Goal: Task Accomplishment & Management: Manage account settings

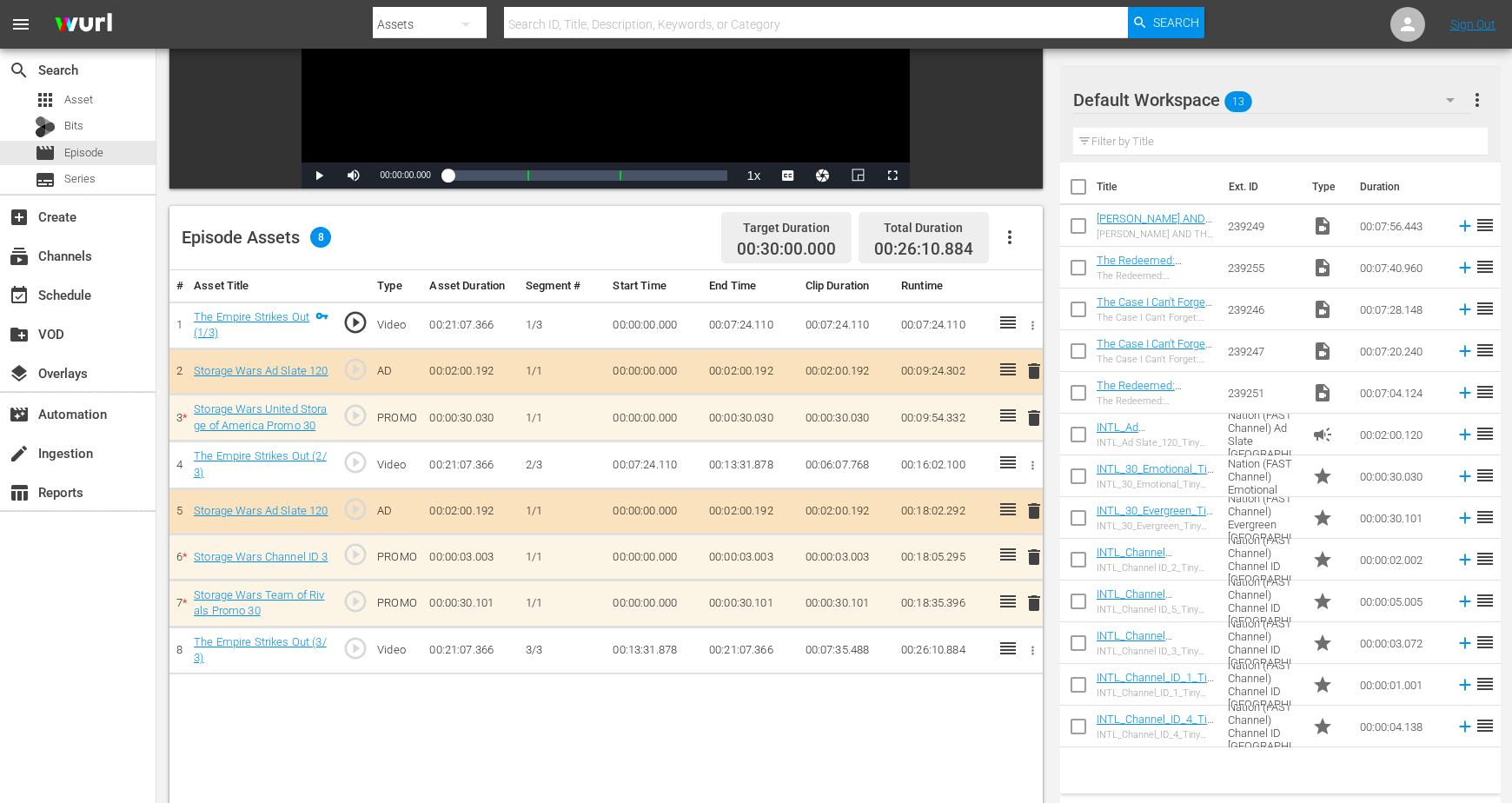
scroll to position [326, 0]
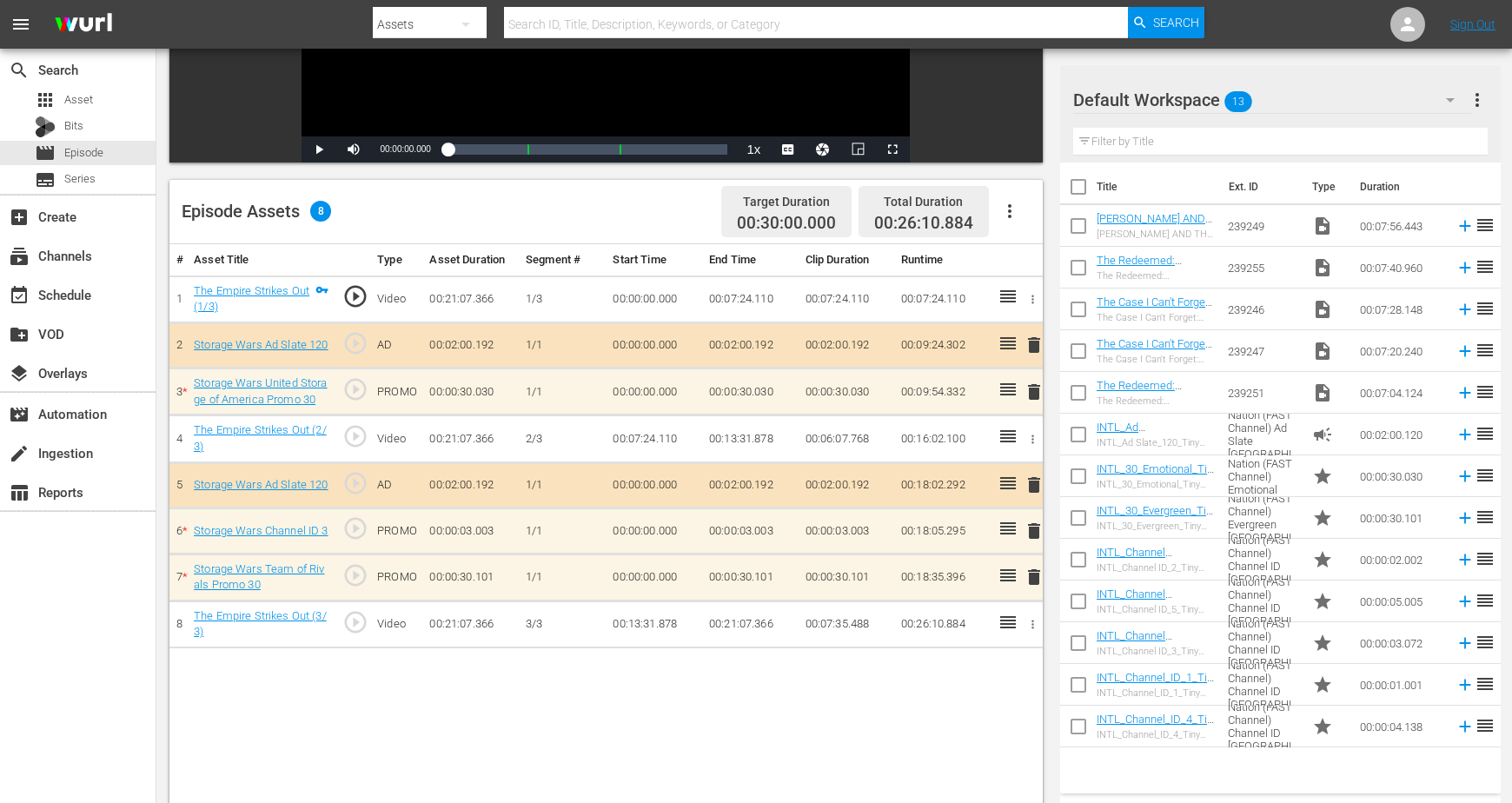
click at [1033, 530] on span "delete" at bounding box center [1033, 530] width 21 height 21
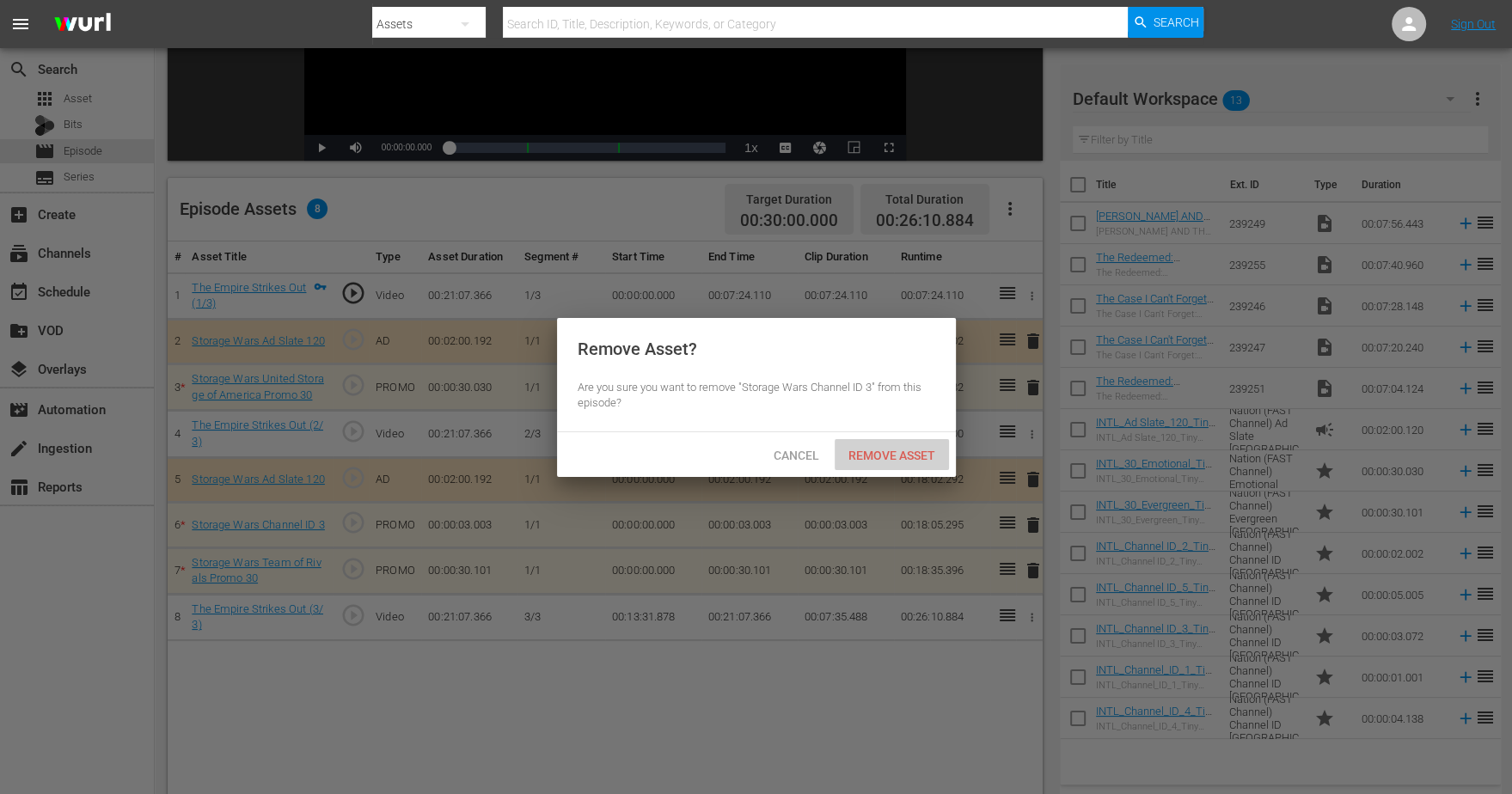
click at [887, 453] on span "Remove Asset" at bounding box center [891, 454] width 114 height 14
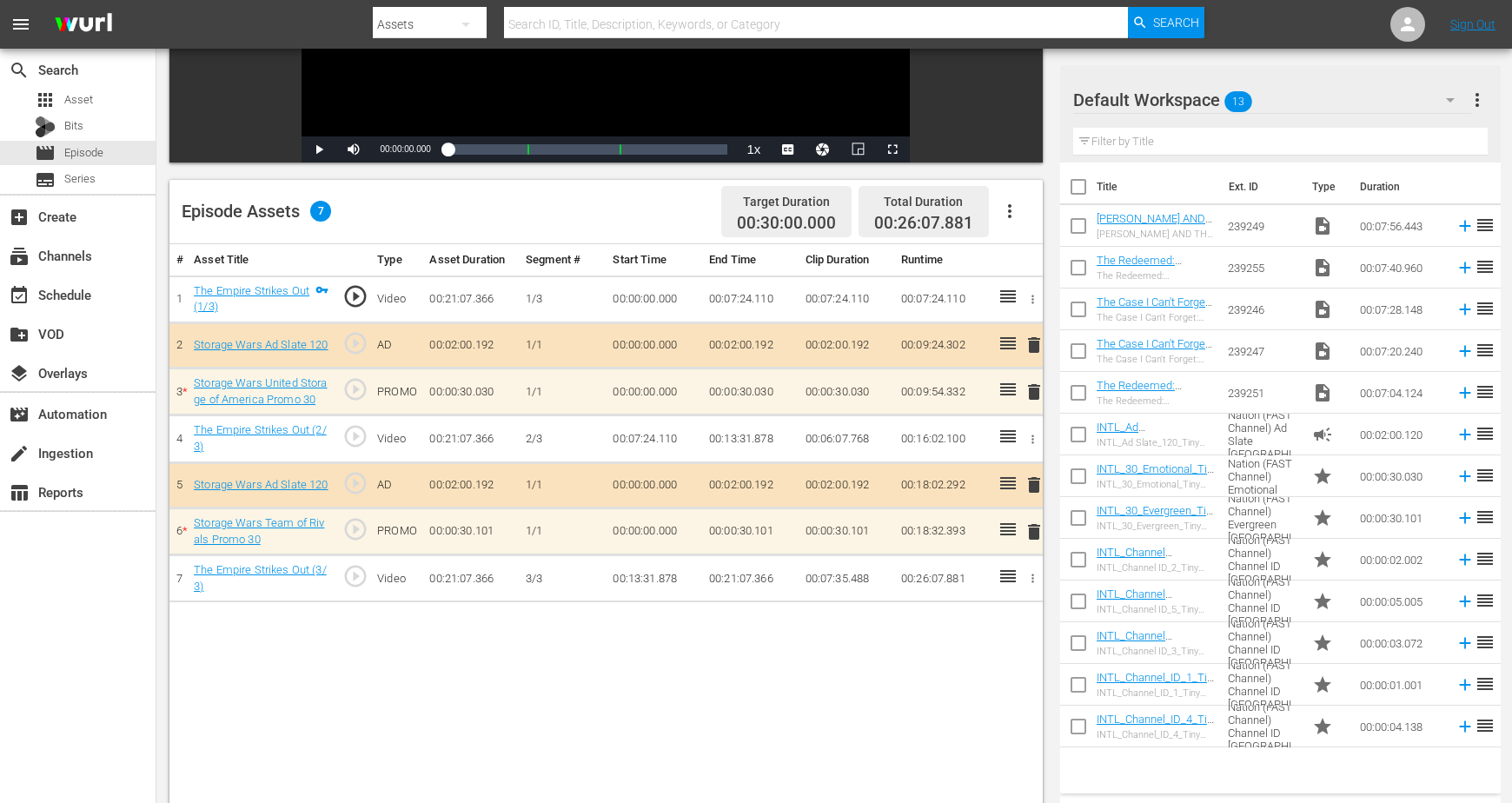
scroll to position [109, 0]
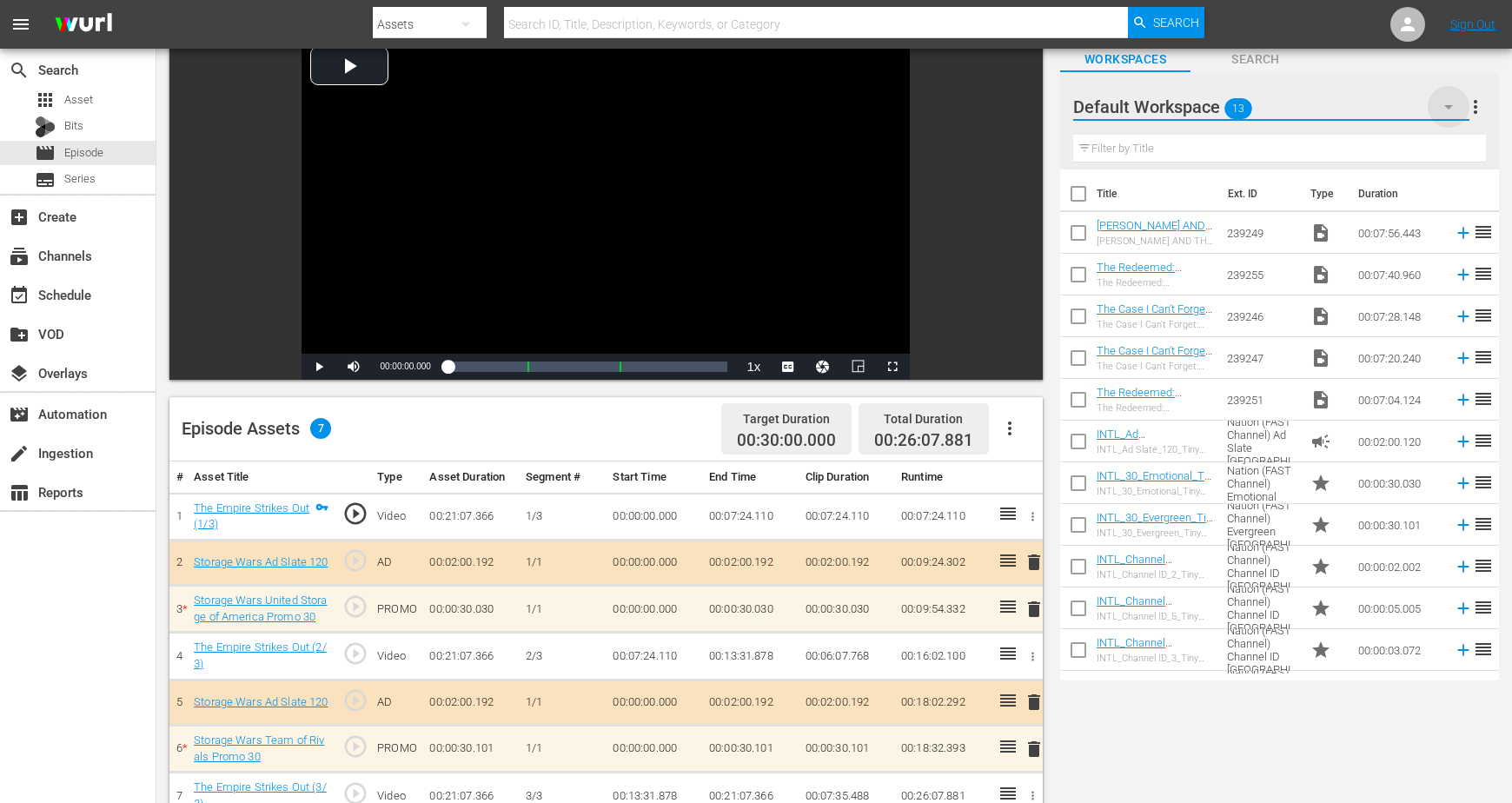
click at [1456, 104] on icon "button" at bounding box center [1448, 107] width 21 height 21
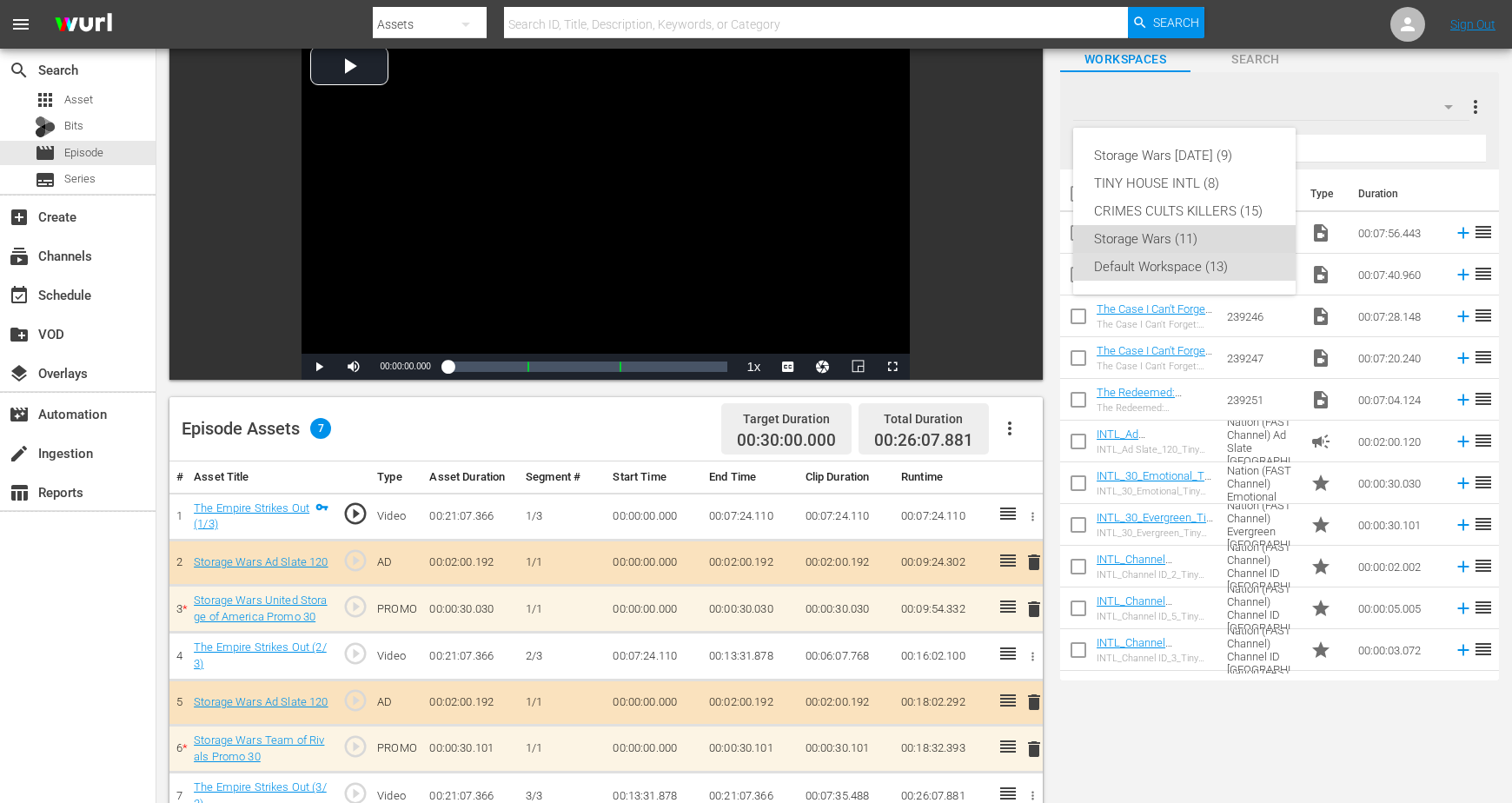
click at [1122, 233] on div "Storage Wars (11)" at bounding box center [1184, 239] width 180 height 28
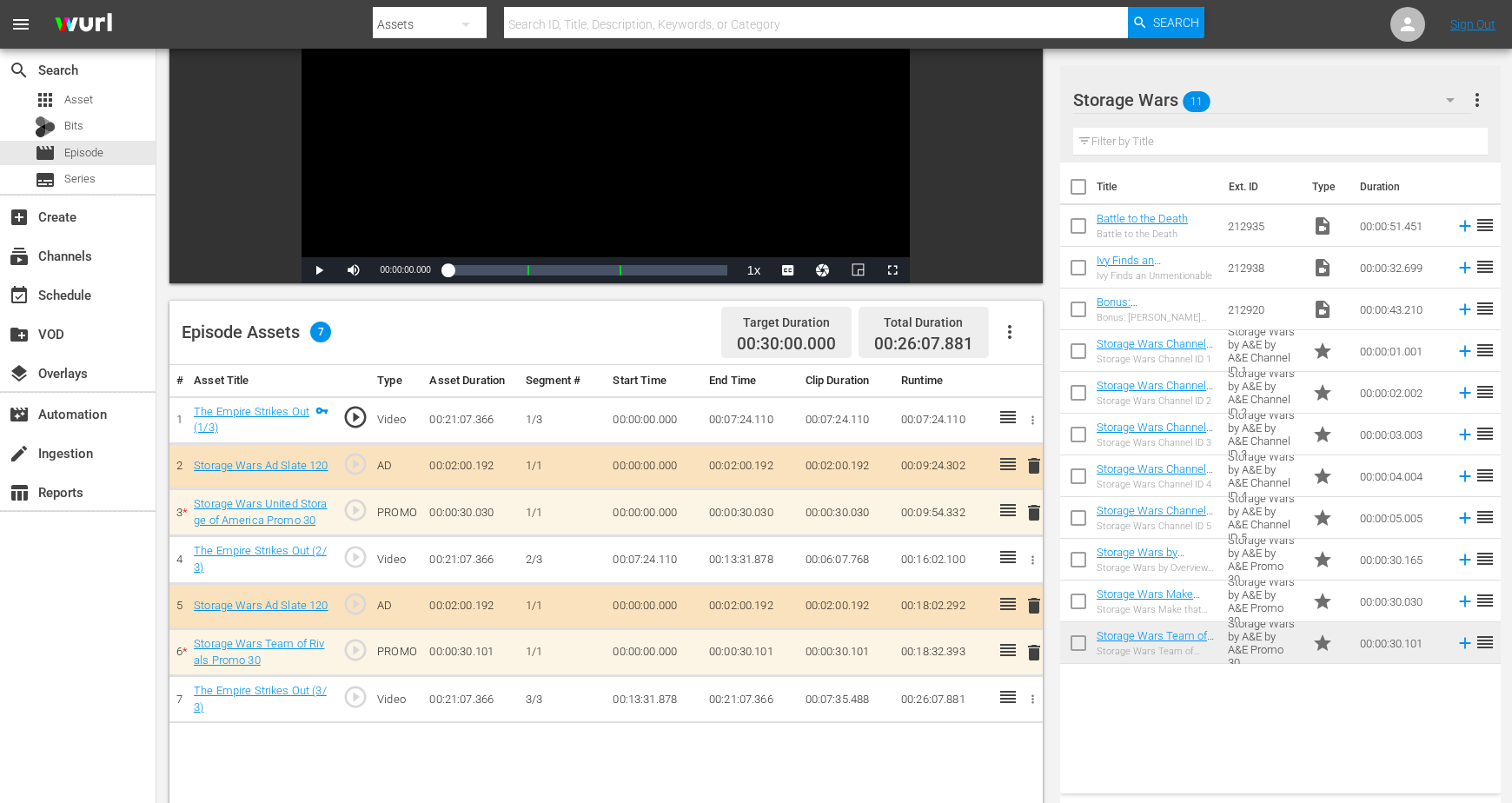
scroll to position [217, 0]
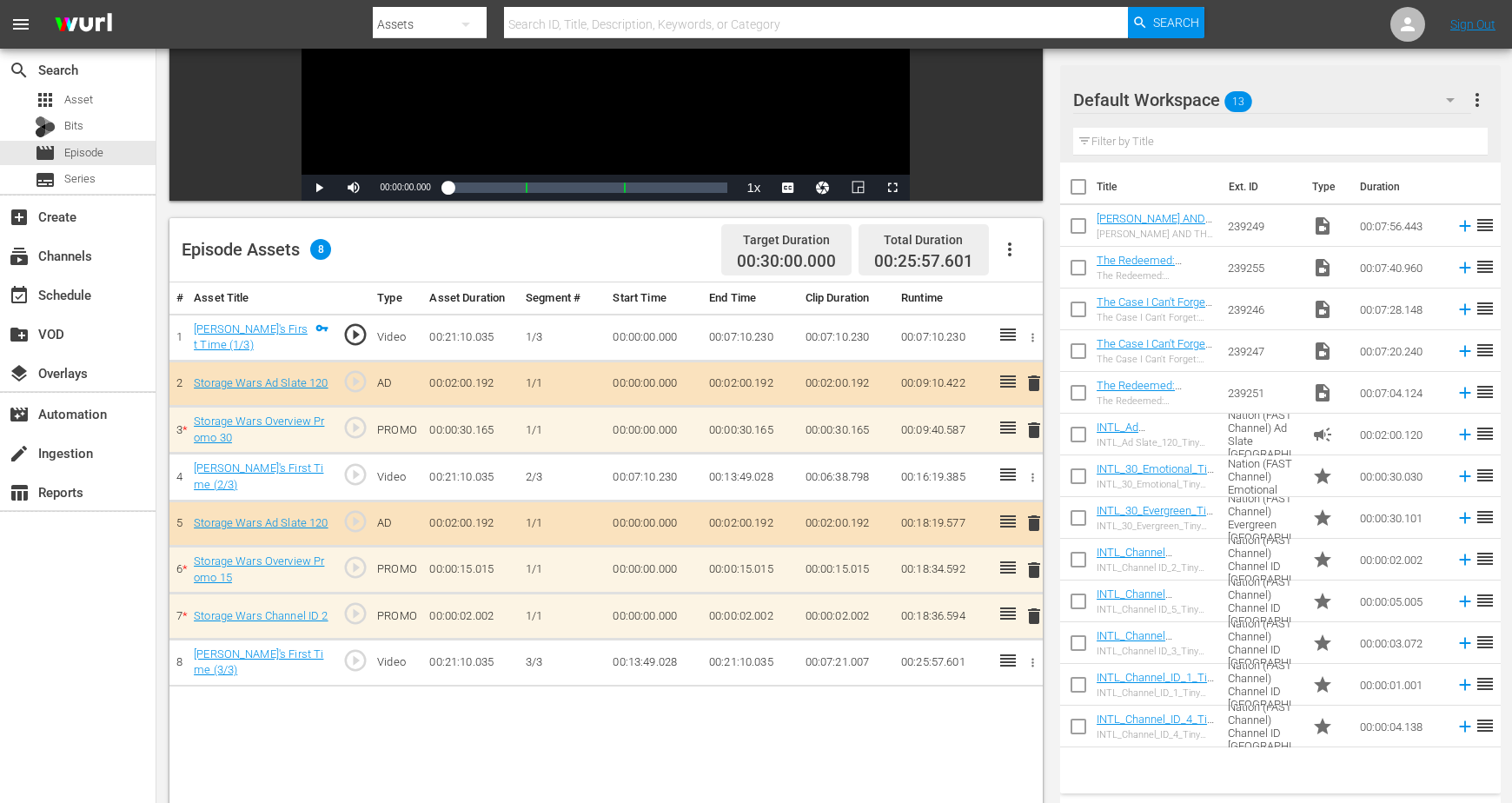
scroll to position [326, 0]
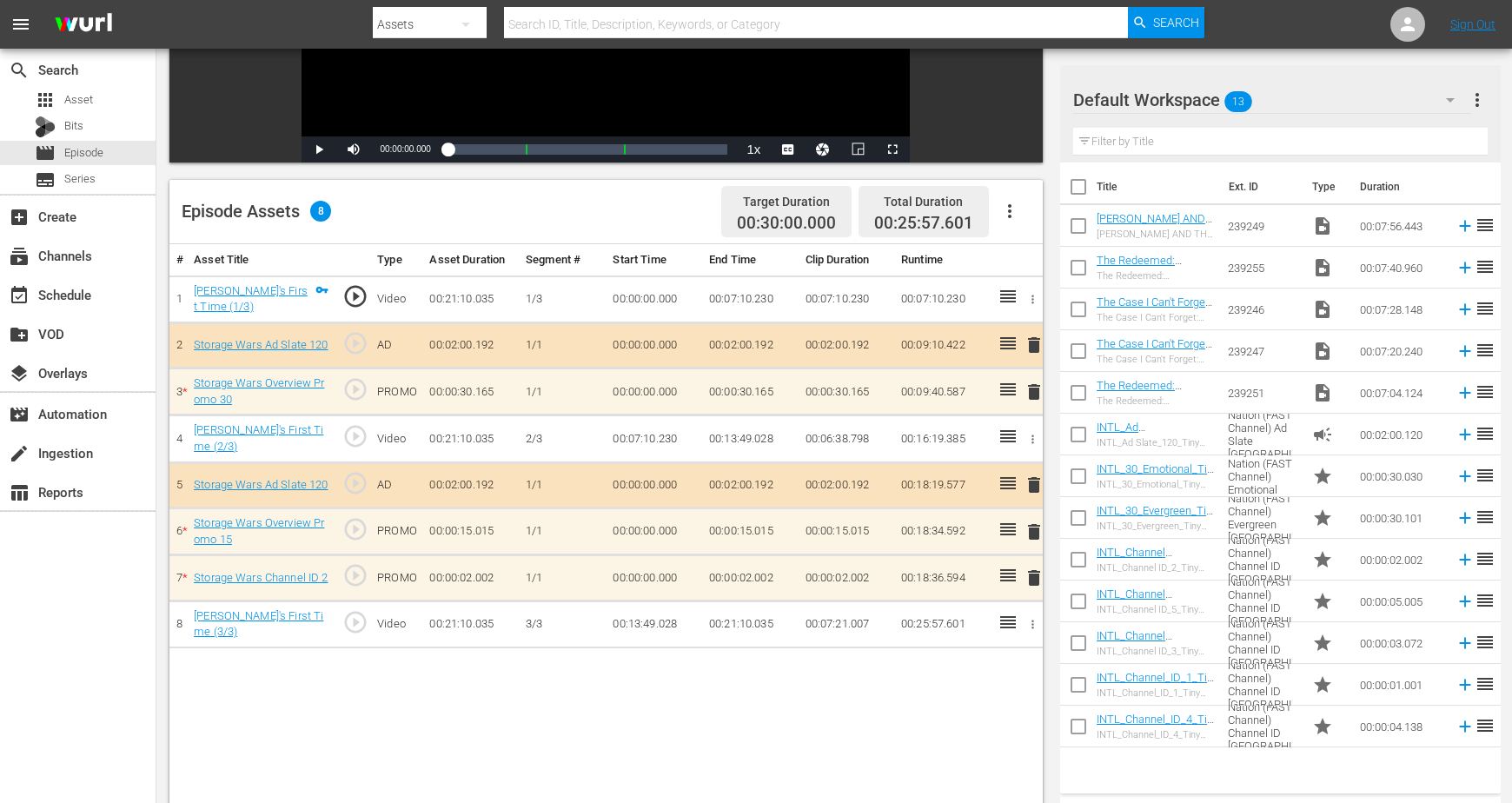
click at [1032, 576] on span "delete" at bounding box center [1033, 577] width 21 height 21
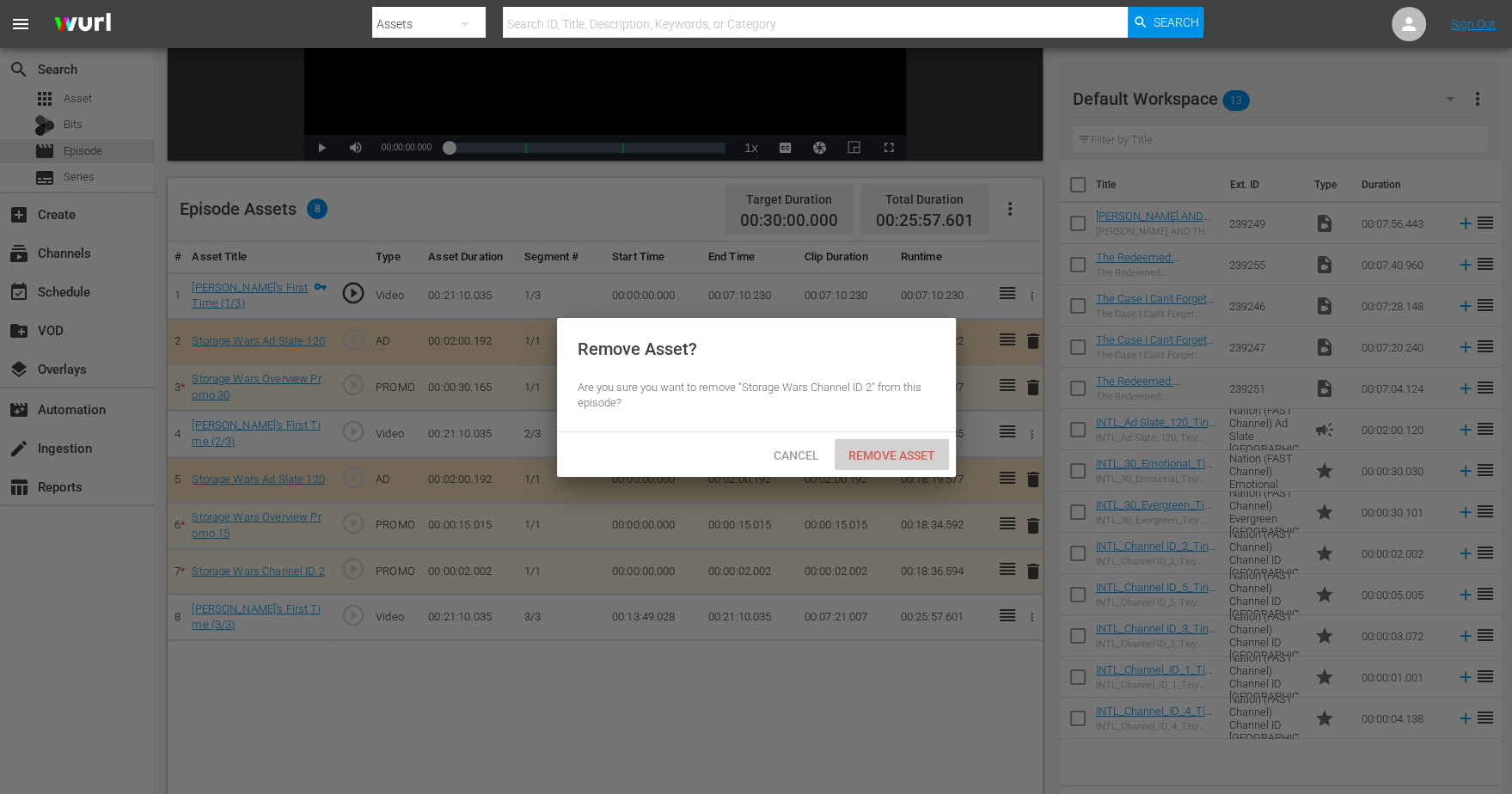
click at [884, 456] on span "Remove Asset" at bounding box center [891, 454] width 114 height 14
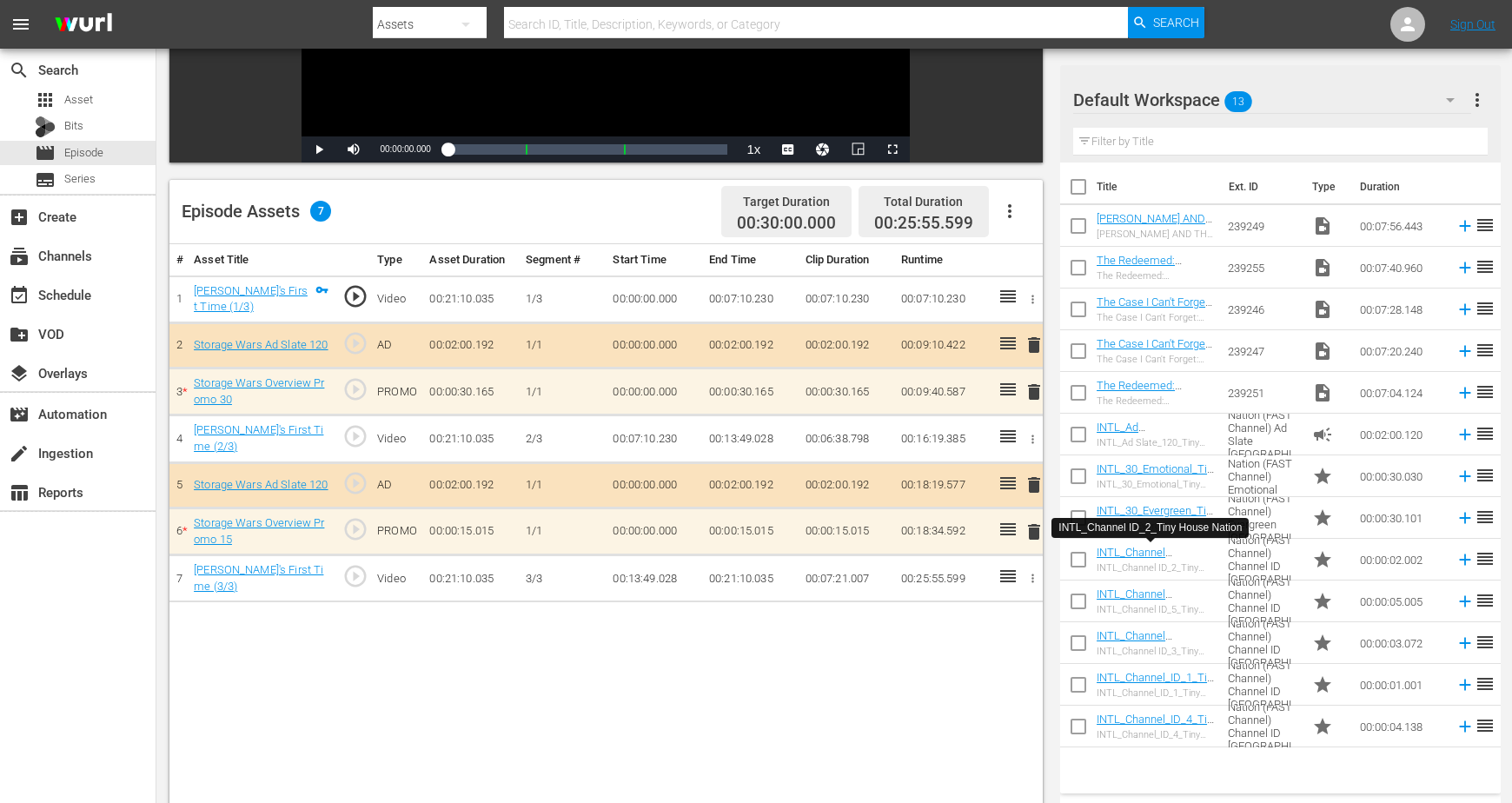
click at [1456, 105] on icon "button" at bounding box center [1449, 99] width 21 height 21
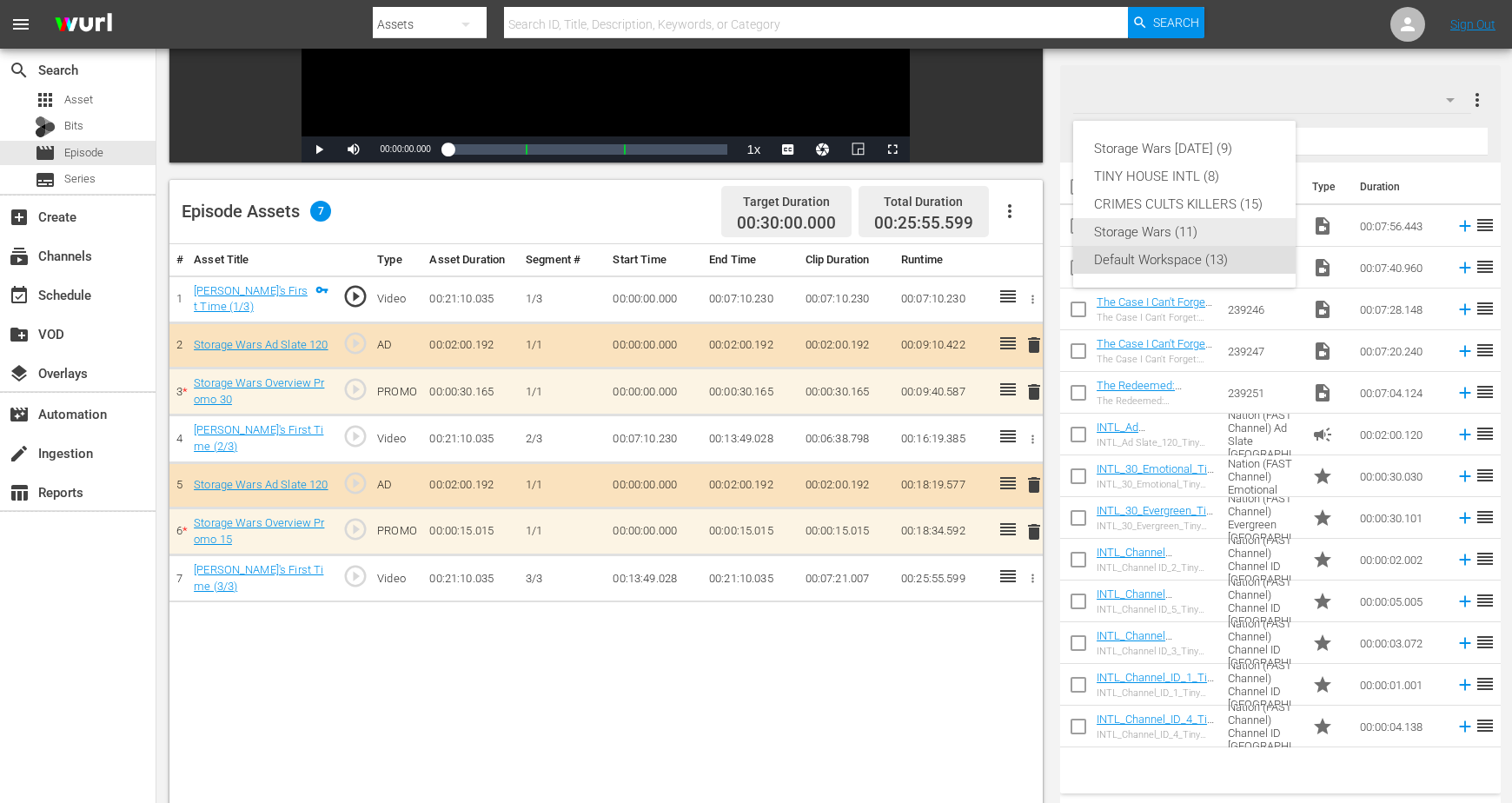
click at [1138, 224] on div "Storage Wars (11)" at bounding box center [1184, 232] width 180 height 28
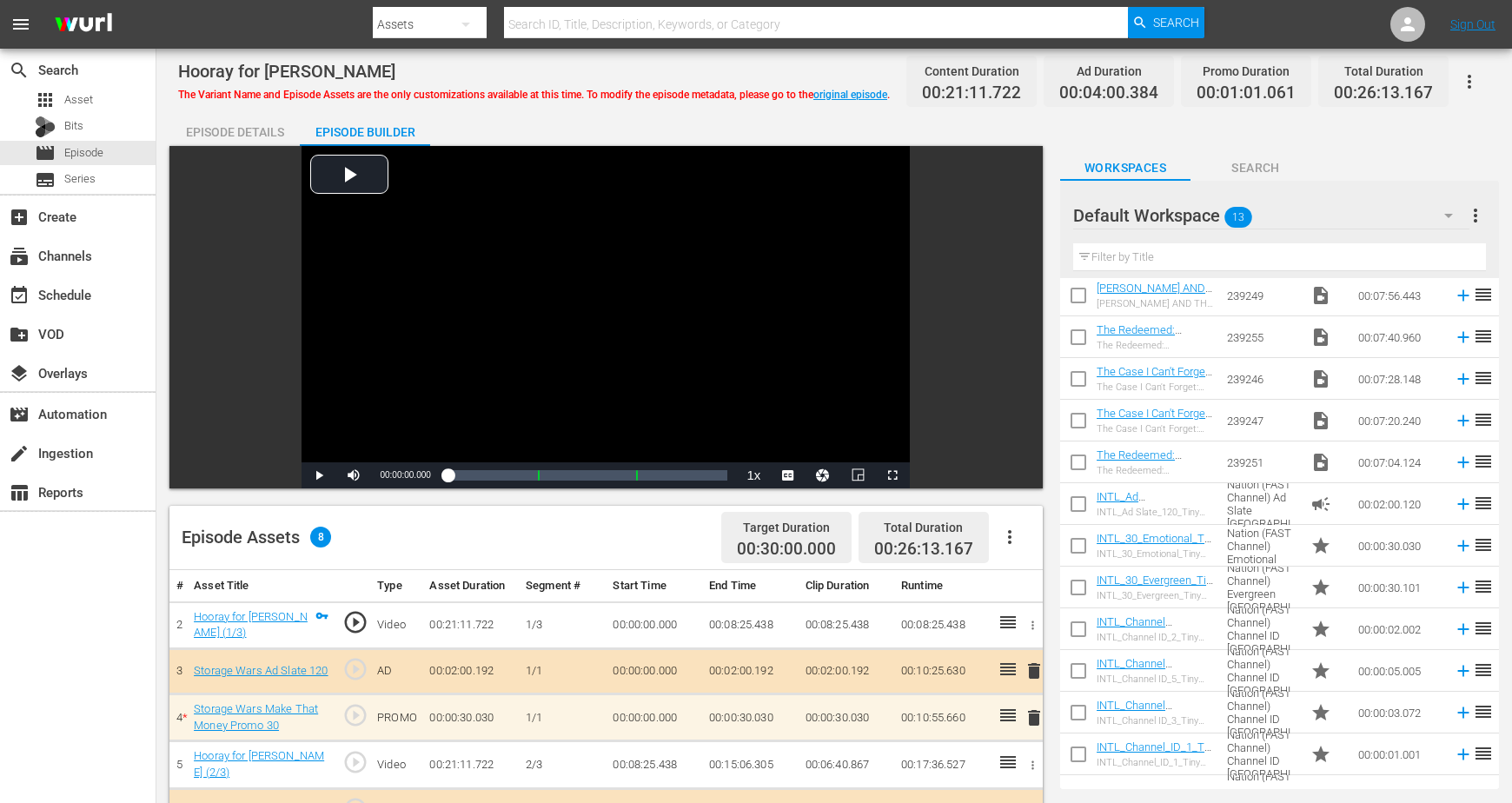
scroll to position [80, 0]
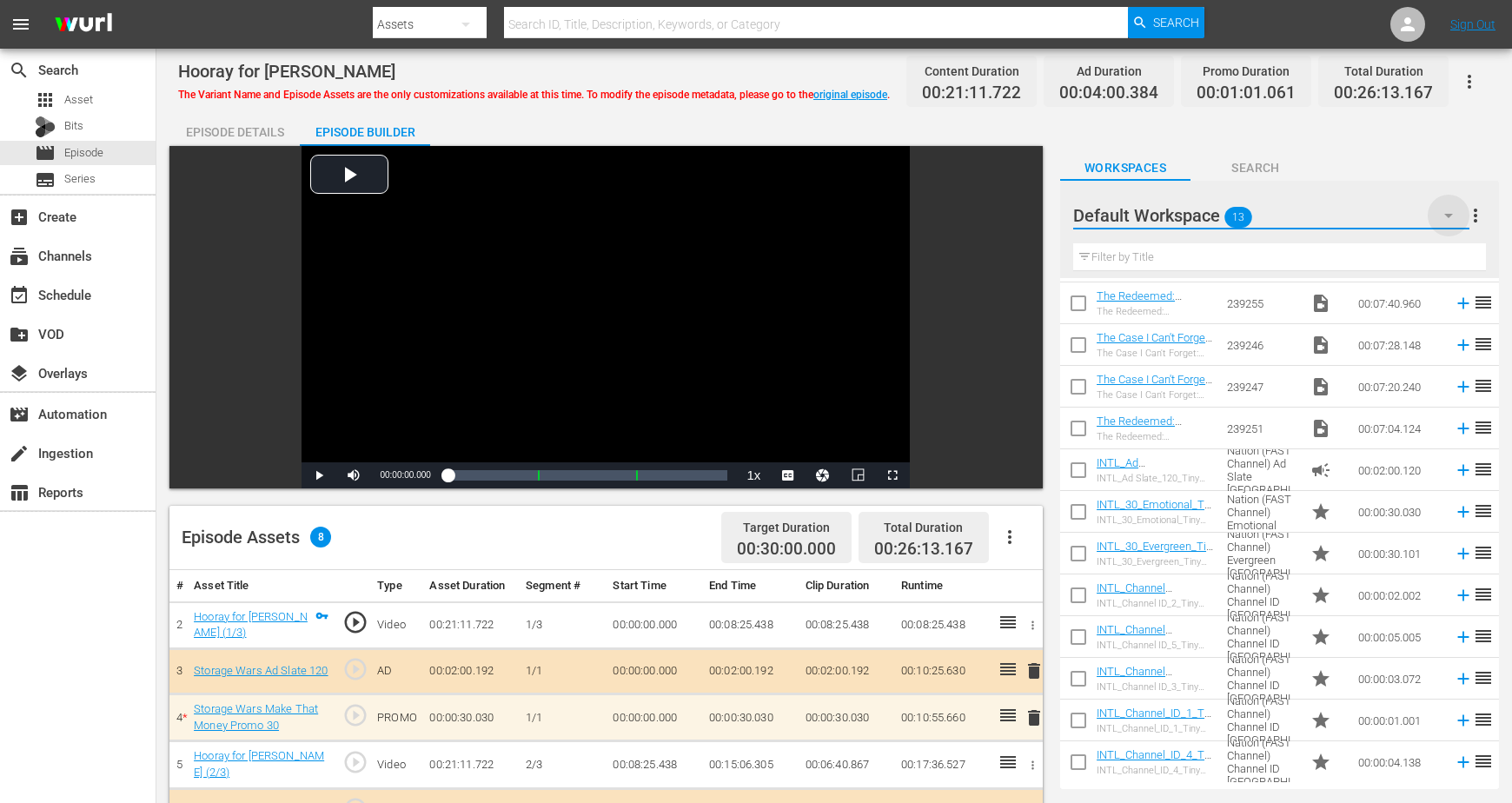
click at [1449, 210] on icon "button" at bounding box center [1448, 215] width 21 height 21
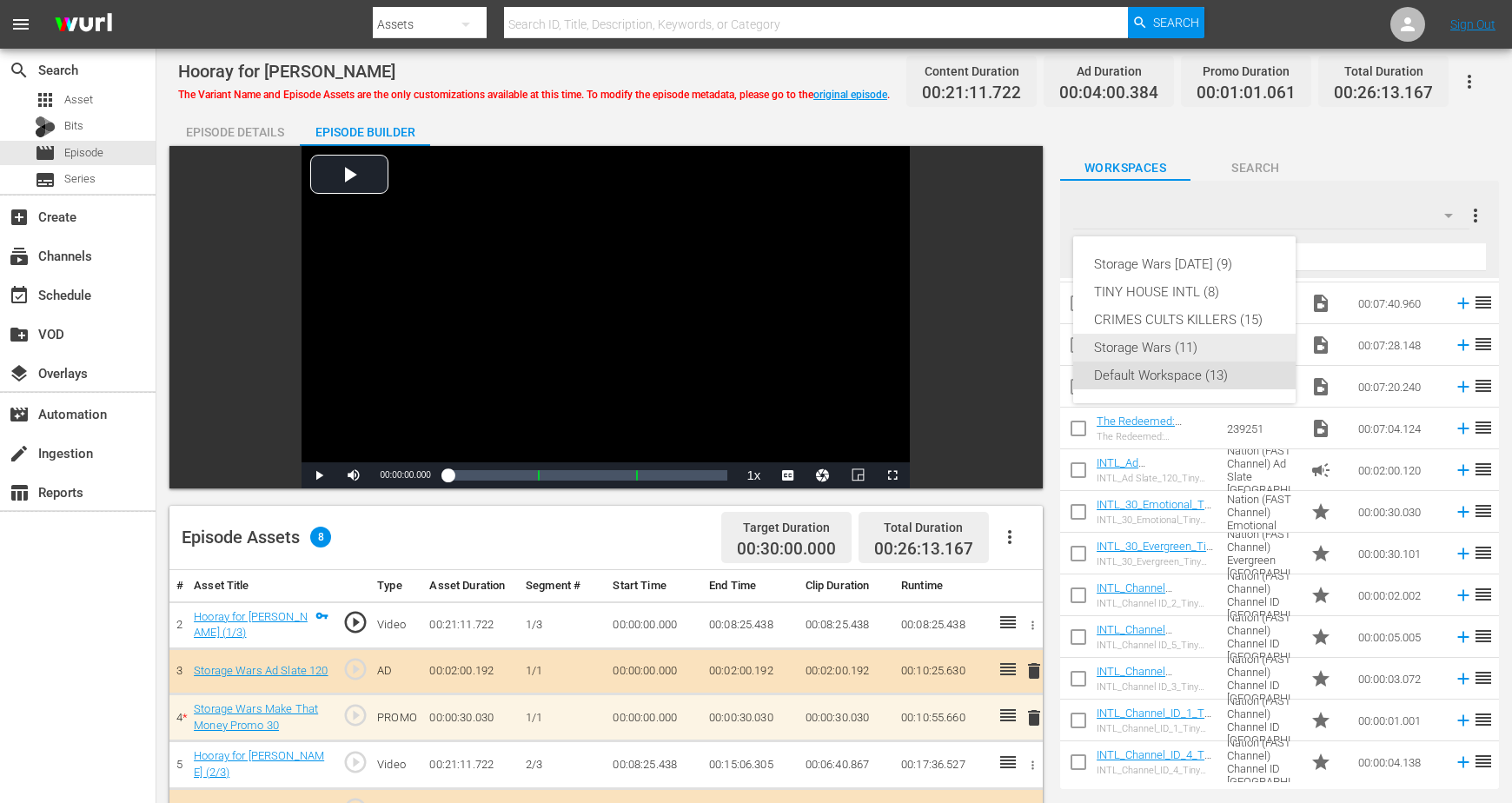
click at [1169, 347] on div "Storage Wars (11)" at bounding box center [1184, 347] width 180 height 28
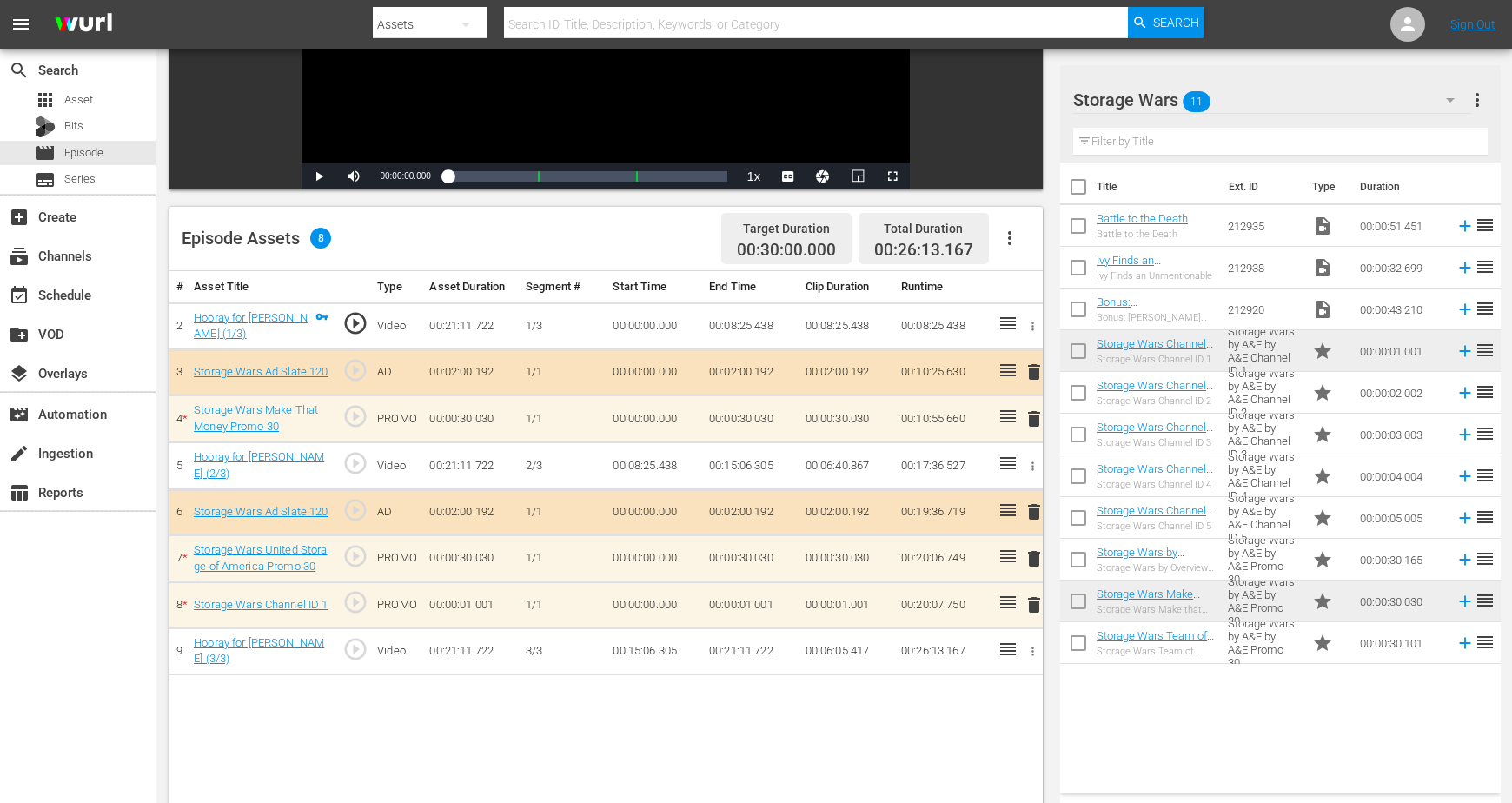
scroll to position [326, 0]
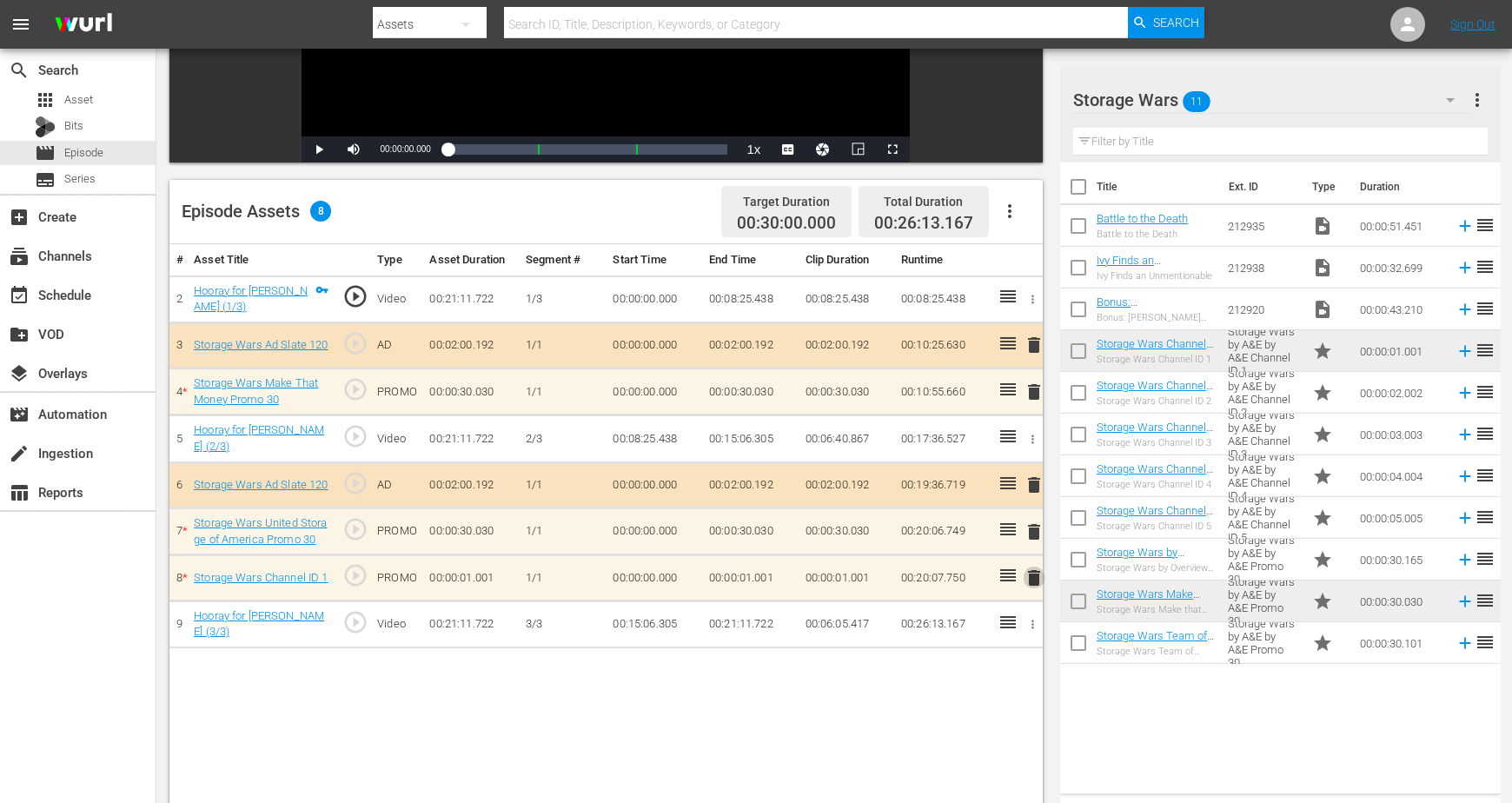
click at [1034, 576] on span "delete" at bounding box center [1033, 577] width 21 height 21
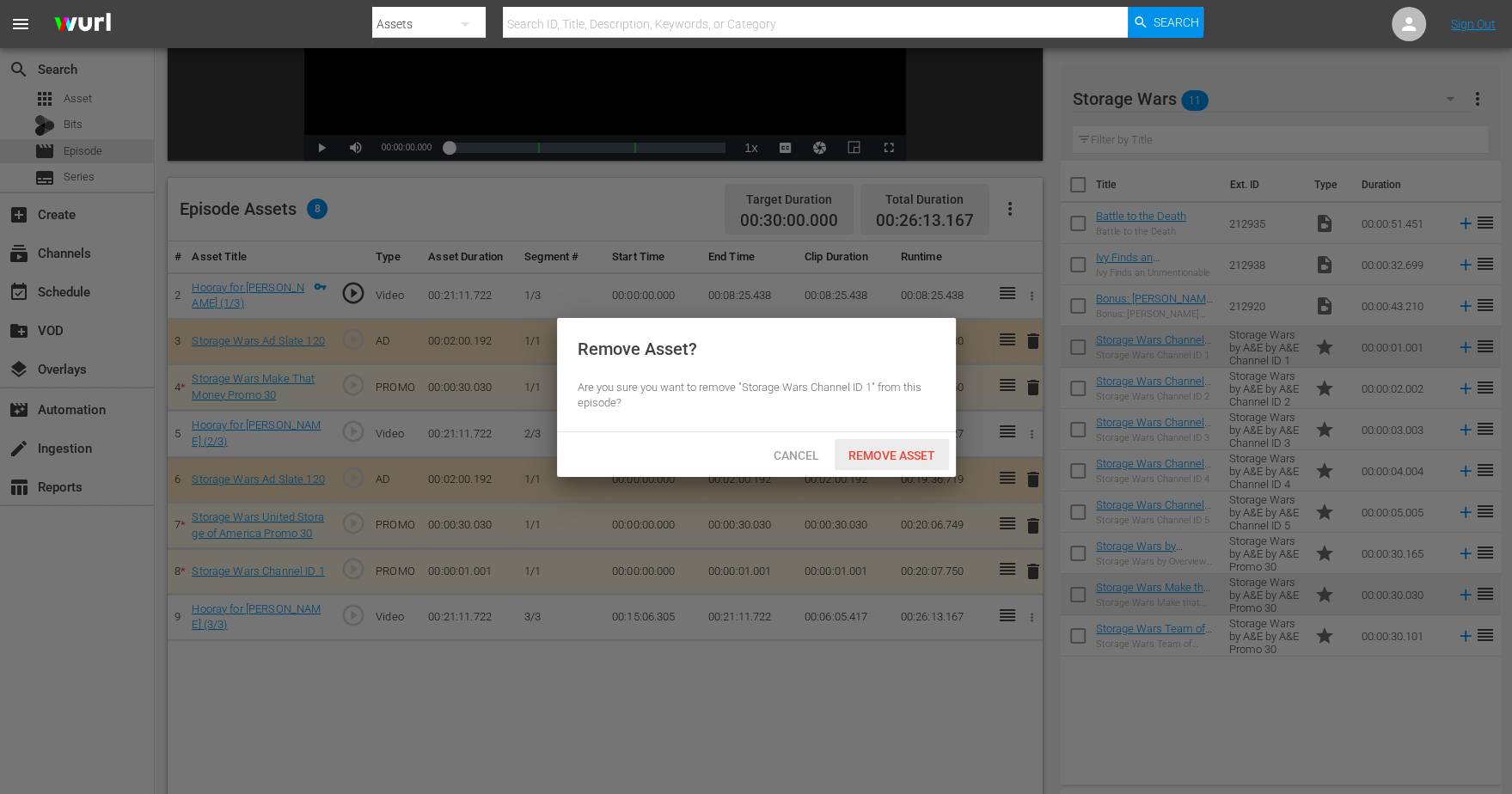
click at [895, 455] on span "Remove Asset" at bounding box center [891, 454] width 114 height 14
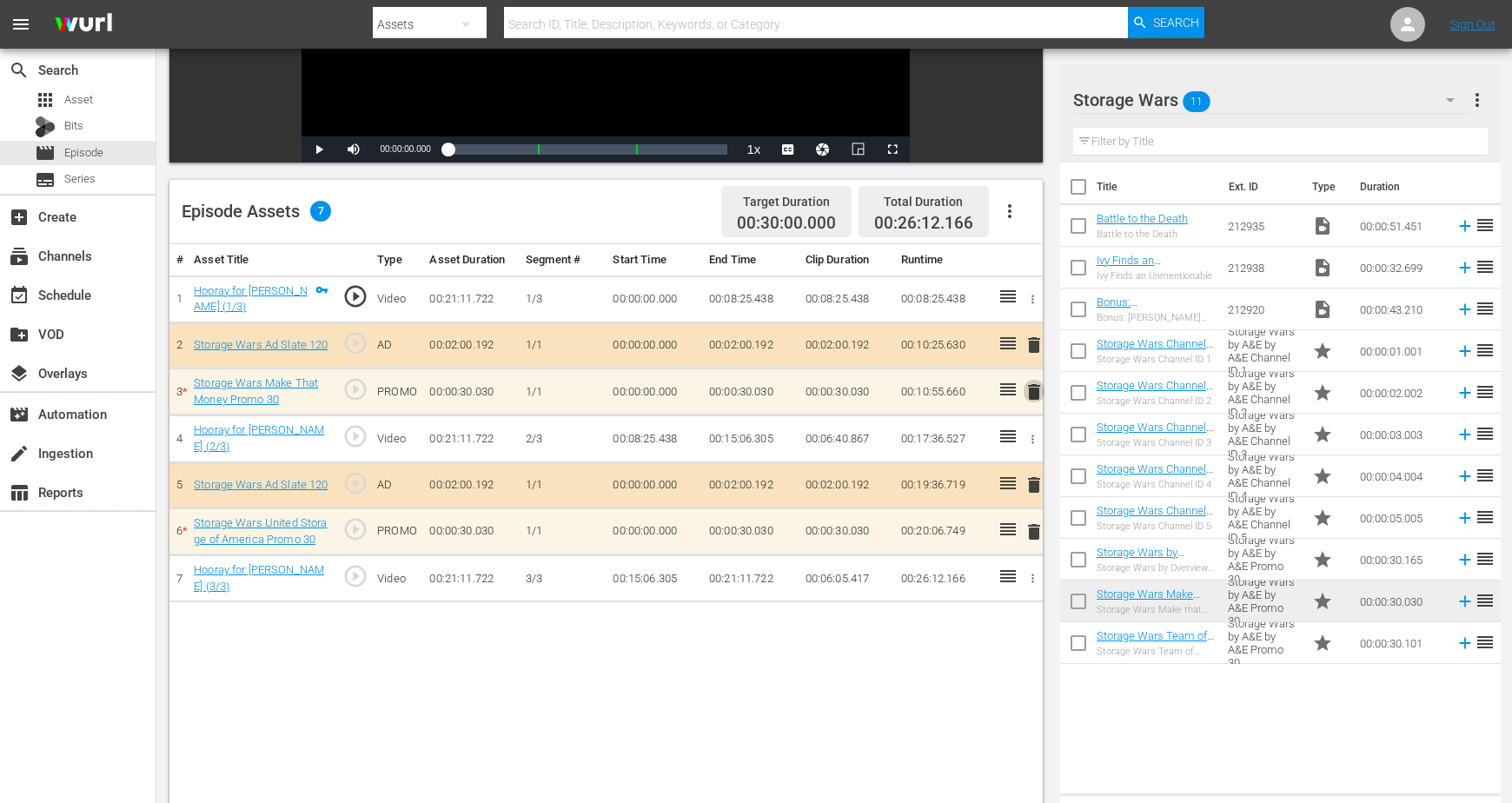
click at [1030, 390] on span "delete" at bounding box center [1033, 391] width 21 height 21
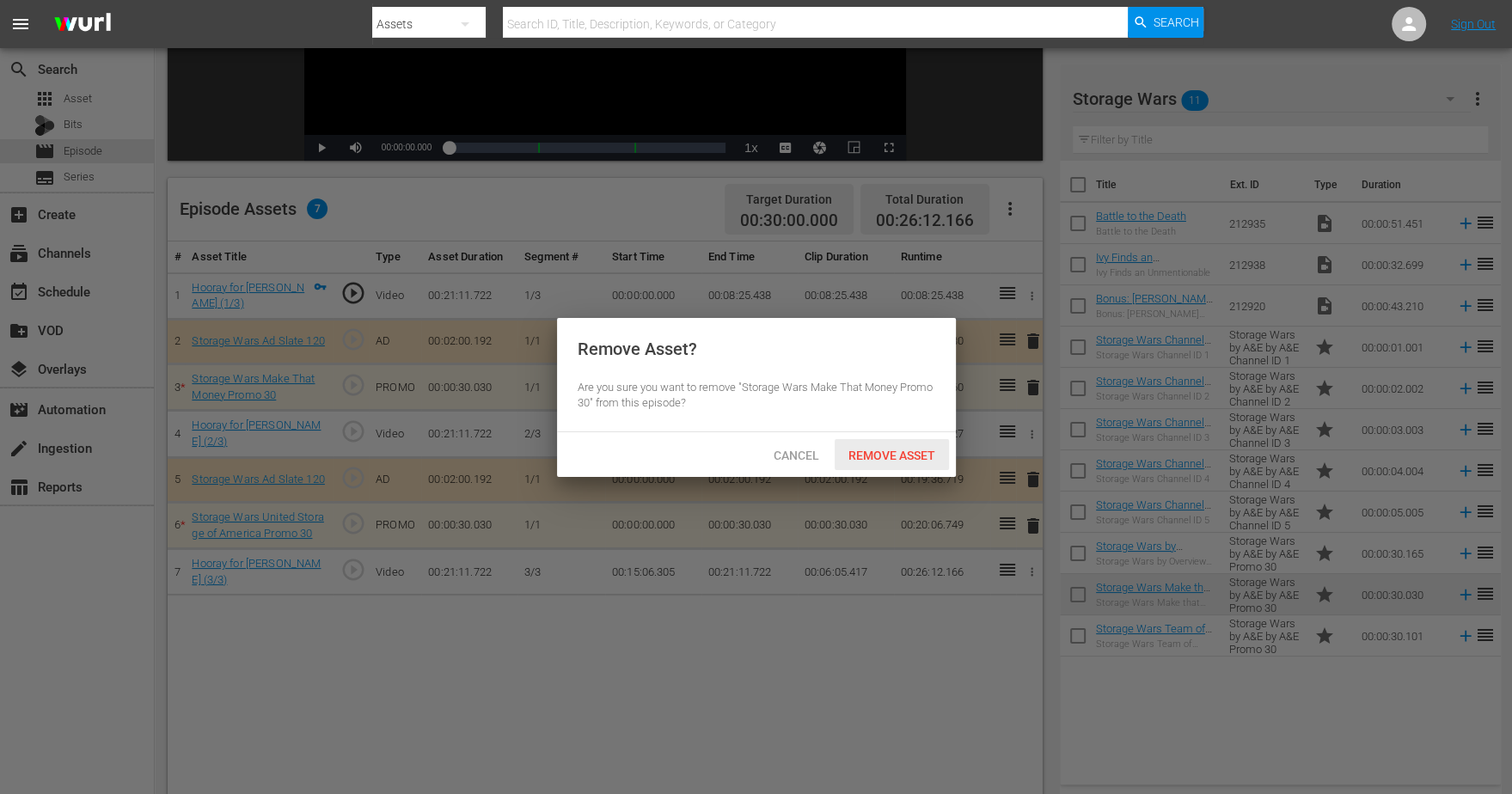
click at [869, 456] on span "Remove Asset" at bounding box center [891, 454] width 114 height 14
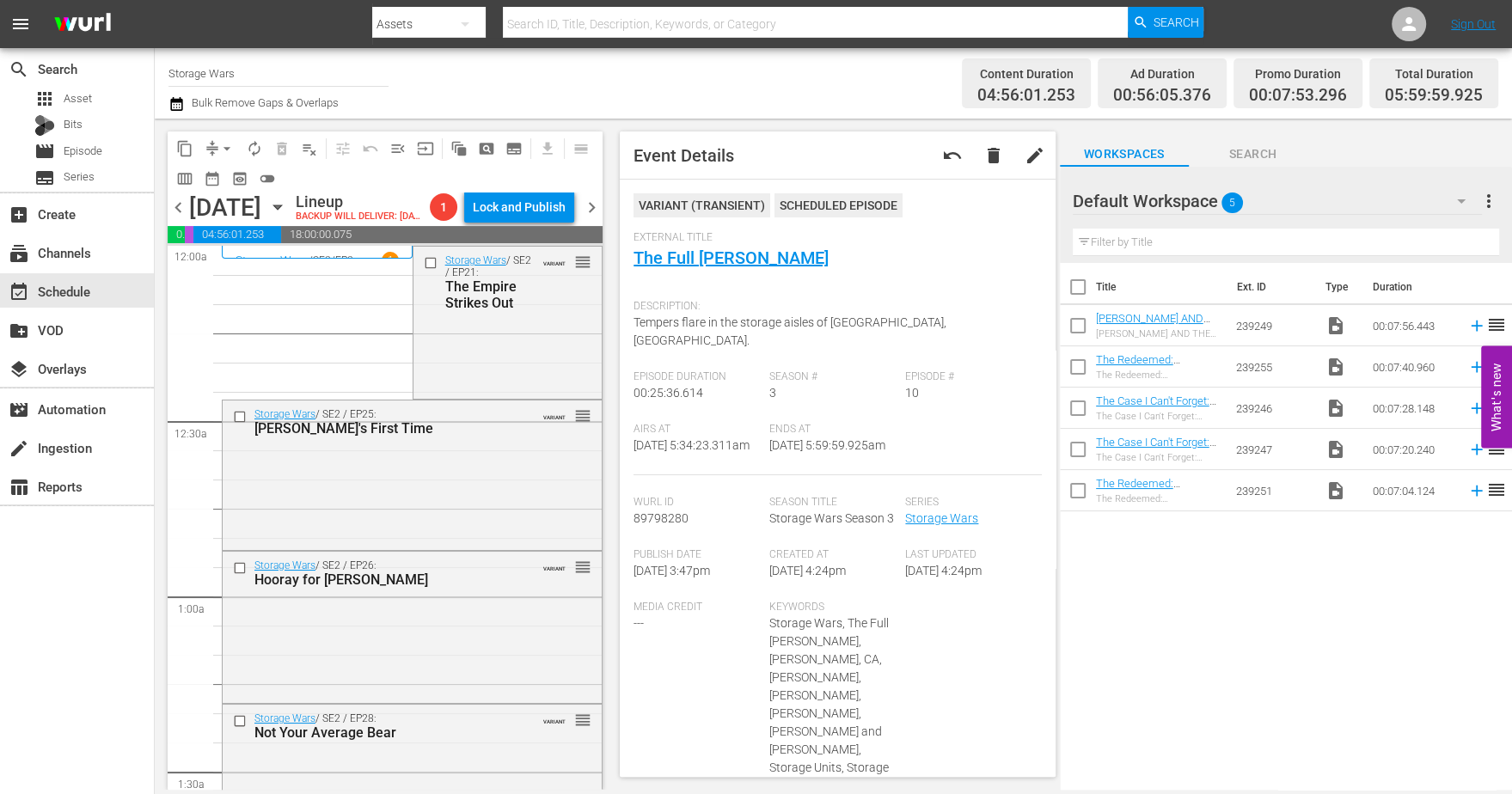
scroll to position [1826, 0]
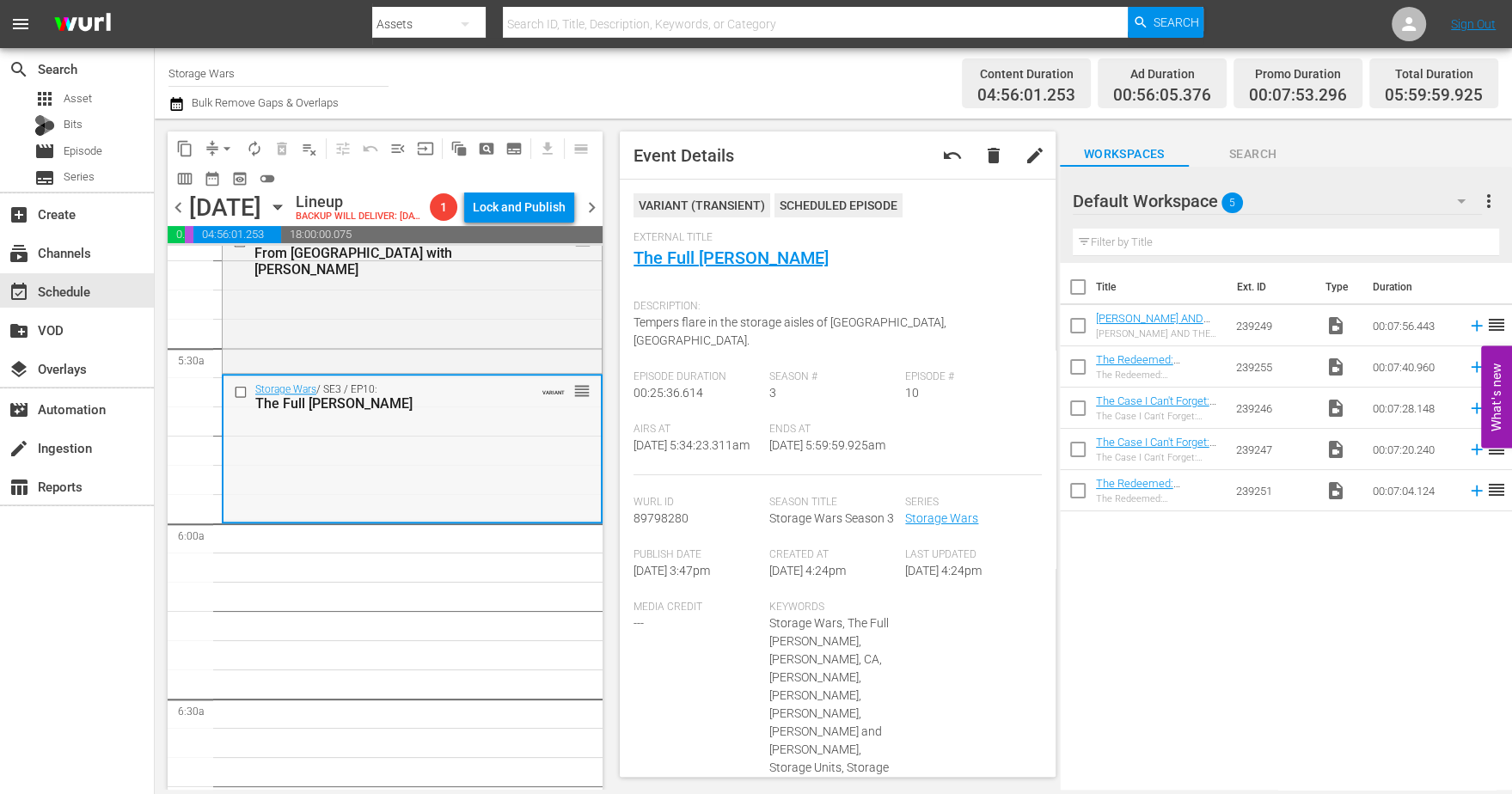
click at [380, 496] on div "Storage Wars / SE3 / EP10: The Full [PERSON_NAME] VARIANT reorder" at bounding box center [412, 447] width 377 height 145
click at [220, 144] on span "arrow_drop_down" at bounding box center [227, 148] width 17 height 17
click at [222, 178] on li "Align to Midnight" at bounding box center [228, 182] width 180 height 28
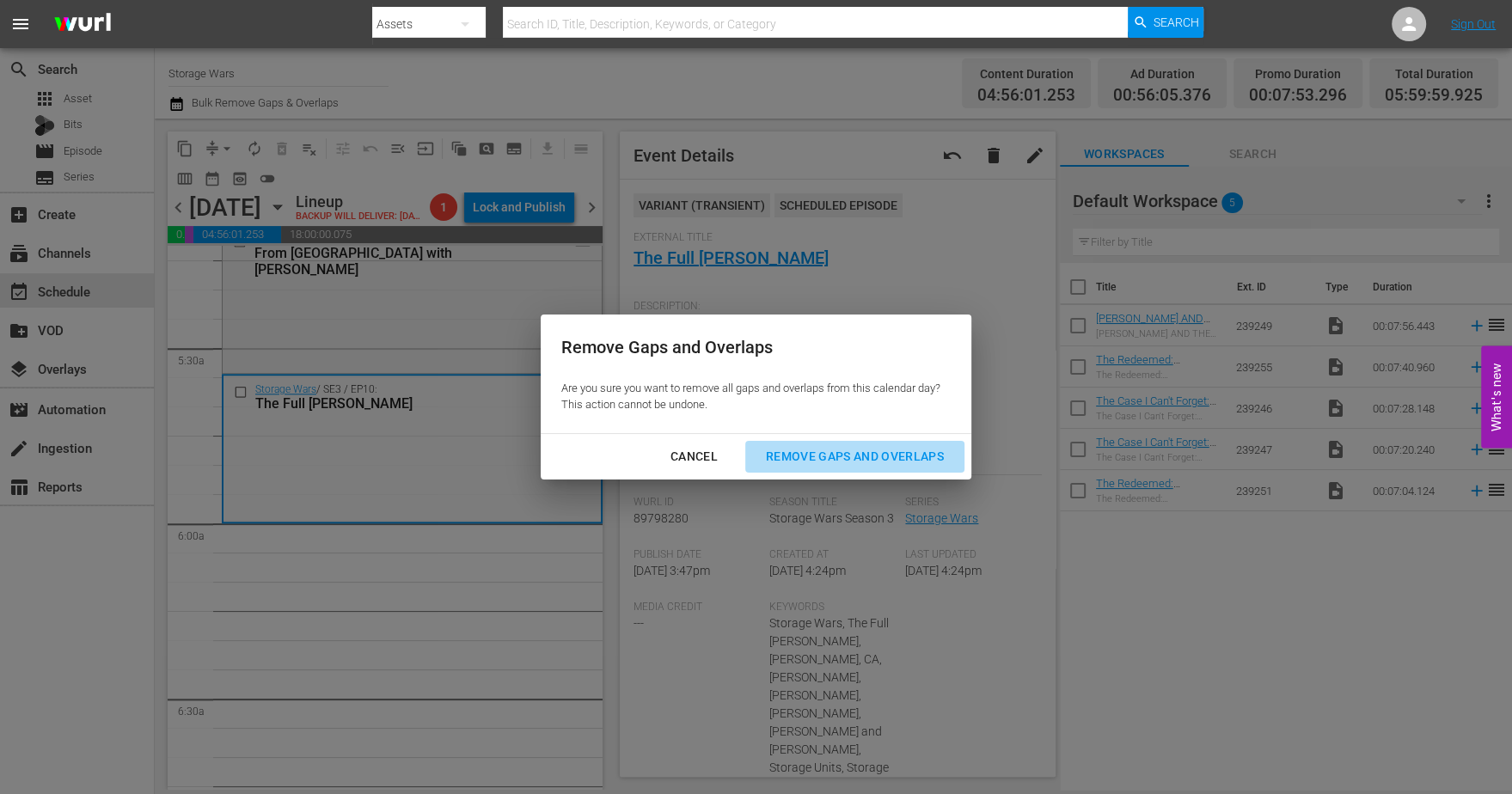
click at [821, 456] on div "Remove Gaps and Overlaps" at bounding box center [854, 457] width 205 height 22
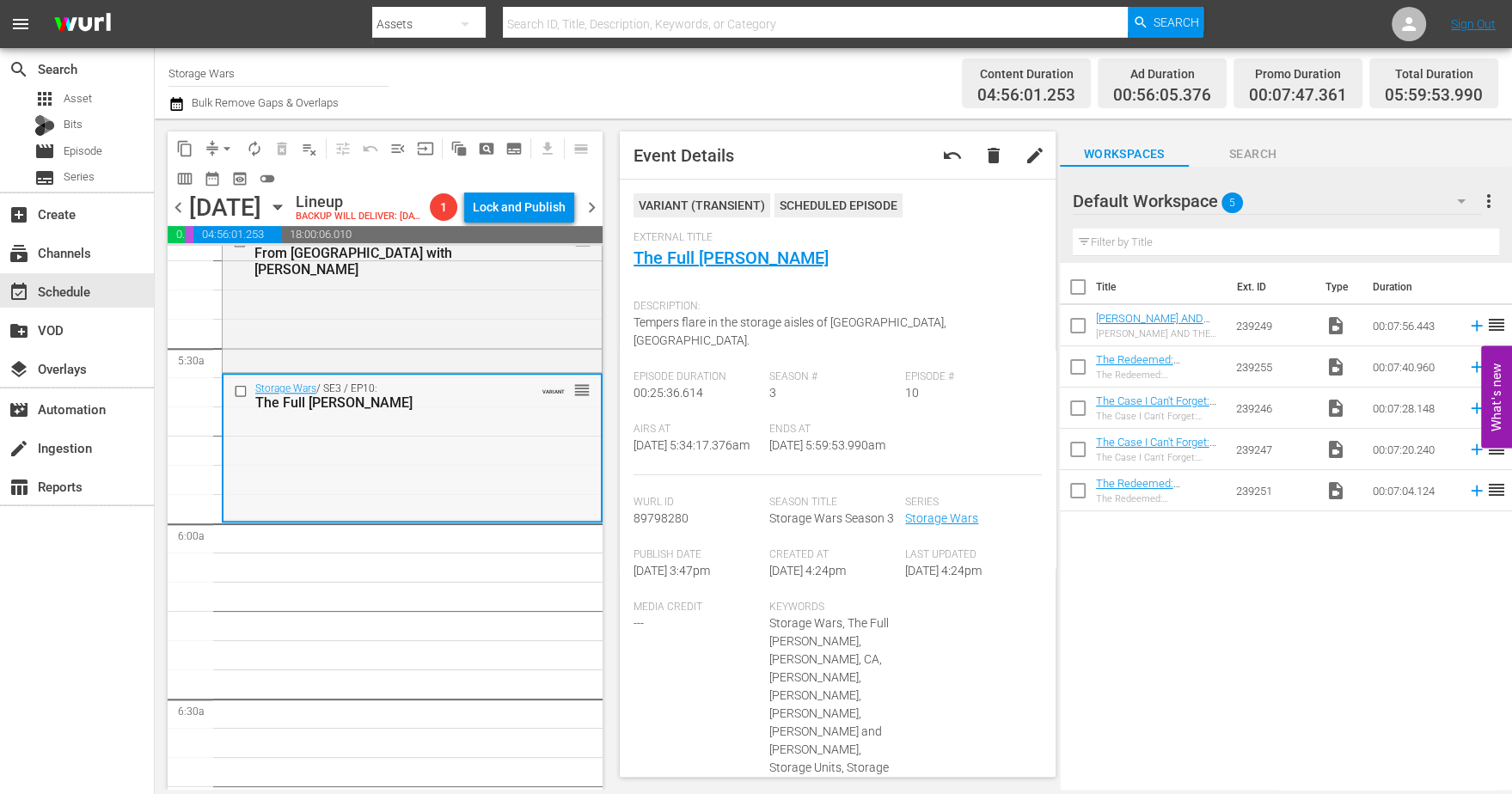
click at [442, 511] on div "Storage Wars / SE3 / EP10: The Full Monty-Bello VARIANT reorder" at bounding box center [412, 446] width 377 height 145
click at [220, 140] on span "arrow_drop_down" at bounding box center [227, 148] width 17 height 17
click at [207, 185] on li "Align to Midnight" at bounding box center [228, 182] width 180 height 28
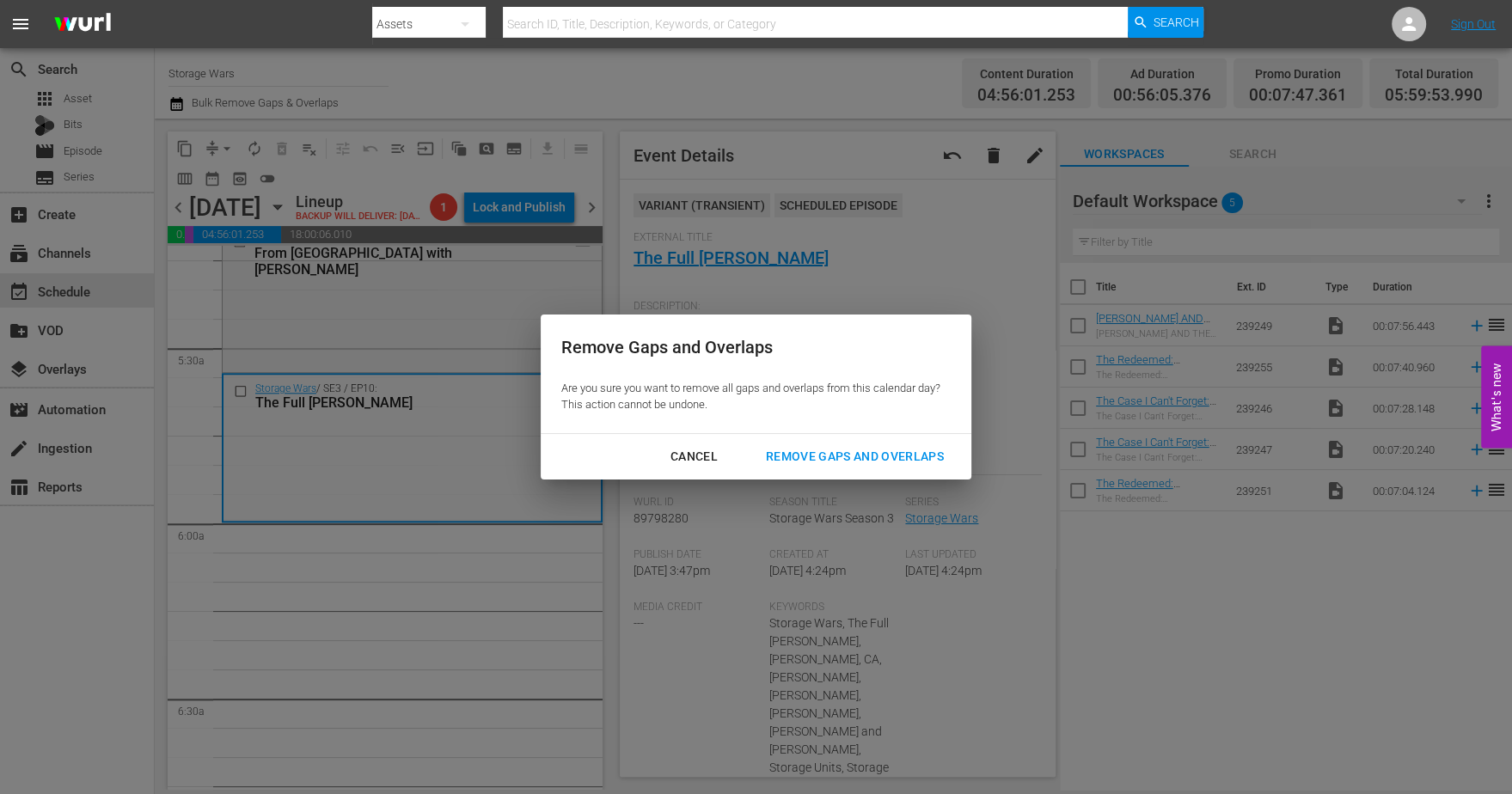
click at [802, 456] on div "Remove Gaps and Overlaps" at bounding box center [854, 457] width 205 height 22
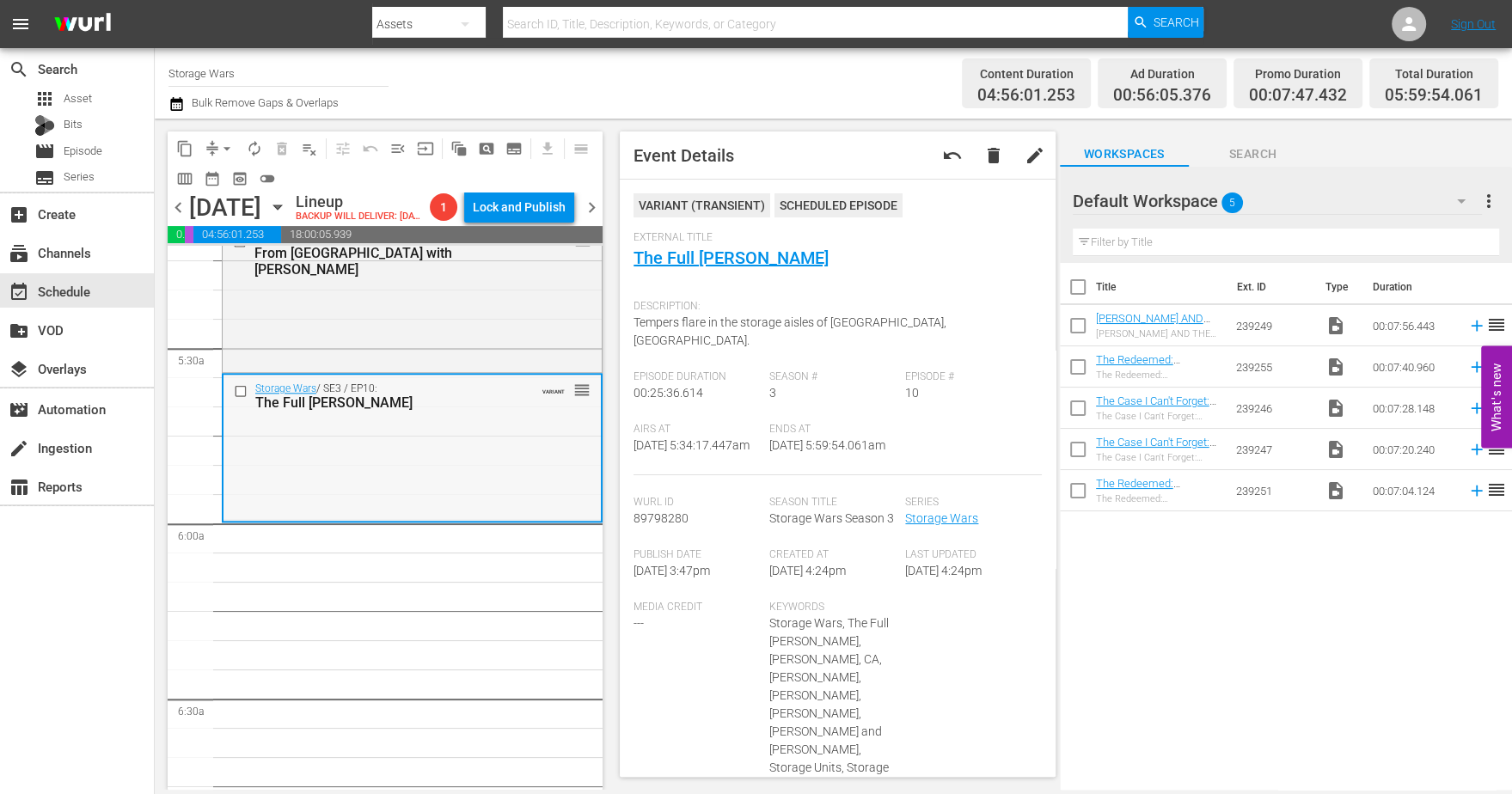
click at [375, 504] on div "Storage Wars / SE3 / EP10: The Full Monty-Bello VARIANT reorder" at bounding box center [412, 446] width 377 height 145
click at [224, 142] on span "arrow_drop_down" at bounding box center [227, 148] width 17 height 17
click at [229, 186] on li "Align to Midnight" at bounding box center [228, 182] width 180 height 28
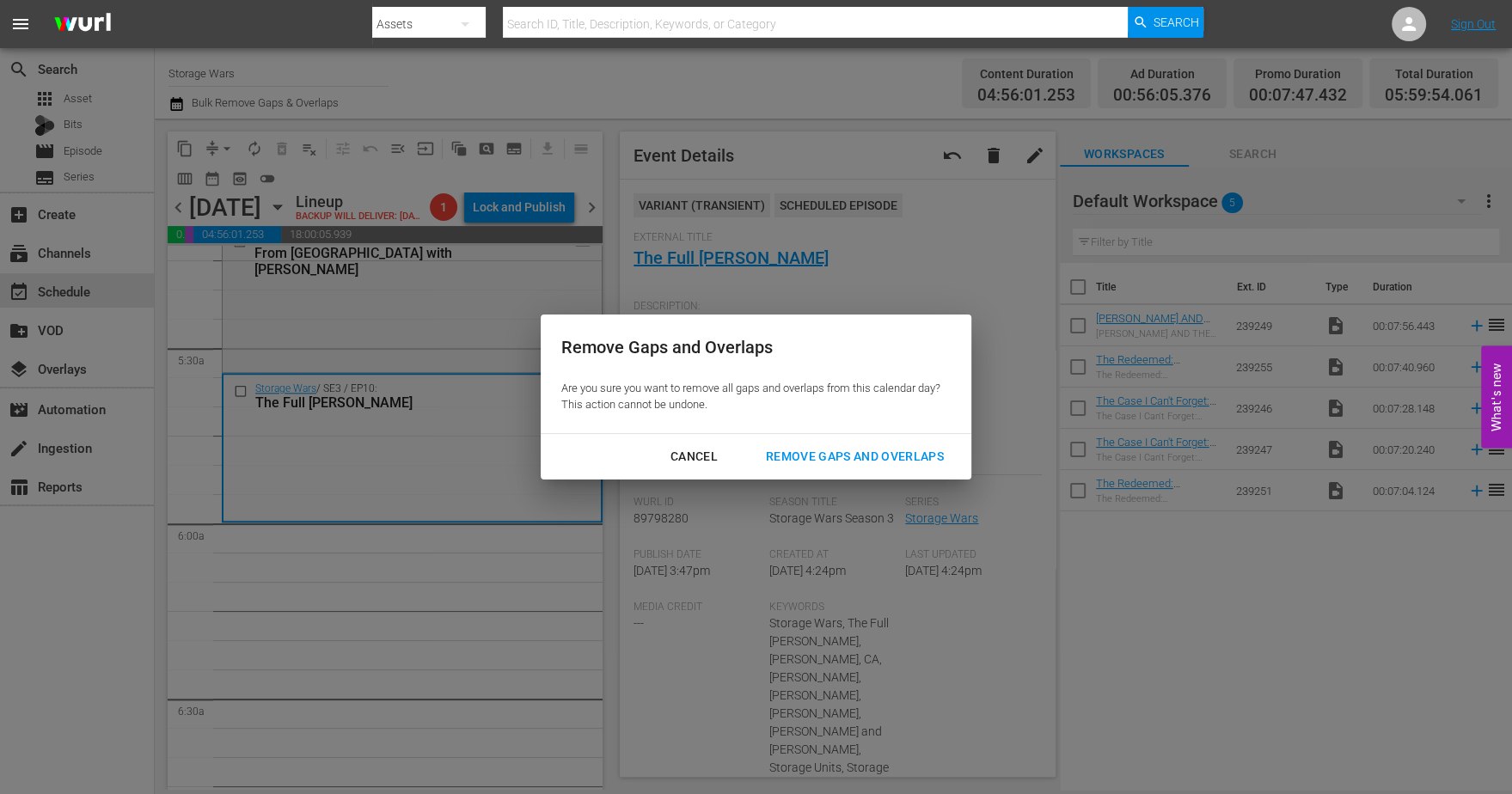
click at [798, 457] on div "Remove Gaps and Overlaps" at bounding box center [854, 457] width 205 height 22
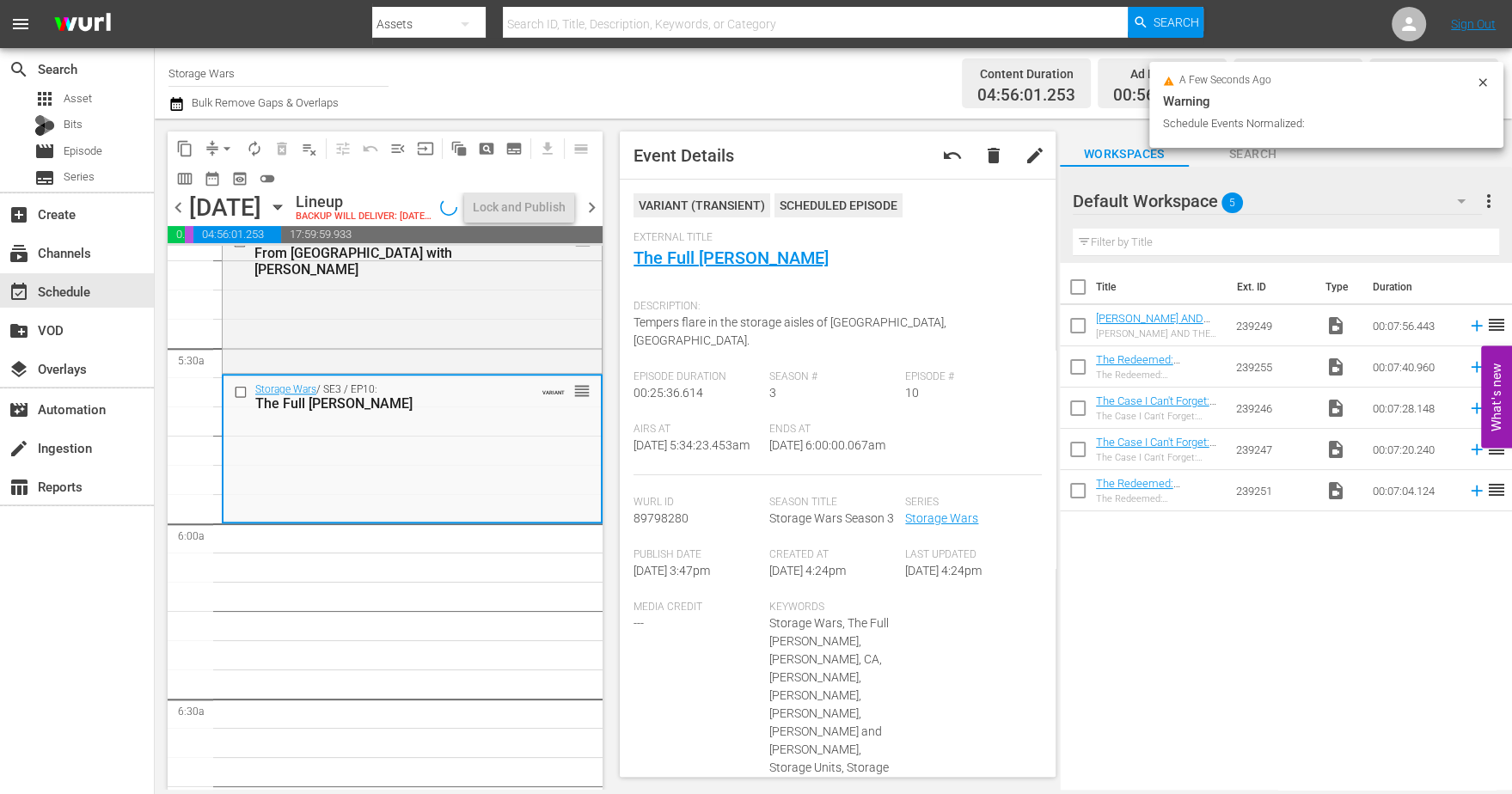
scroll to position [1855, 0]
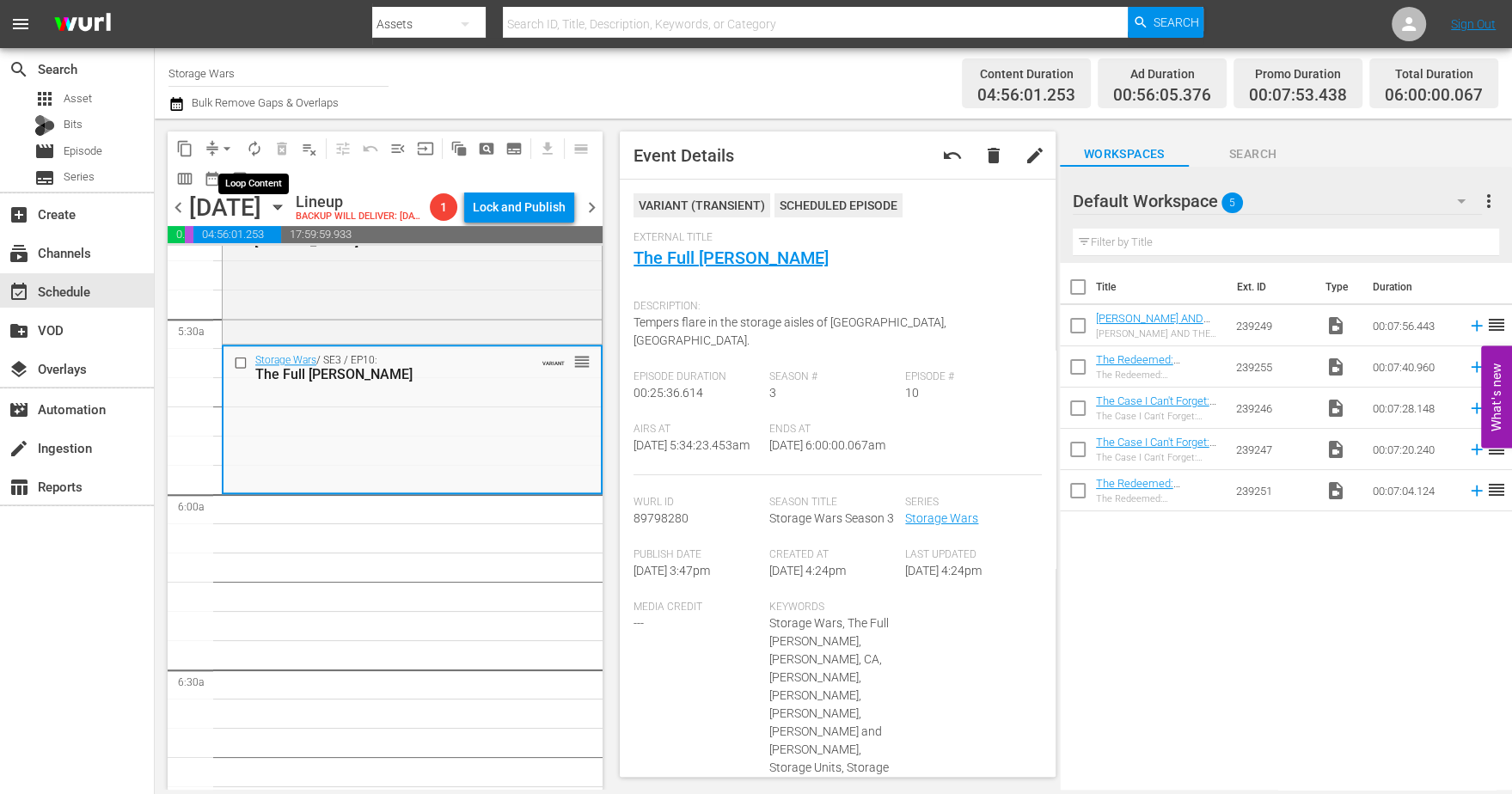
click at [253, 147] on span "autorenew_outlined" at bounding box center [254, 148] width 17 height 17
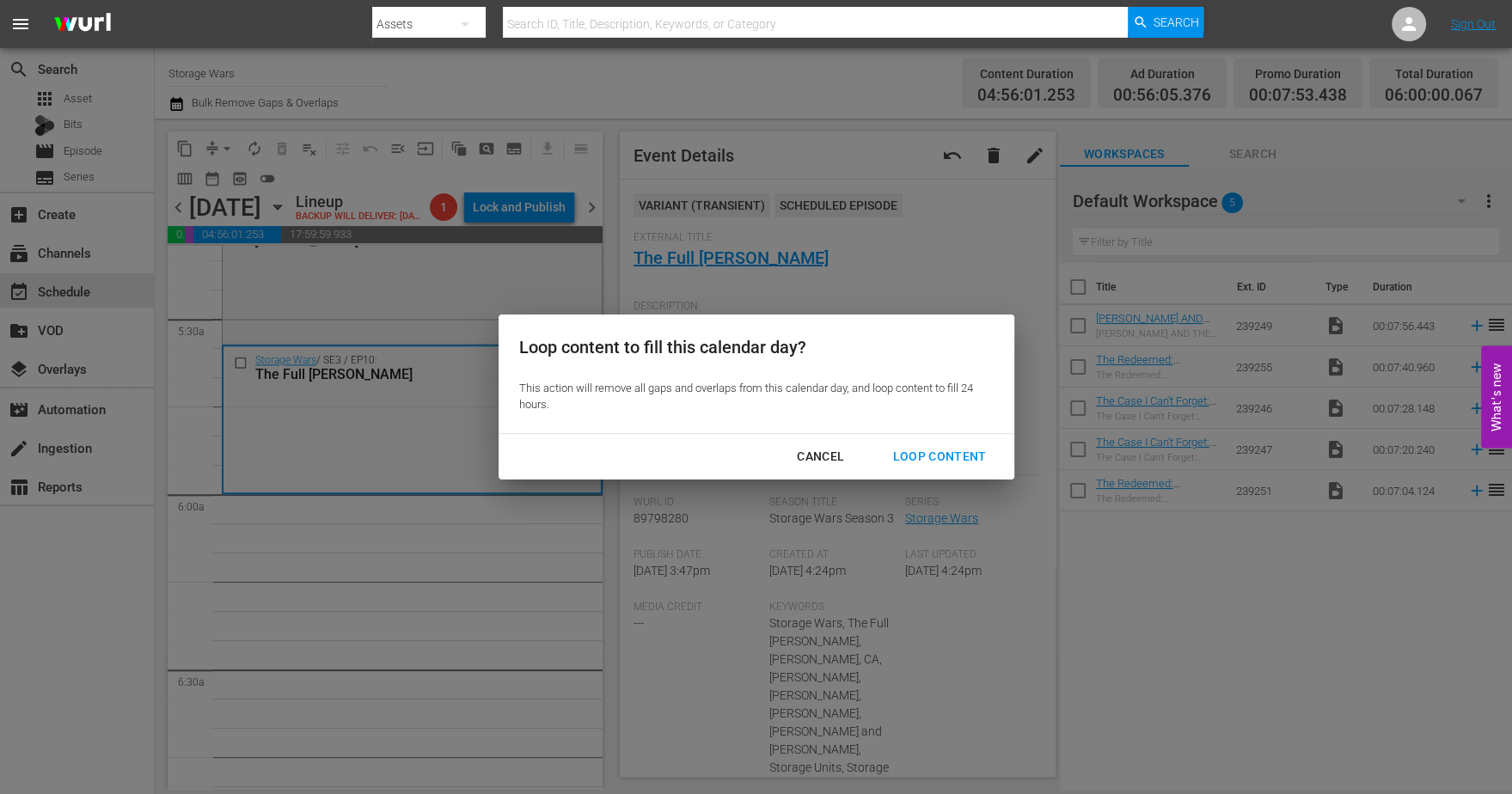
click at [963, 447] on div "Loop Content" at bounding box center [938, 457] width 121 height 22
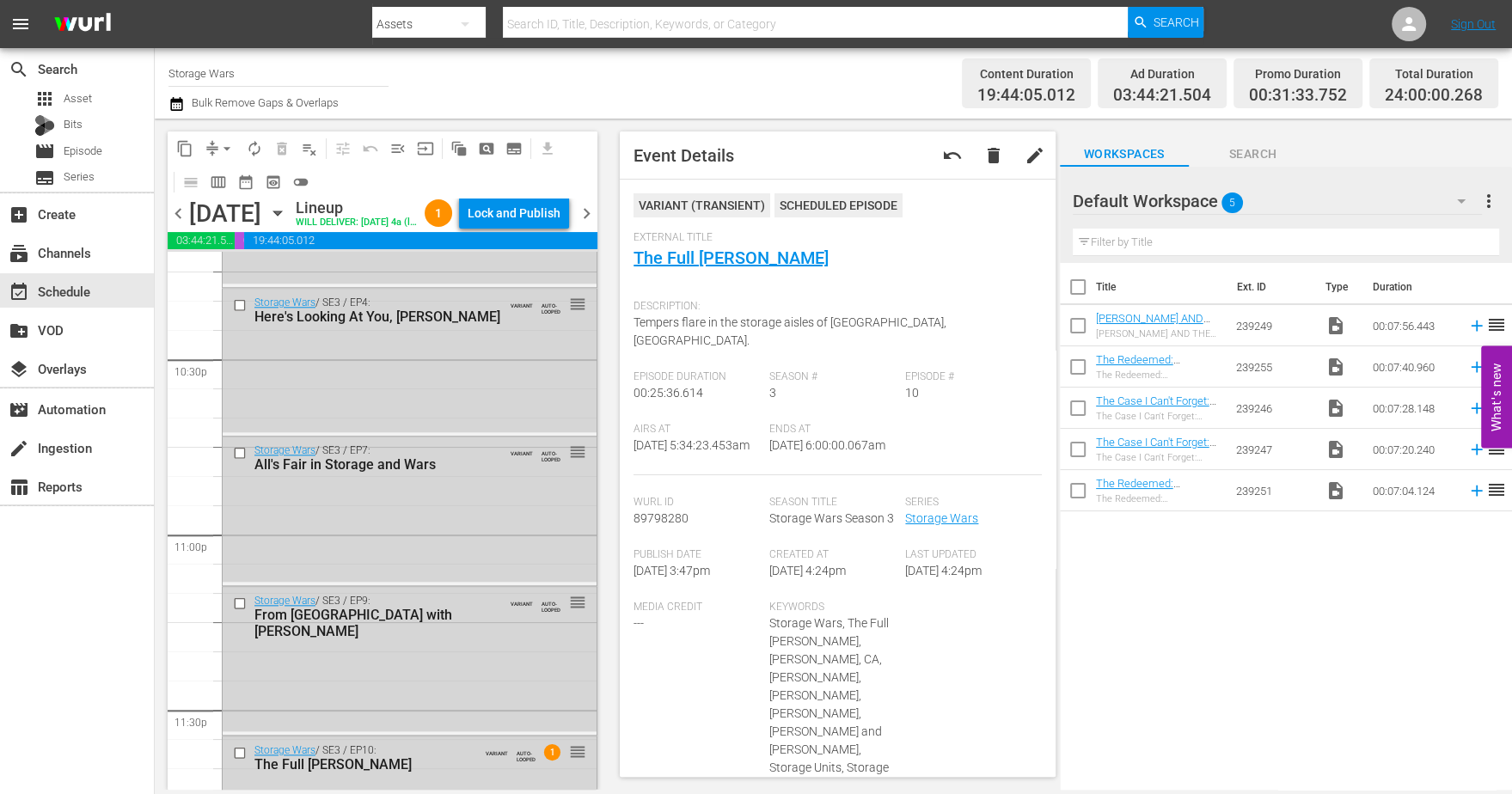
scroll to position [7896, 0]
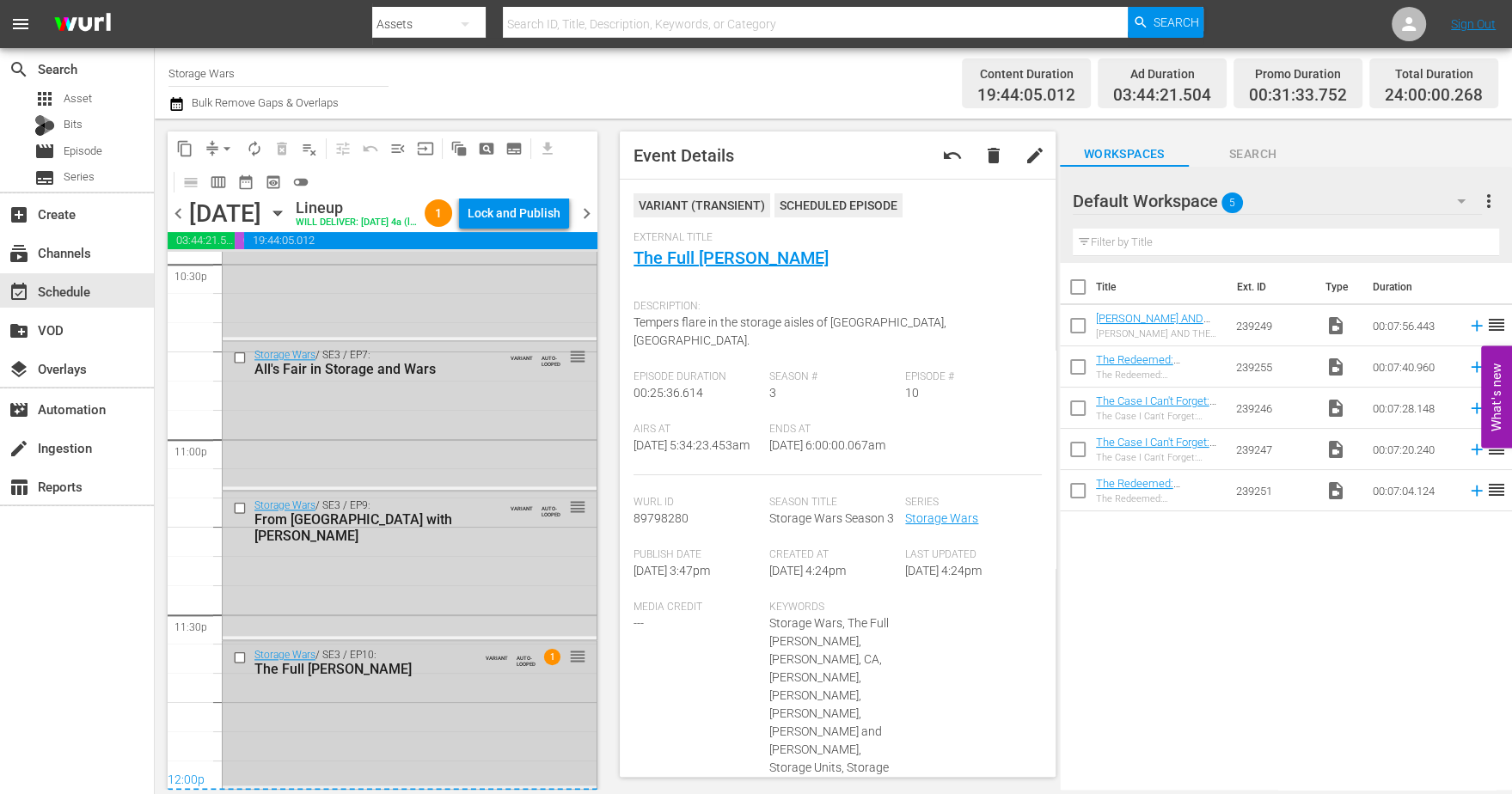
click at [421, 711] on div "Storage Wars / SE3 / EP10: The Full Monty-Bello VARIANT AUTO-LOOPED 1 reorder" at bounding box center [409, 713] width 373 height 145
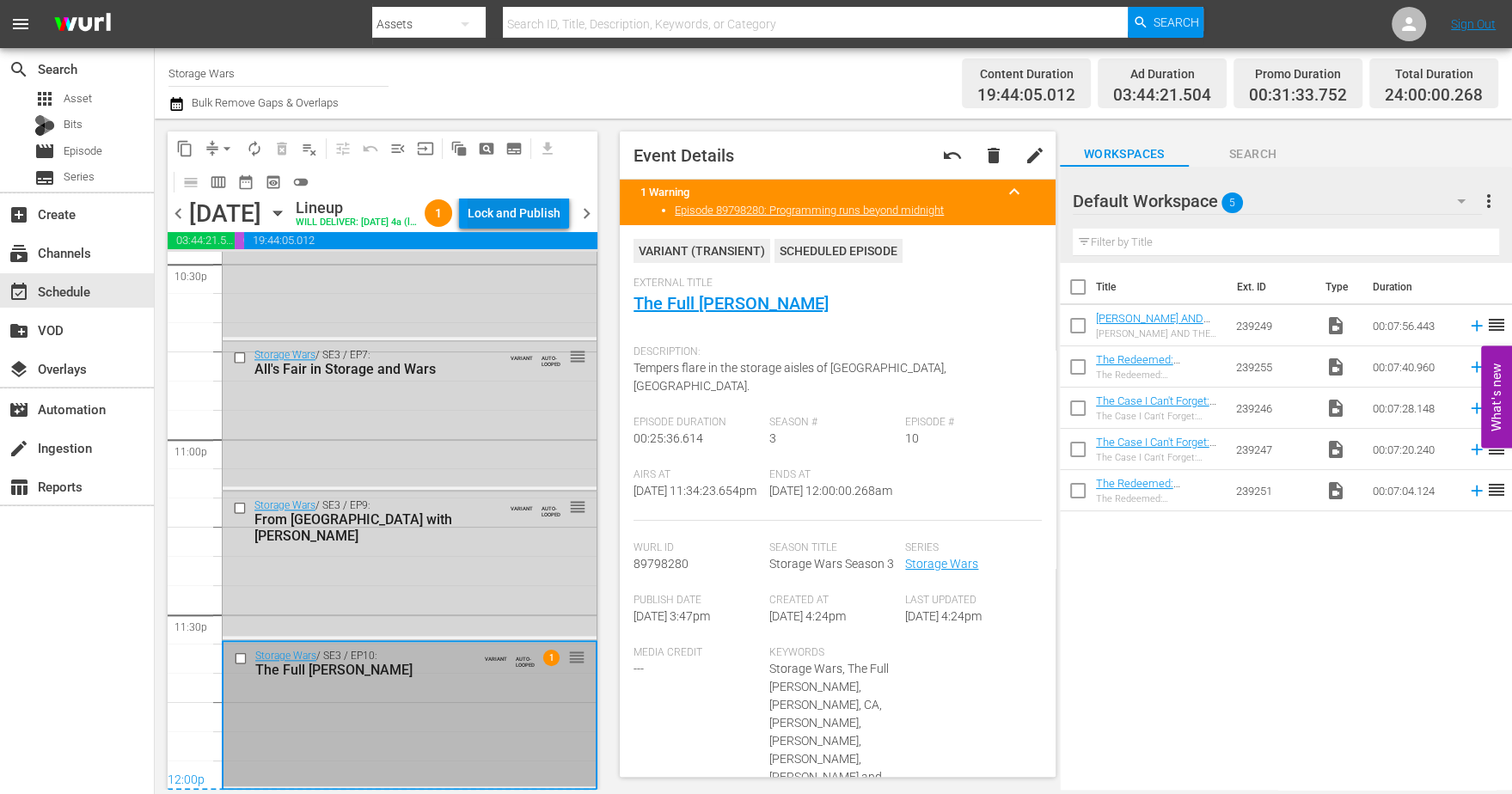
click at [507, 211] on div "Lock and Publish" at bounding box center [514, 213] width 93 height 31
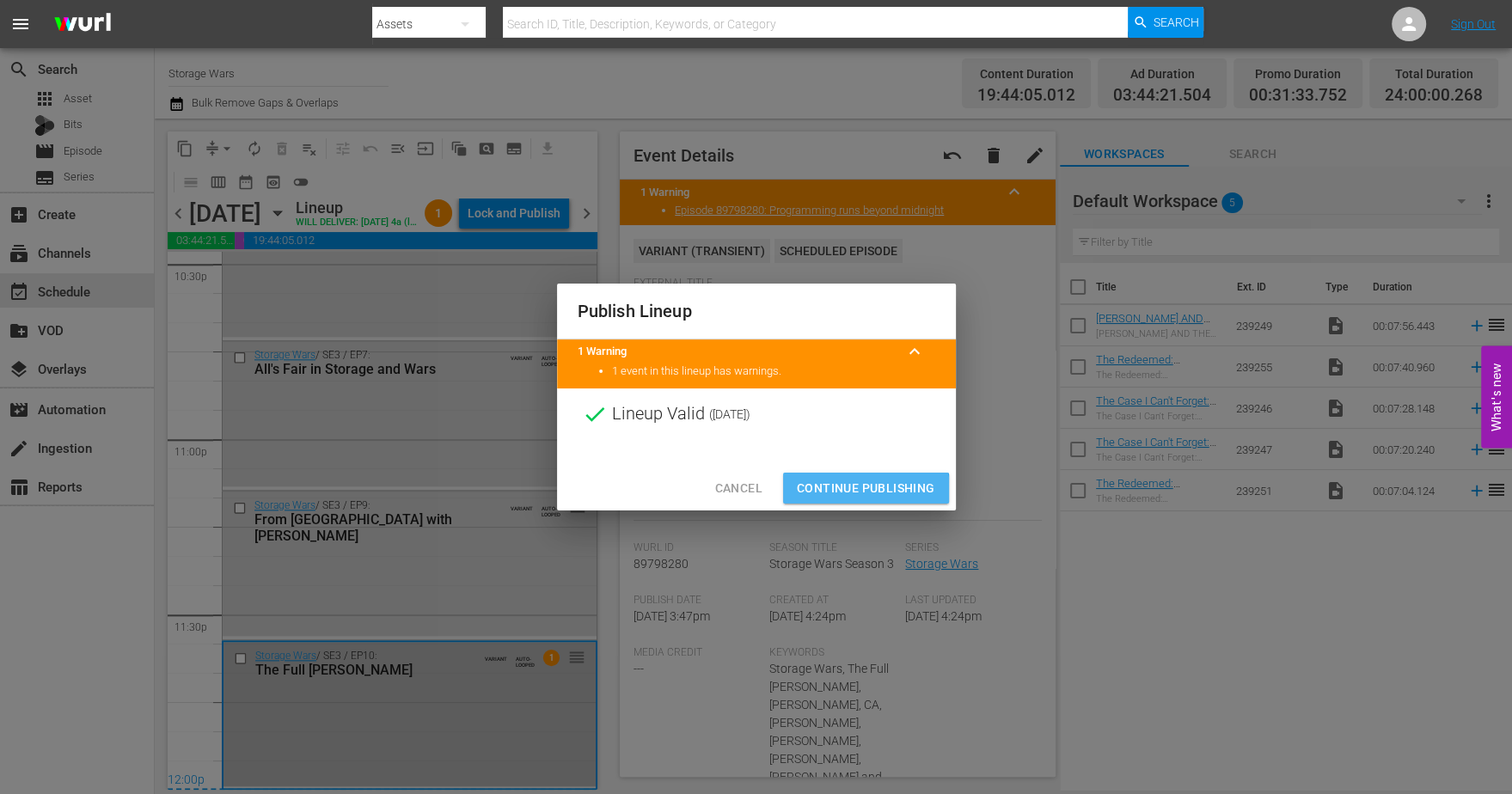
click at [839, 491] on span "Continue Publishing" at bounding box center [866, 489] width 138 height 22
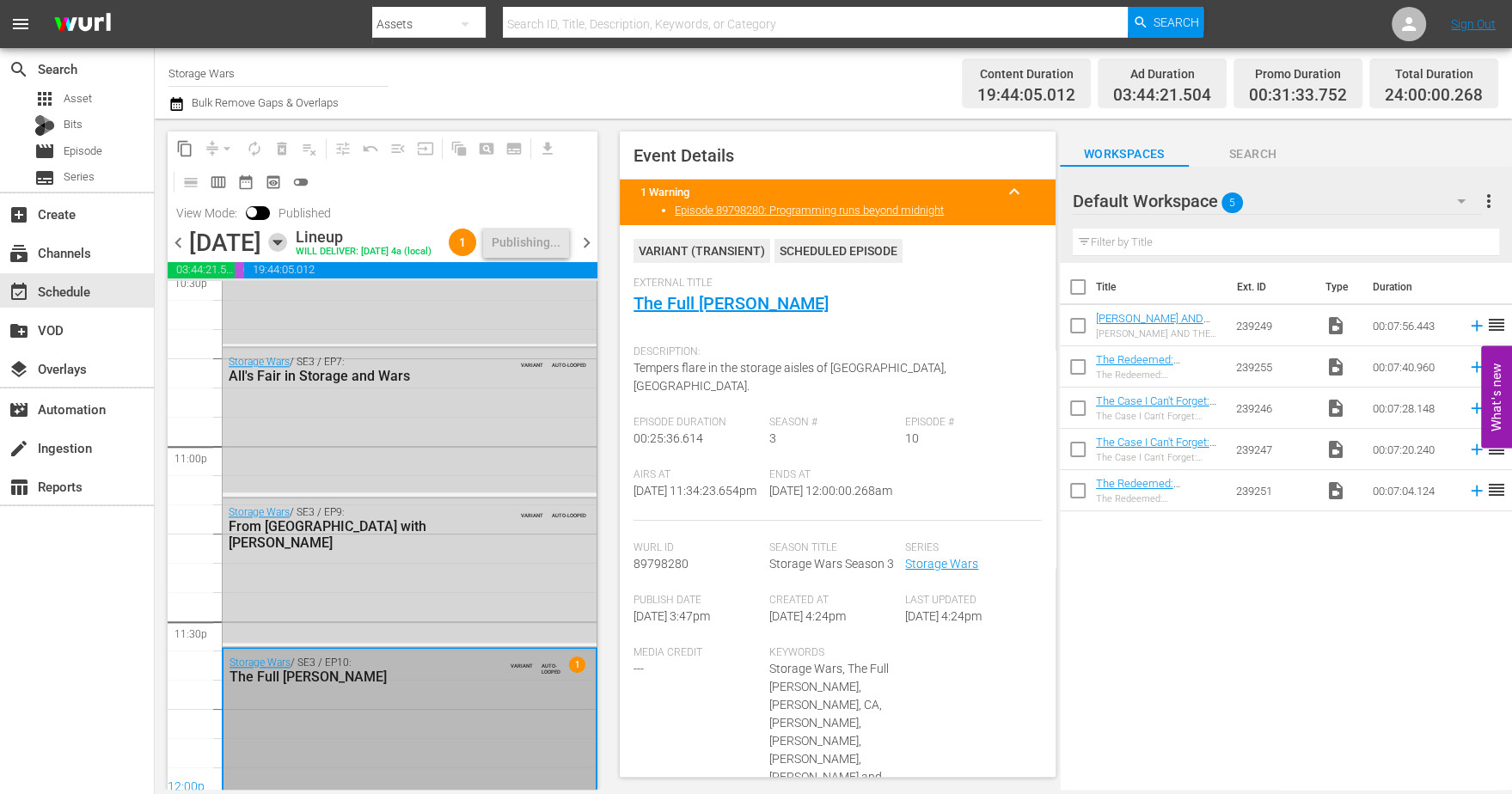
click at [287, 248] on icon "button" at bounding box center [277, 242] width 19 height 19
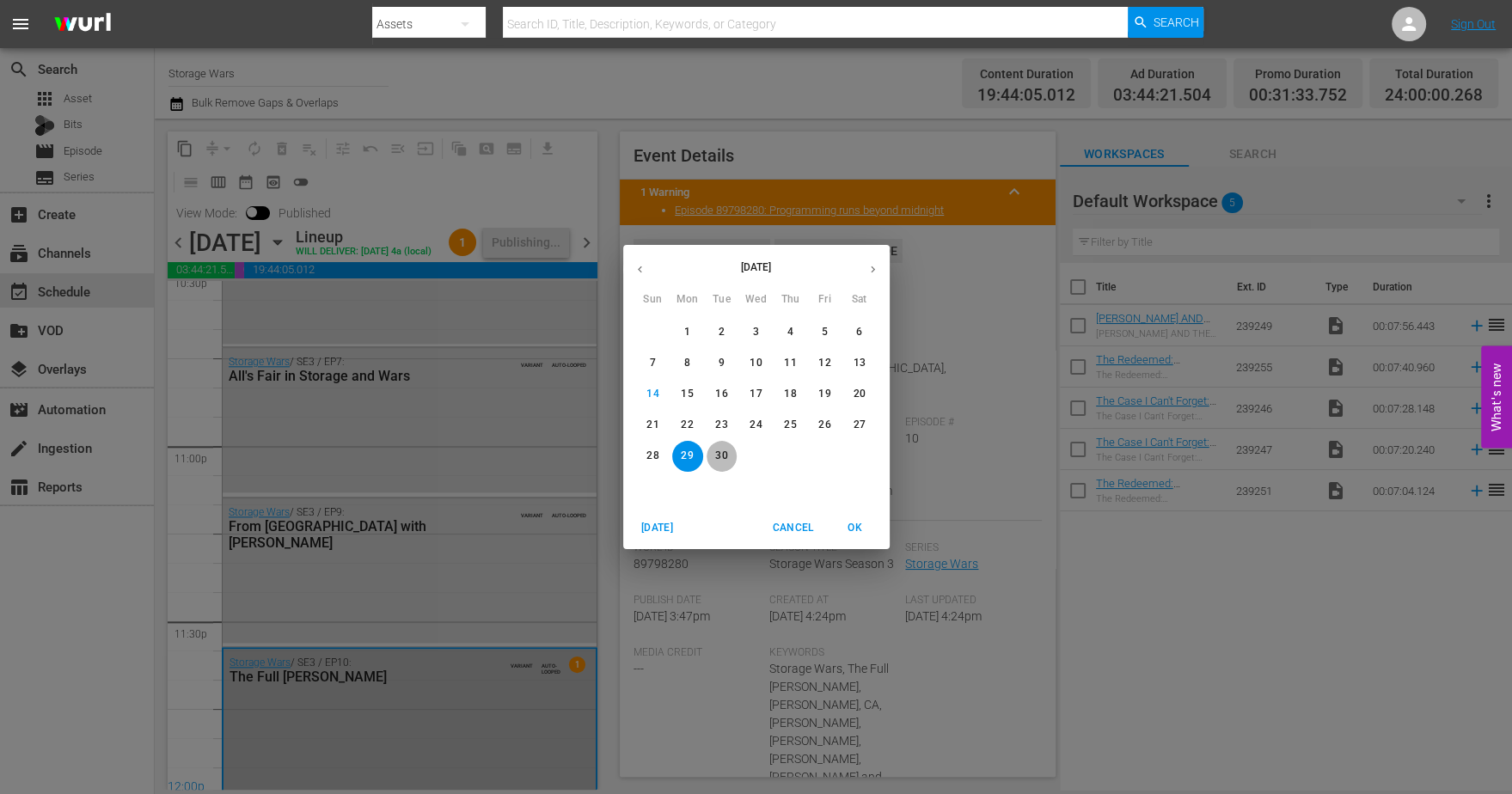
click at [721, 458] on p "30" at bounding box center [720, 455] width 12 height 15
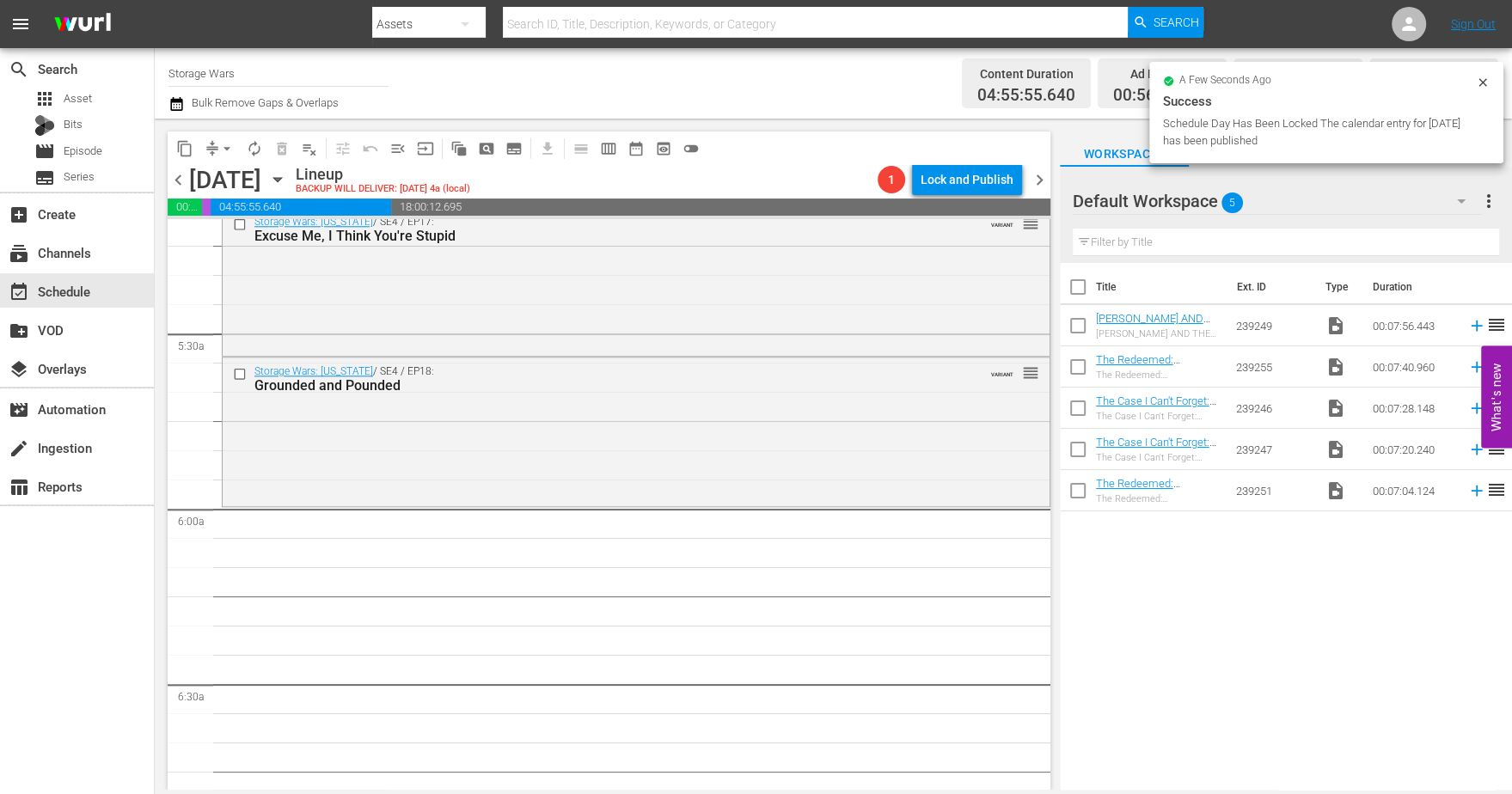
scroll to position [1933, 0]
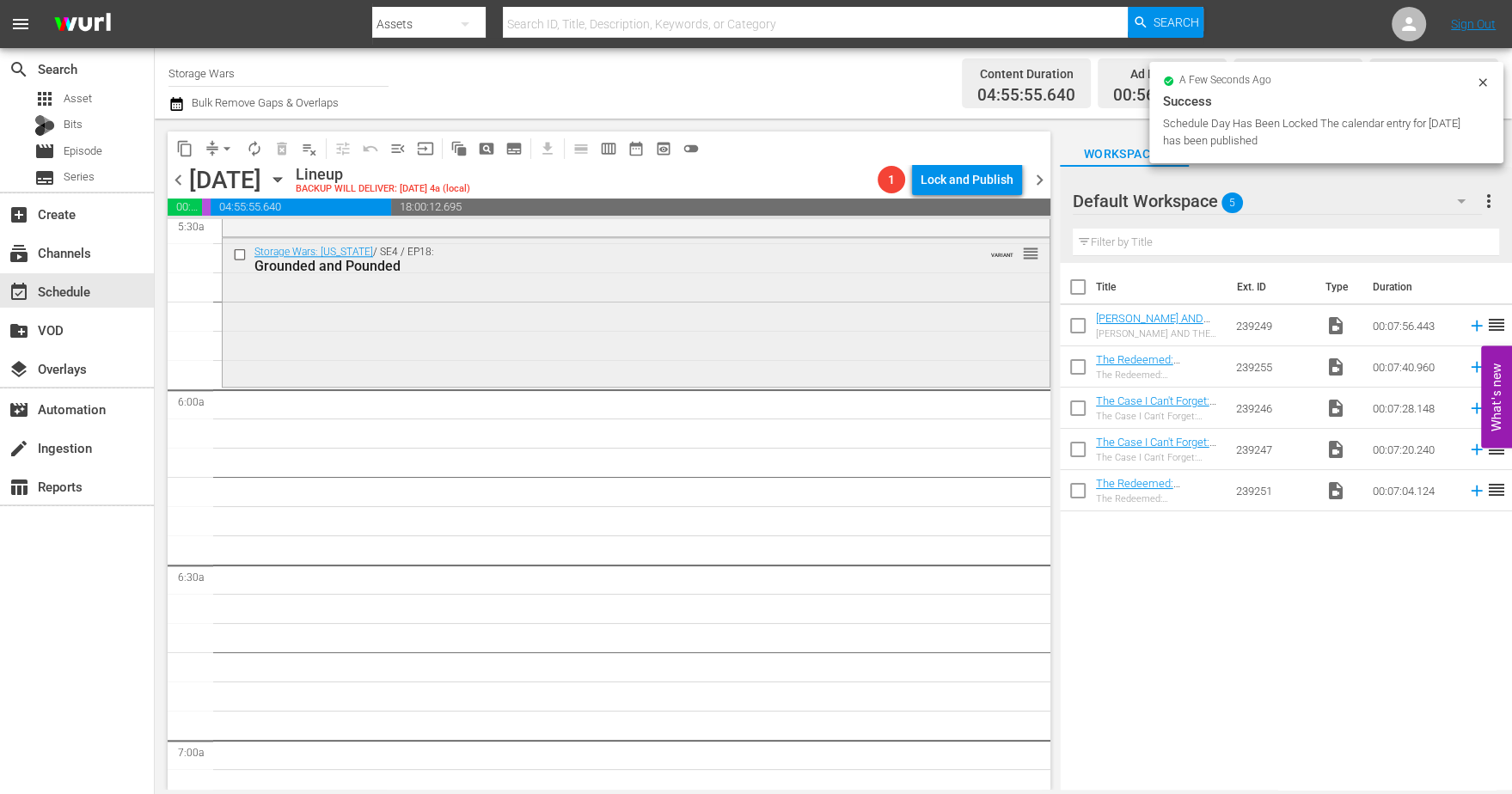
click at [332, 348] on div "Storage Wars: Texas / SE4 / EP18: Grounded and Pounded VARIANT reorder" at bounding box center [636, 310] width 827 height 145
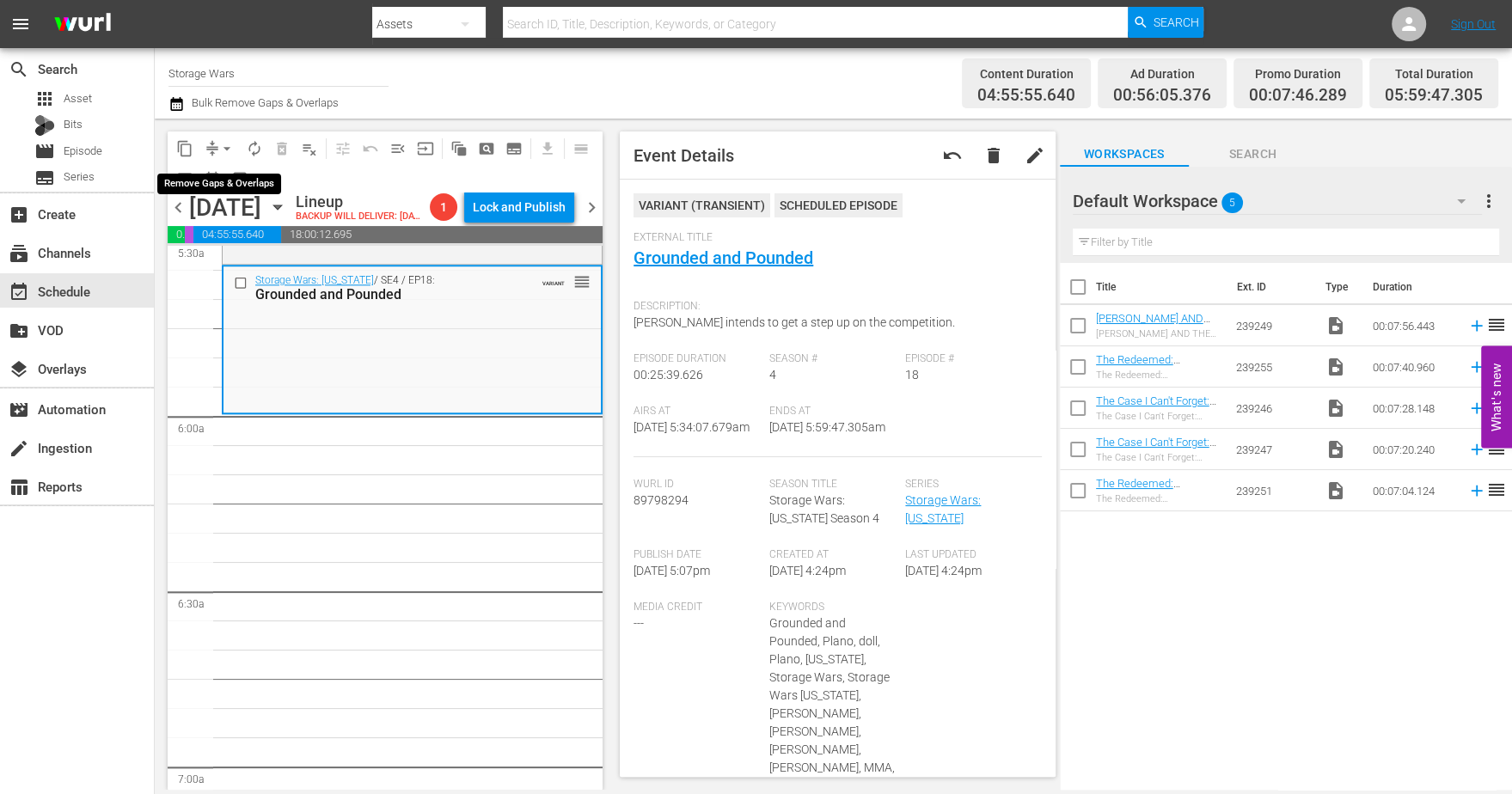
click at [211, 145] on span "compress" at bounding box center [212, 148] width 17 height 17
click at [228, 146] on span "arrow_drop_down" at bounding box center [227, 148] width 17 height 17
click at [198, 179] on li "Align to Midnight" at bounding box center [228, 182] width 180 height 28
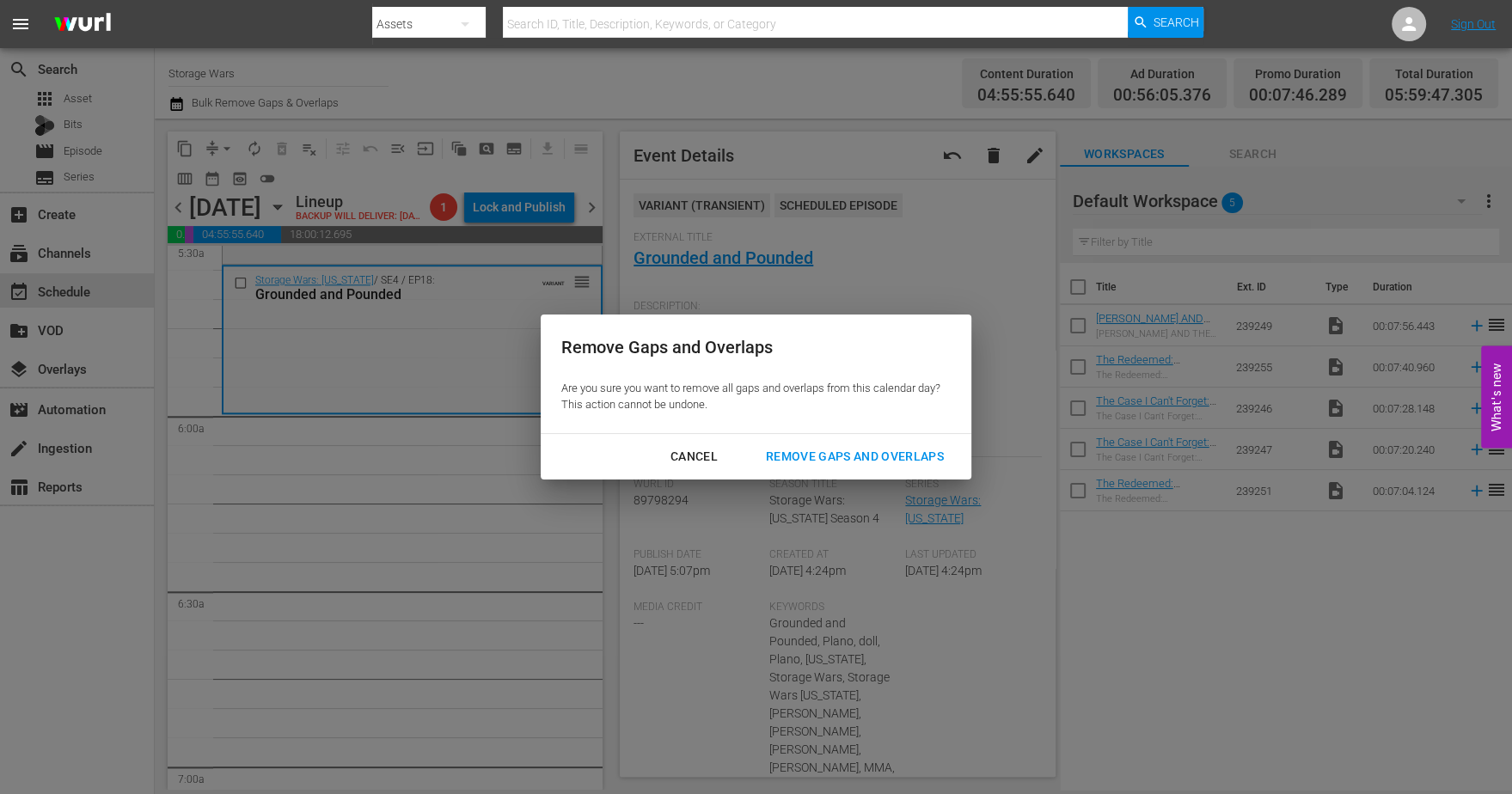
click at [782, 445] on button "Remove Gaps and Overlaps" at bounding box center [854, 456] width 220 height 32
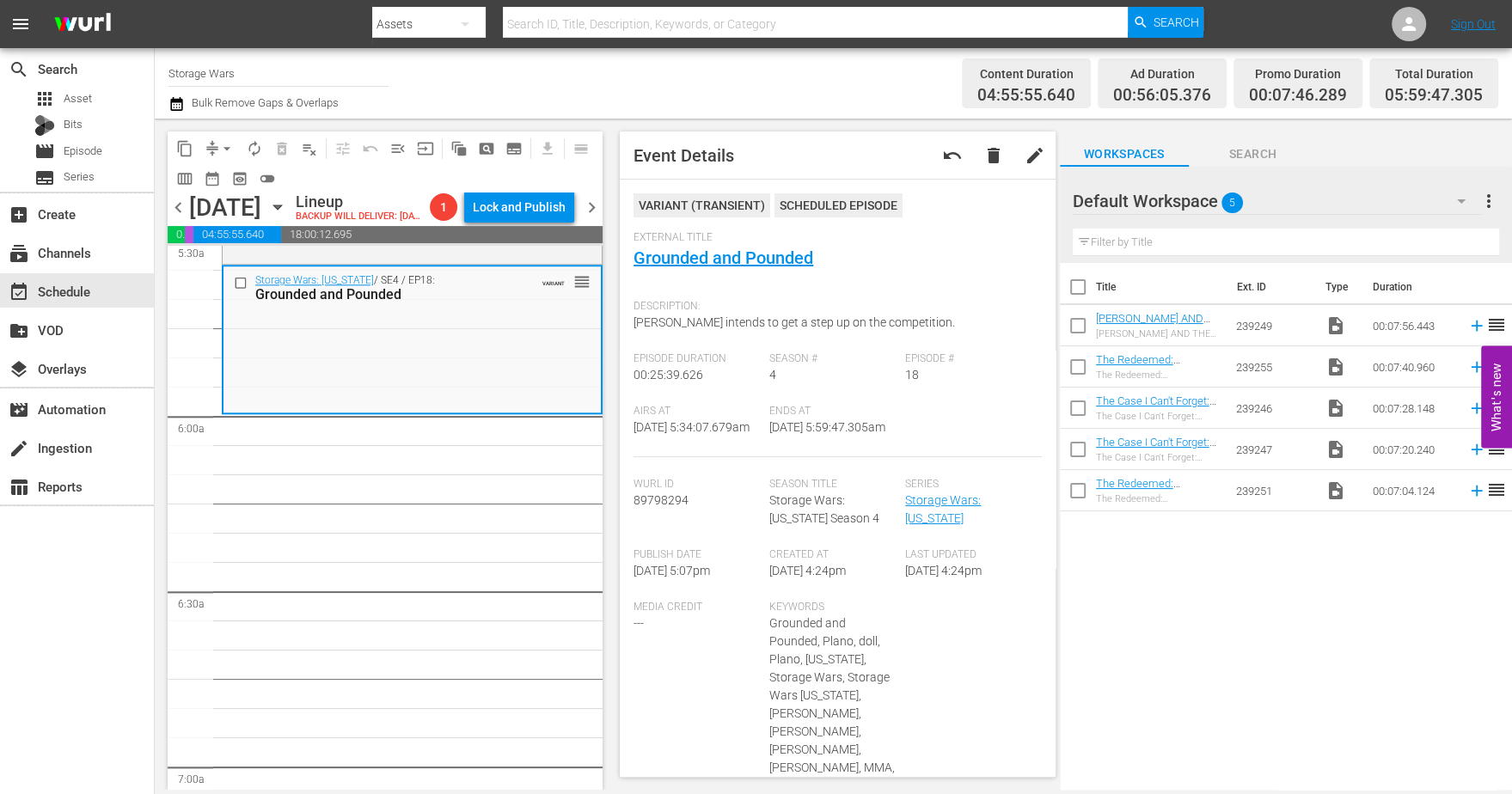
scroll to position [0, 0]
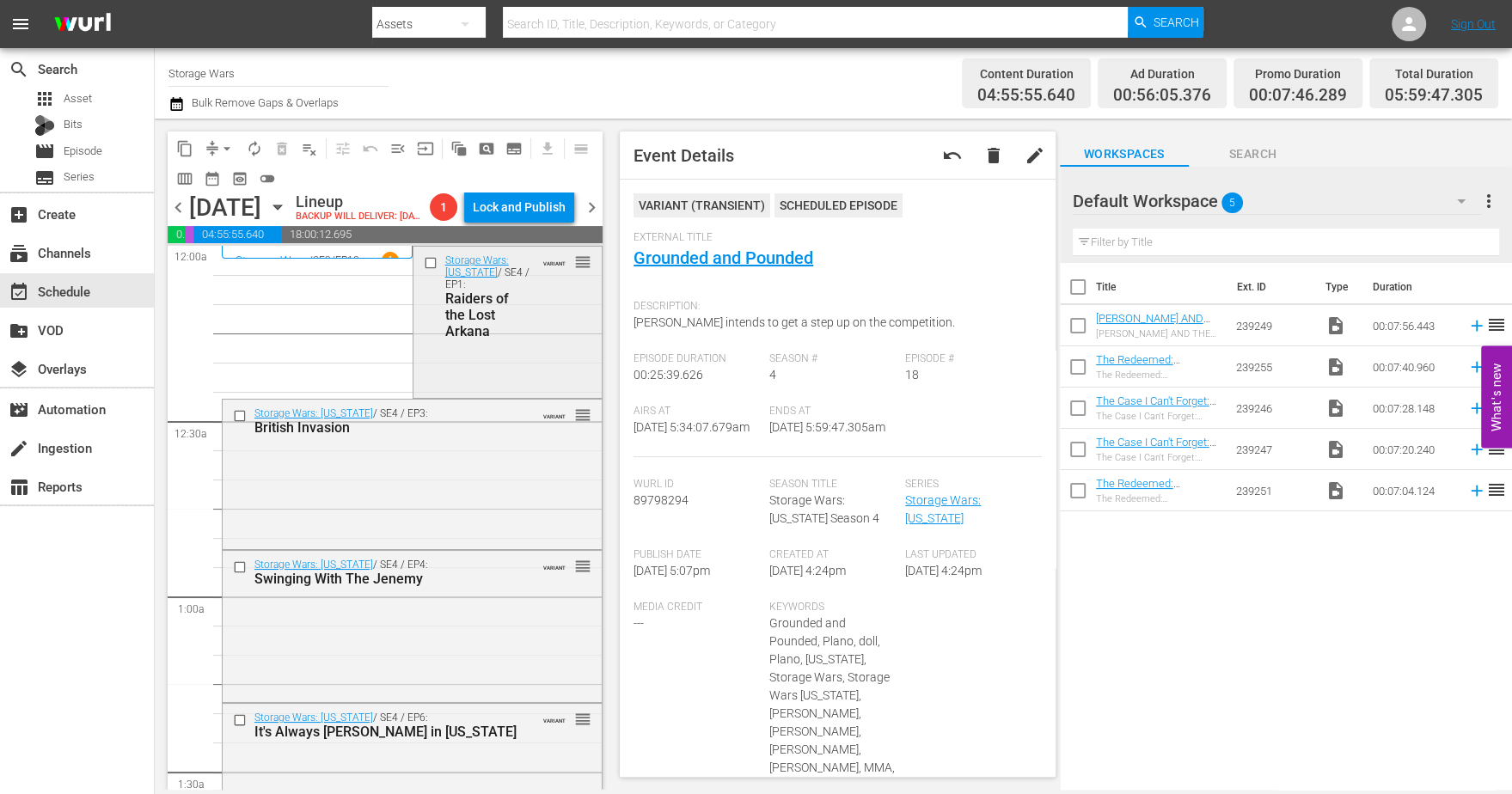
click at [549, 344] on div "Storage Wars: Texas / SE4 / EP1: Raiders of the Lost Arkana VARIANT reorder" at bounding box center [508, 296] width 189 height 98
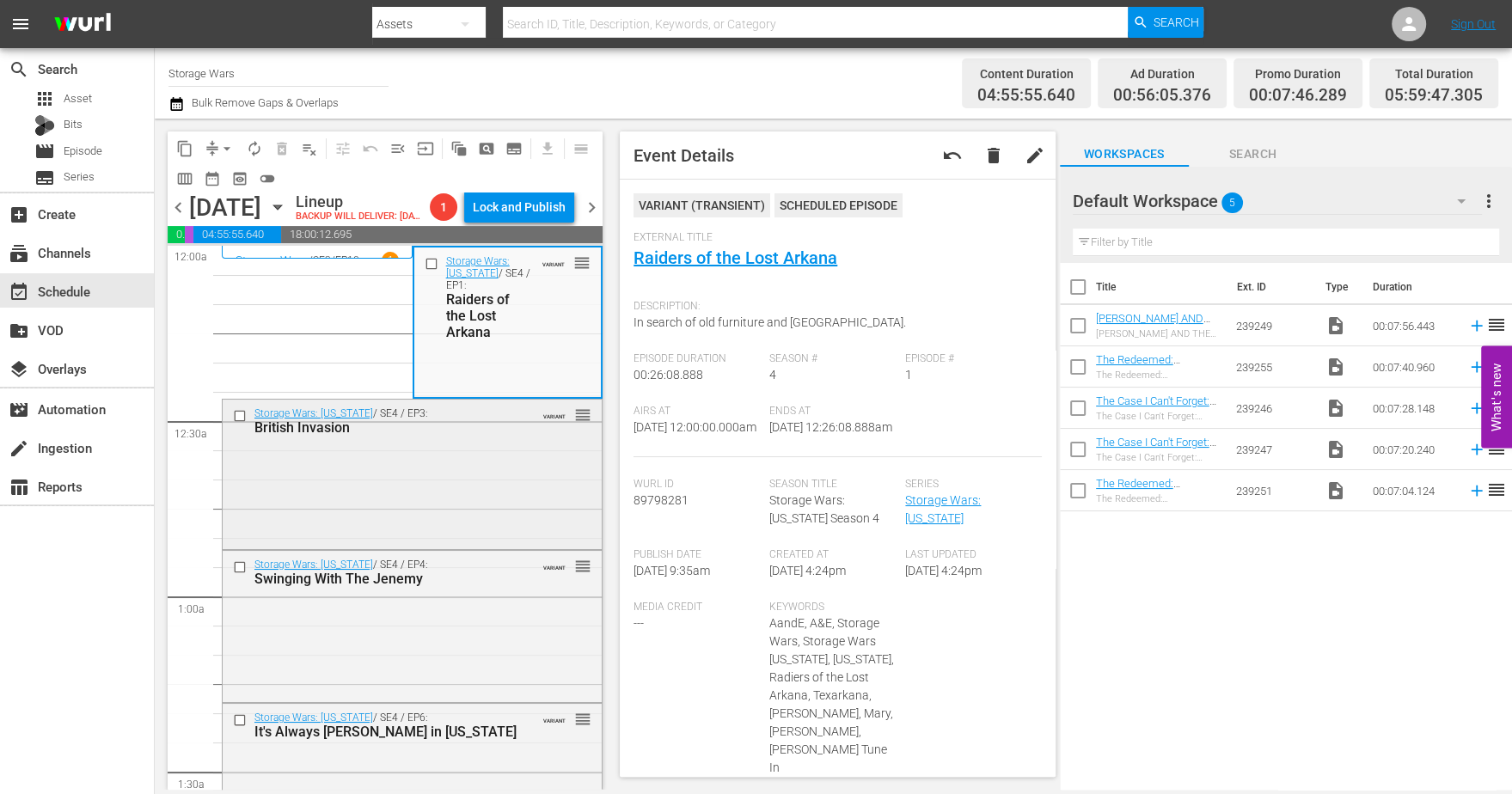
click at [470, 545] on div "Storage Wars: Texas / SE4 / EP3: British Invasion VARIANT reorder" at bounding box center [412, 473] width 379 height 146
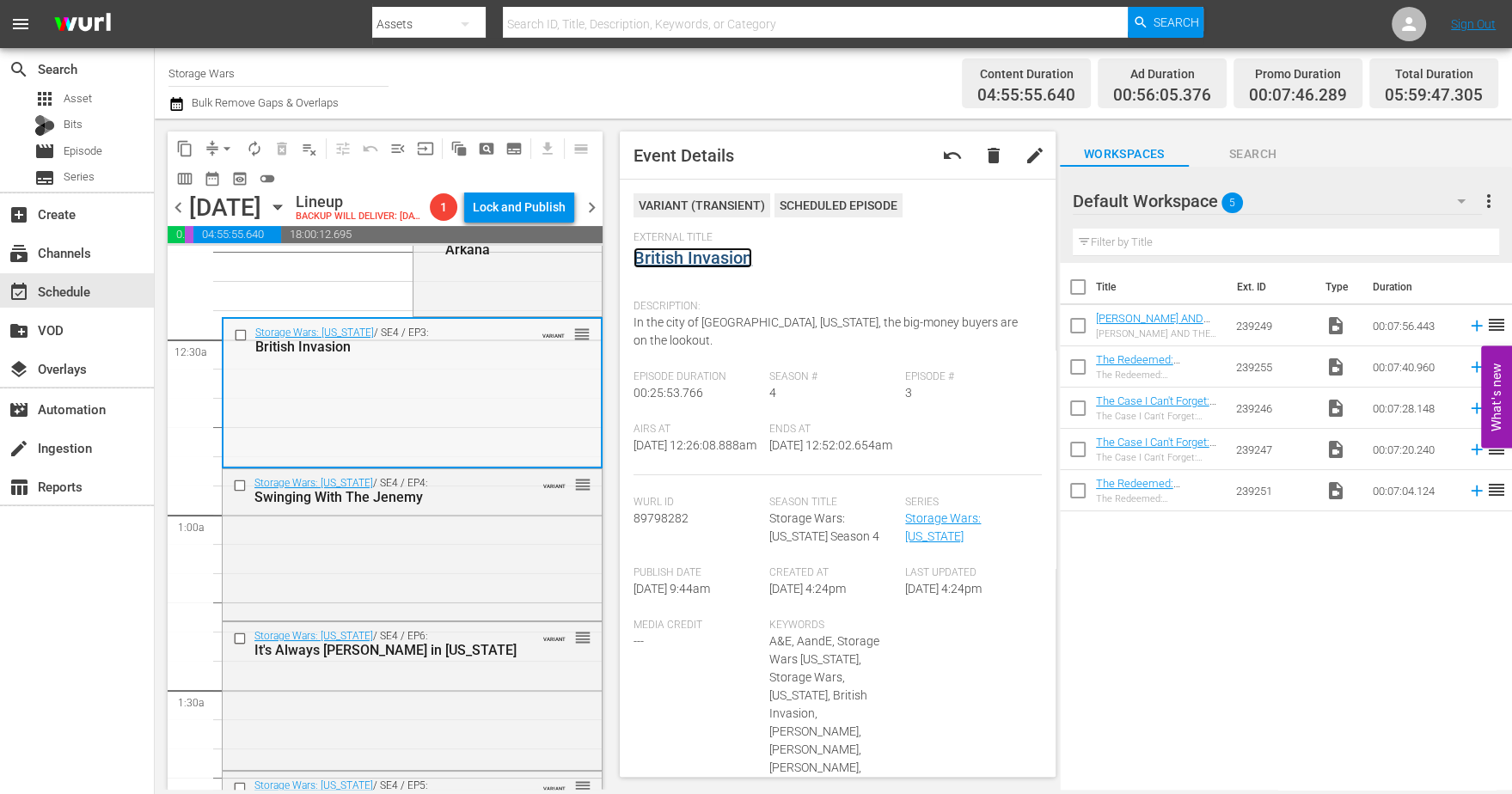
scroll to position [107, 0]
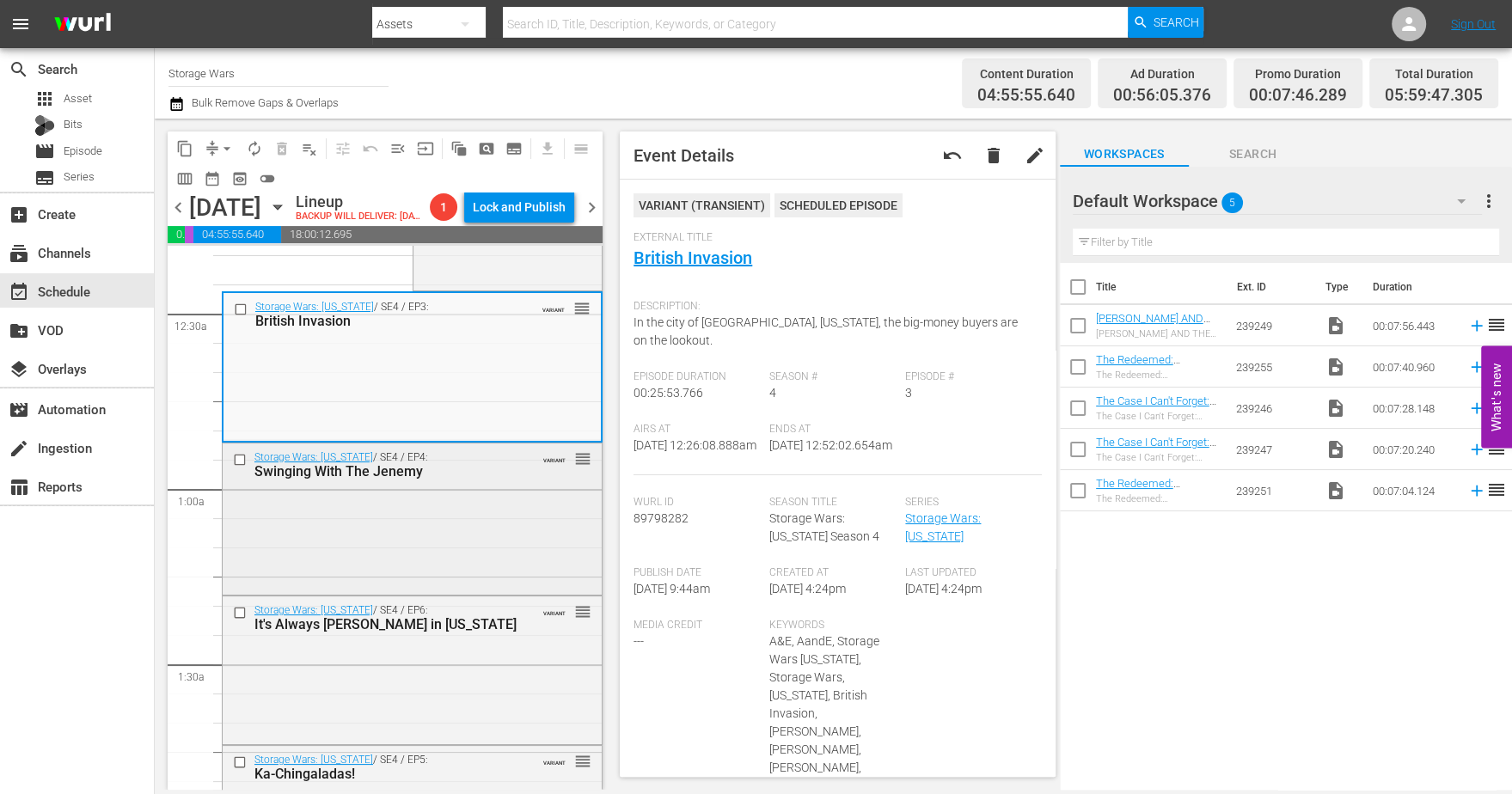
click at [457, 528] on div "Storage Wars: Texas / SE4 / EP4: Swinging With The Jenemy VARIANT reorder" at bounding box center [412, 517] width 379 height 148
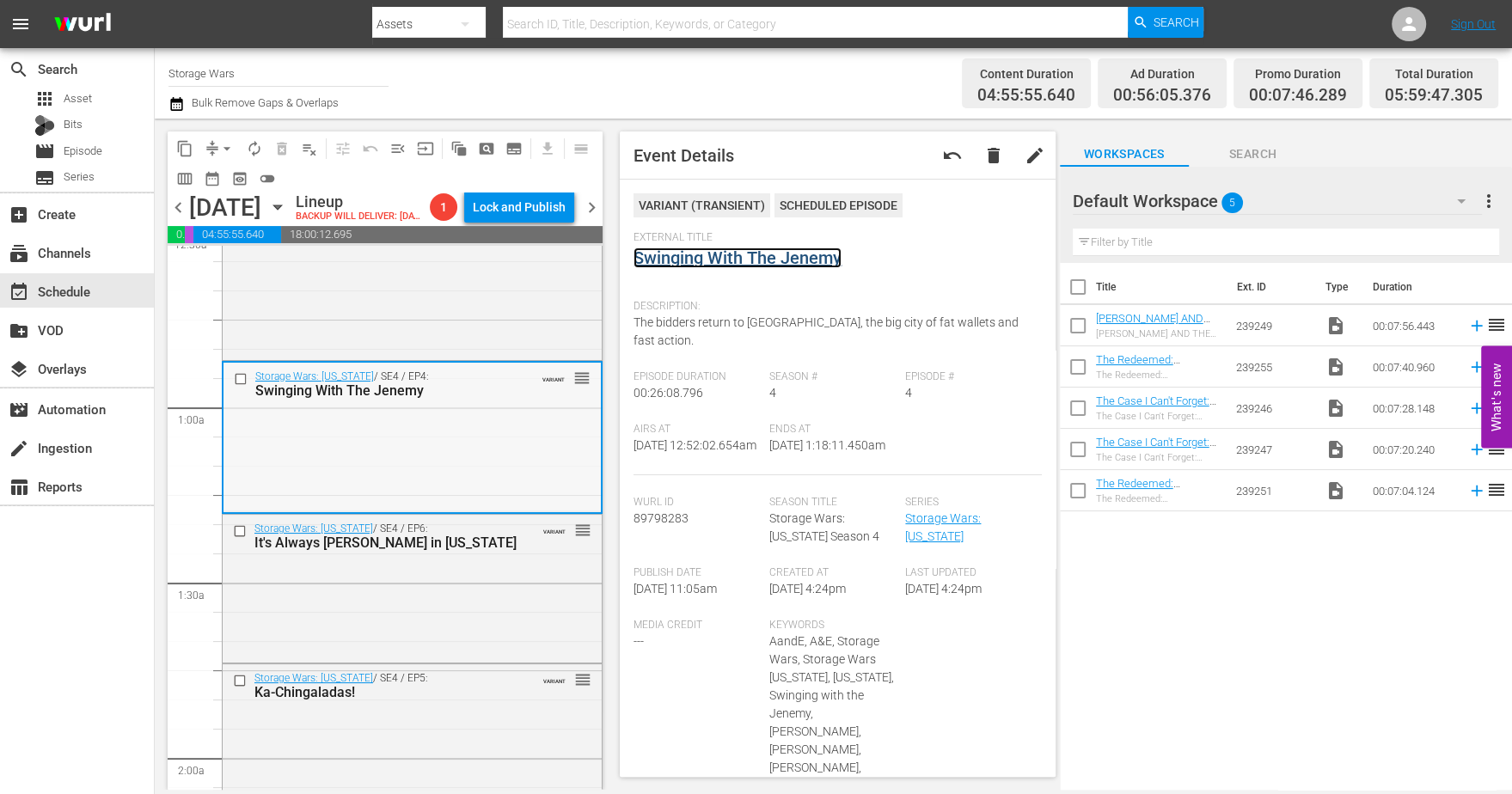
scroll to position [215, 0]
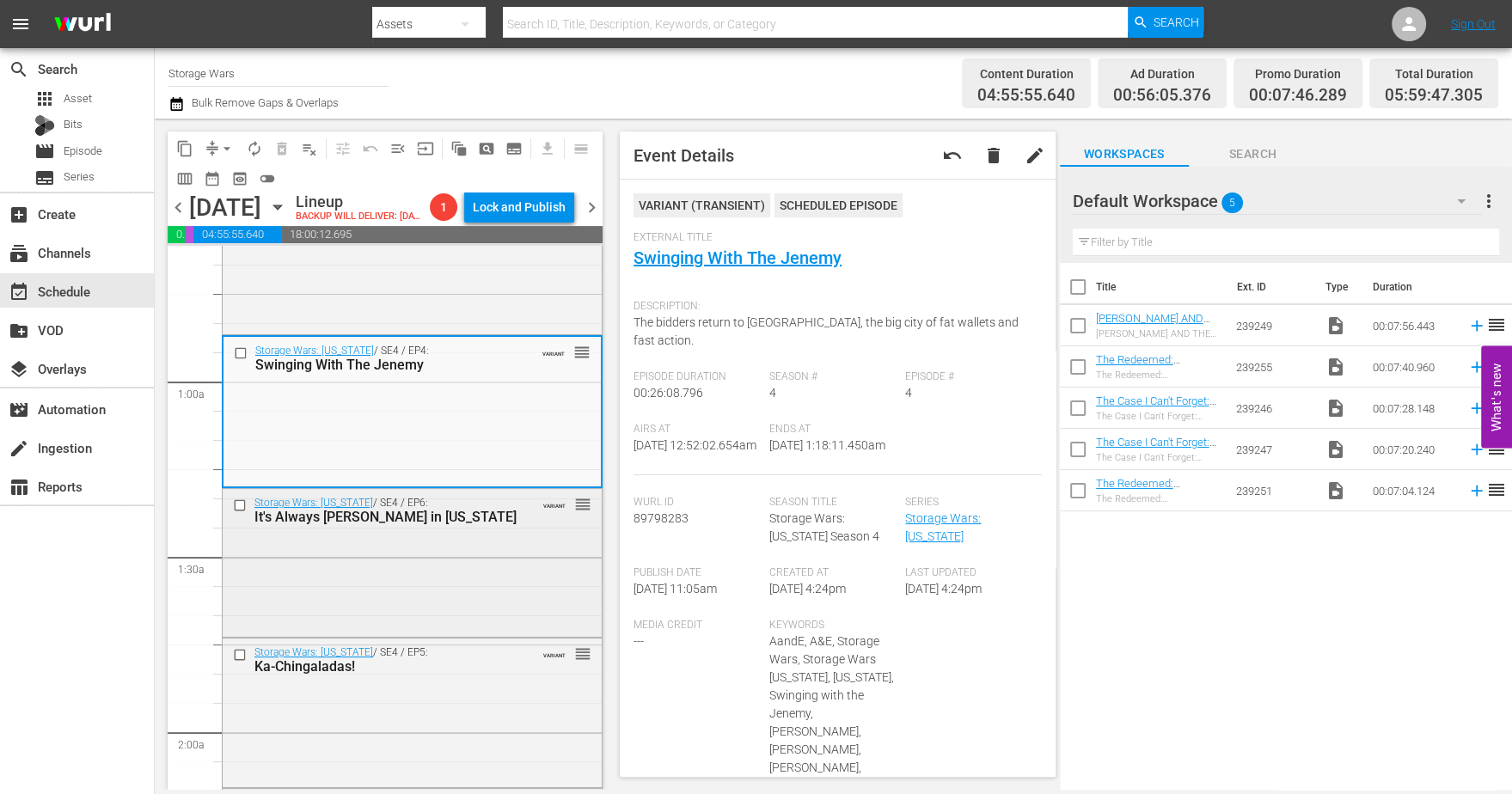
click at [447, 565] on div "Storage Wars: Texas / SE4 / EP6: It's Always Sonny in Texas VARIANT reorder" at bounding box center [412, 561] width 379 height 145
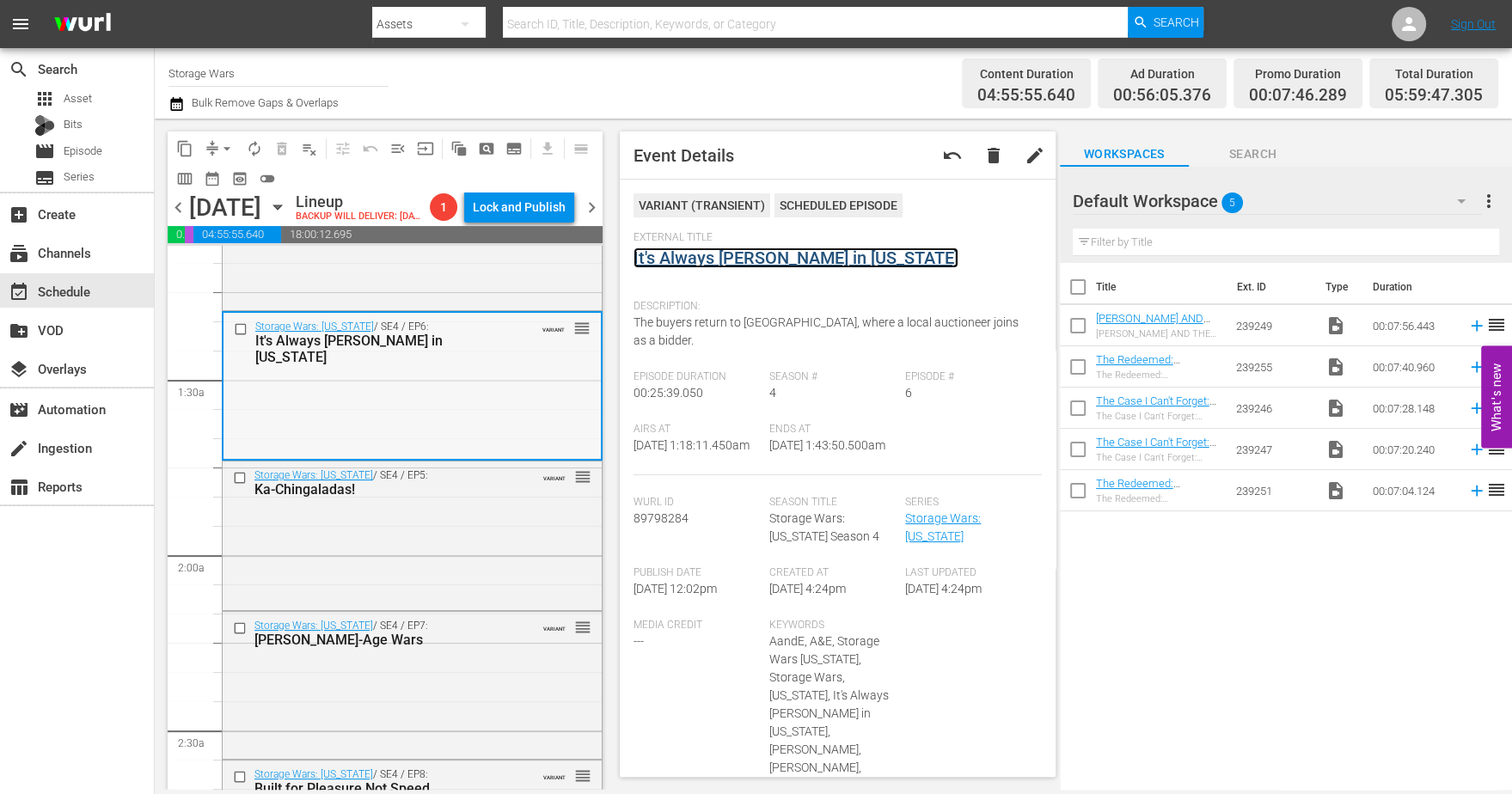
scroll to position [430, 0]
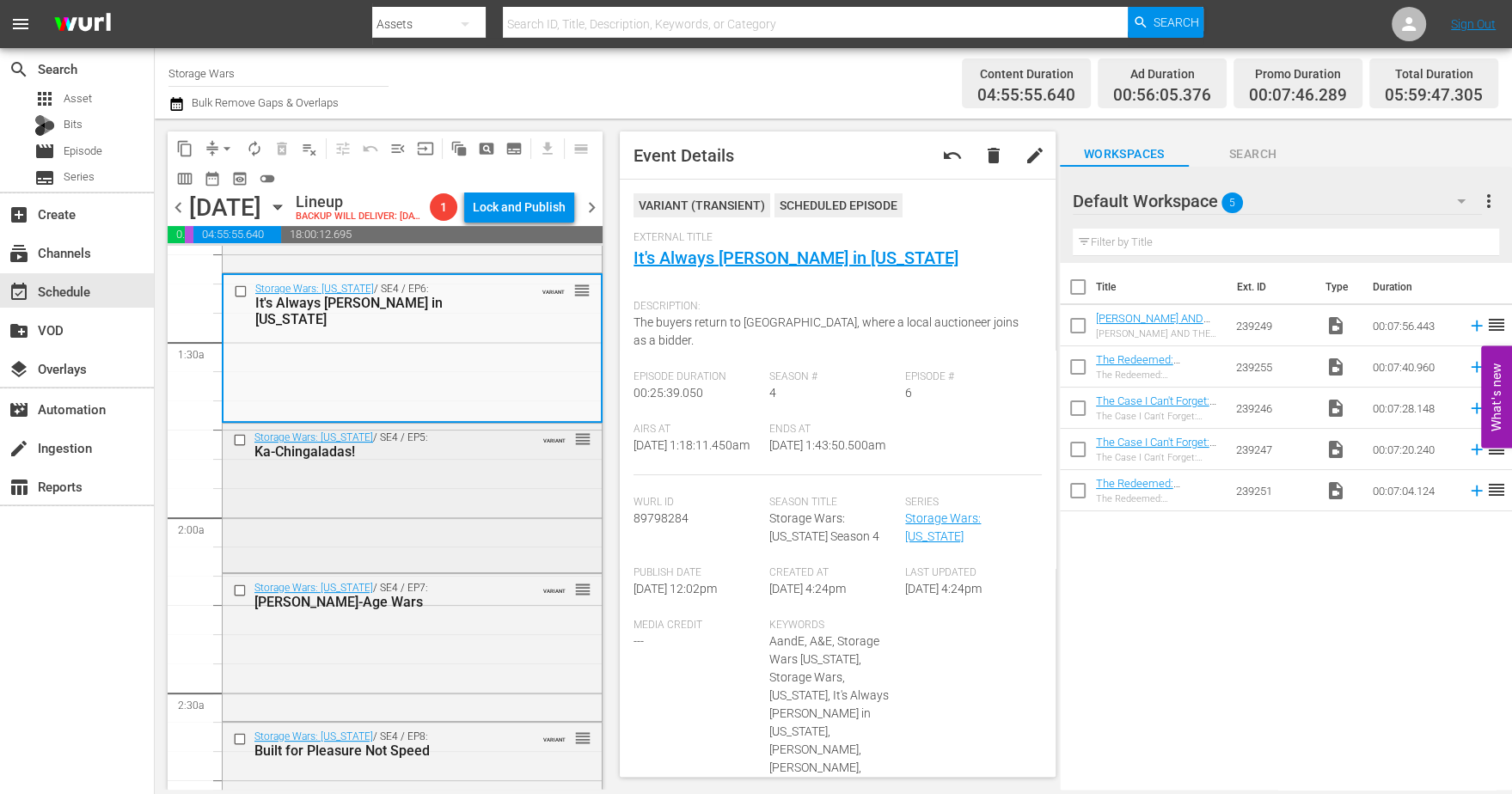
click at [465, 532] on div "Storage Wars: Texas / SE4 / EP5: Ka-Chingaladas! VARIANT reorder" at bounding box center [412, 495] width 379 height 145
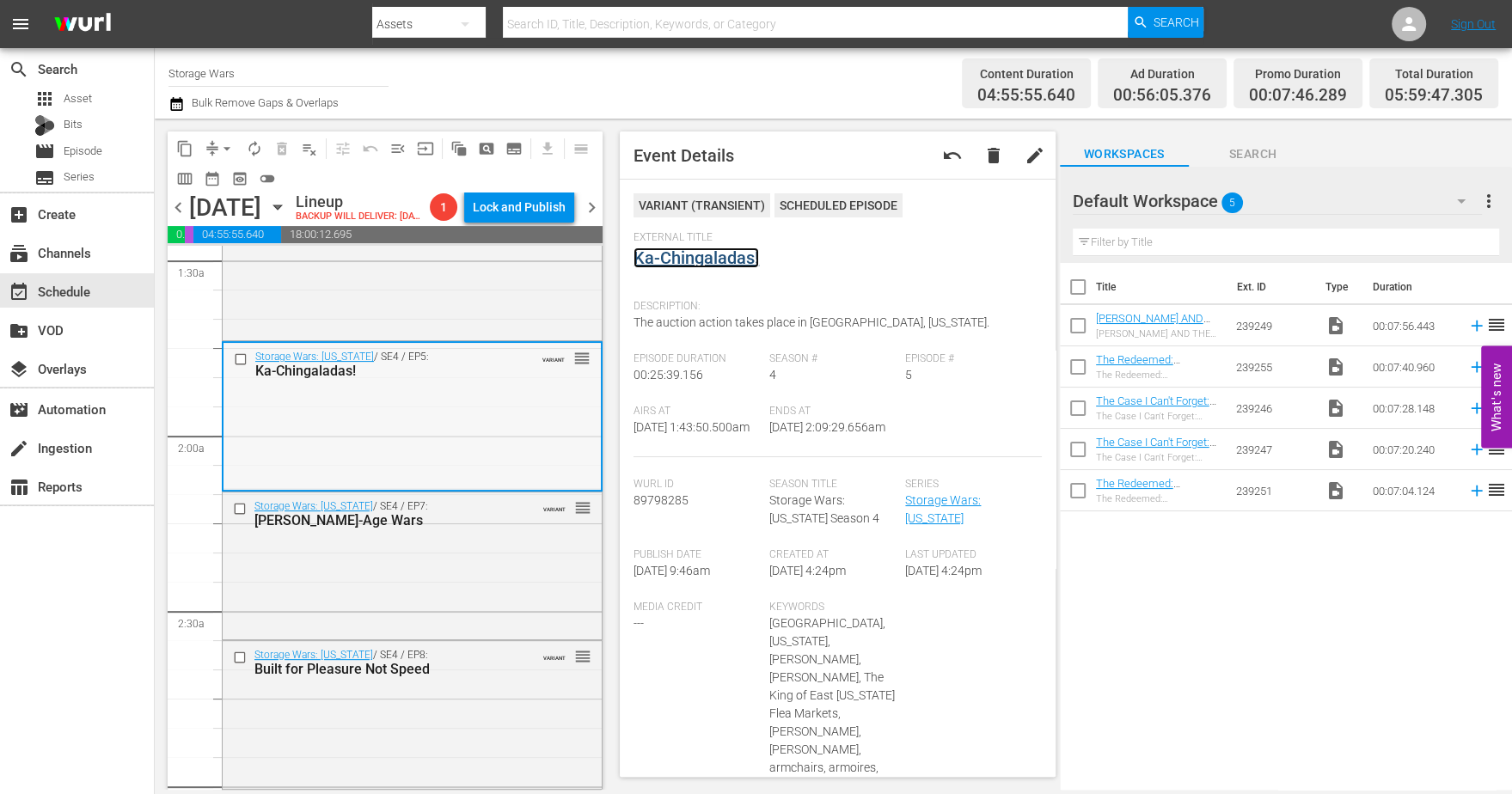
scroll to position [537, 0]
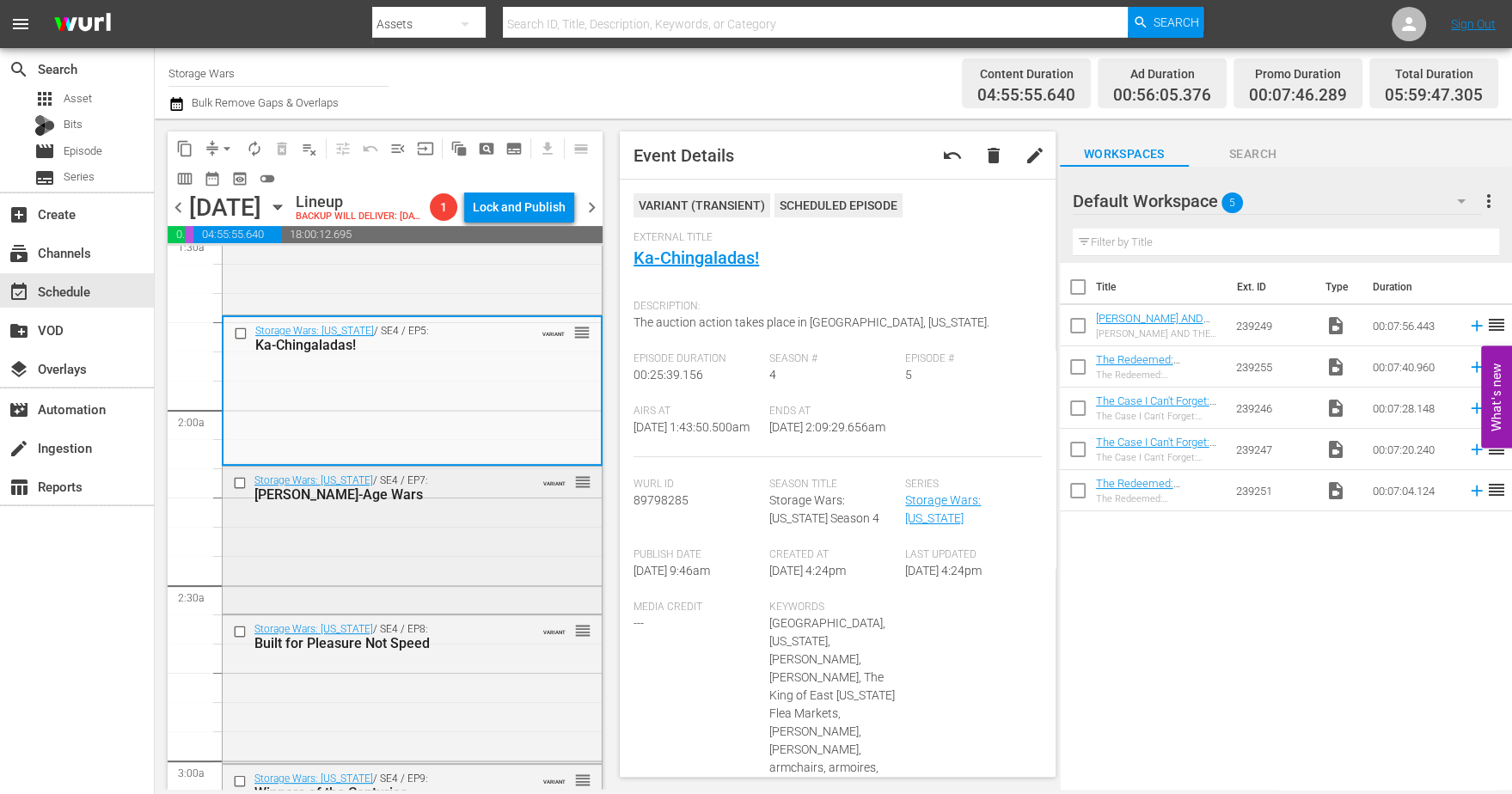
click at [456, 545] on div "Storage Wars: Texas / SE4 / EP7: Stowe-Age Wars VARIANT reorder" at bounding box center [412, 538] width 379 height 144
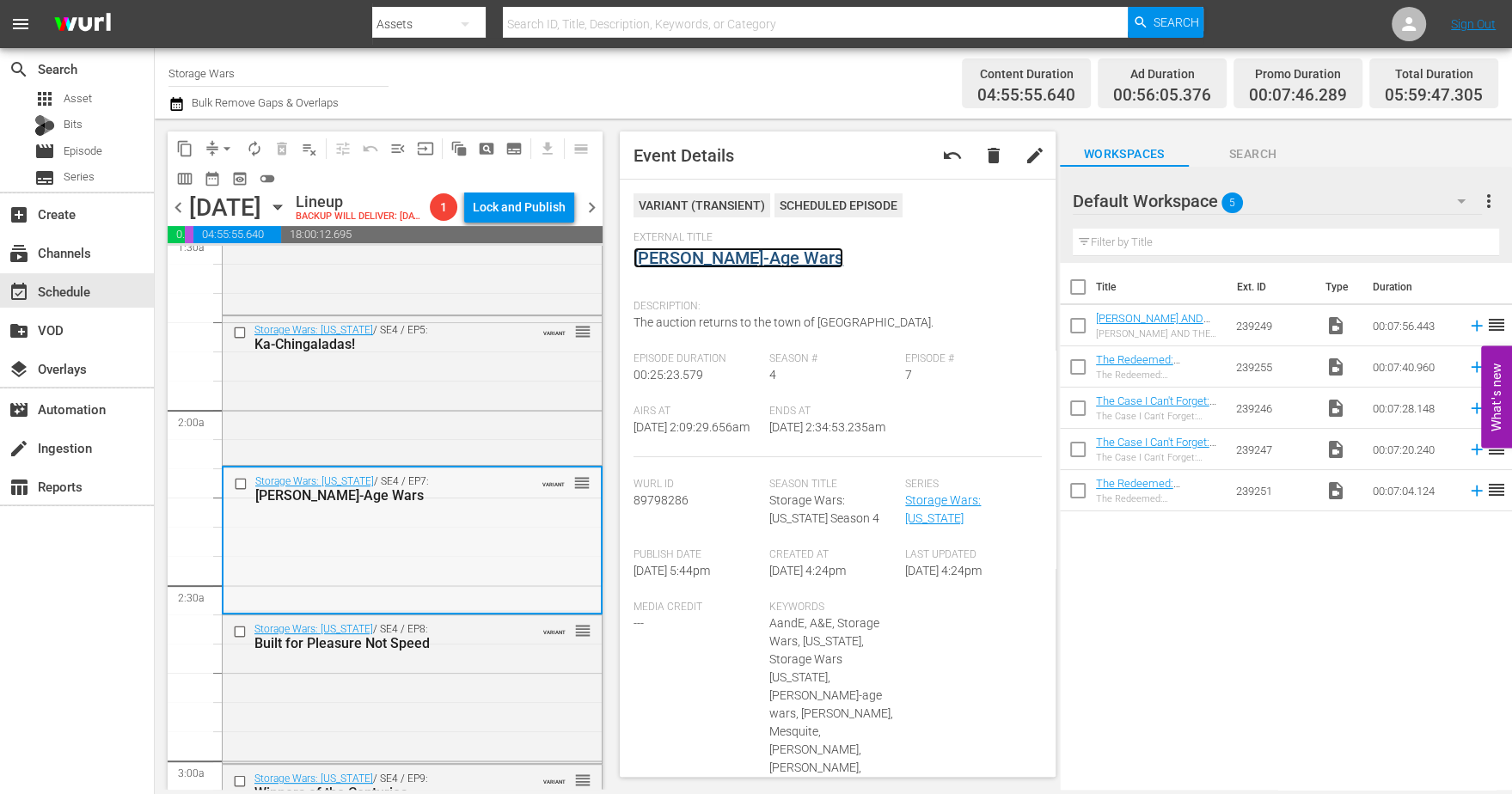
scroll to position [752, 0]
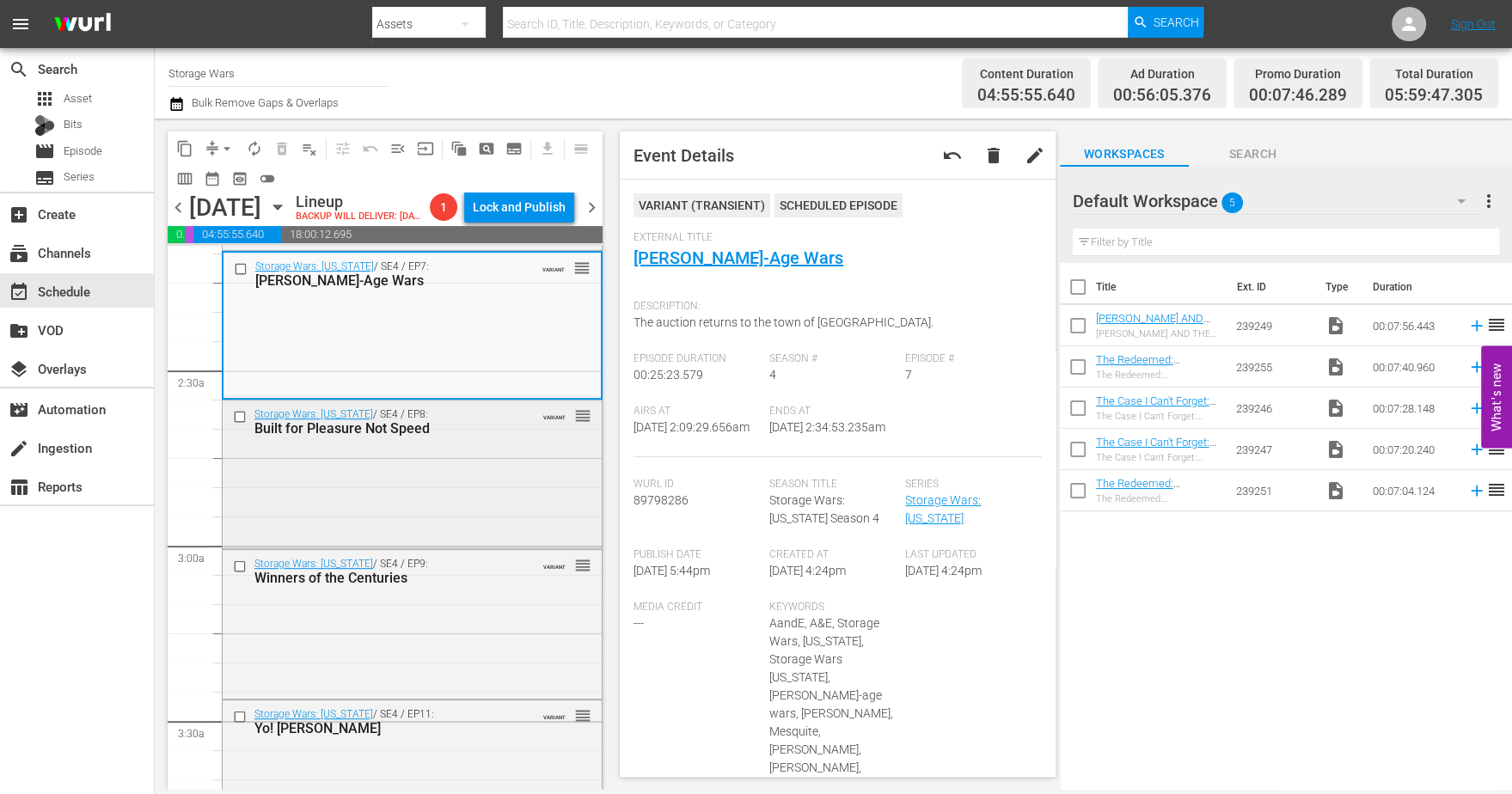
click at [475, 501] on div "Storage Wars: Texas / SE4 / EP8: Built for Pleasure Not Speed VARIANT reorder" at bounding box center [412, 473] width 379 height 145
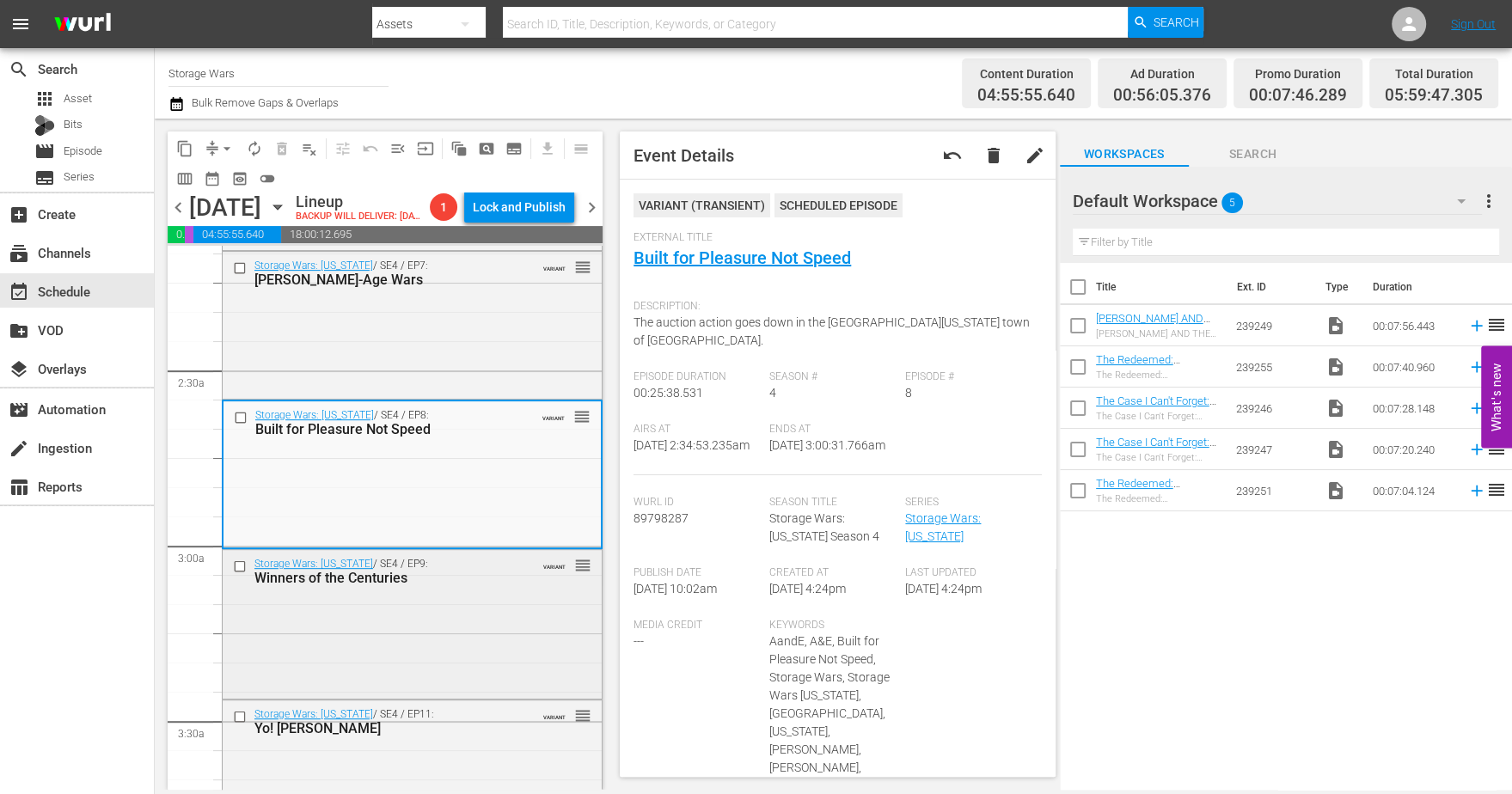
click at [473, 623] on div "Storage Wars: Texas / SE4 / EP9: Winners of the Centuries VARIANT reorder" at bounding box center [412, 622] width 379 height 145
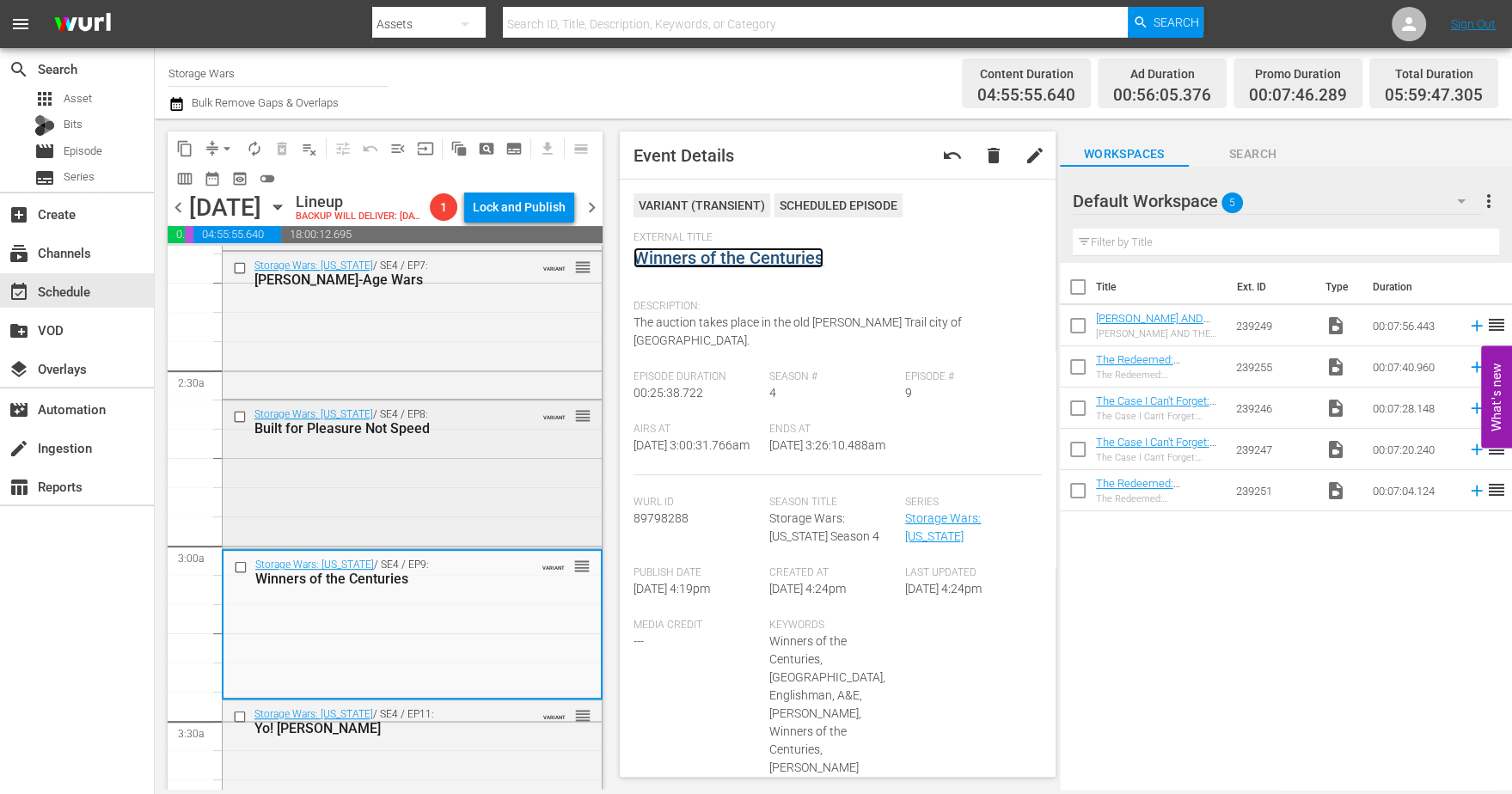
scroll to position [966, 0]
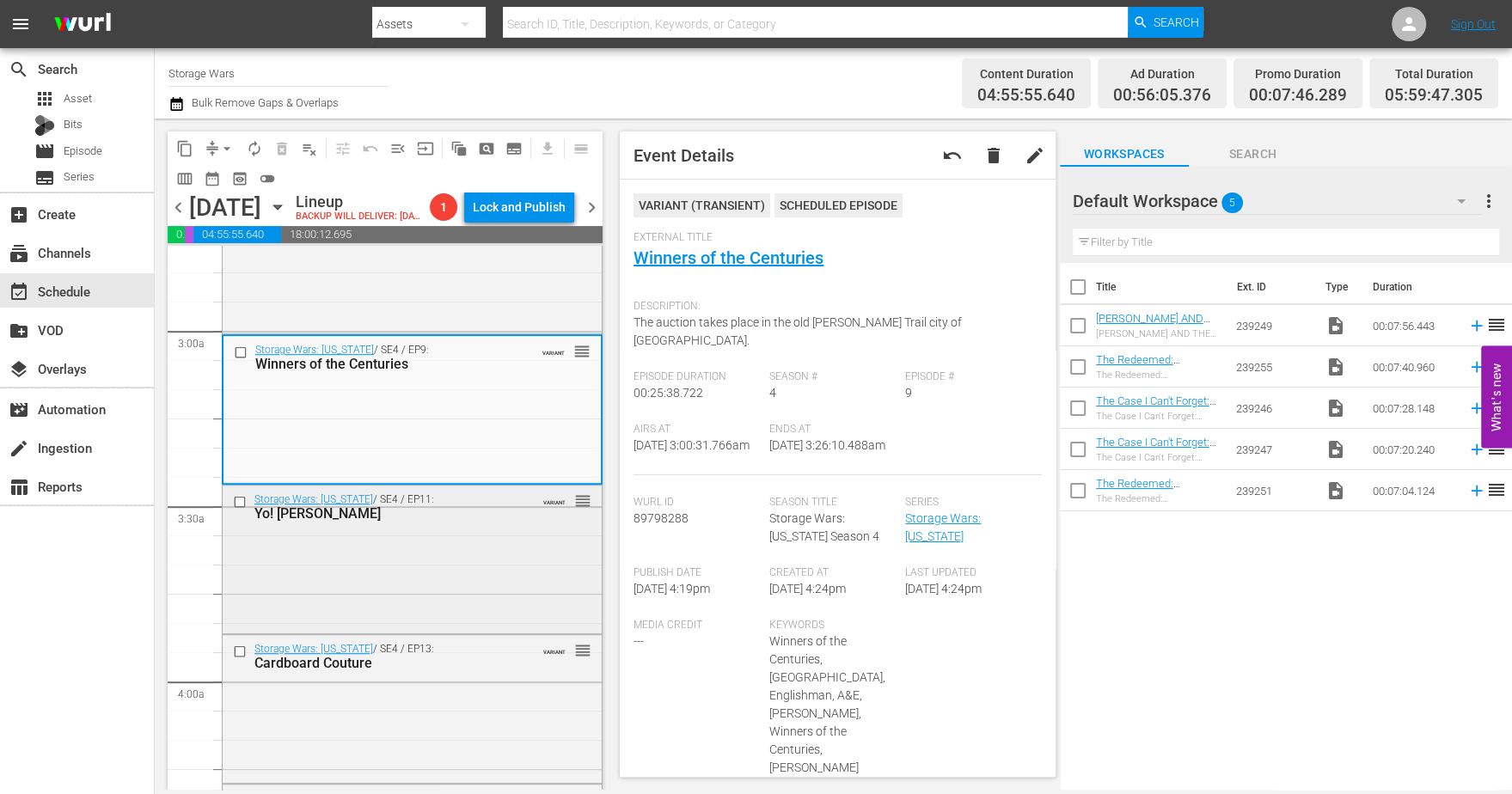
click at [451, 593] on div "Storage Wars: Texas / SE4 / EP11: Yo! Mary Raps VARIANT reorder" at bounding box center [412, 557] width 379 height 145
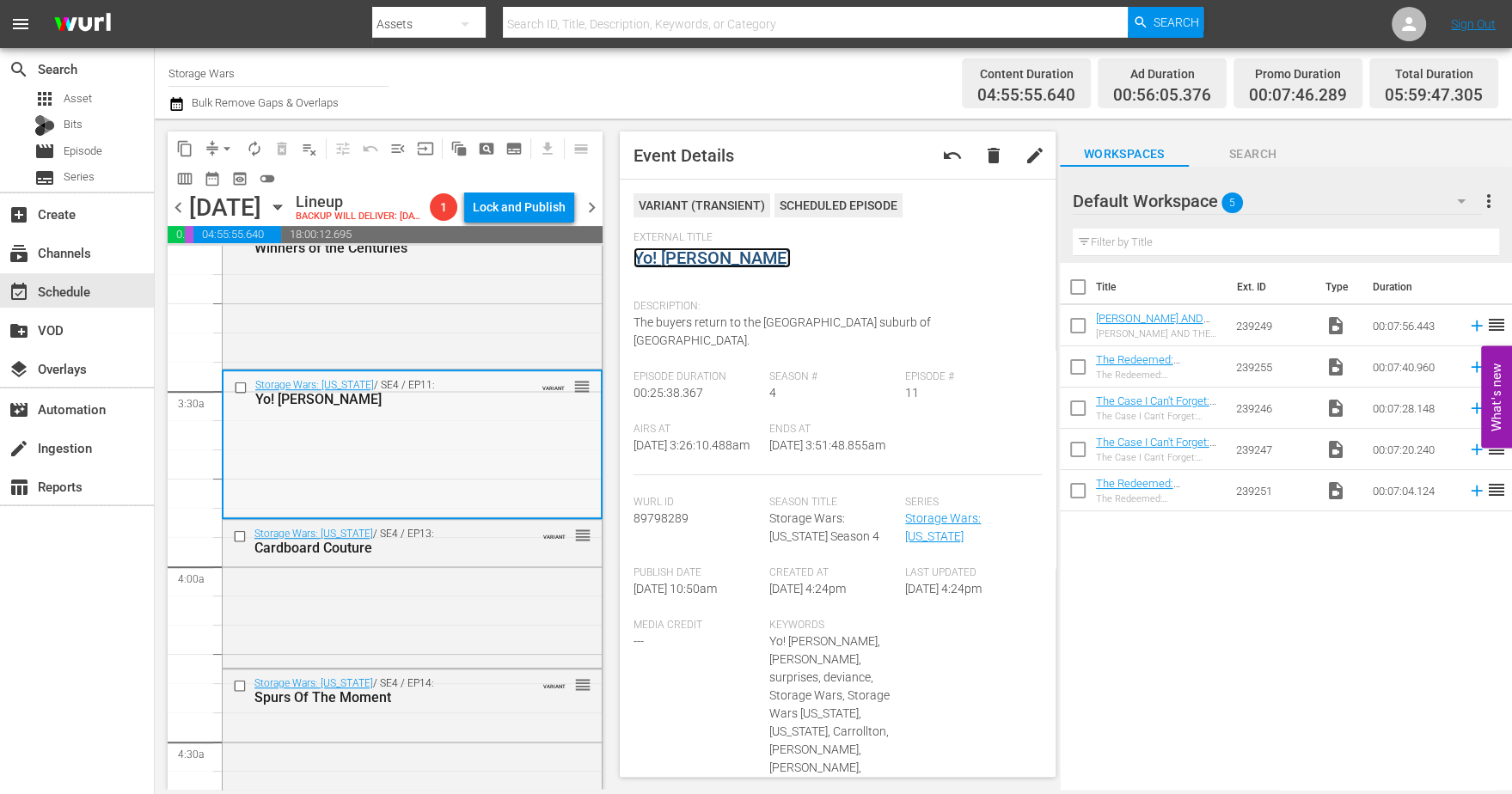
scroll to position [1181, 0]
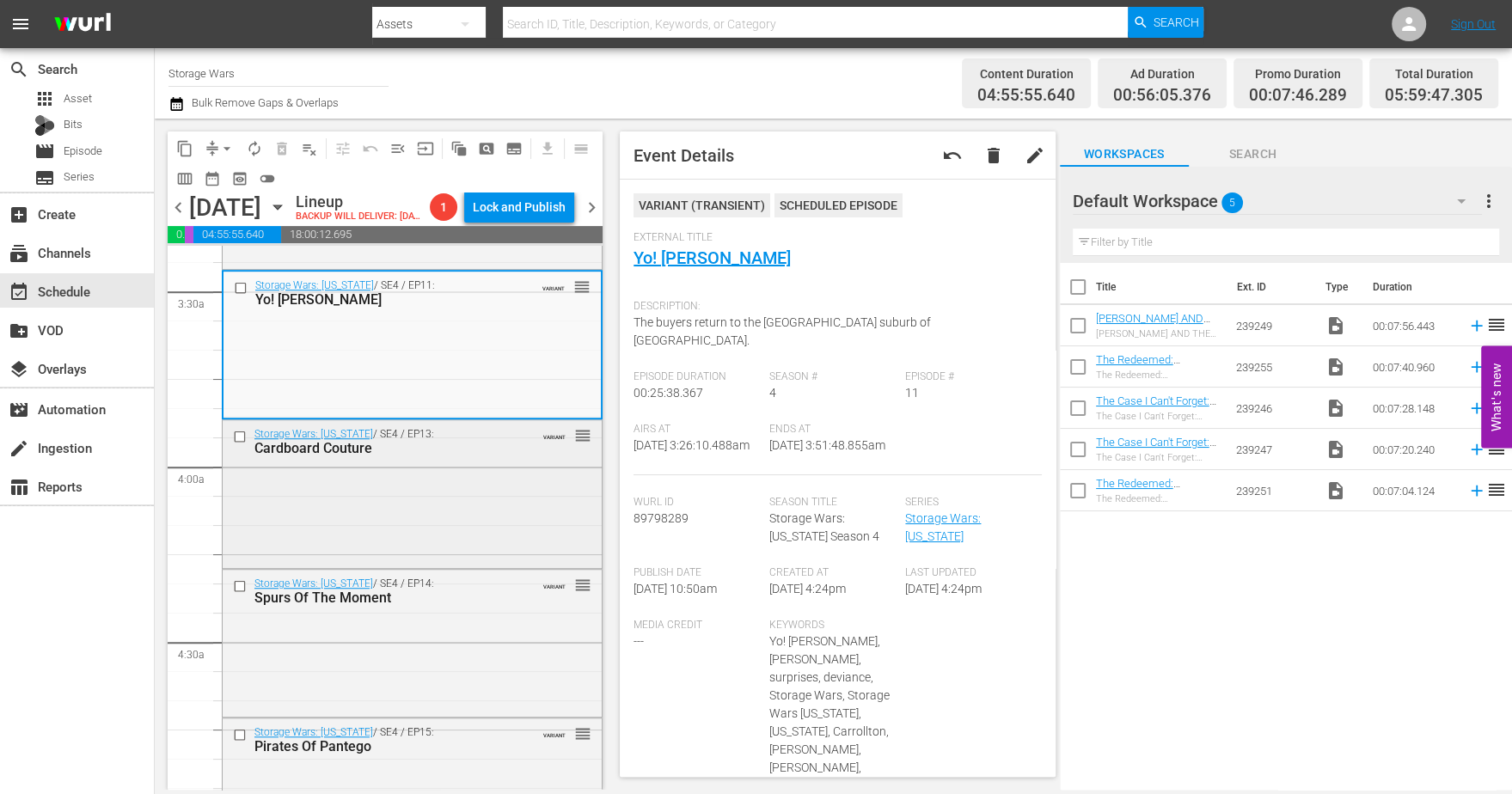
click at [478, 501] on div "Storage Wars: Texas / SE4 / EP13: Cardboard Couture VARIANT reorder" at bounding box center [412, 492] width 379 height 145
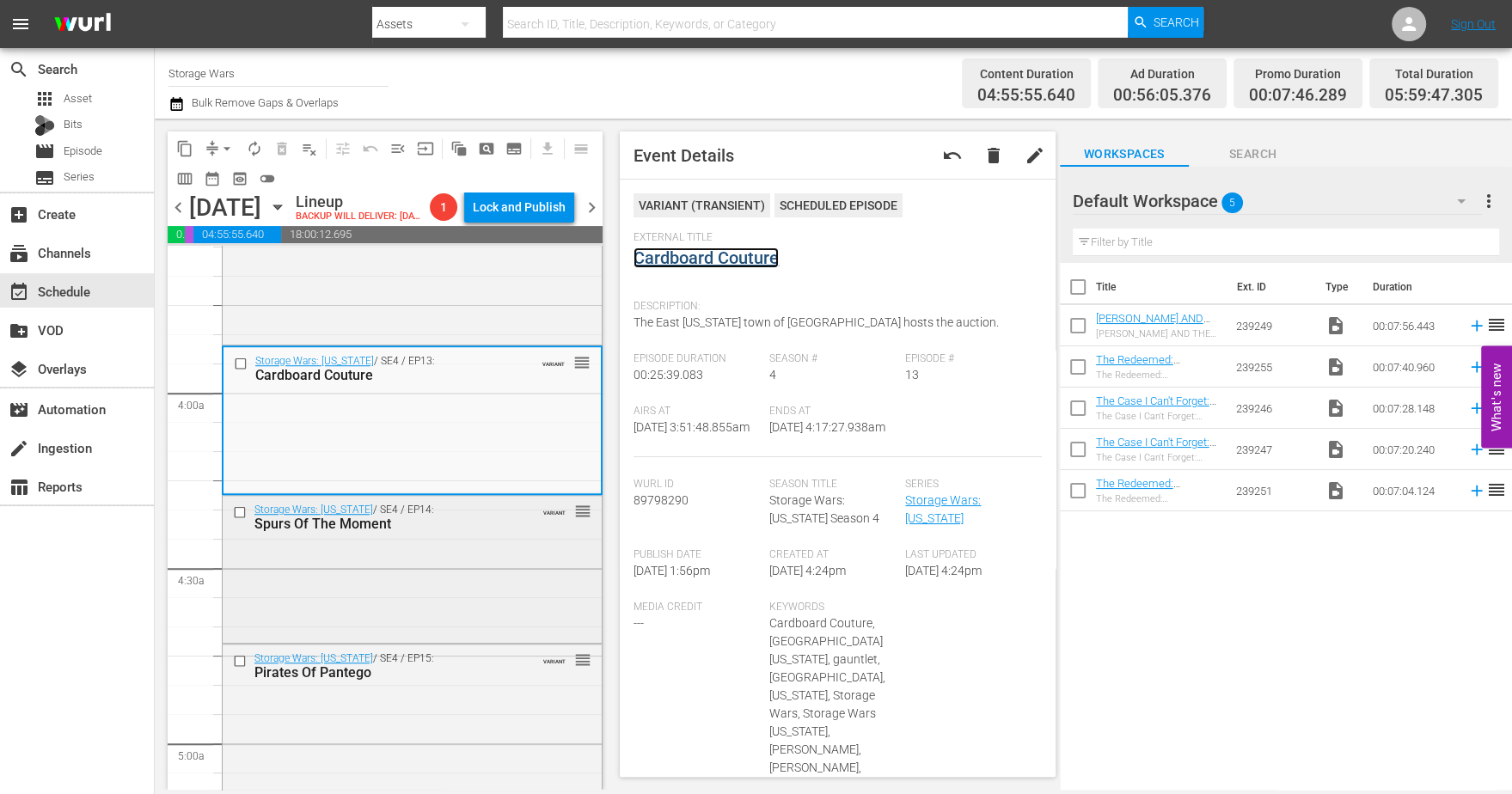
scroll to position [1396, 0]
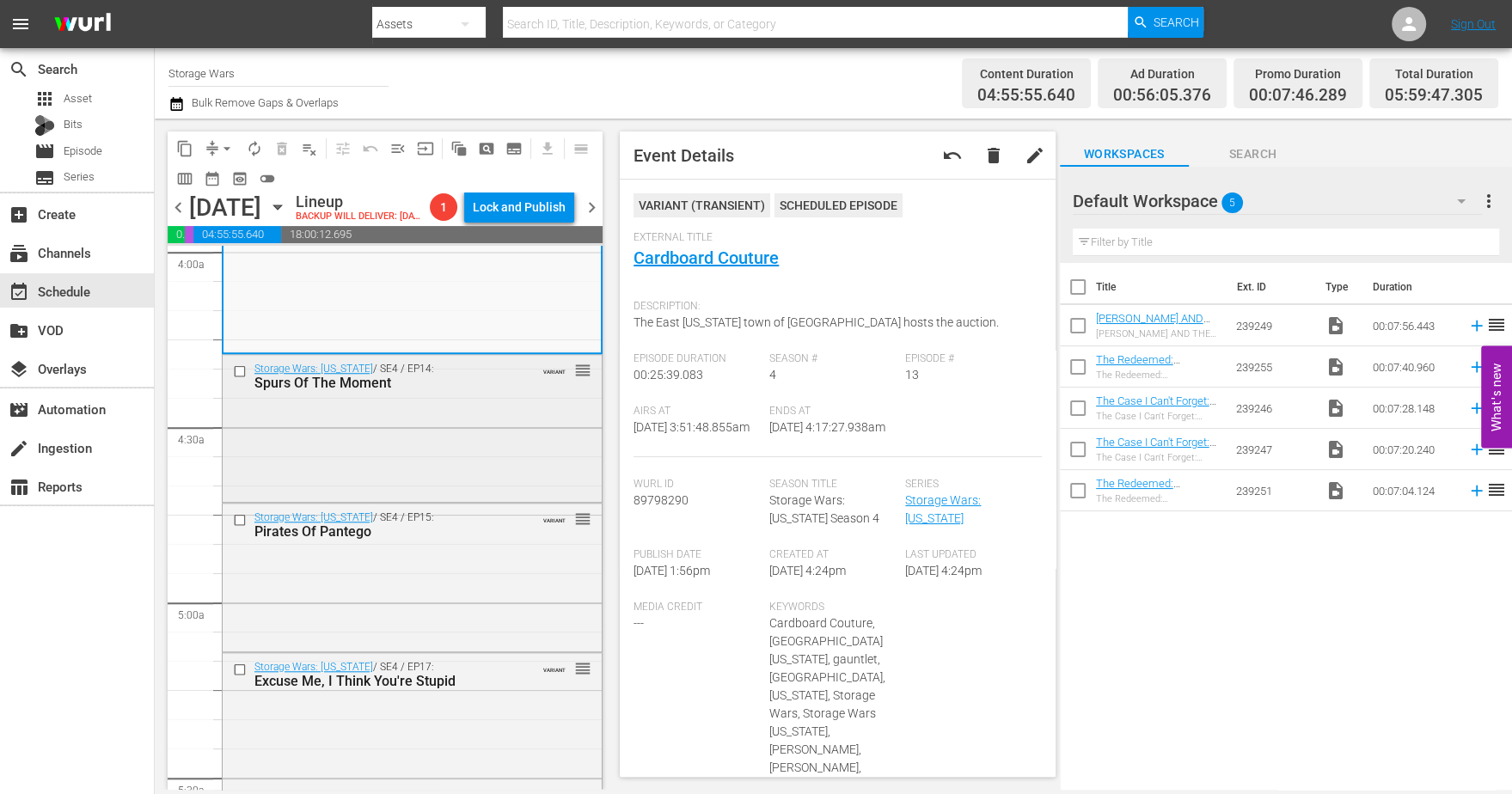
click at [454, 471] on div "Storage Wars: Texas / SE4 / EP14: Spurs Of The Moment VARIANT reorder" at bounding box center [412, 427] width 379 height 144
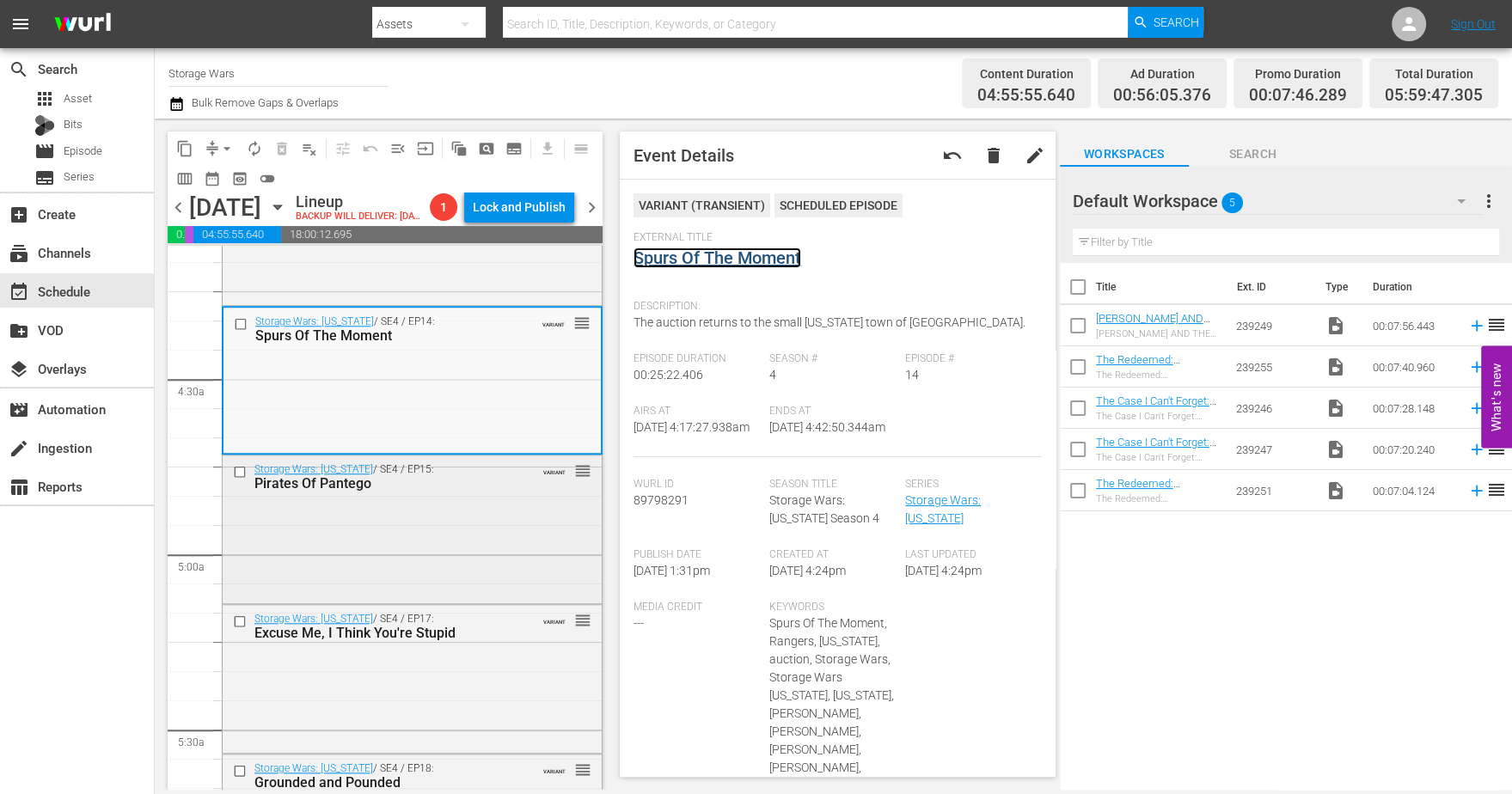
scroll to position [1503, 0]
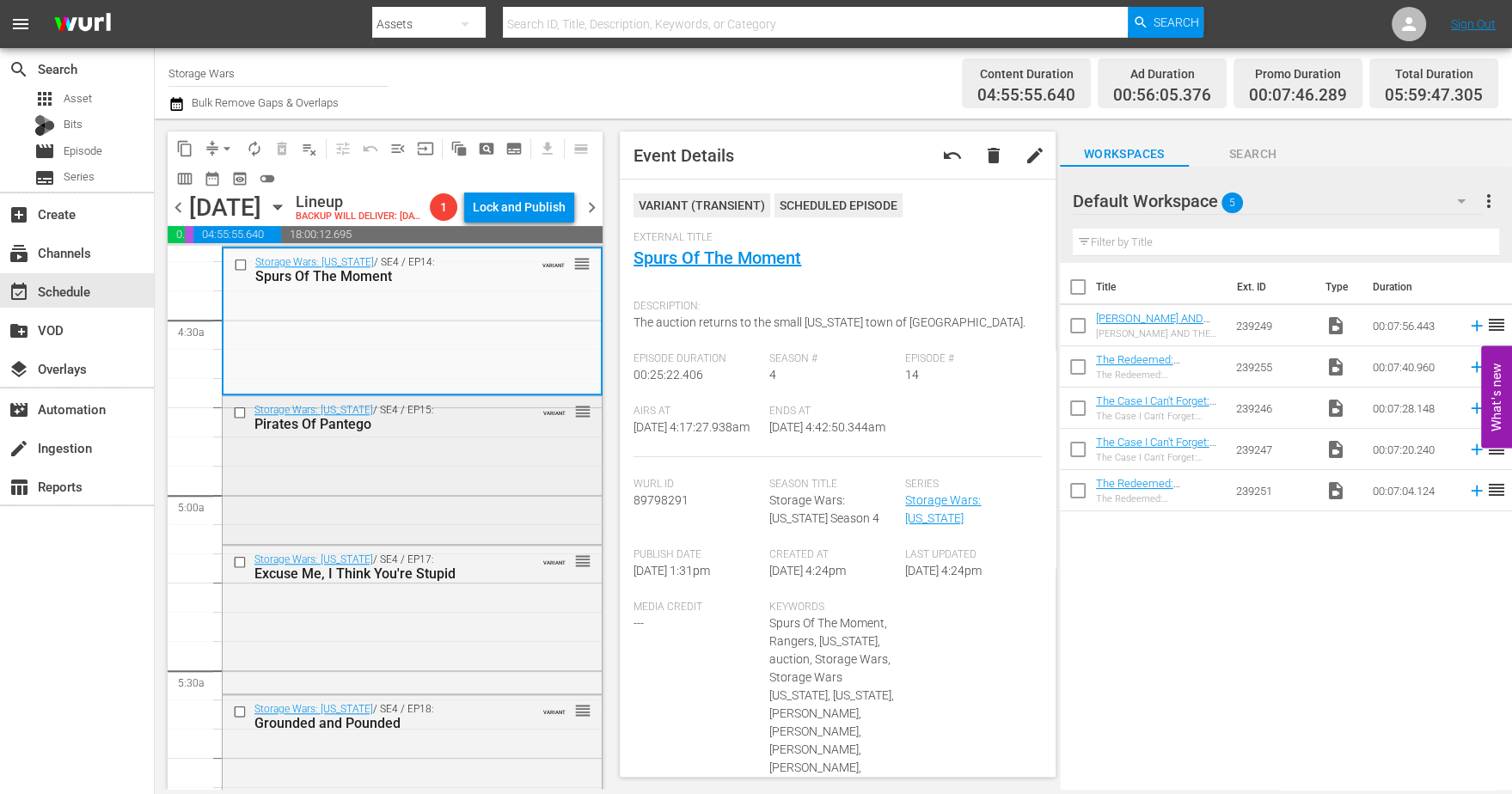
click at [412, 478] on div "Storage Wars: Texas / SE4 / EP15: Pirates Of Pantego VARIANT reorder" at bounding box center [412, 468] width 379 height 145
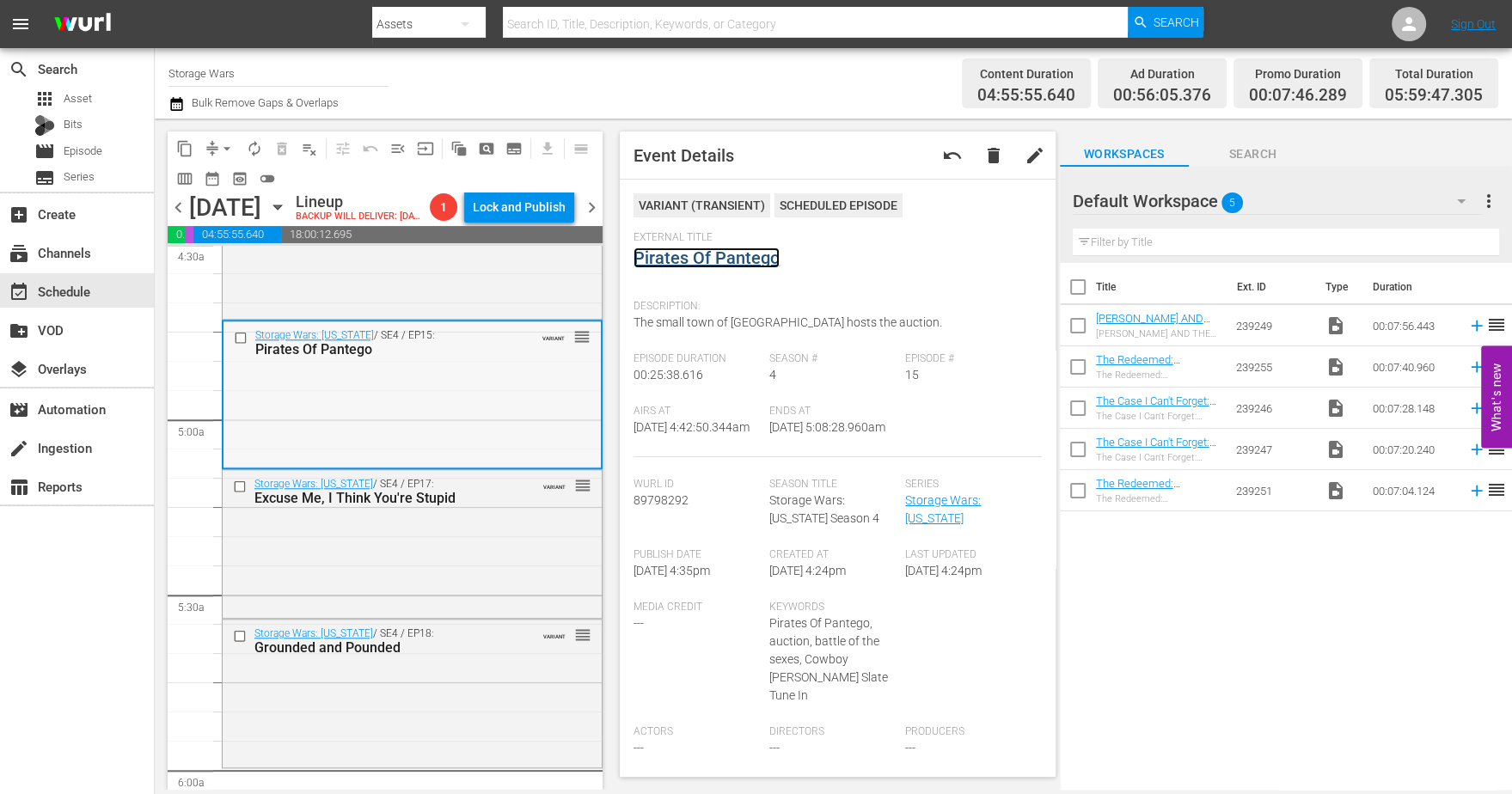
scroll to position [1718, 0]
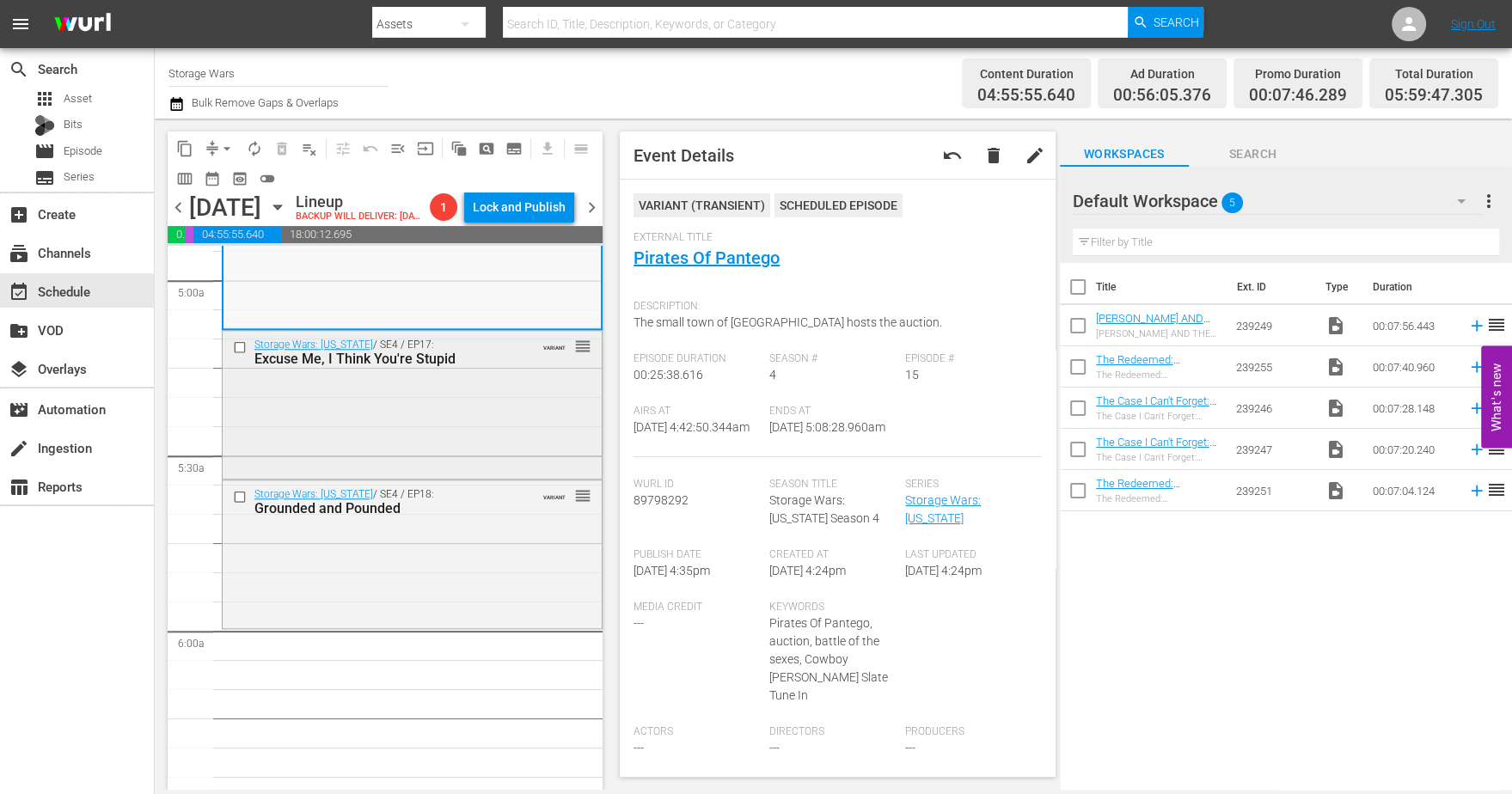
click at [474, 417] on div "Storage Wars: Texas / SE4 / EP17: Excuse Me, I Think You're Stupid VARIANT reor…" at bounding box center [412, 402] width 379 height 145
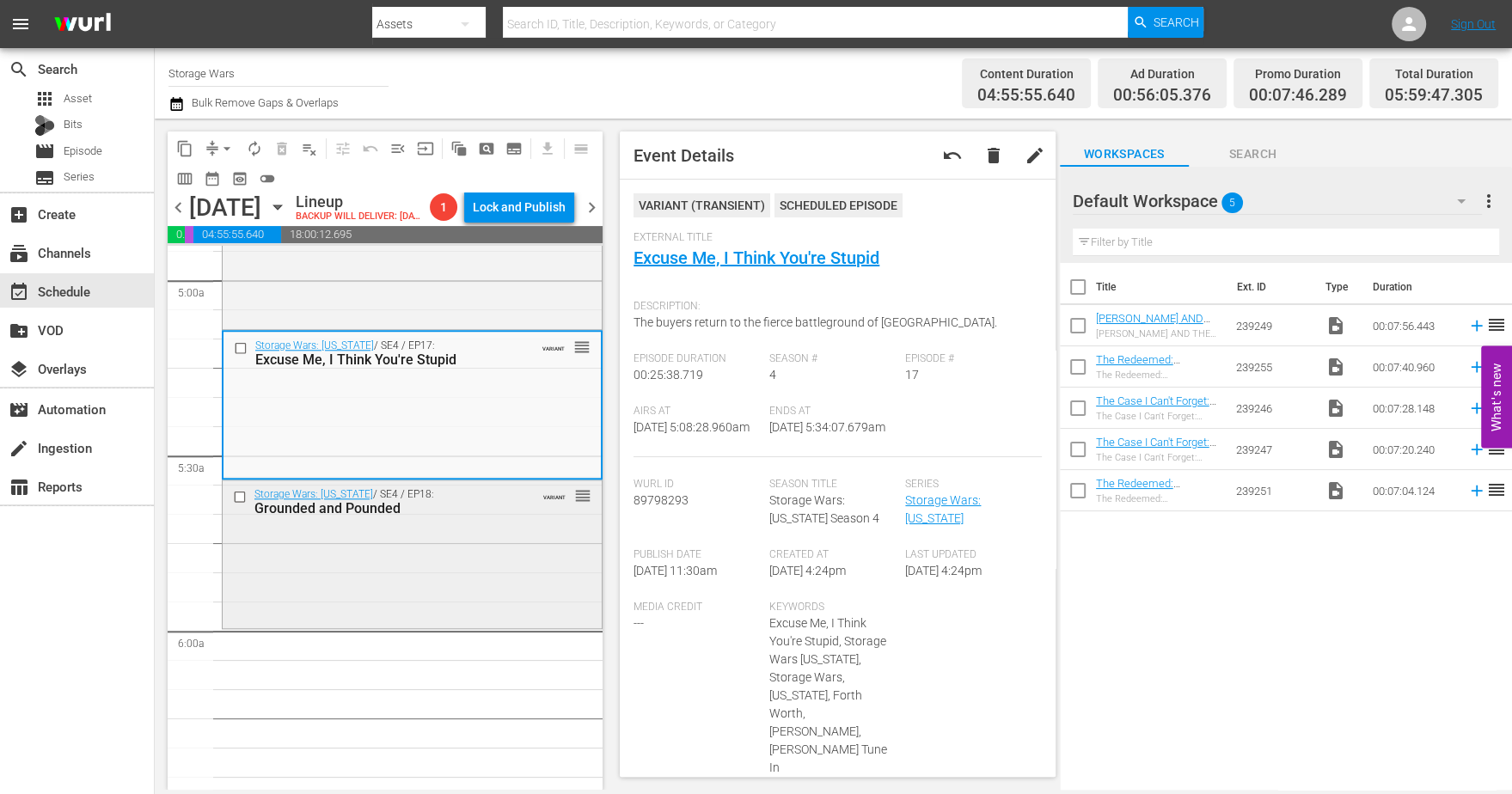
click at [496, 516] on div "Grounded and Pounded" at bounding box center [385, 508] width 263 height 16
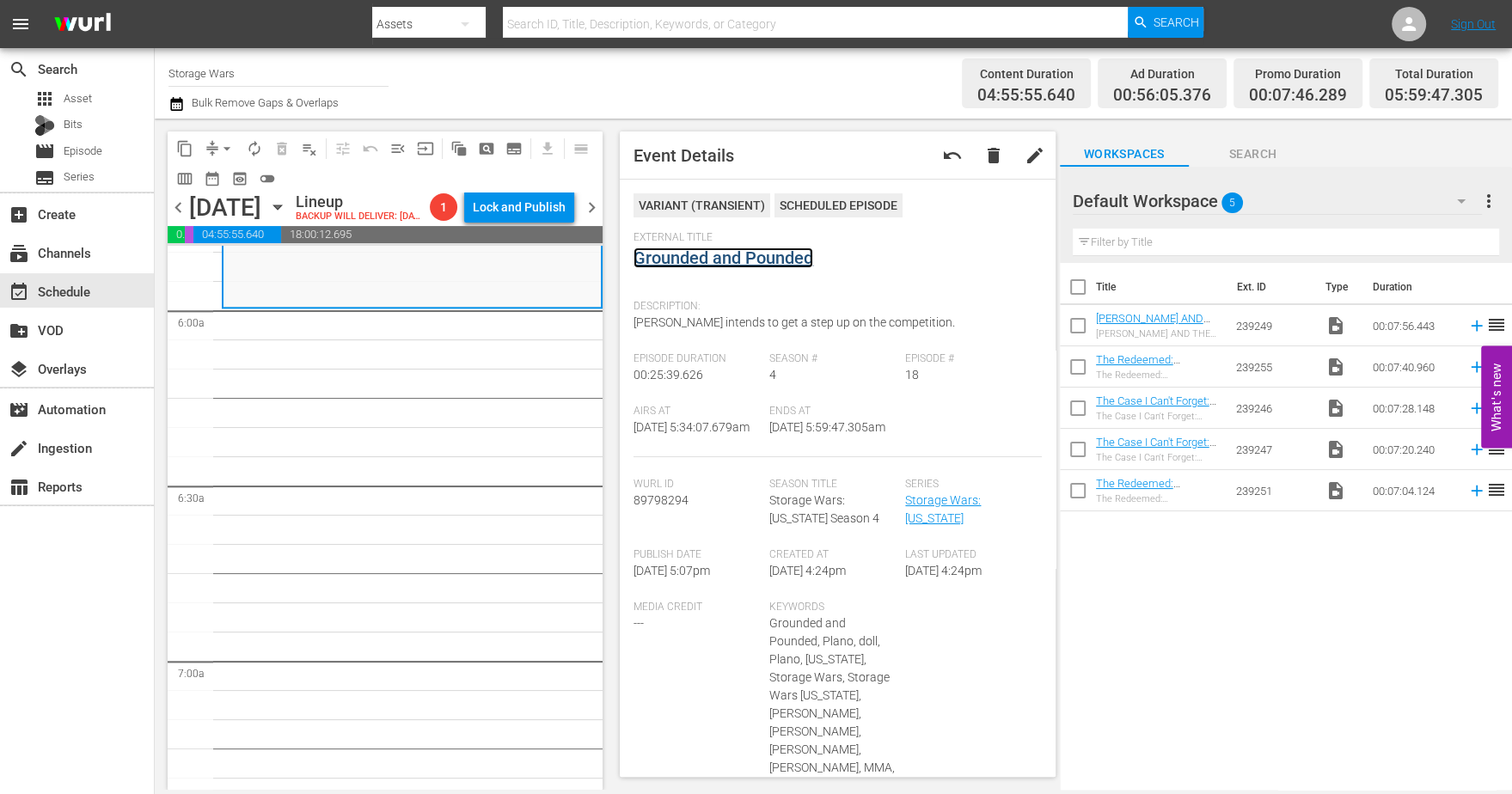
scroll to position [2041, 0]
click at [299, 303] on div "Storage Wars: Texas / SE4 / EP18: Grounded and Pounded VARIANT reorder" at bounding box center [412, 231] width 377 height 145
click at [221, 148] on span "arrow_drop_down" at bounding box center [227, 148] width 17 height 17
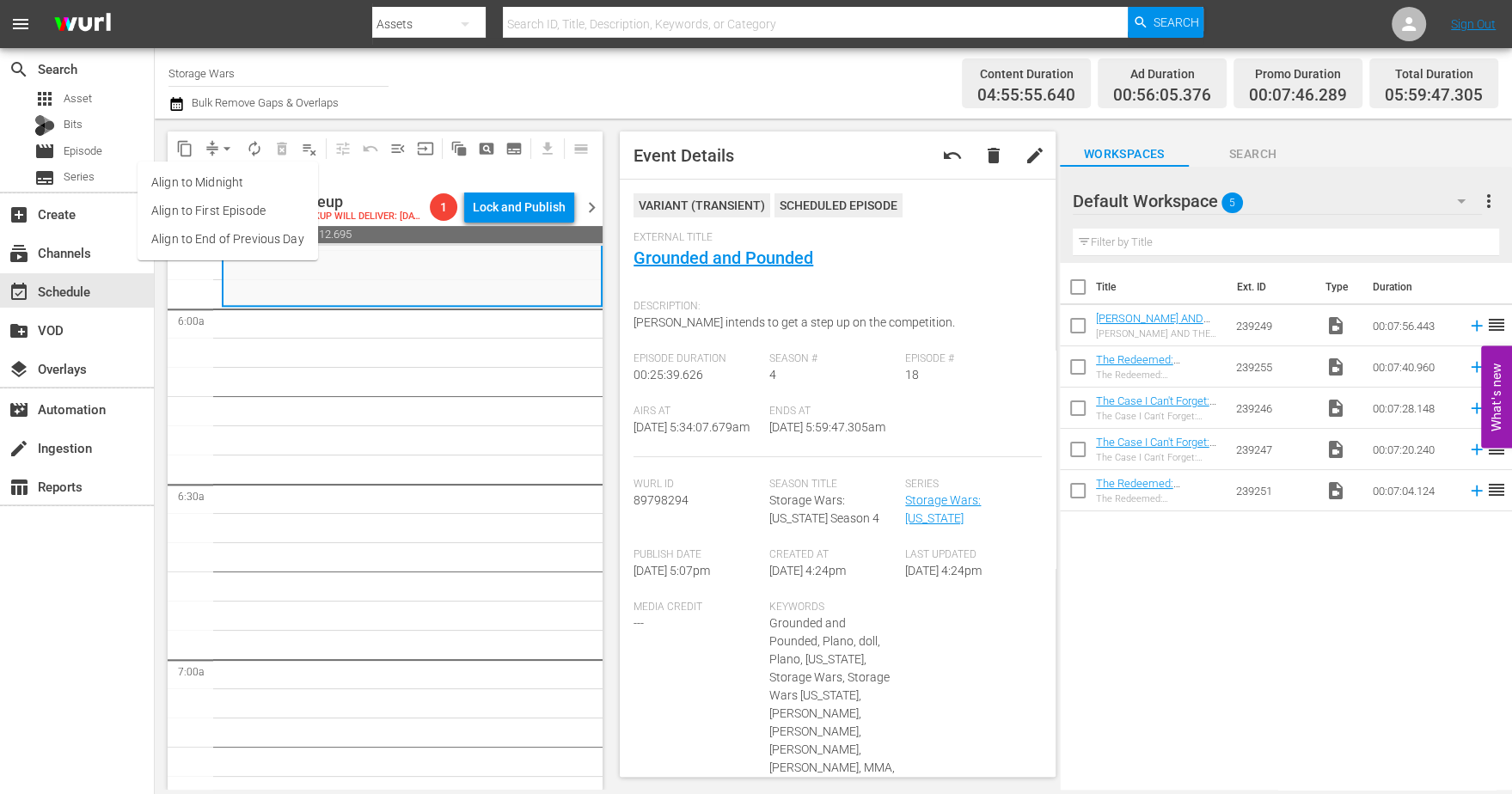
click at [208, 182] on li "Align to Midnight" at bounding box center [228, 182] width 180 height 28
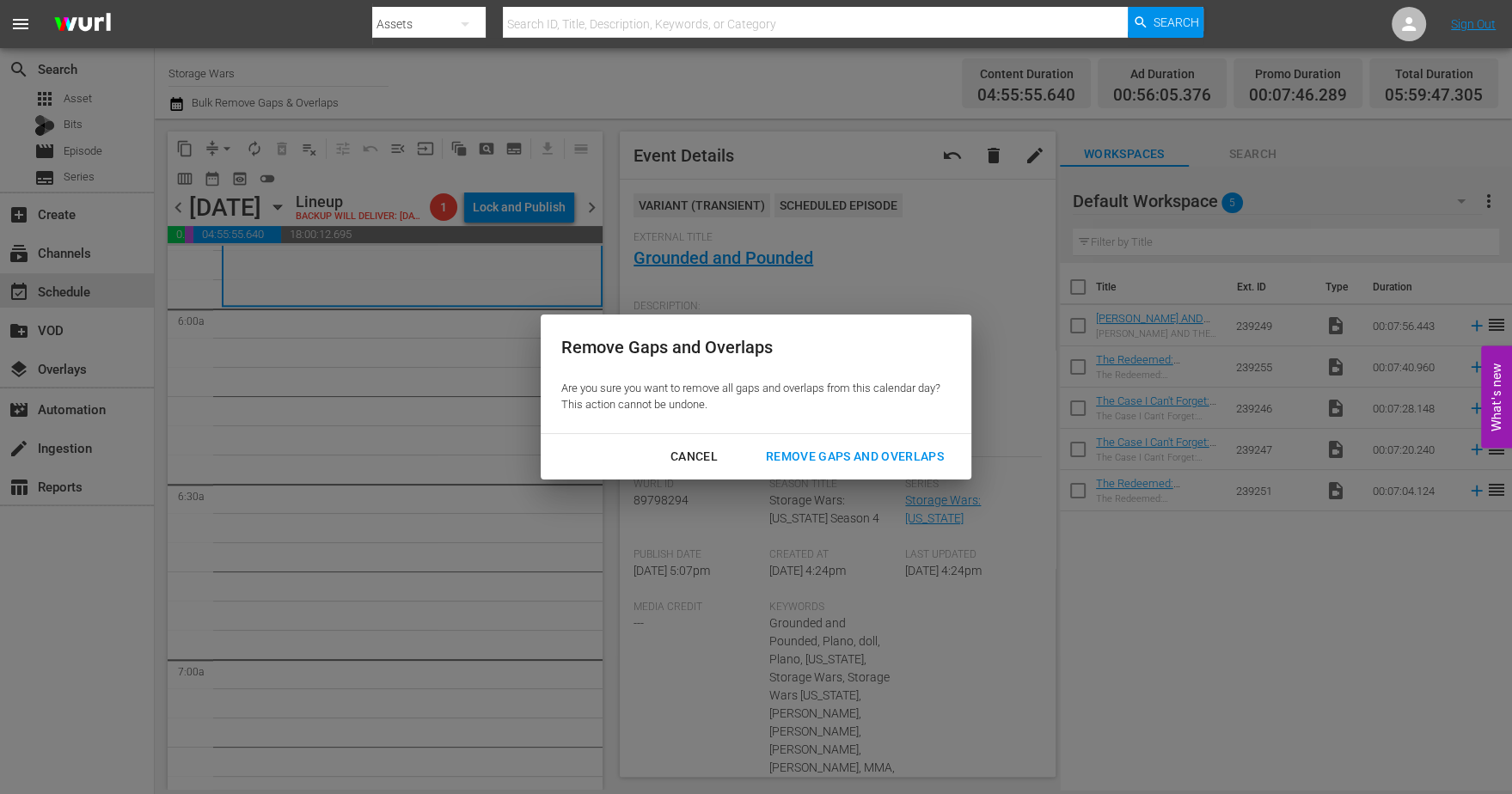
click at [813, 459] on div "Remove Gaps and Overlaps" at bounding box center [854, 457] width 205 height 22
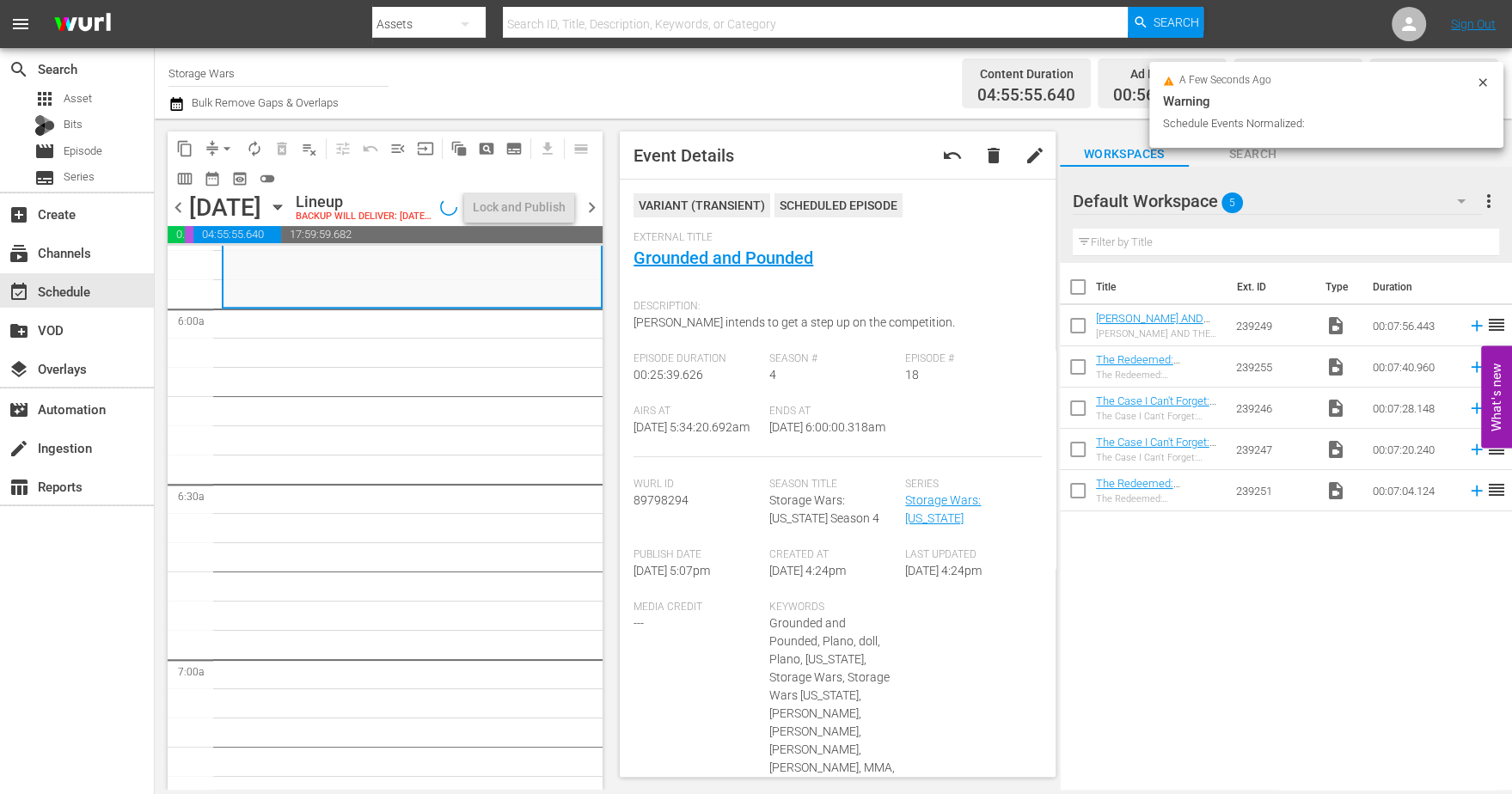
scroll to position [2069, 0]
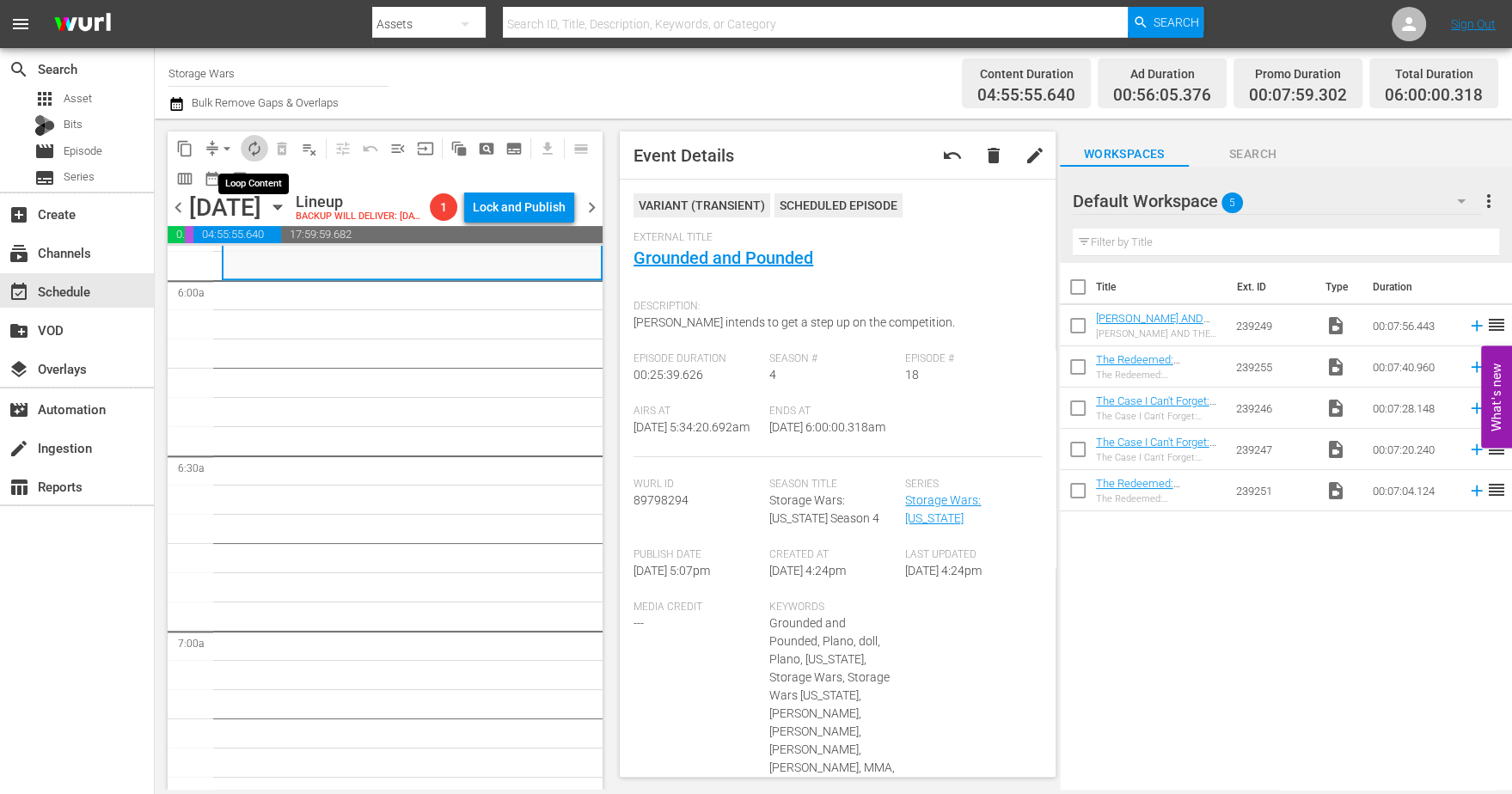
click at [250, 146] on span "autorenew_outlined" at bounding box center [254, 148] width 17 height 17
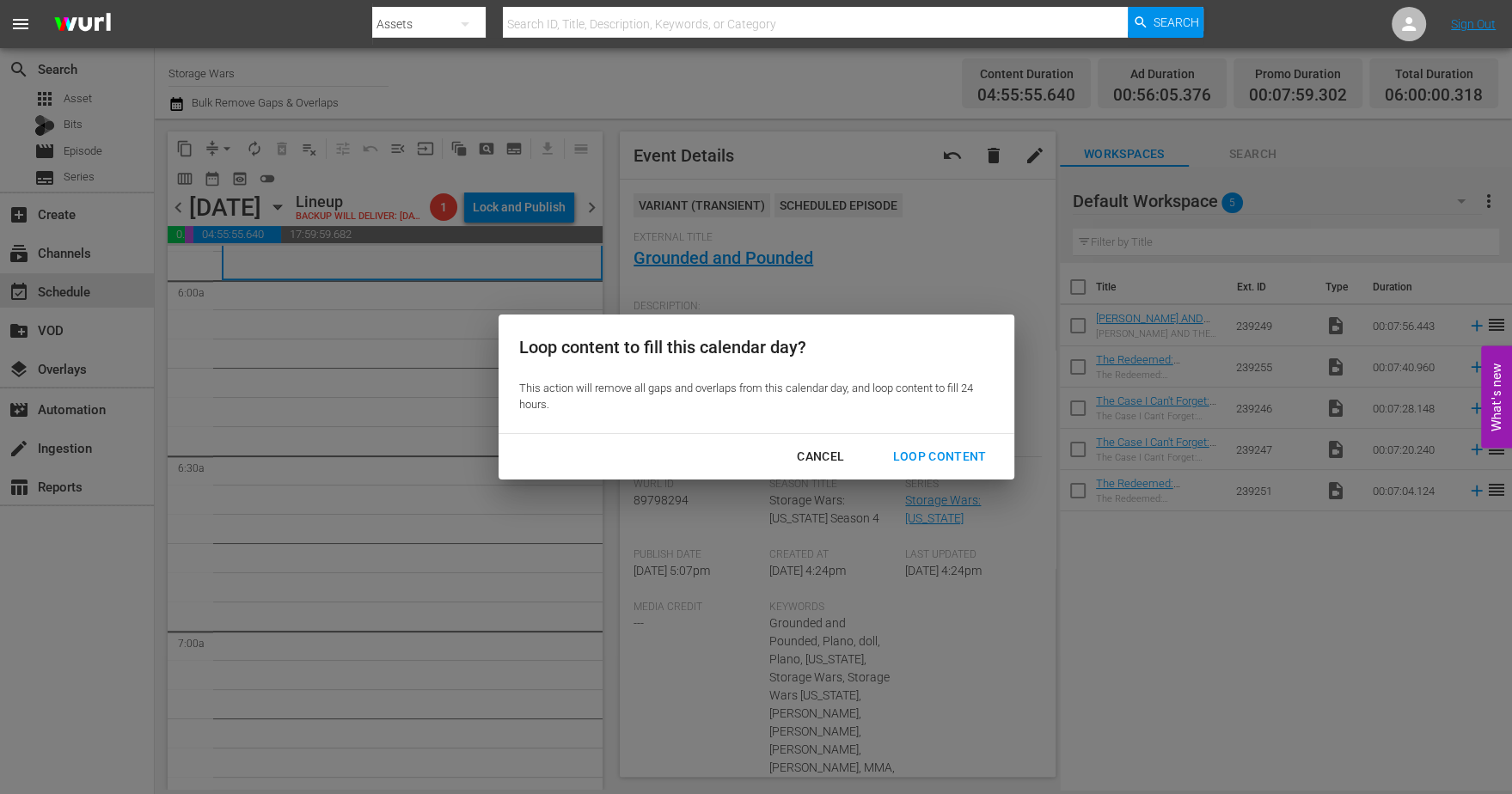
click at [935, 449] on div "Loop Content" at bounding box center [938, 457] width 121 height 22
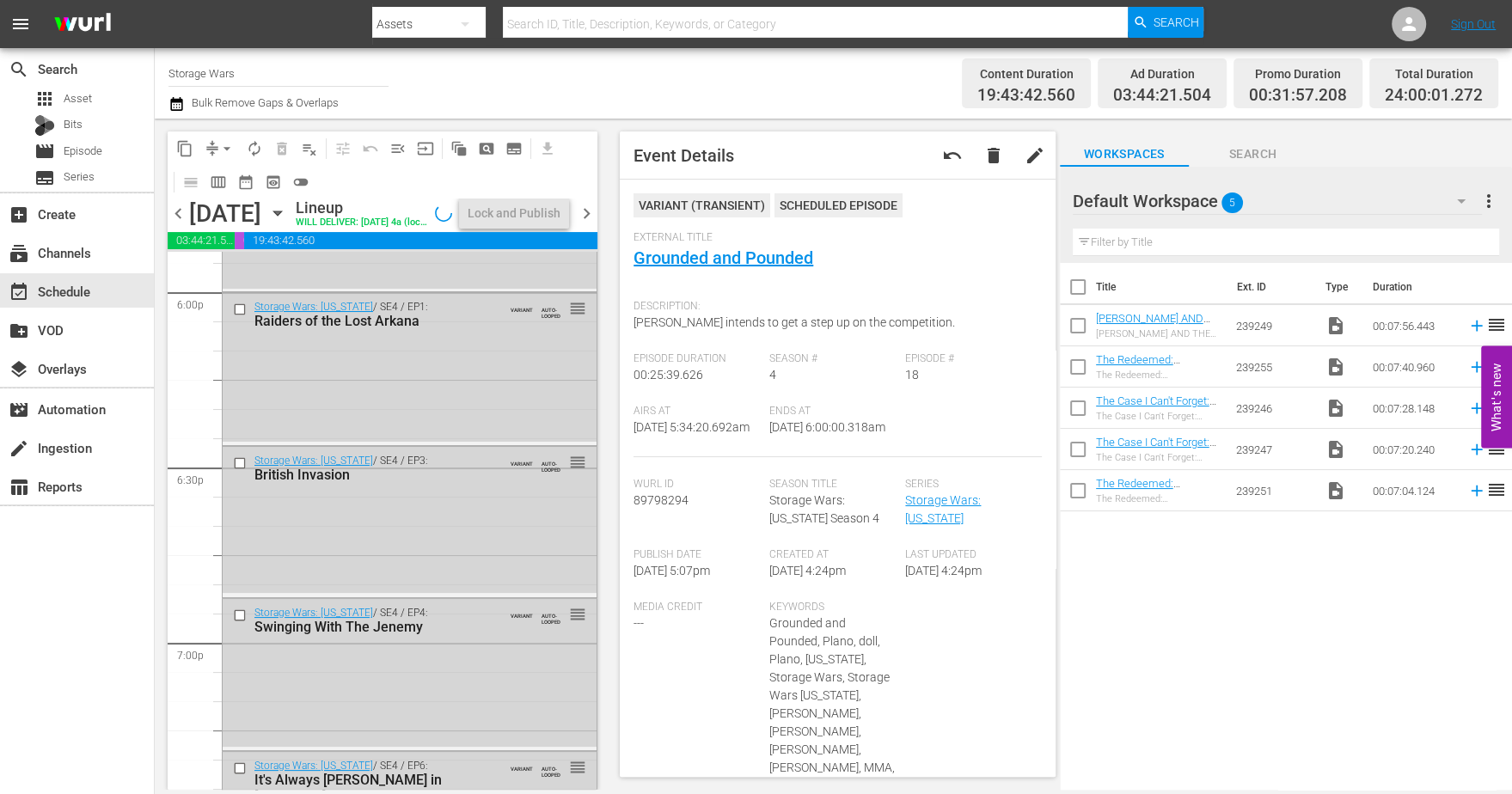
scroll to position [7896, 0]
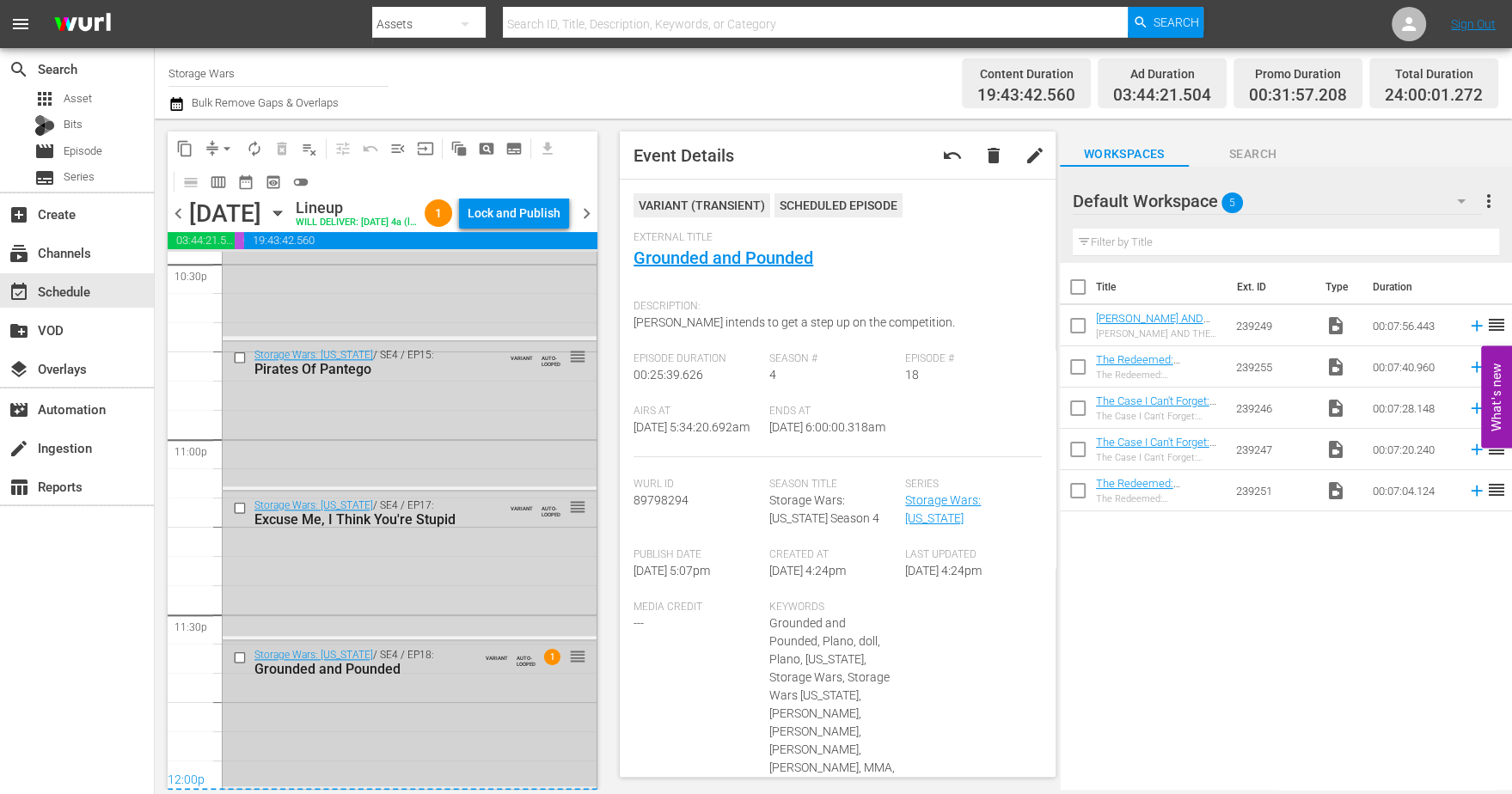
click at [425, 695] on div "Storage Wars: Texas / SE4 / EP18: Grounded and Pounded VARIANT AUTO-LOOPED 1 re…" at bounding box center [409, 713] width 373 height 145
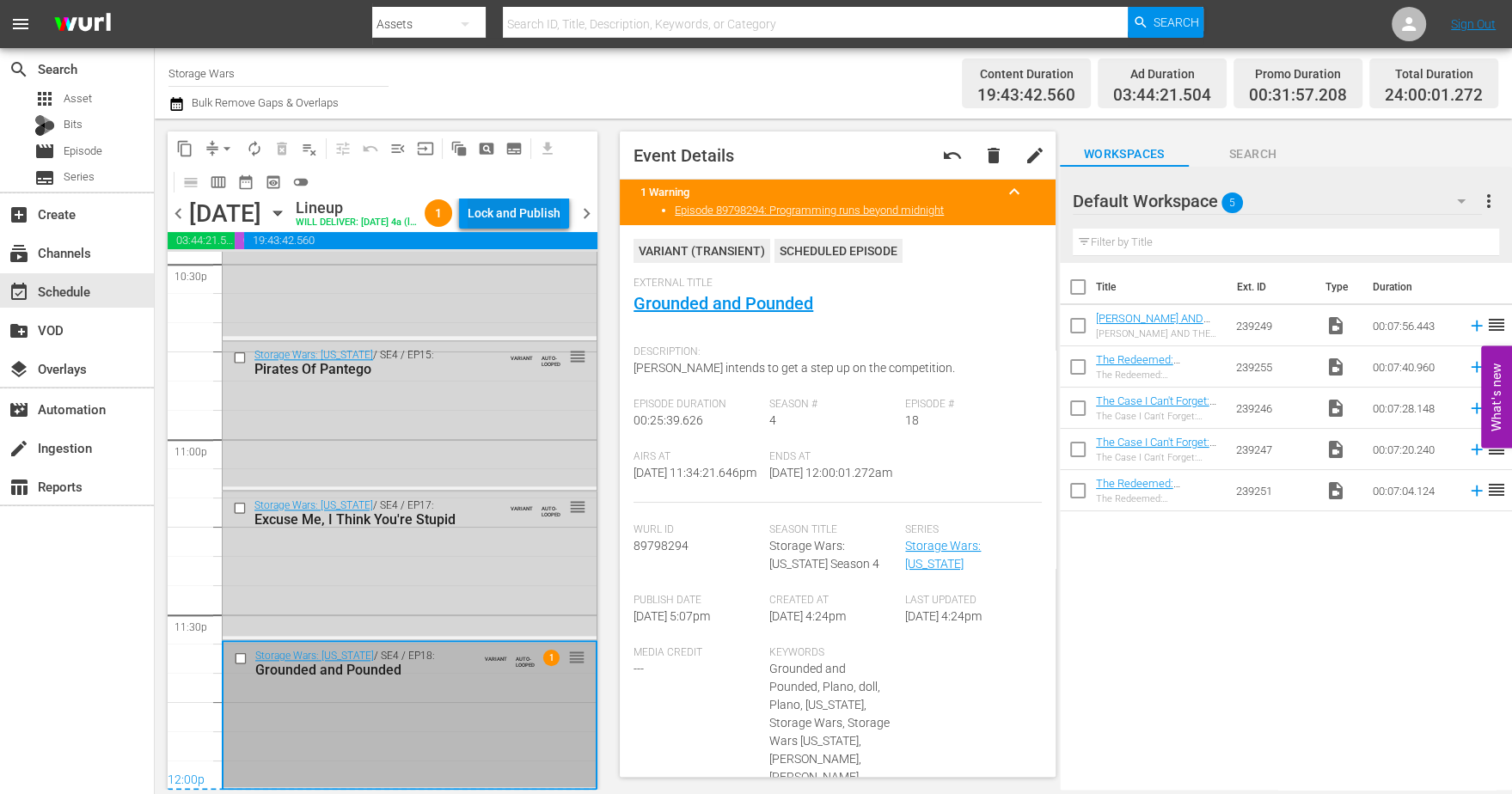
click at [518, 198] on div "Lock and Publish" at bounding box center [514, 213] width 93 height 31
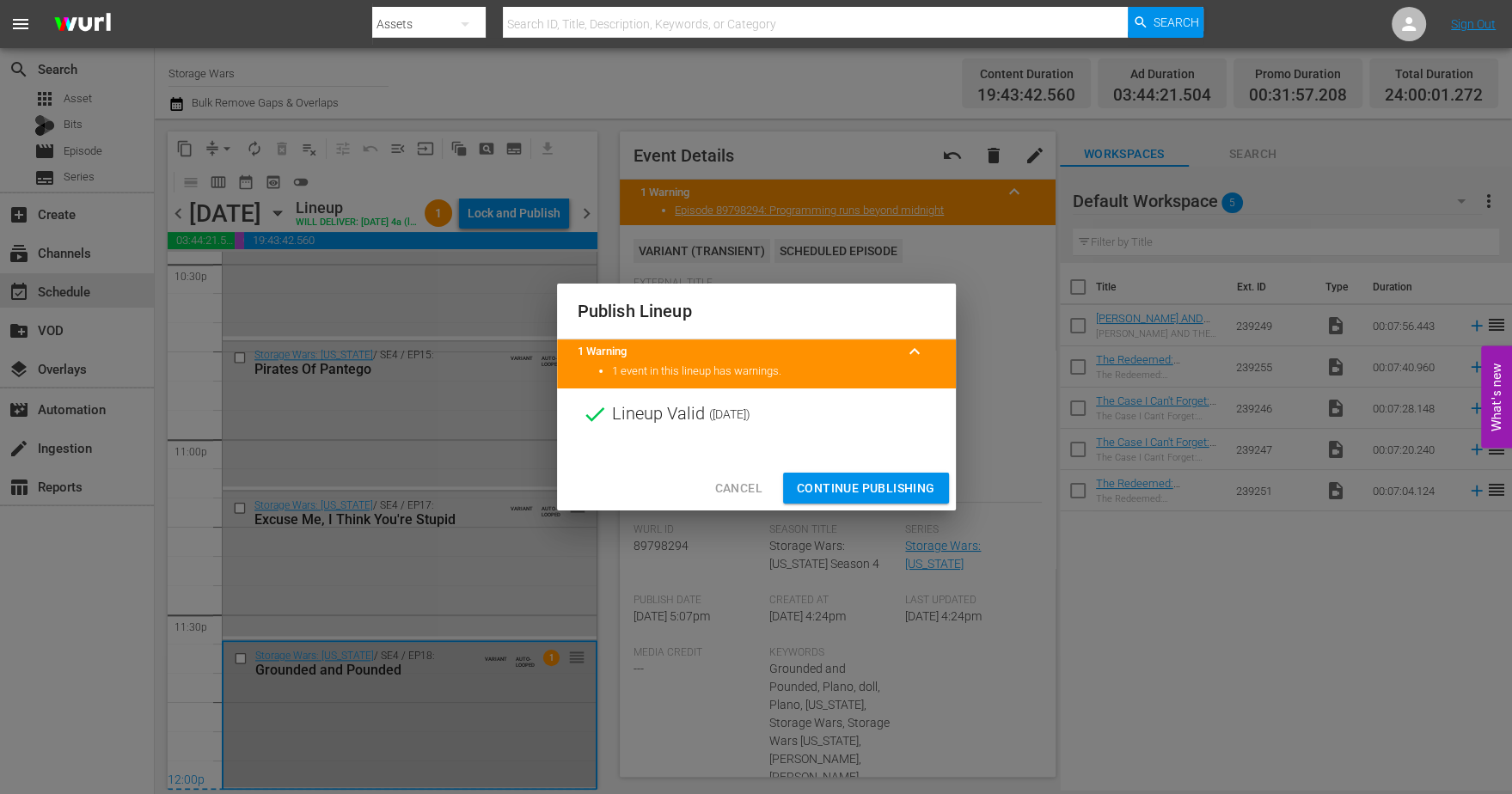
click at [838, 491] on span "Continue Publishing" at bounding box center [866, 489] width 138 height 22
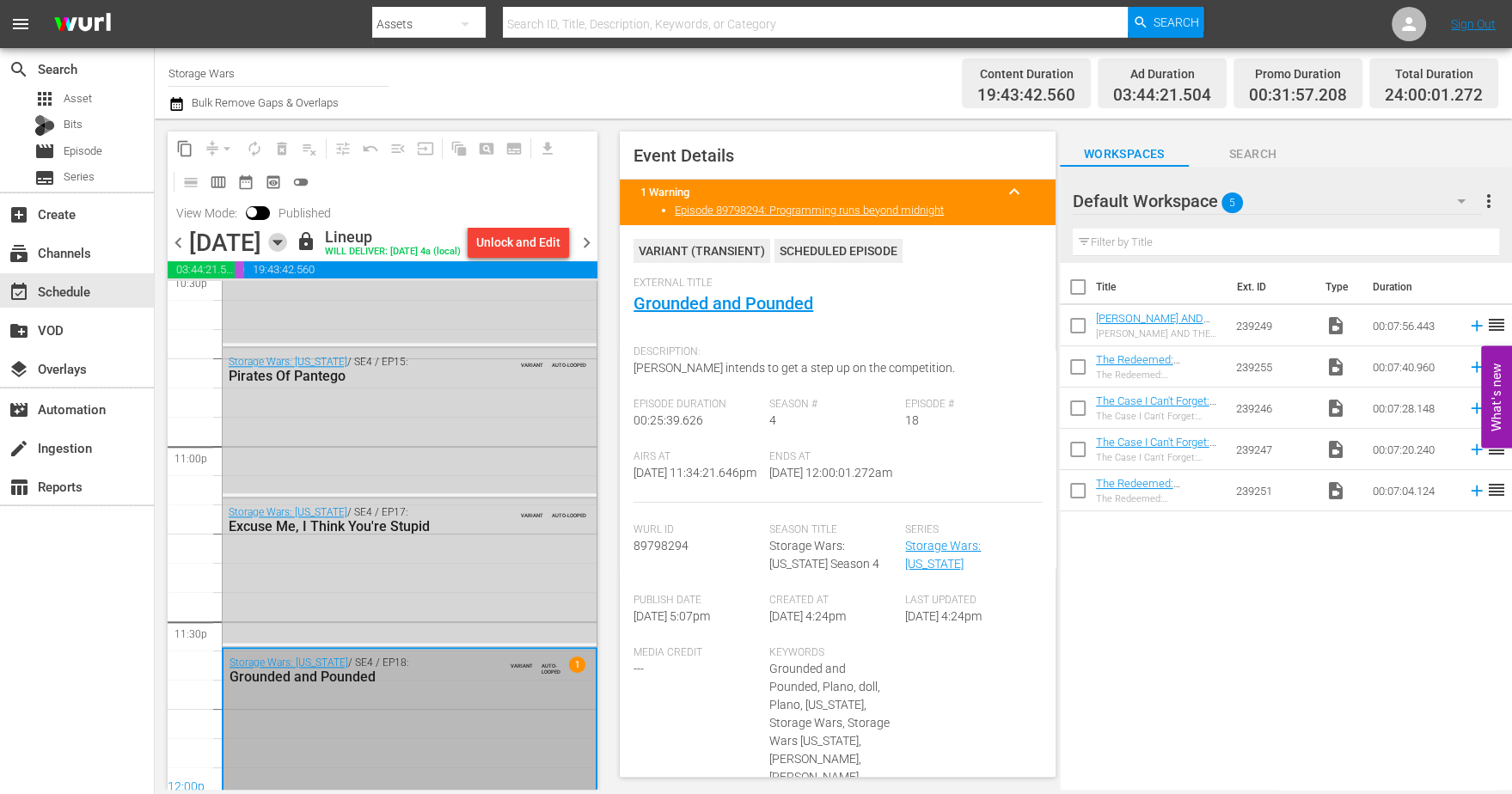
click at [287, 251] on icon "button" at bounding box center [277, 242] width 19 height 19
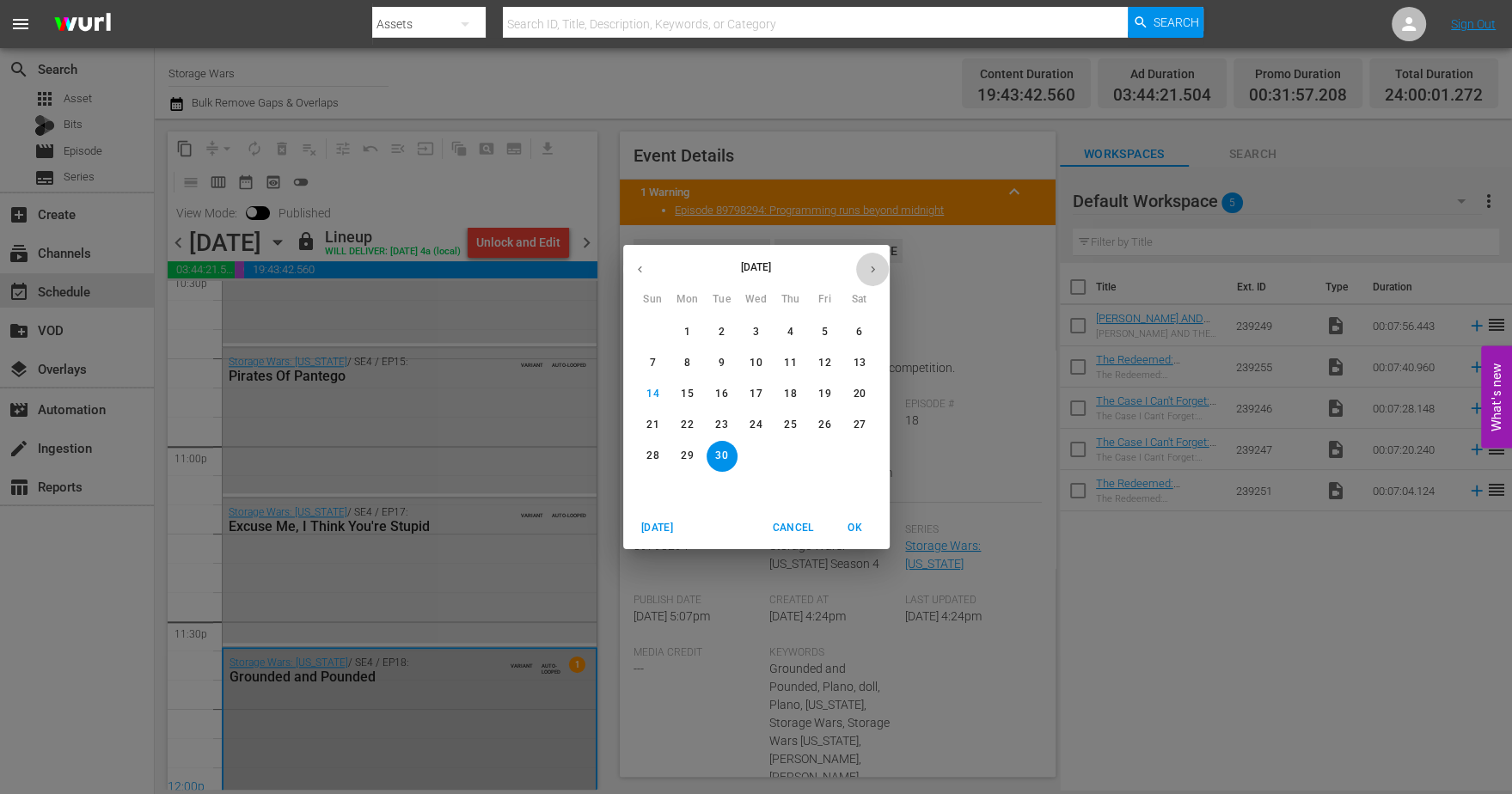
drag, startPoint x: 876, startPoint y: 262, endPoint x: 859, endPoint y: 262, distance: 17.0
click at [874, 262] on button "button" at bounding box center [873, 269] width 34 height 34
click at [761, 329] on span "1" at bounding box center [756, 332] width 31 height 15
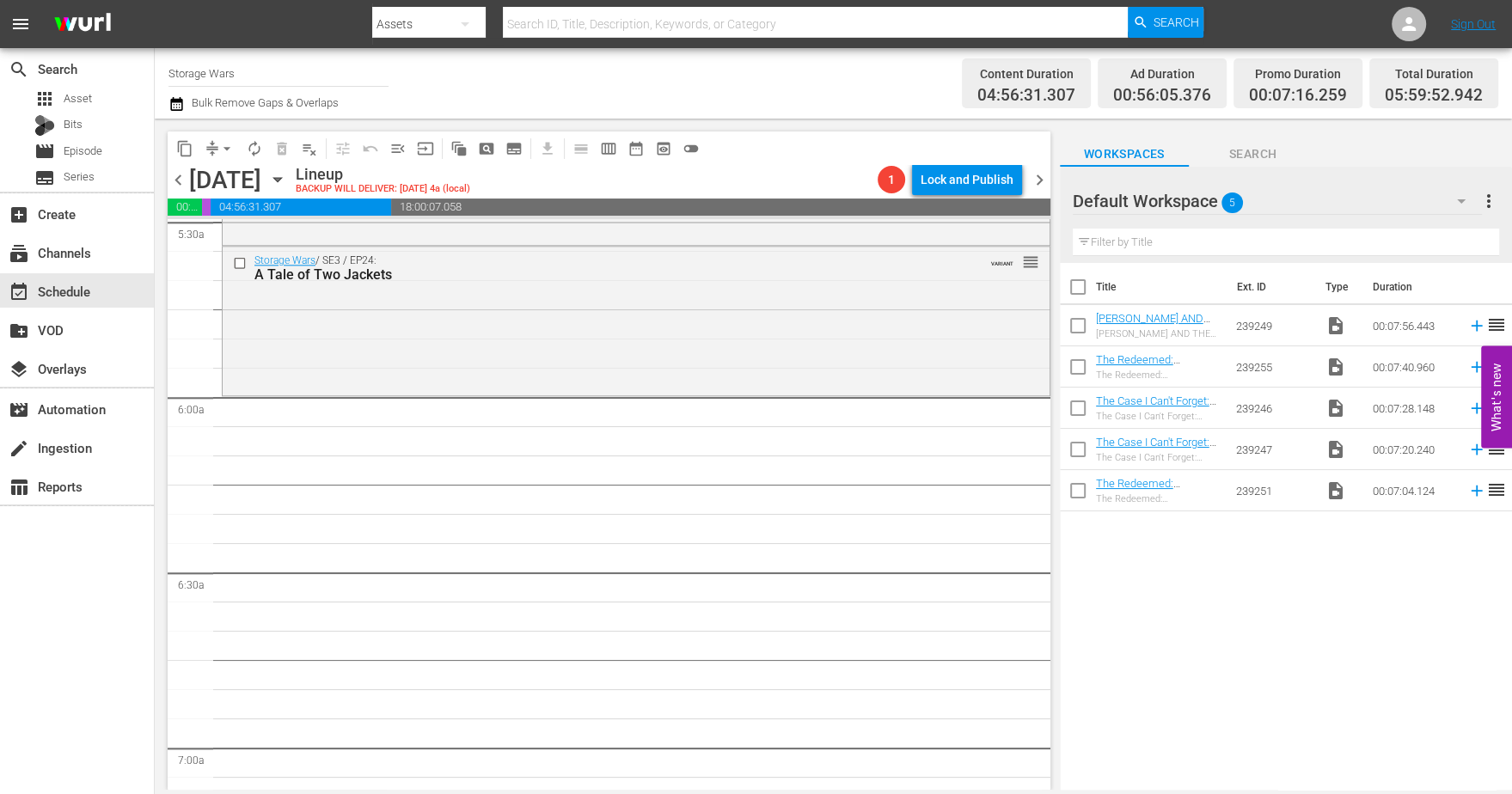
scroll to position [1832, 0]
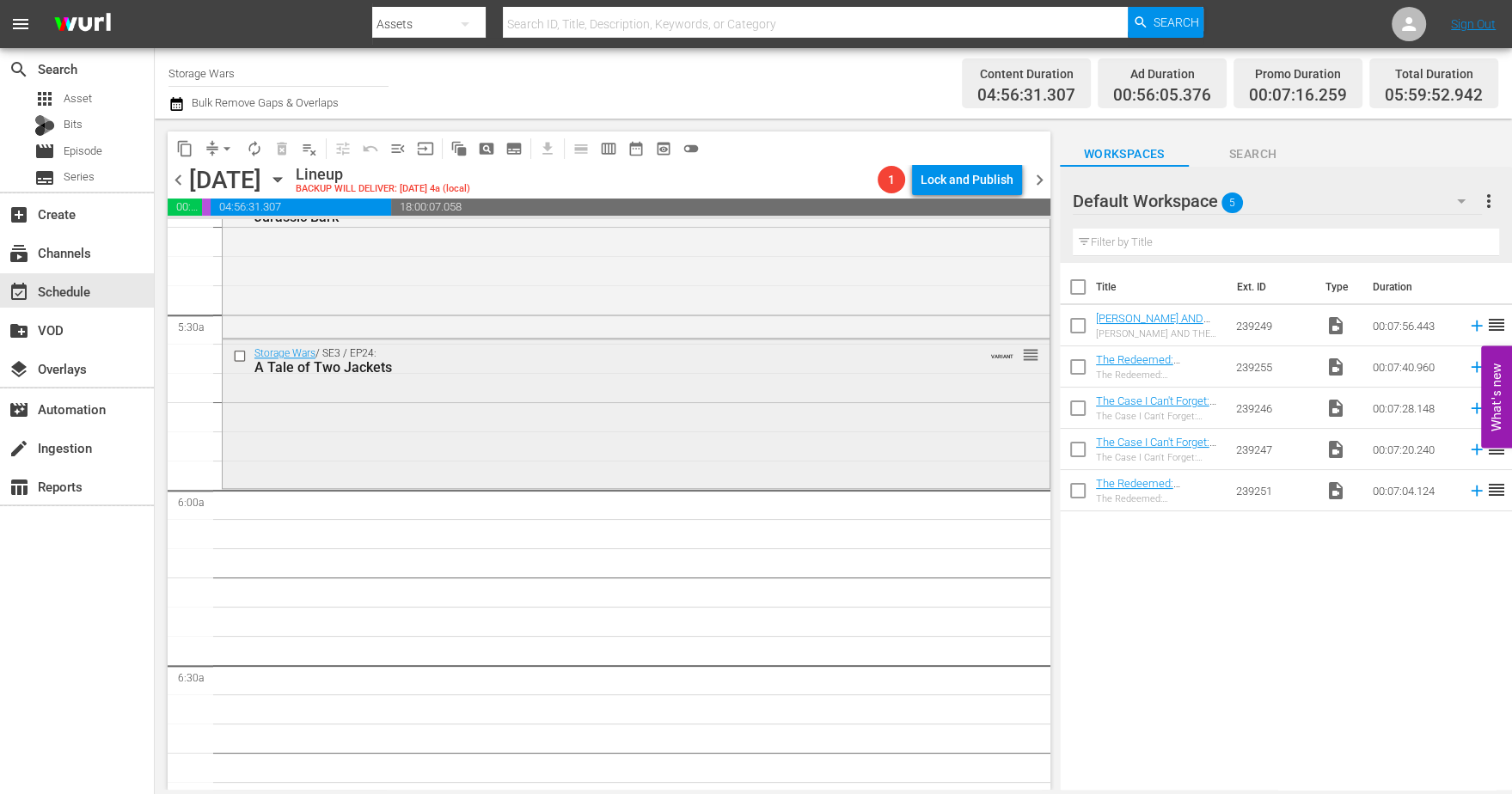
click at [419, 387] on div "Storage Wars / SE3 / EP24: A Tale of Two Jackets VARIANT reorder" at bounding box center [636, 412] width 827 height 145
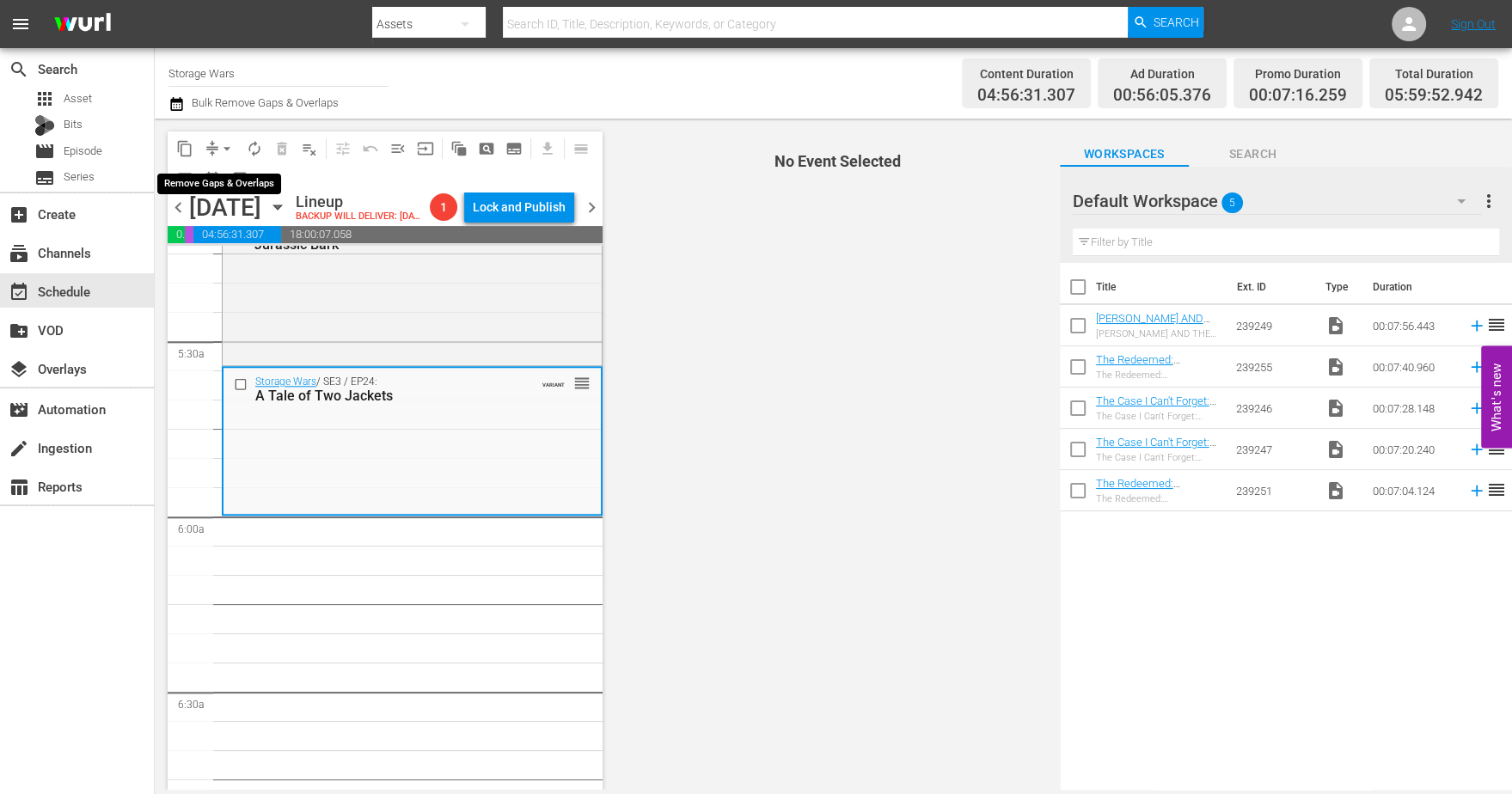
click at [216, 143] on button "arrow_drop_down" at bounding box center [227, 148] width 27 height 27
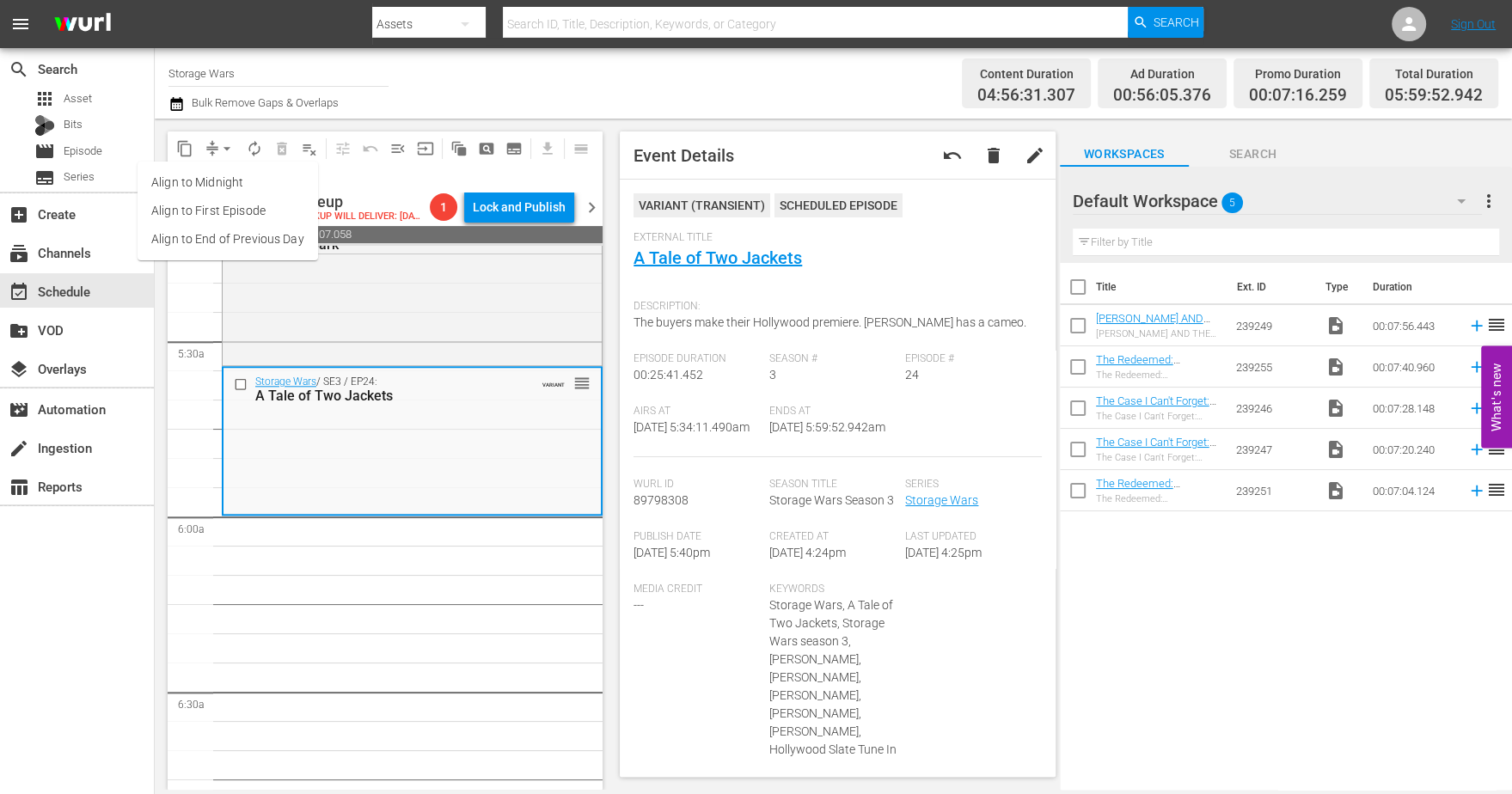
click at [192, 184] on li "Align to Midnight" at bounding box center [228, 182] width 180 height 28
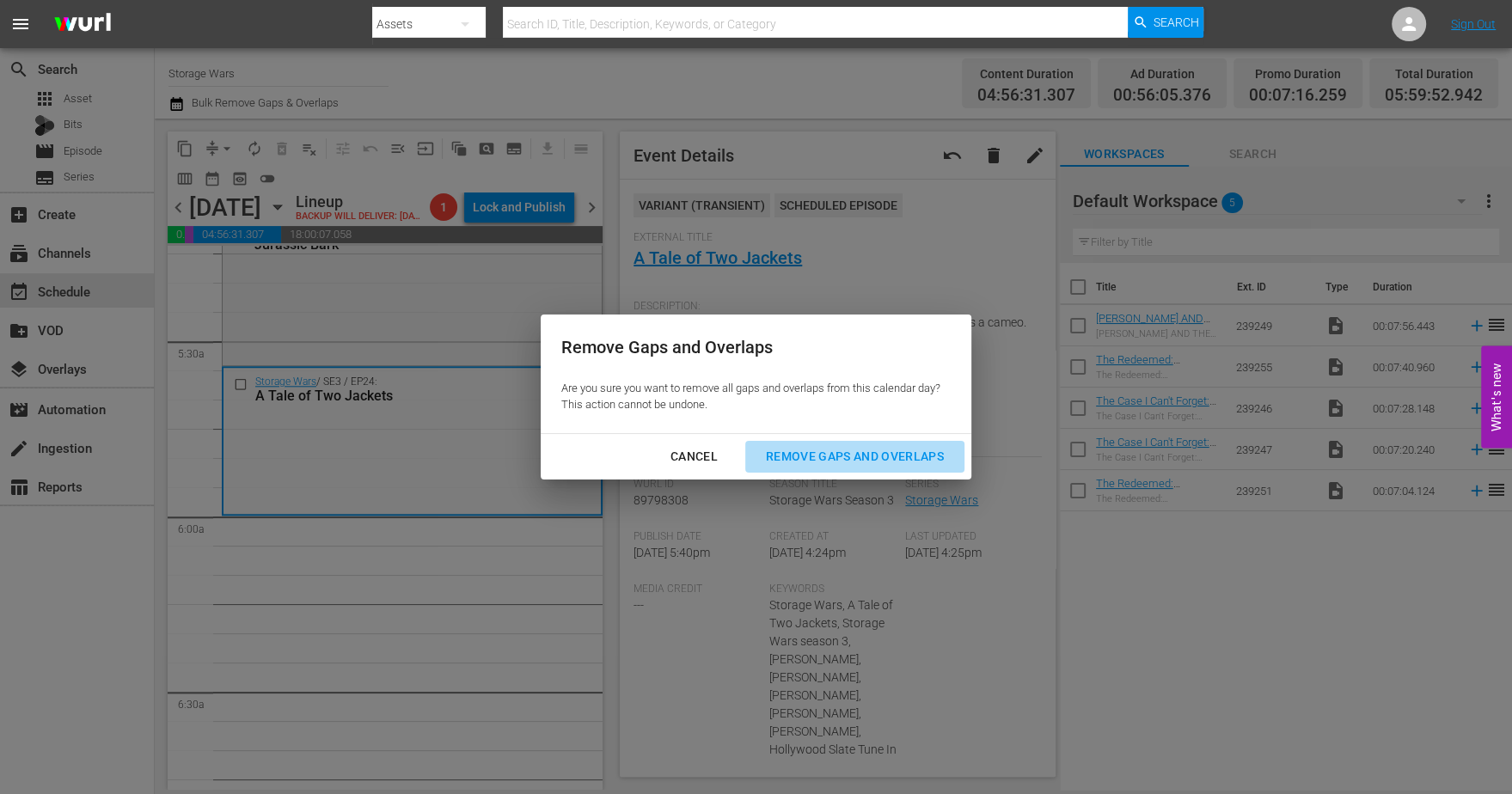
click at [881, 461] on div "Remove Gaps and Overlaps" at bounding box center [854, 457] width 205 height 22
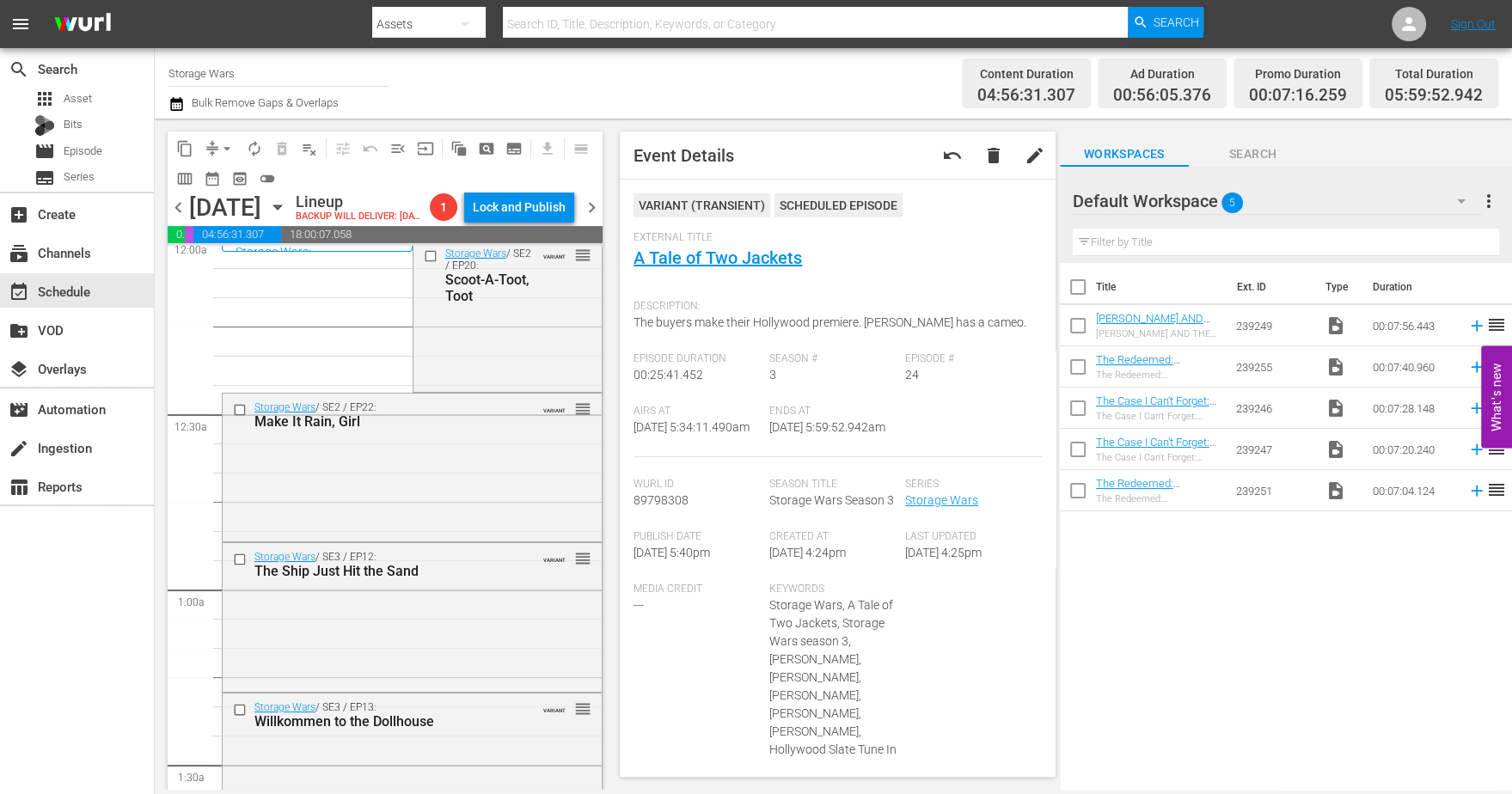
scroll to position [0, 0]
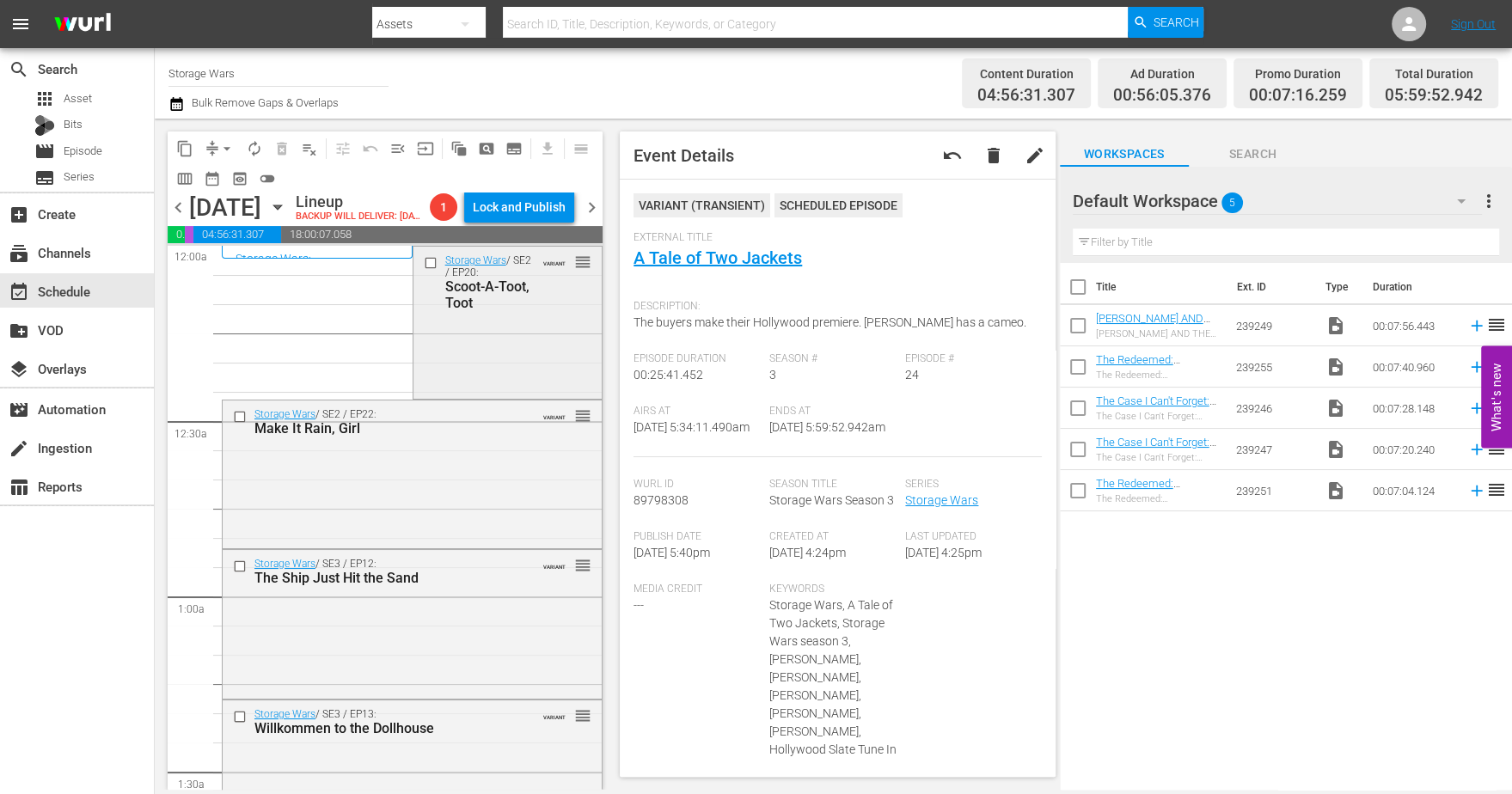
click at [468, 373] on div "Storage Wars / SE2 / EP20: Scoot-A-Toot, Toot VARIANT reorder" at bounding box center [508, 321] width 189 height 148
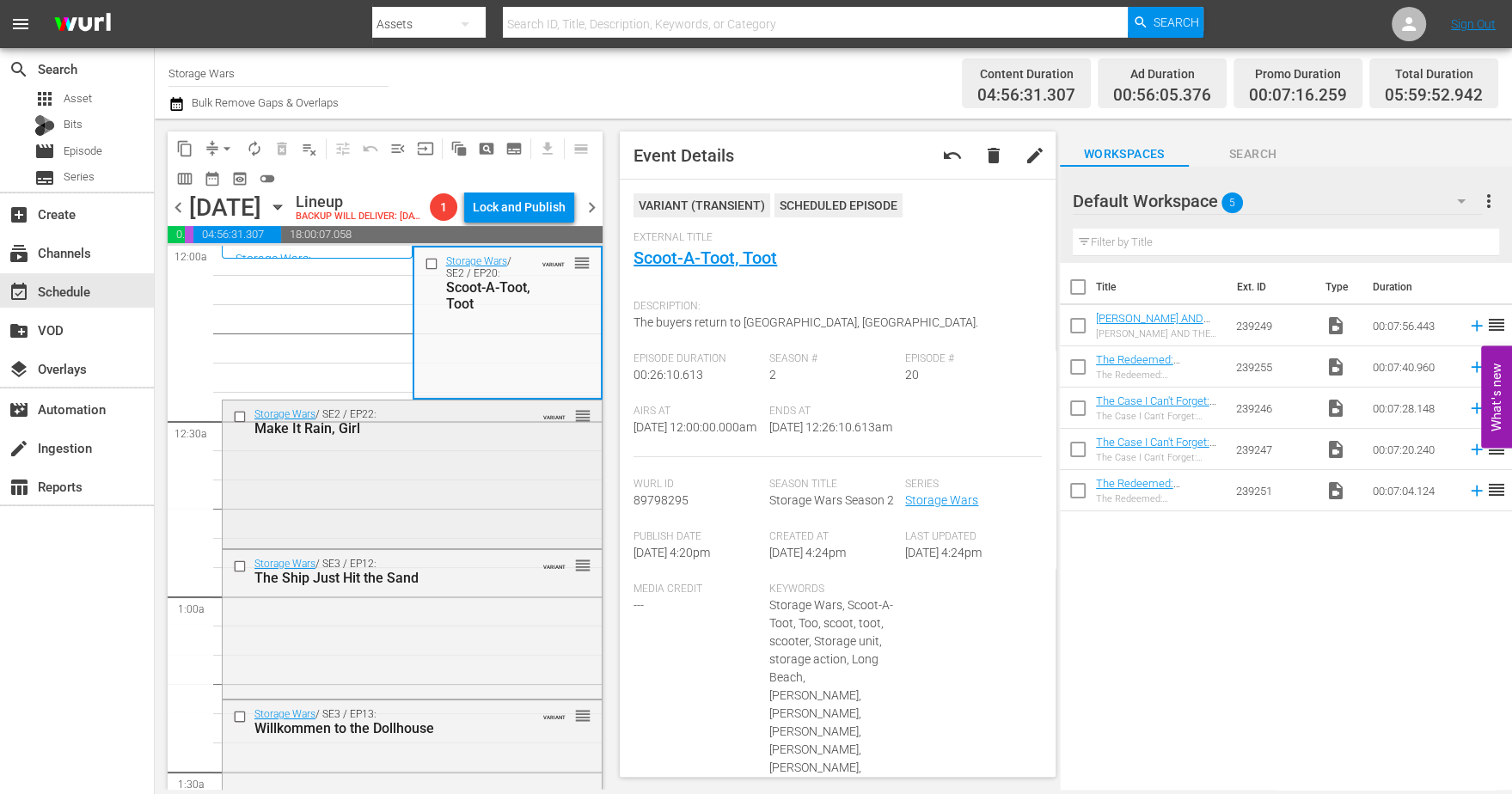
click at [465, 539] on div "Storage Wars / SE2 / EP22: Make It Rain, Girl VARIANT reorder" at bounding box center [412, 473] width 379 height 145
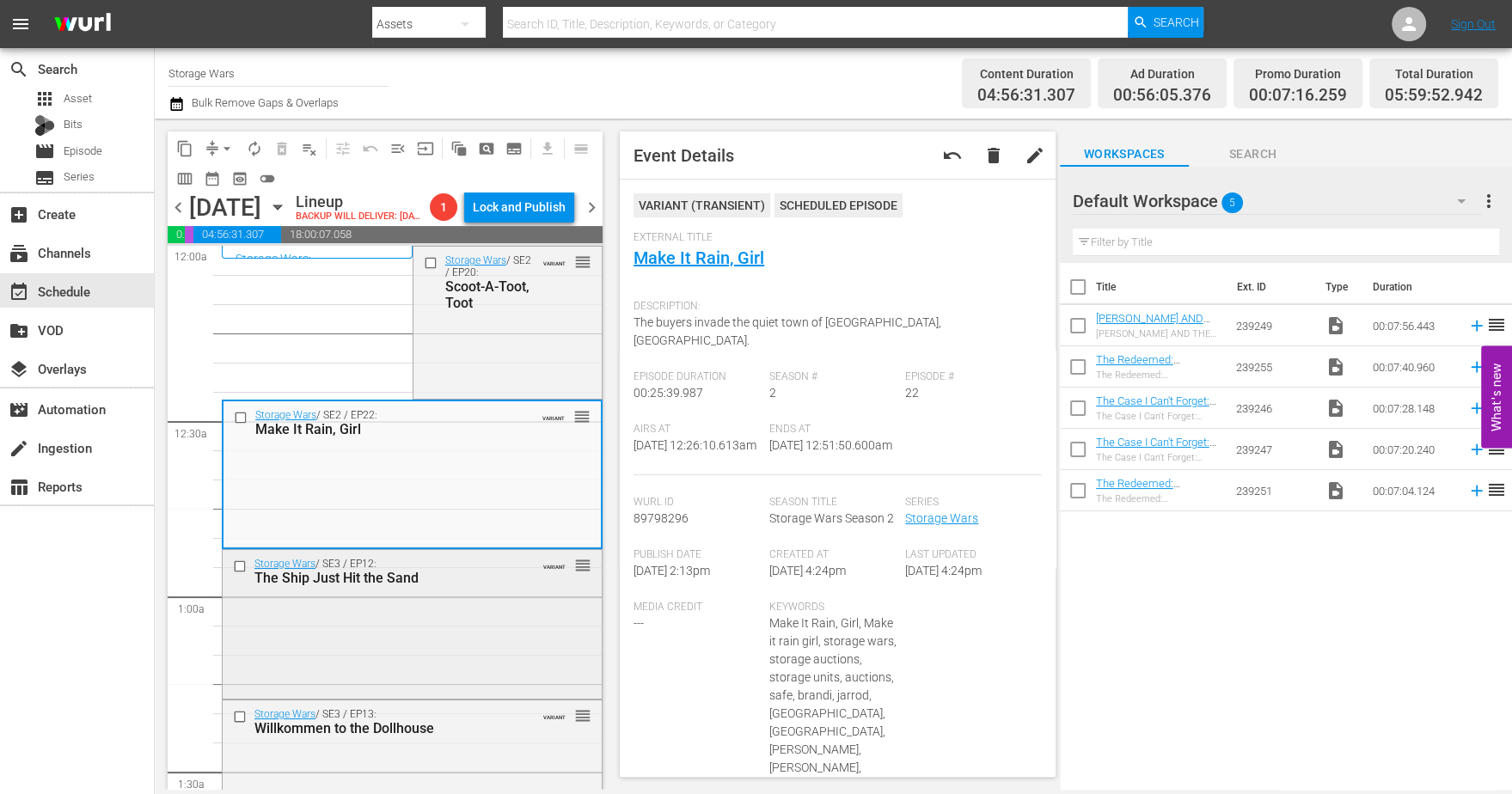
click at [447, 649] on div "Storage Wars / SE3 / EP12: The Ship Just Hit the Sand VARIANT reorder" at bounding box center [412, 622] width 379 height 145
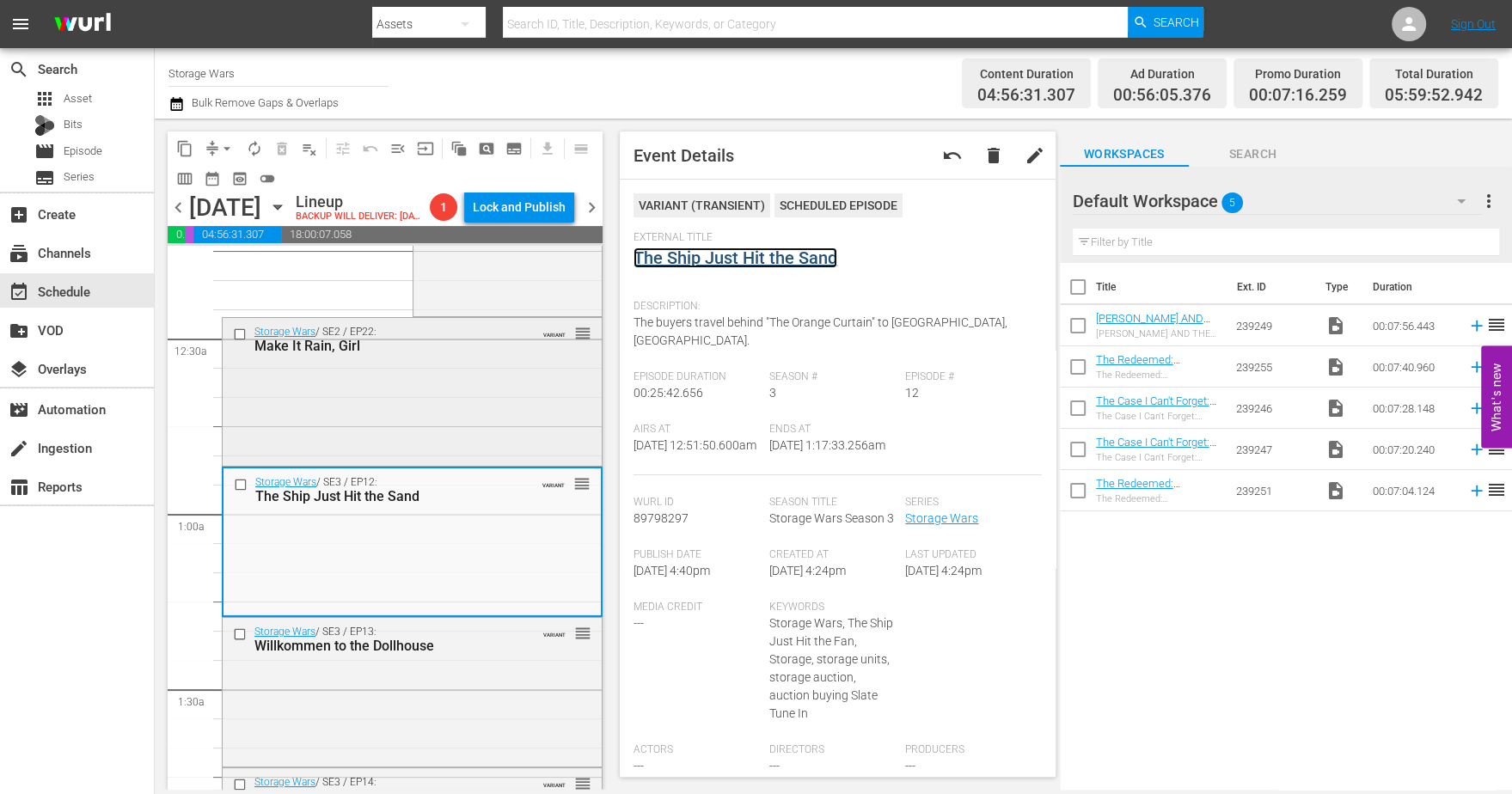
scroll to position [107, 0]
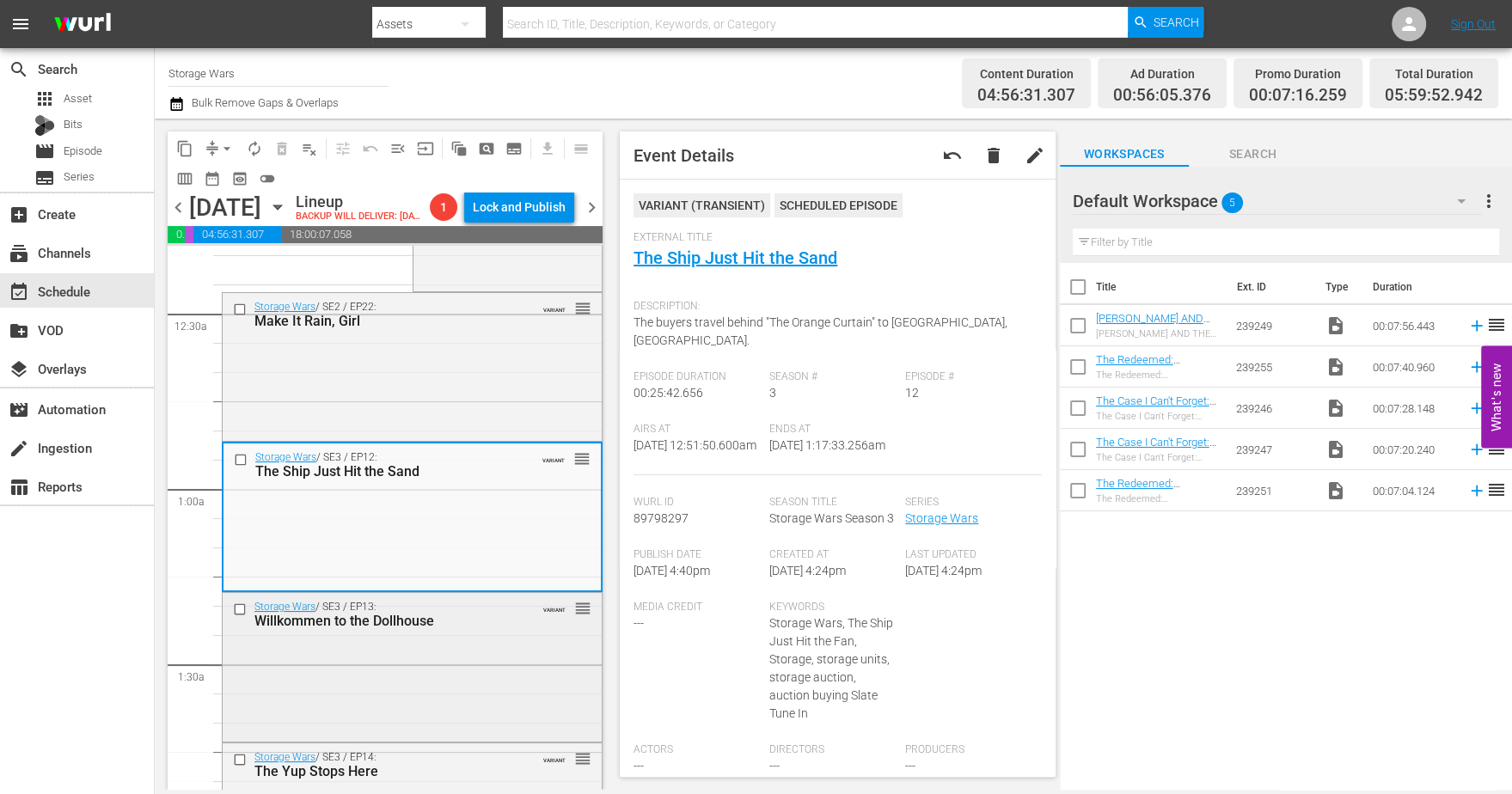
click at [456, 629] on div "Willkommen to the Dollhouse" at bounding box center [385, 621] width 263 height 16
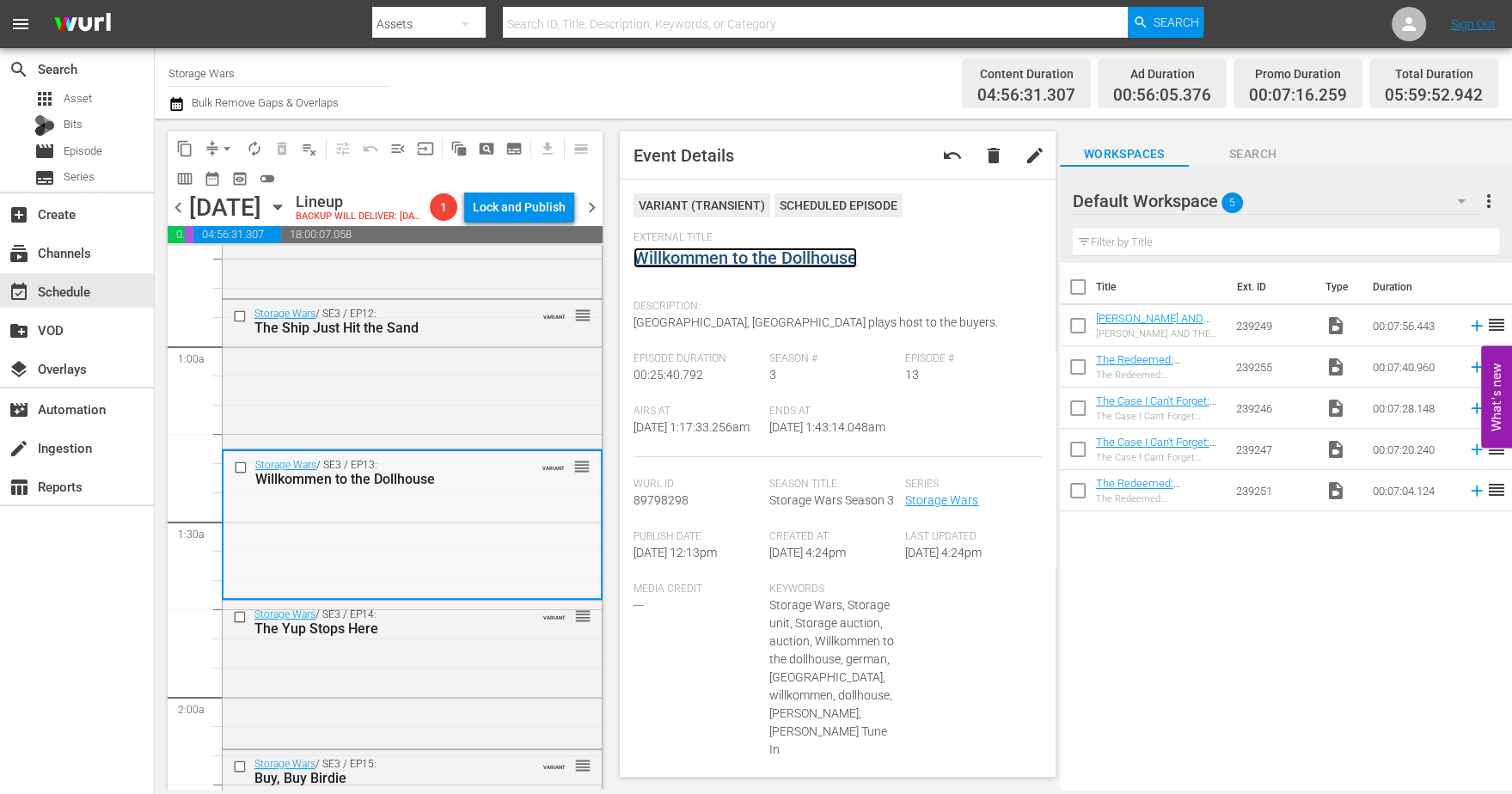
scroll to position [430, 0]
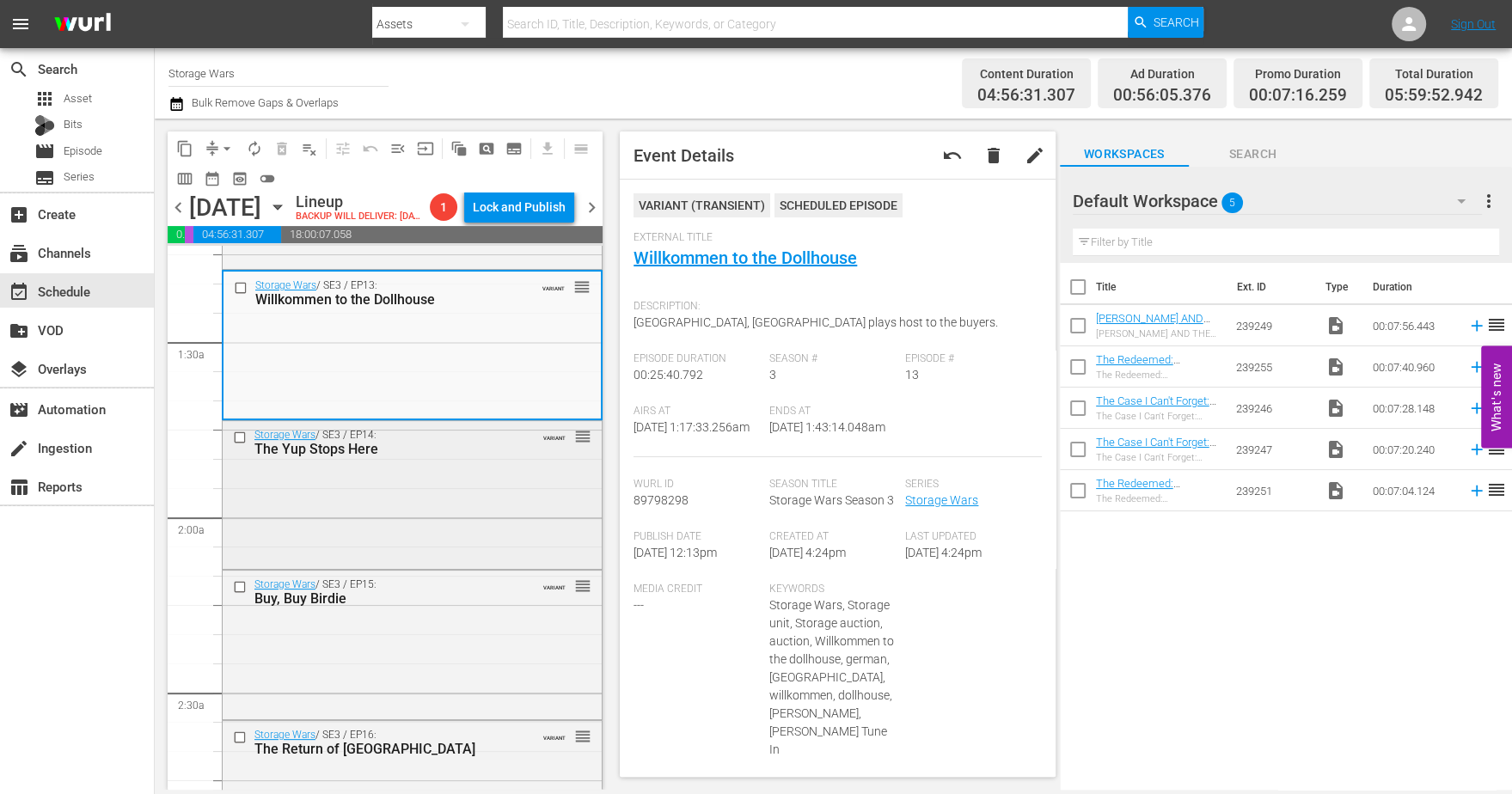
click at [419, 526] on div "Storage Wars / SE3 / EP14: The Yup Stops Here VARIANT reorder" at bounding box center [412, 493] width 379 height 145
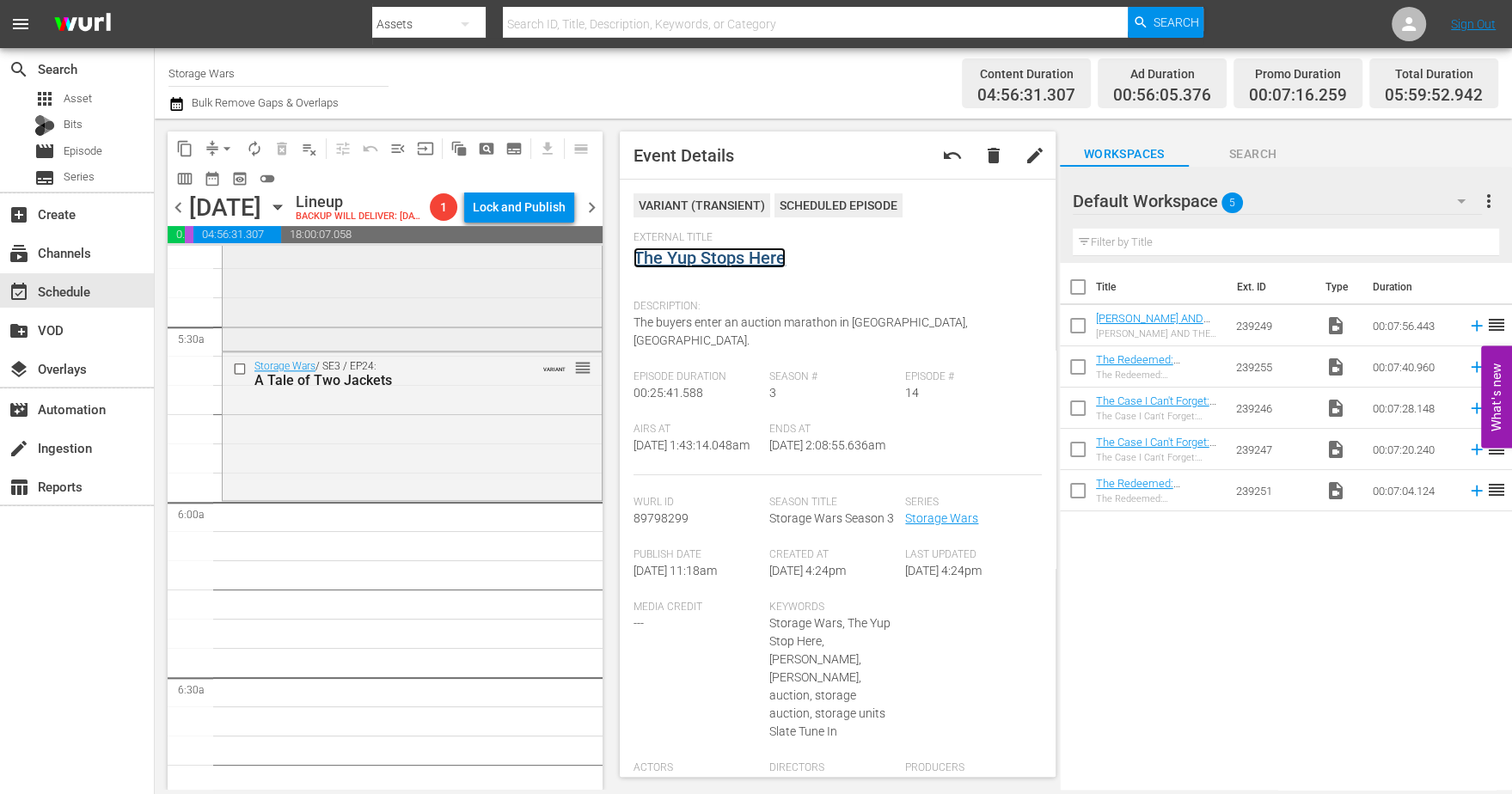
scroll to position [1933, 0]
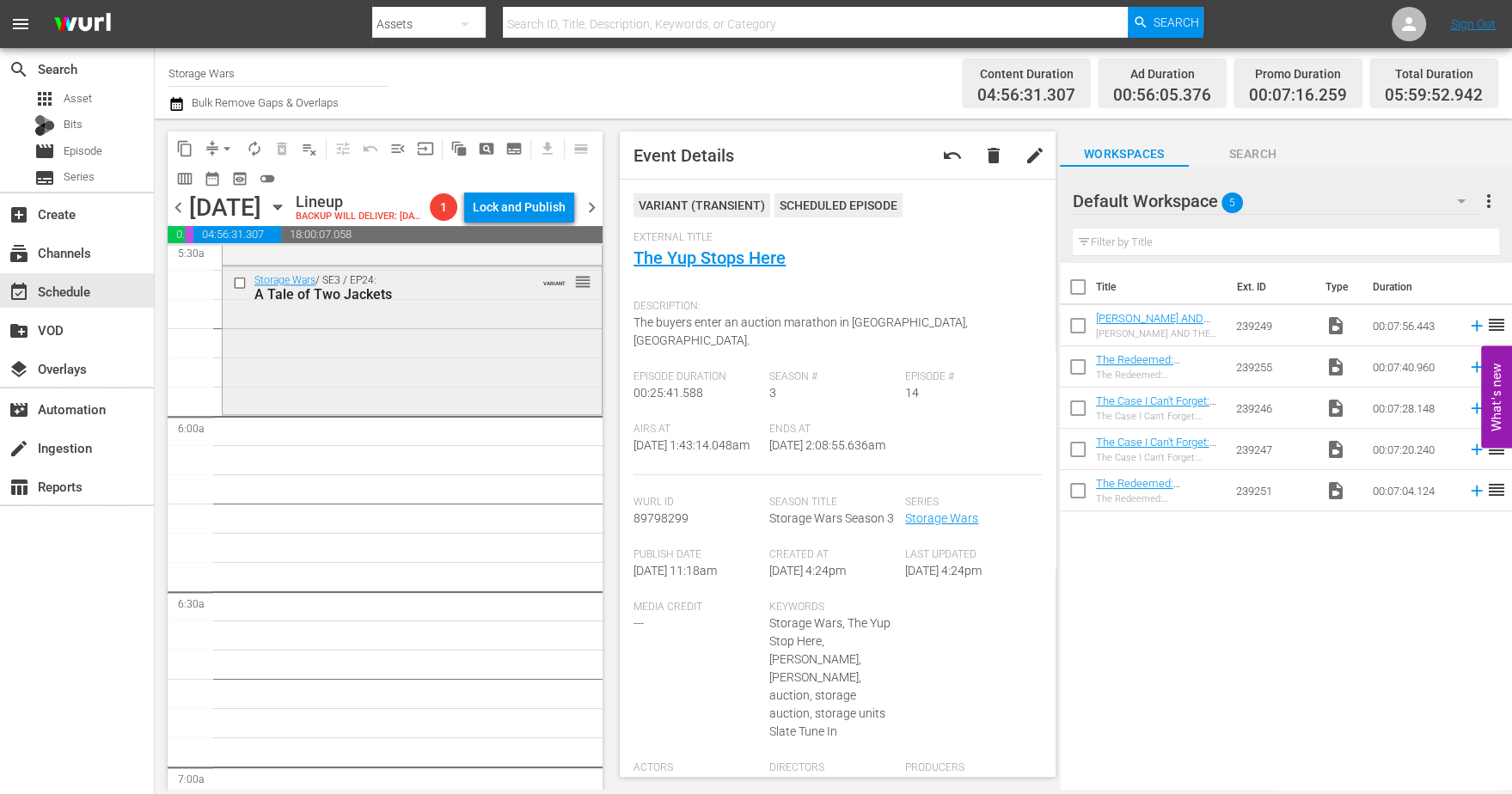
click at [329, 376] on div "Storage Wars / SE3 / EP24: A Tale of Two Jackets VARIANT reorder" at bounding box center [412, 338] width 379 height 145
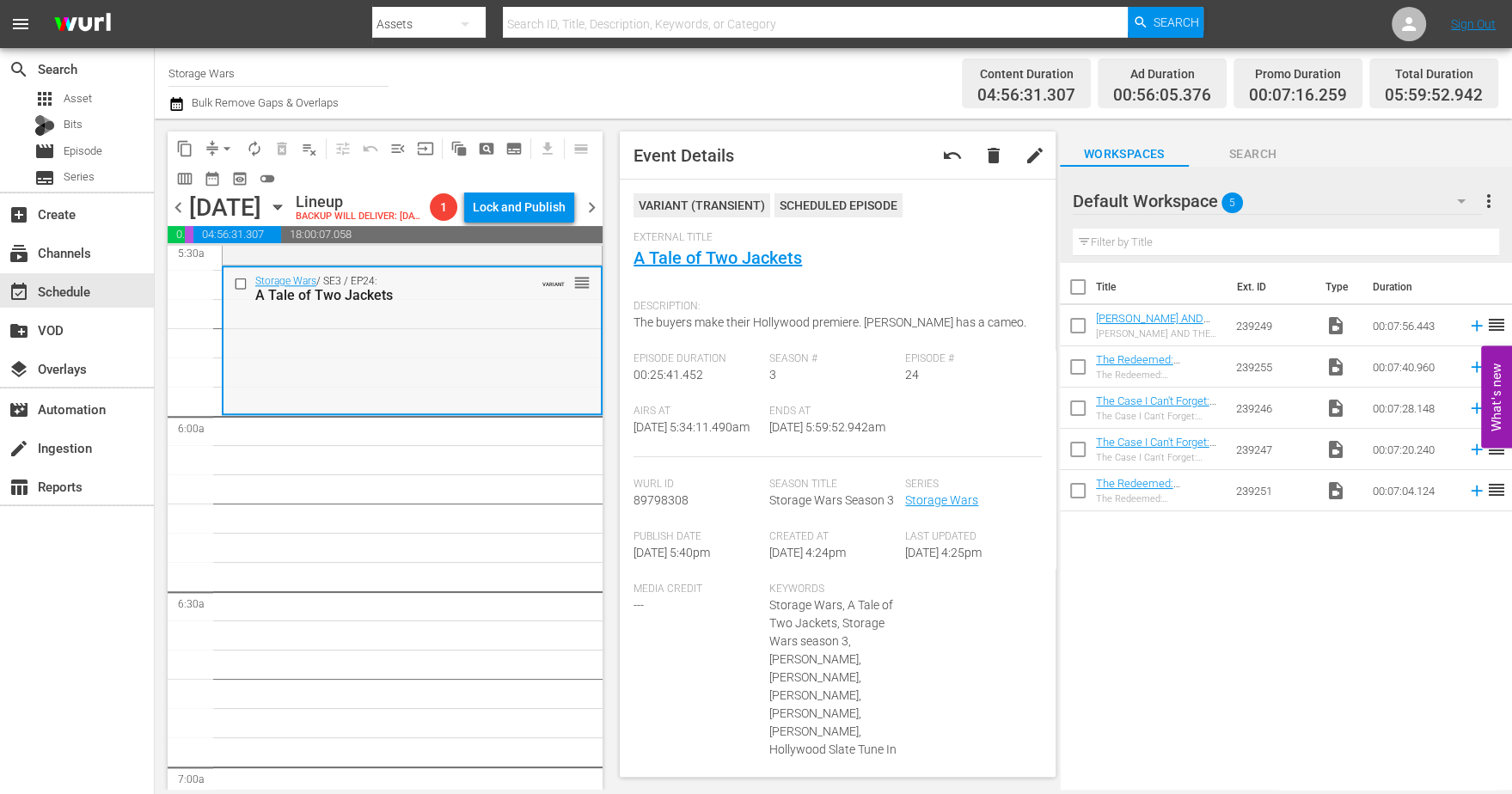
click at [325, 398] on div "Storage Wars / SE3 / EP24: A Tale of Two Jackets VARIANT reorder" at bounding box center [412, 339] width 377 height 145
click at [211, 143] on span "compress" at bounding box center [212, 148] width 17 height 17
click at [233, 143] on span "arrow_drop_down" at bounding box center [227, 148] width 17 height 17
click at [221, 182] on li "Align to Midnight" at bounding box center [228, 182] width 180 height 28
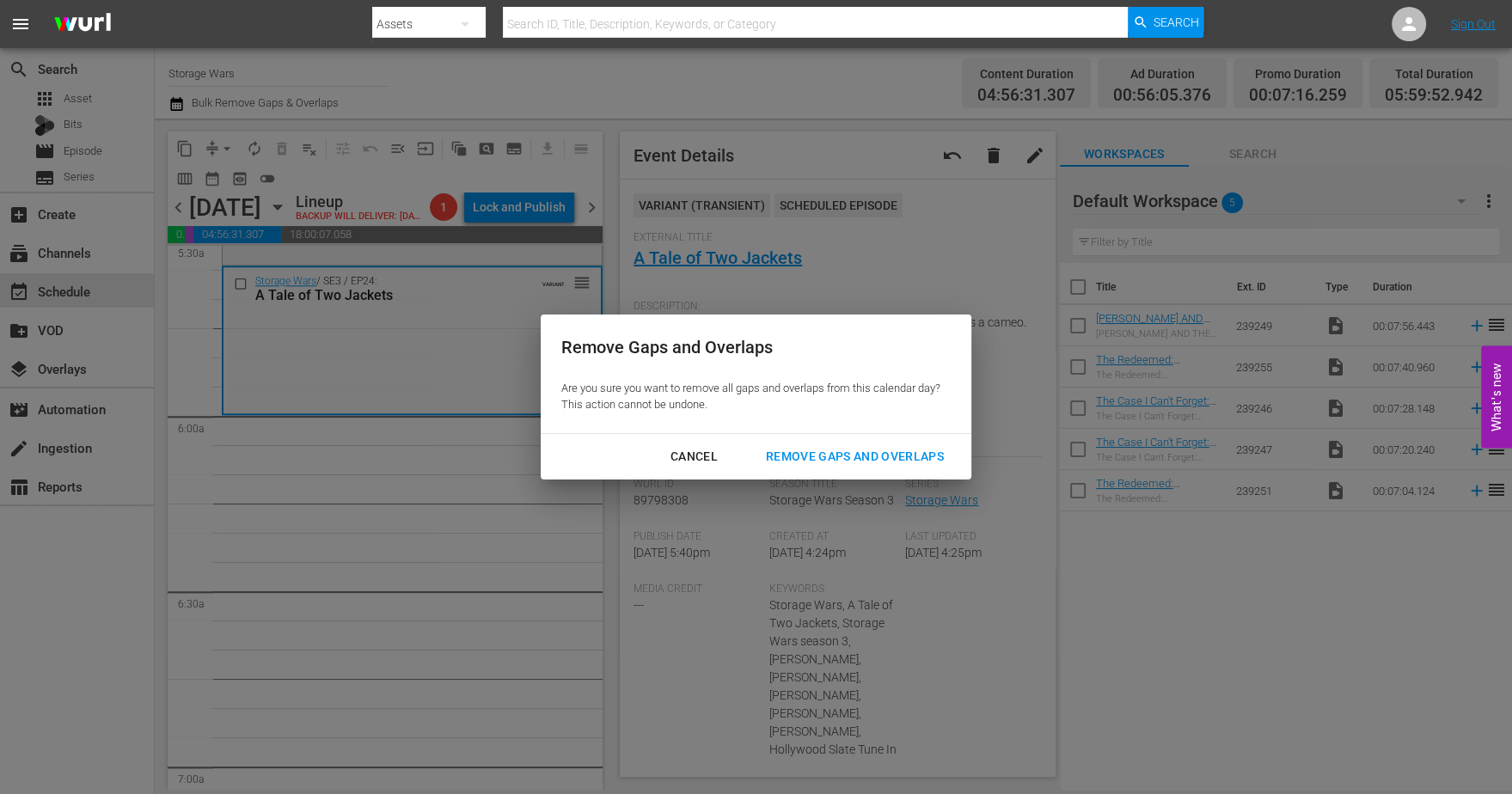
click at [795, 451] on div "Remove Gaps and Overlaps" at bounding box center [854, 457] width 205 height 22
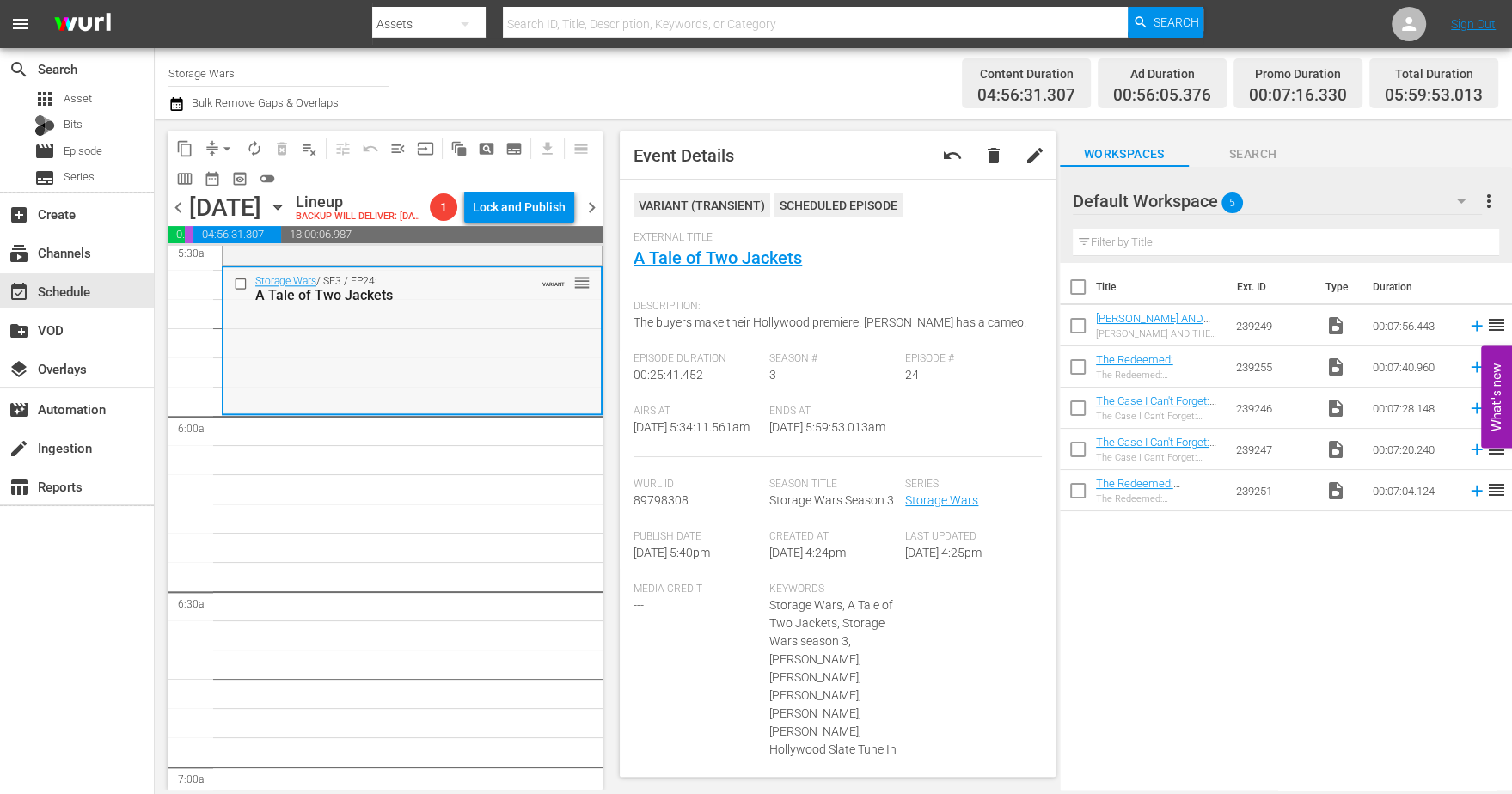
click at [297, 372] on div "Storage Wars / SE3 / EP24: A Tale of Two Jackets VARIANT reorder" at bounding box center [412, 339] width 377 height 145
click at [226, 148] on span "arrow_drop_down" at bounding box center [227, 148] width 17 height 17
click at [209, 183] on li "Align to Midnight" at bounding box center [228, 182] width 180 height 28
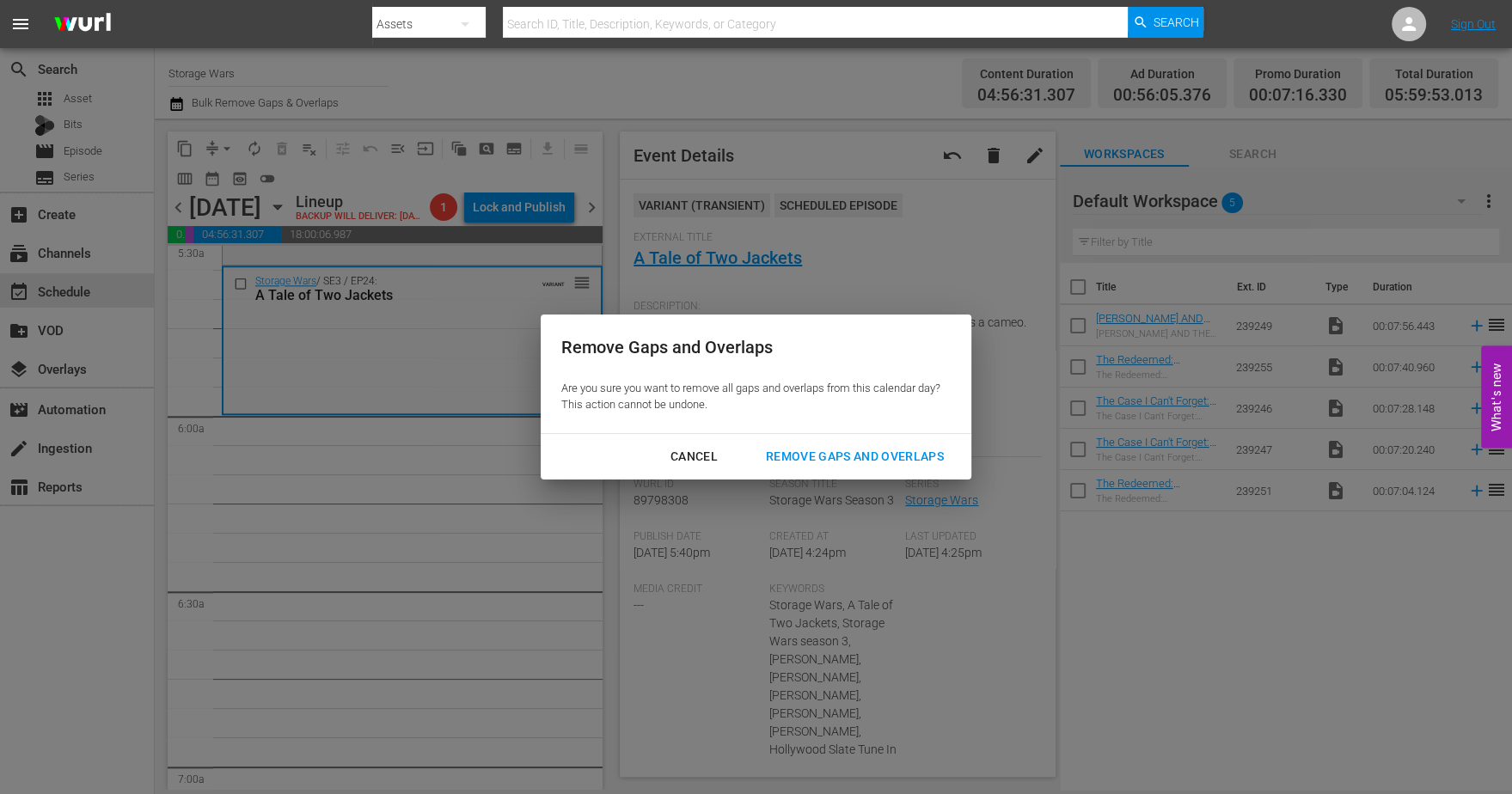
click at [808, 456] on div "Remove Gaps and Overlaps" at bounding box center [854, 457] width 205 height 22
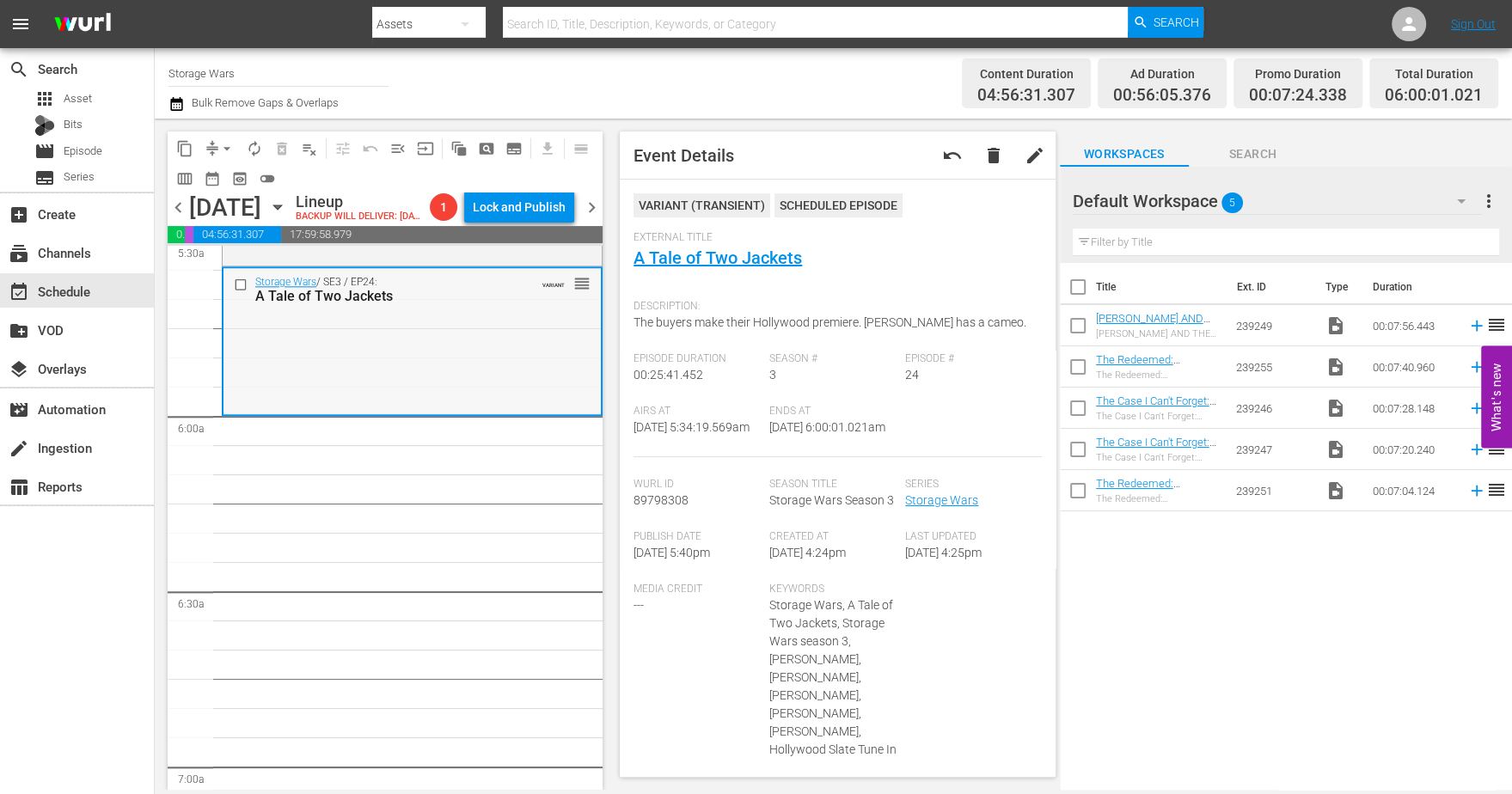
click at [373, 401] on div "Storage Wars / SE3 / EP24: A Tale of Two Jackets VARIANT reorder" at bounding box center [412, 340] width 377 height 145
click at [224, 143] on span "arrow_drop_down" at bounding box center [227, 148] width 17 height 17
click at [220, 181] on li "Align to Midnight" at bounding box center [228, 182] width 180 height 28
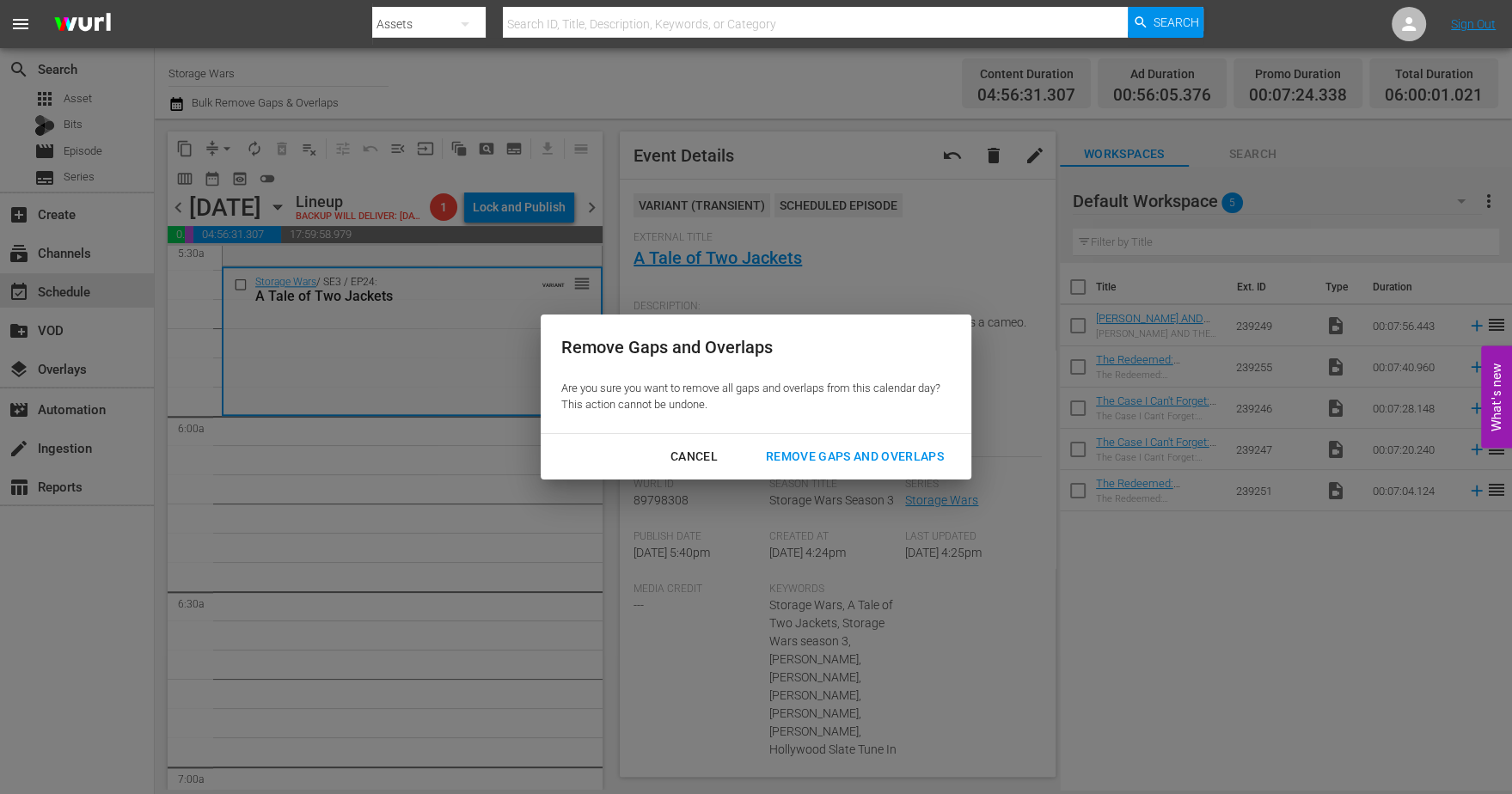
click at [771, 453] on div "Remove Gaps and Overlaps" at bounding box center [854, 457] width 205 height 22
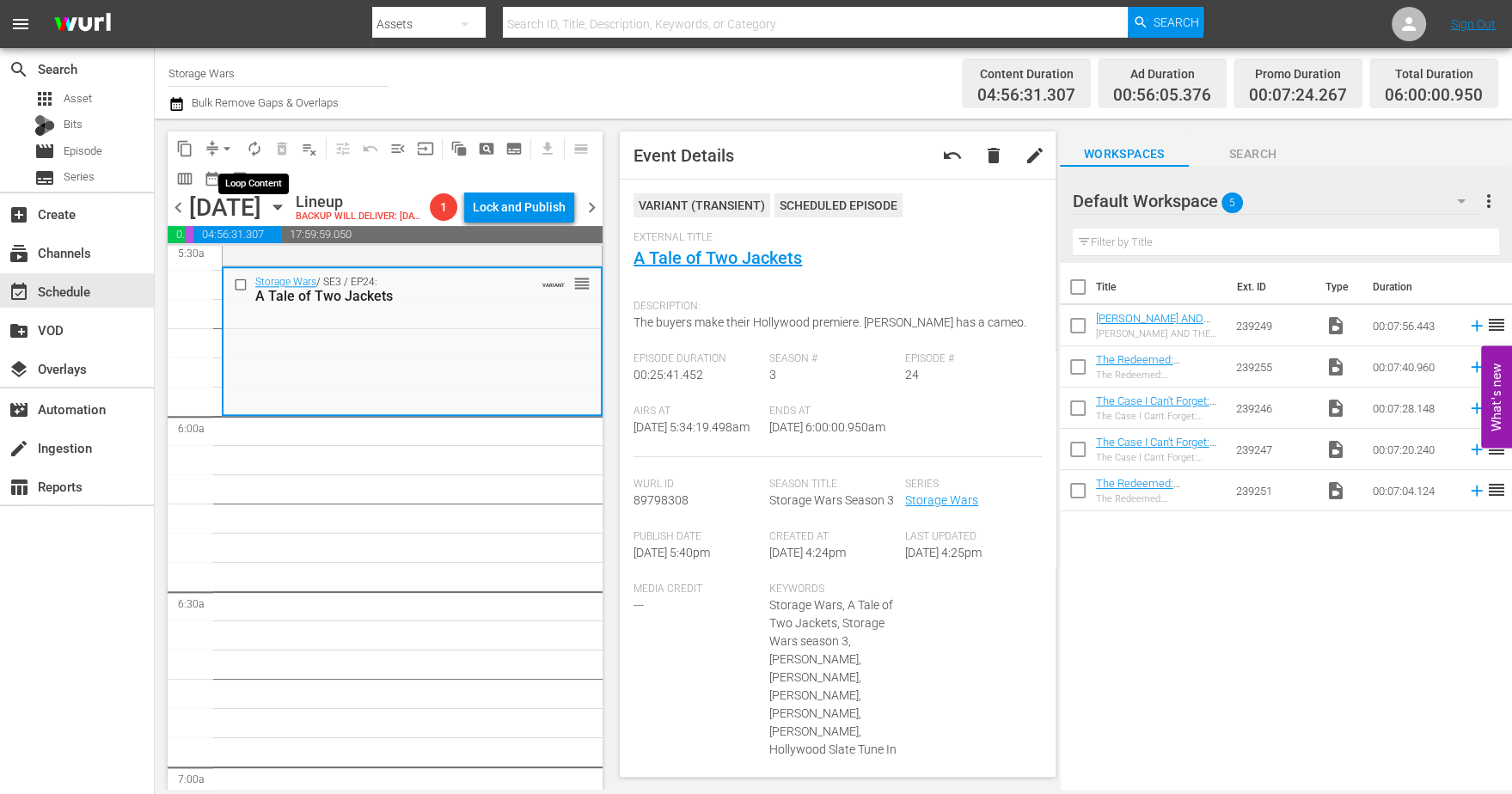
click at [256, 156] on span "autorenew_outlined" at bounding box center [254, 148] width 17 height 17
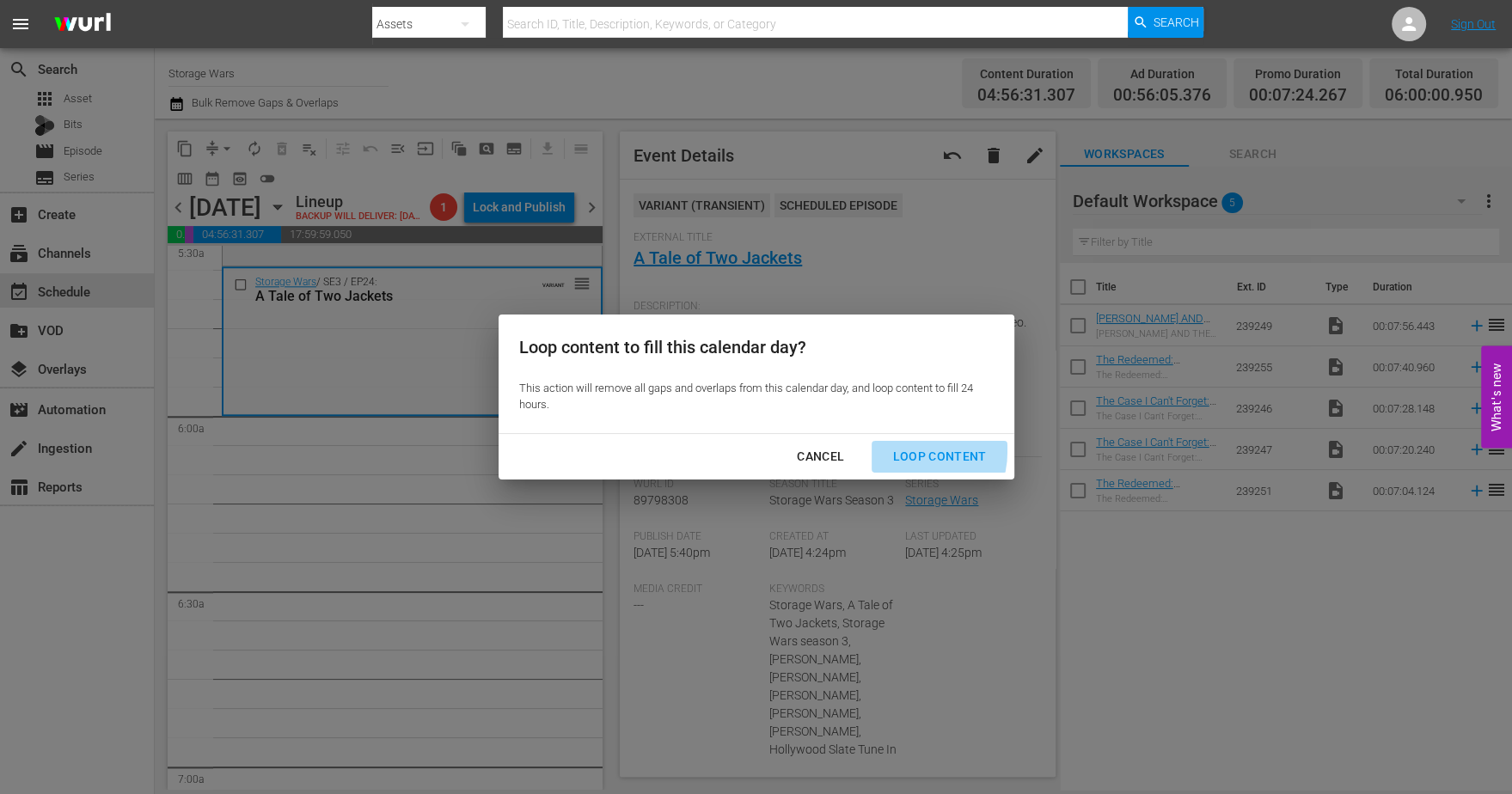
click at [901, 451] on div "Loop Content" at bounding box center [938, 457] width 121 height 22
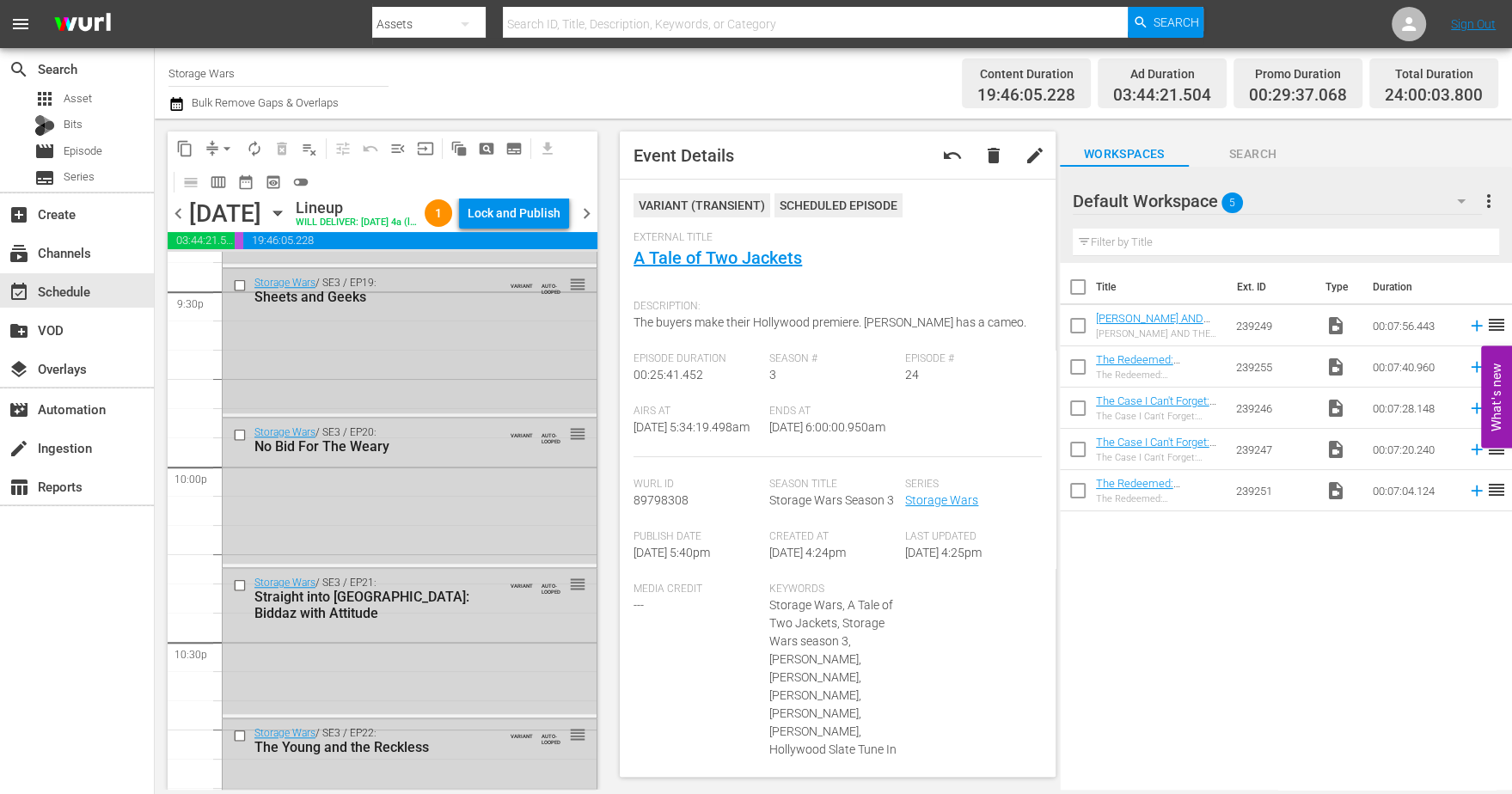
scroll to position [7896, 0]
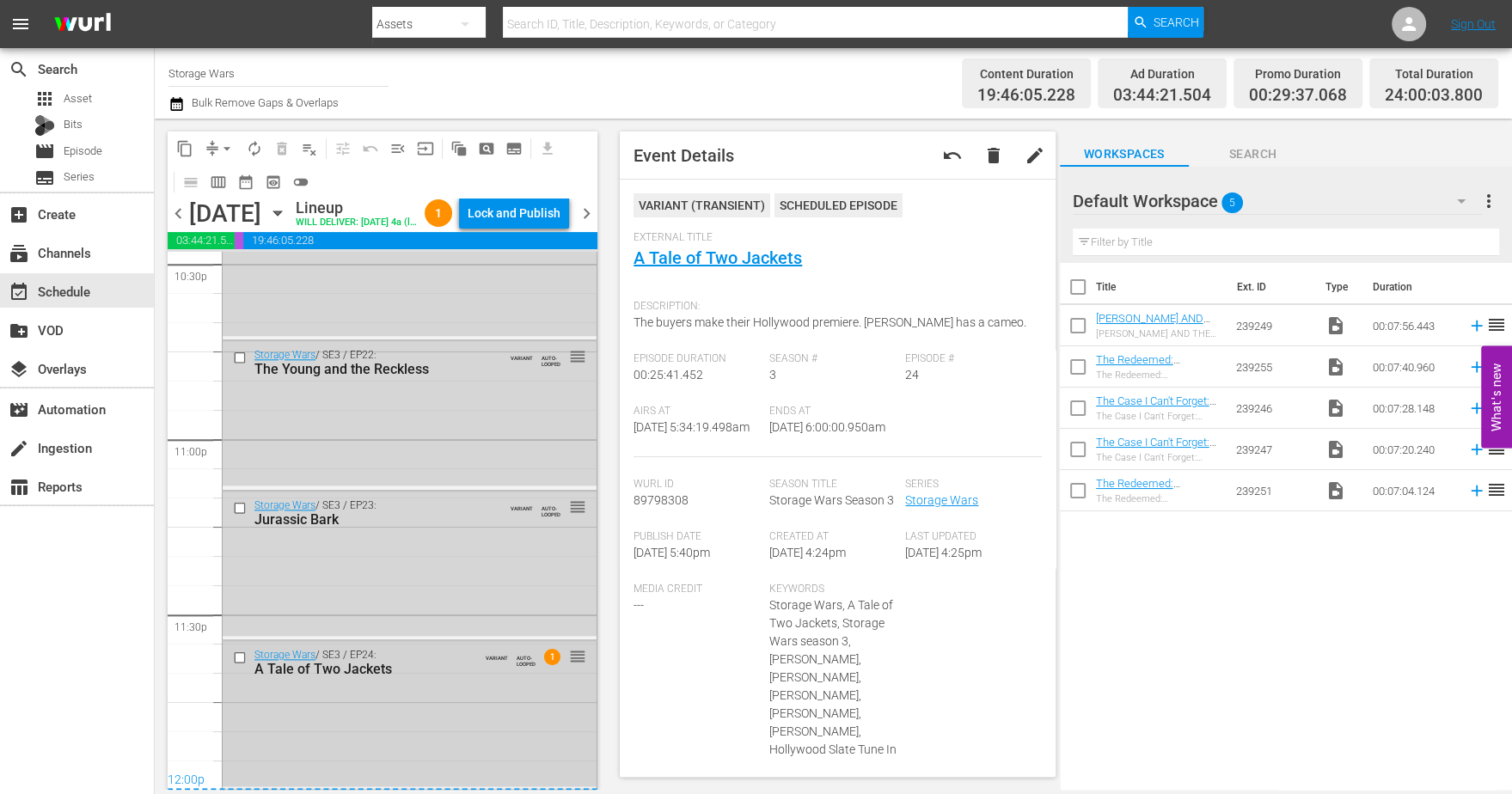
click at [434, 700] on div "Storage Wars / SE3 / EP24: A Tale of Two Jackets VARIANT AUTO-LOOPED 1 reorder" at bounding box center [409, 713] width 373 height 145
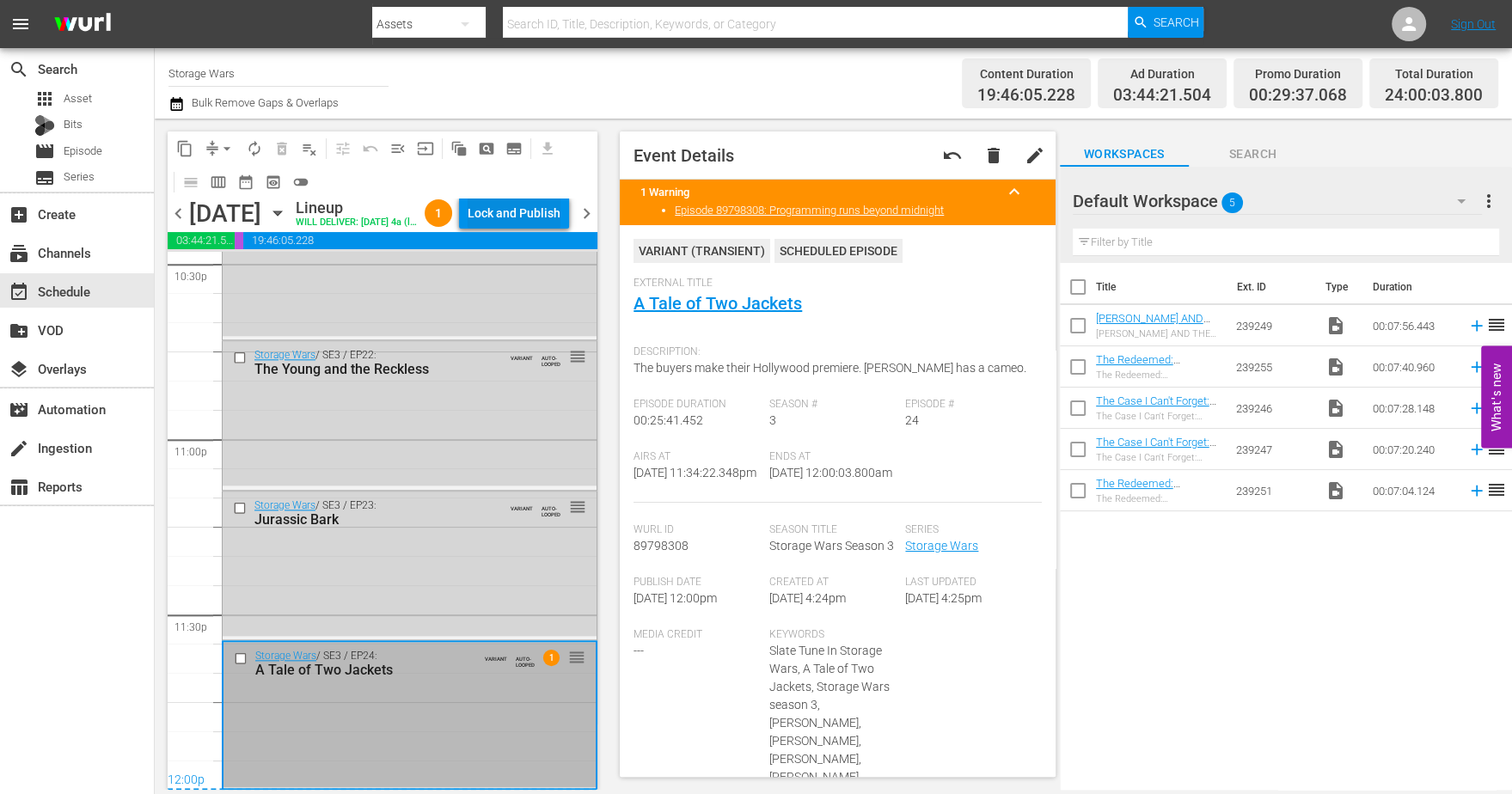
click at [509, 211] on div "Lock and Publish" at bounding box center [514, 213] width 93 height 31
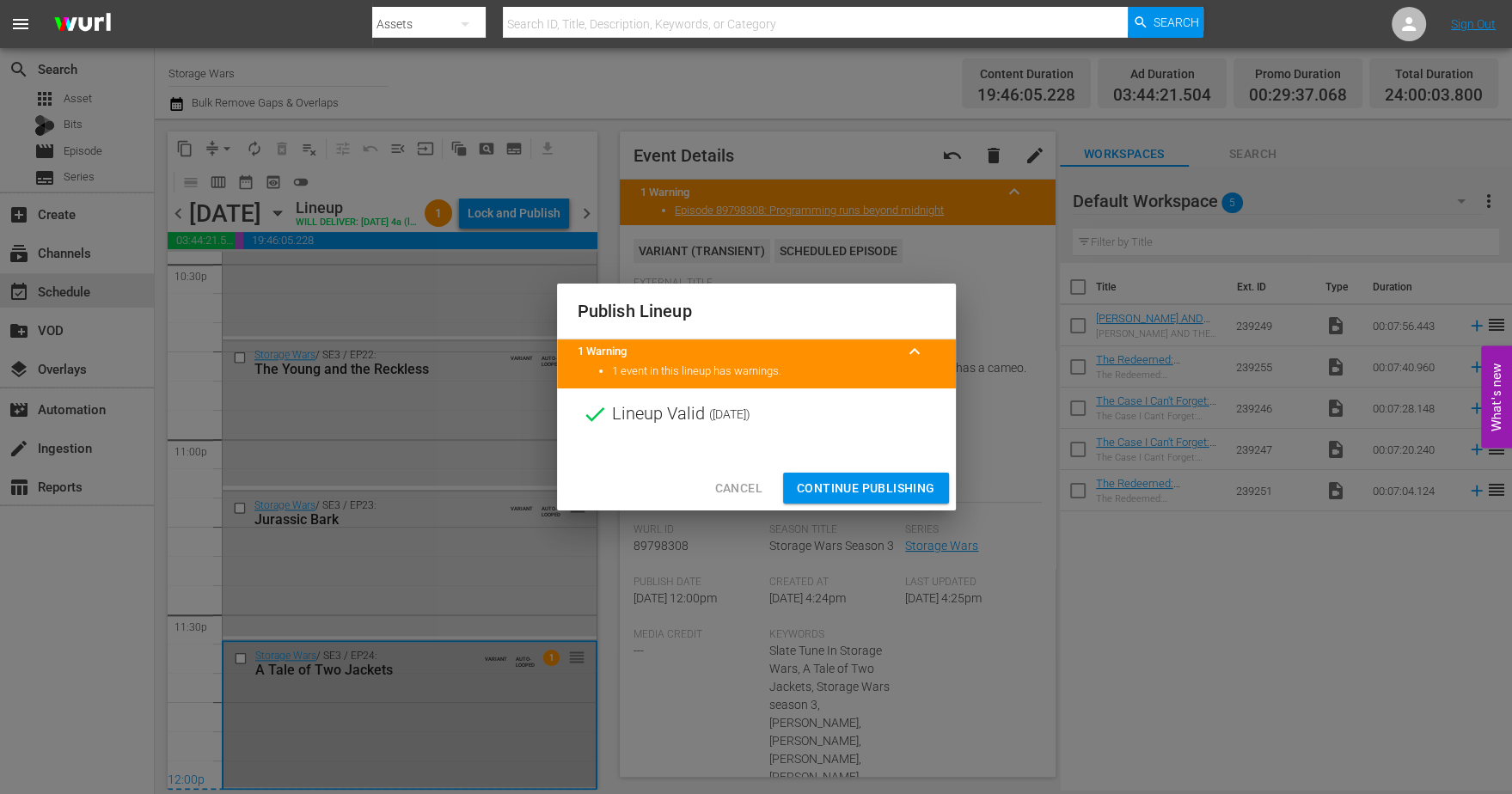
click at [859, 488] on span "Continue Publishing" at bounding box center [866, 489] width 138 height 22
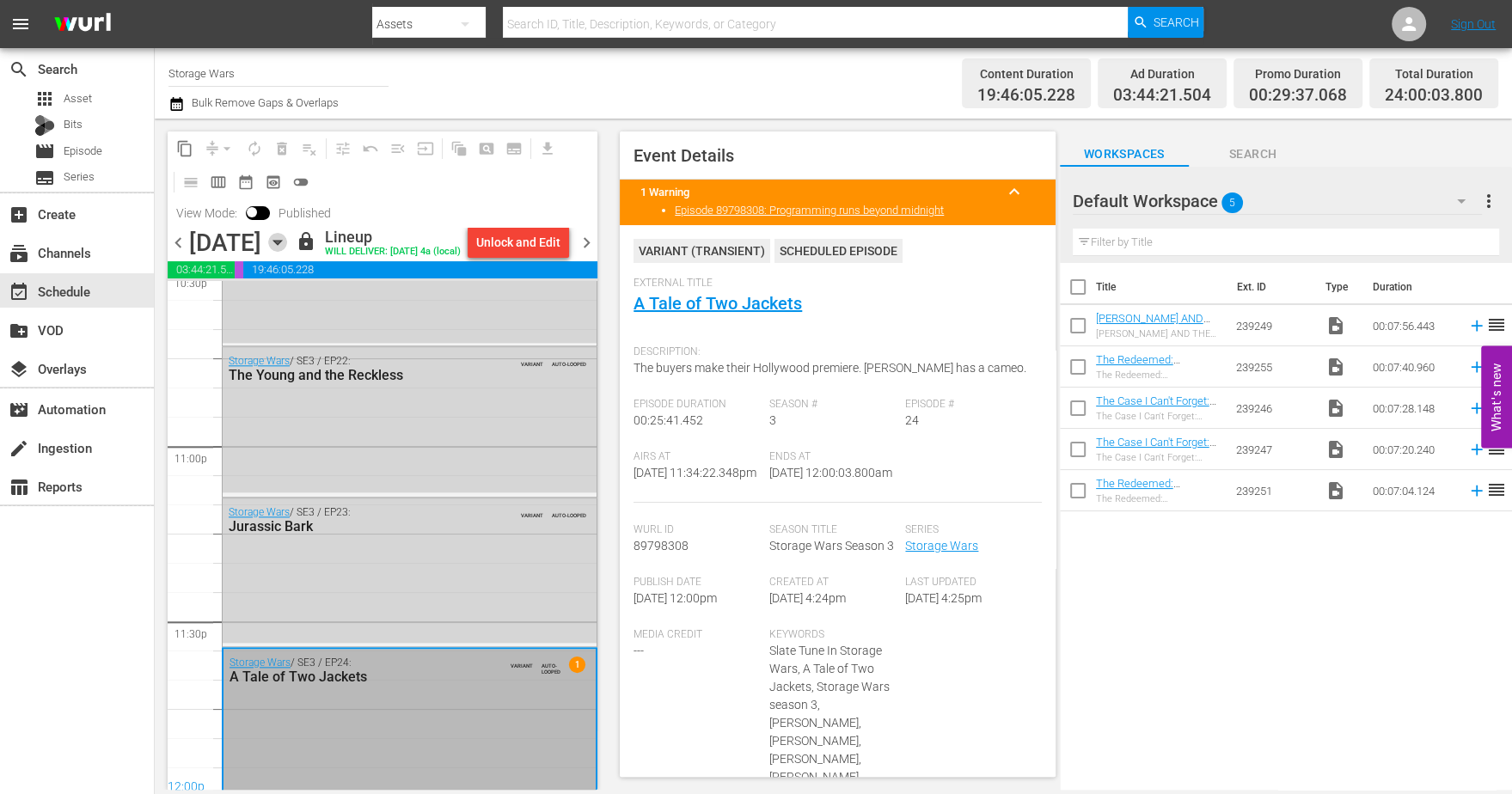
click at [287, 246] on icon "button" at bounding box center [277, 242] width 19 height 19
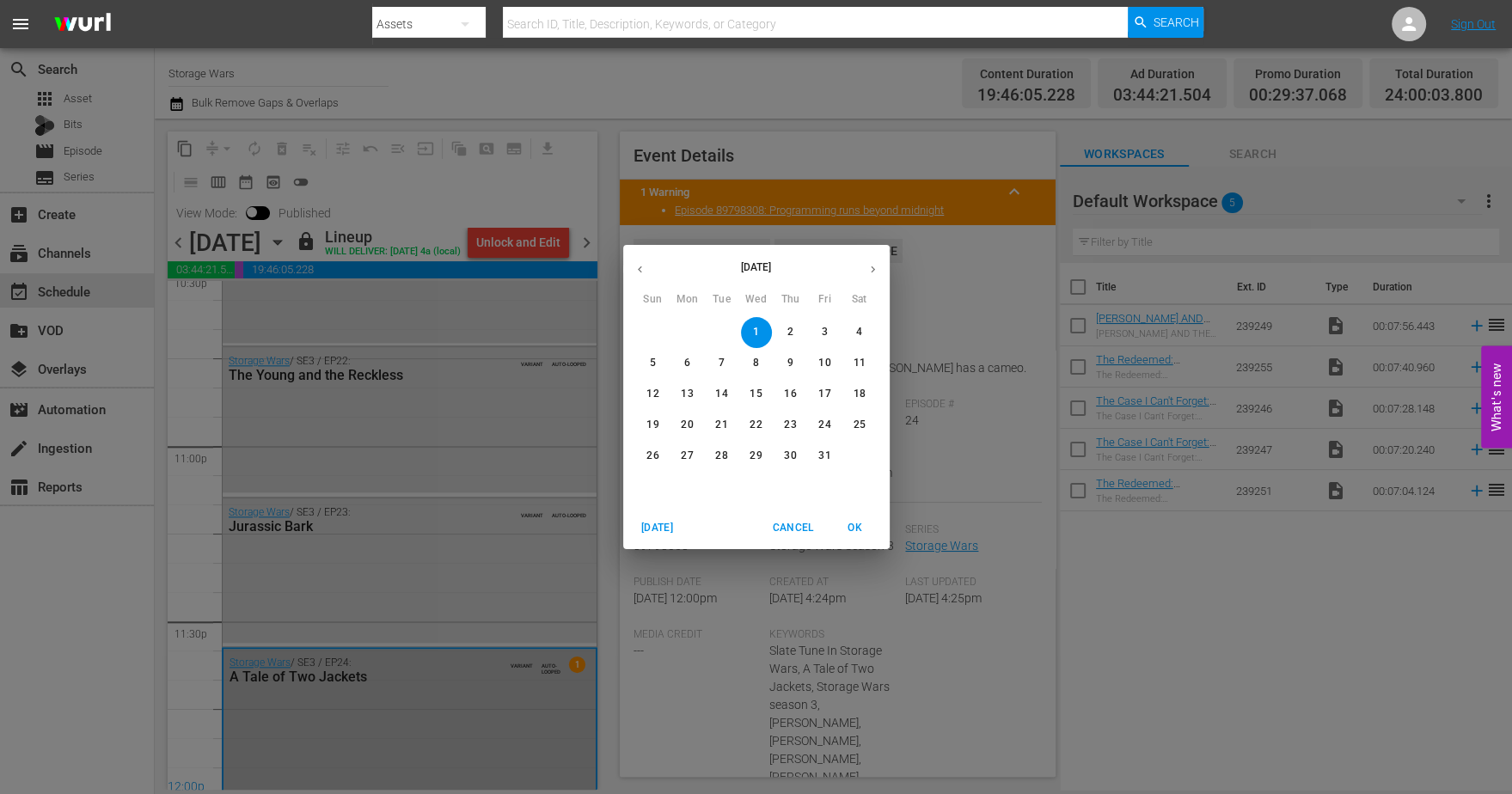
click at [788, 333] on p "2" at bounding box center [790, 332] width 6 height 15
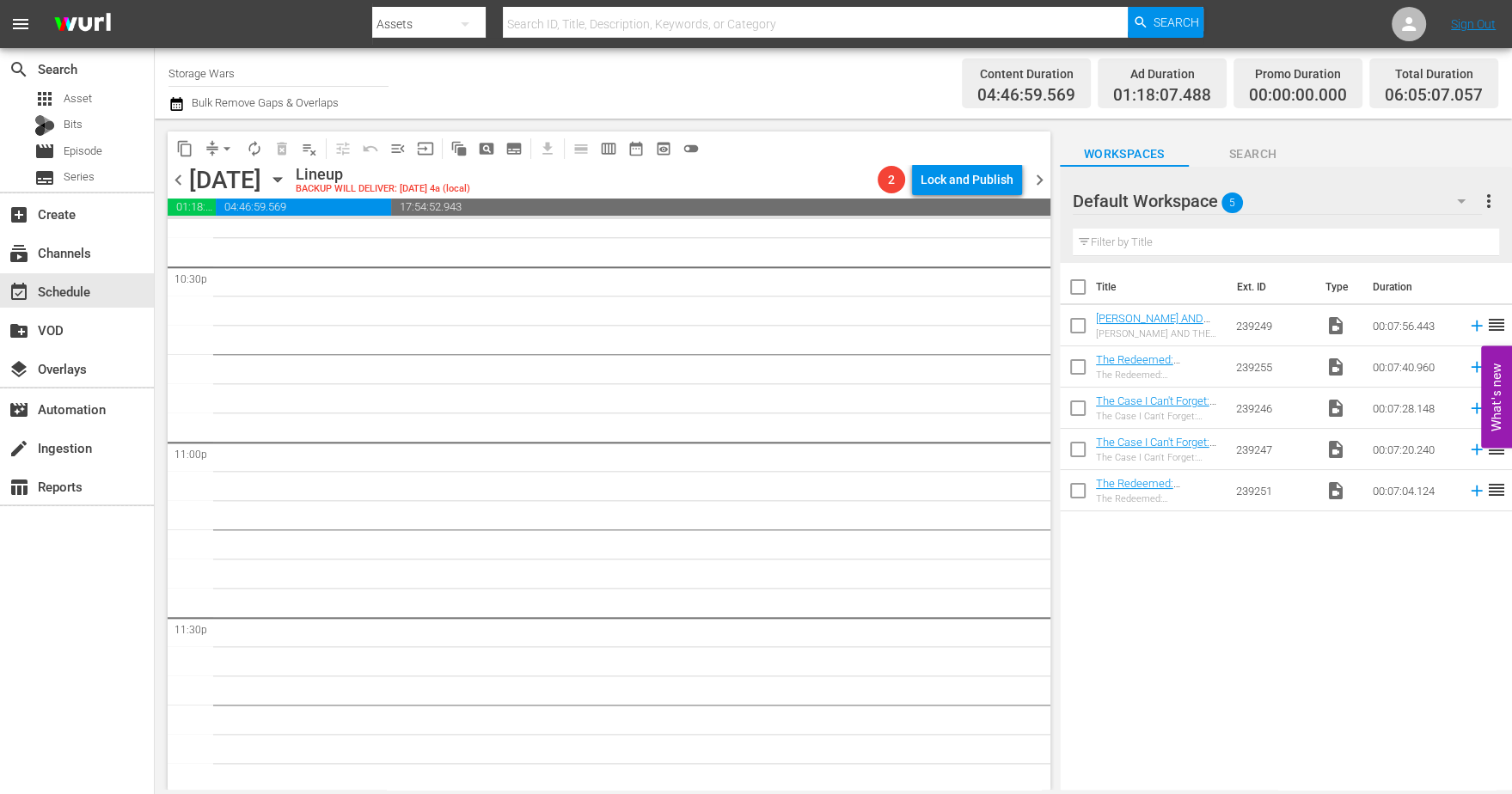
scroll to position [7841, 0]
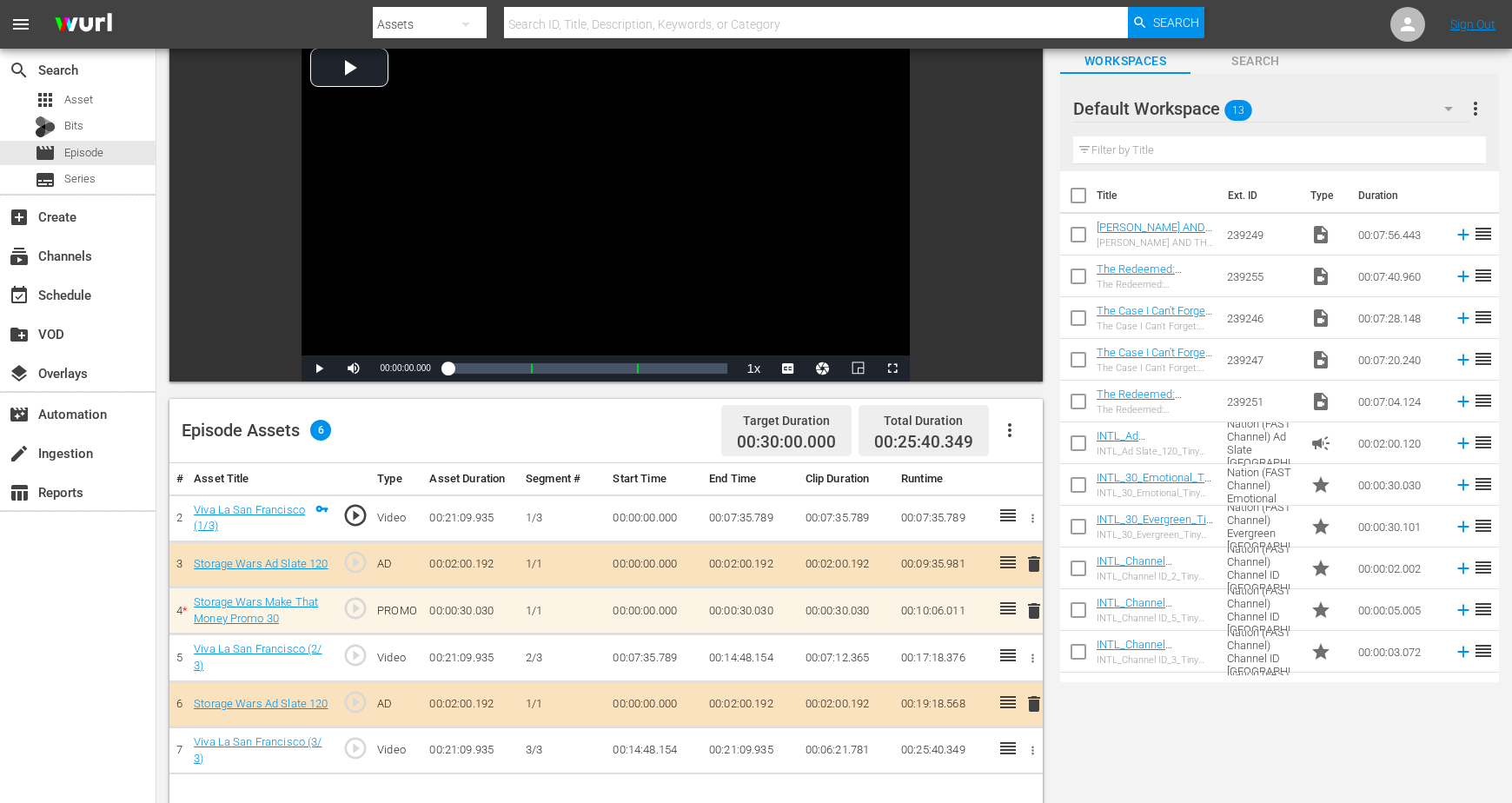
scroll to position [217, 0]
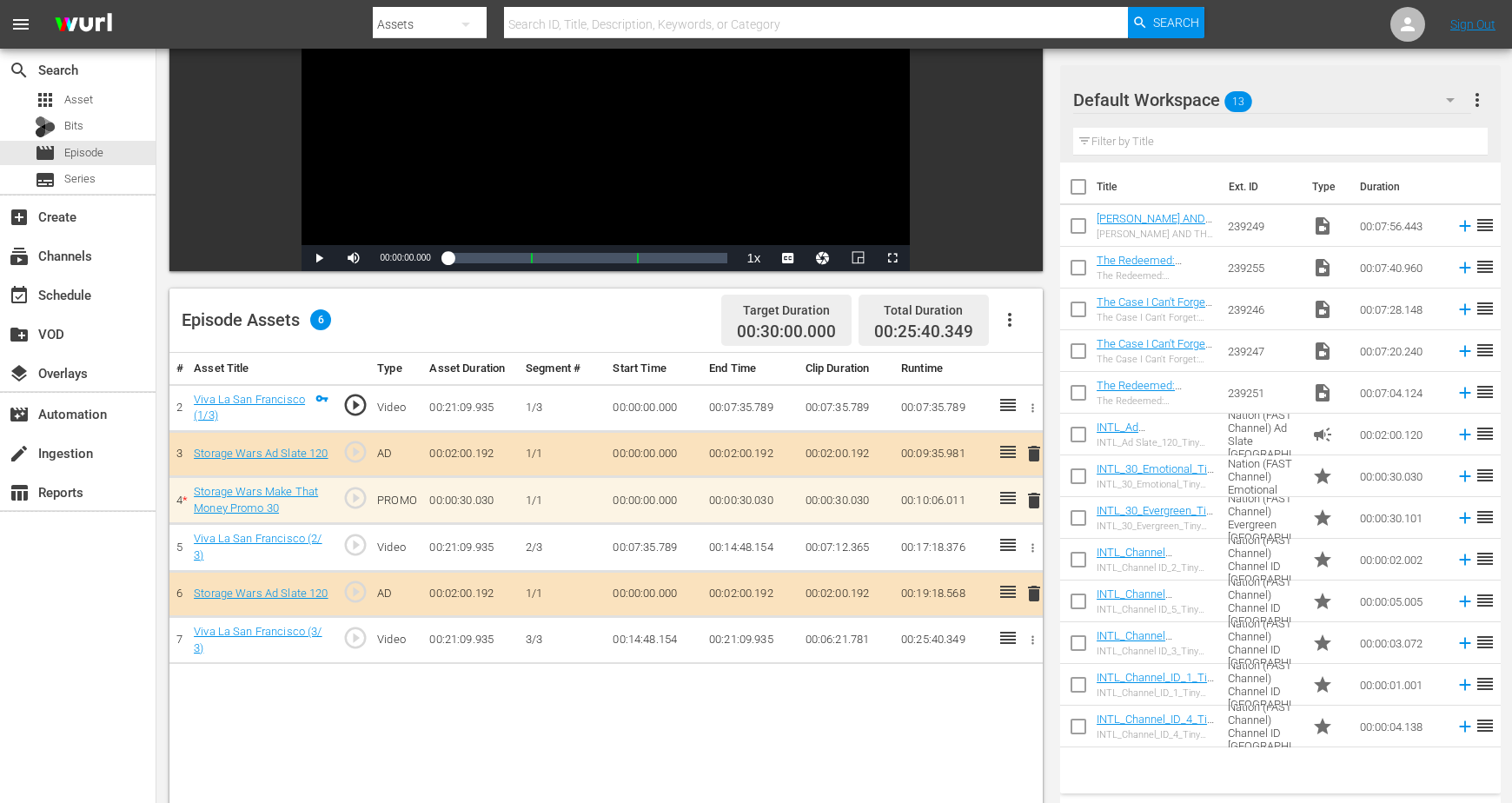
click at [1455, 92] on icon "button" at bounding box center [1449, 99] width 21 height 21
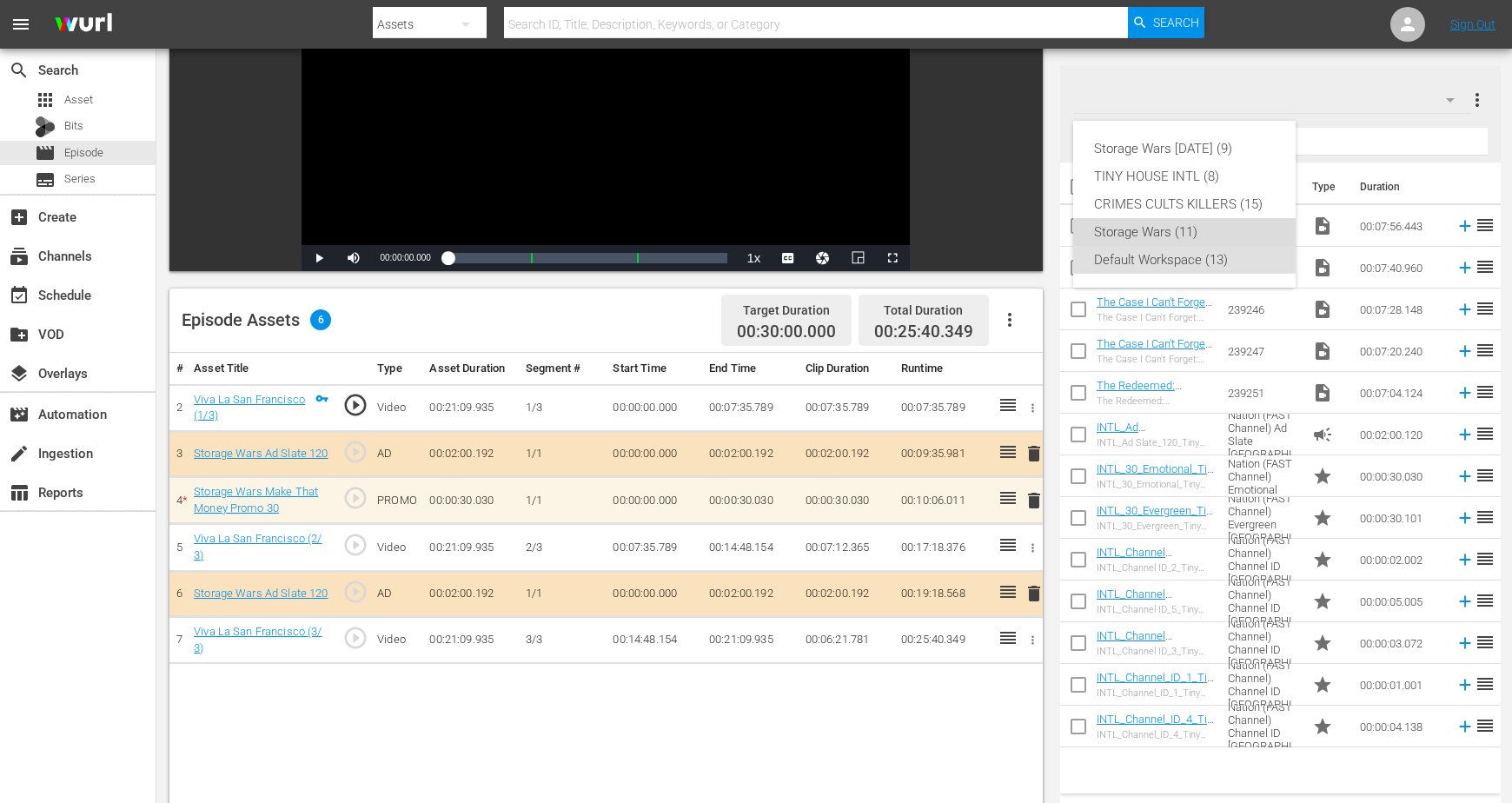
click at [1135, 219] on div "Storage Wars (11)" at bounding box center [1184, 232] width 180 height 28
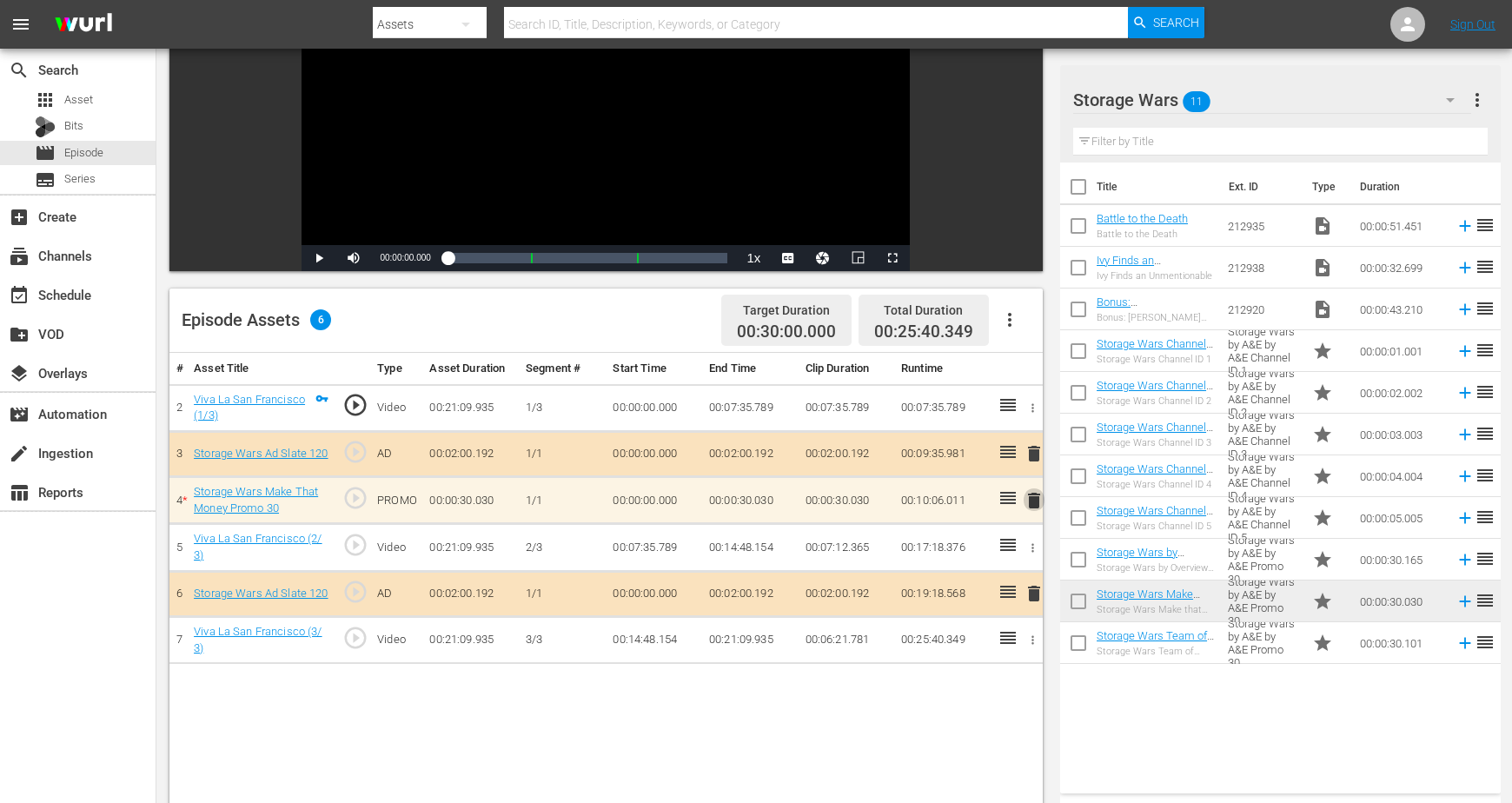
click at [1037, 495] on span "delete" at bounding box center [1033, 500] width 21 height 21
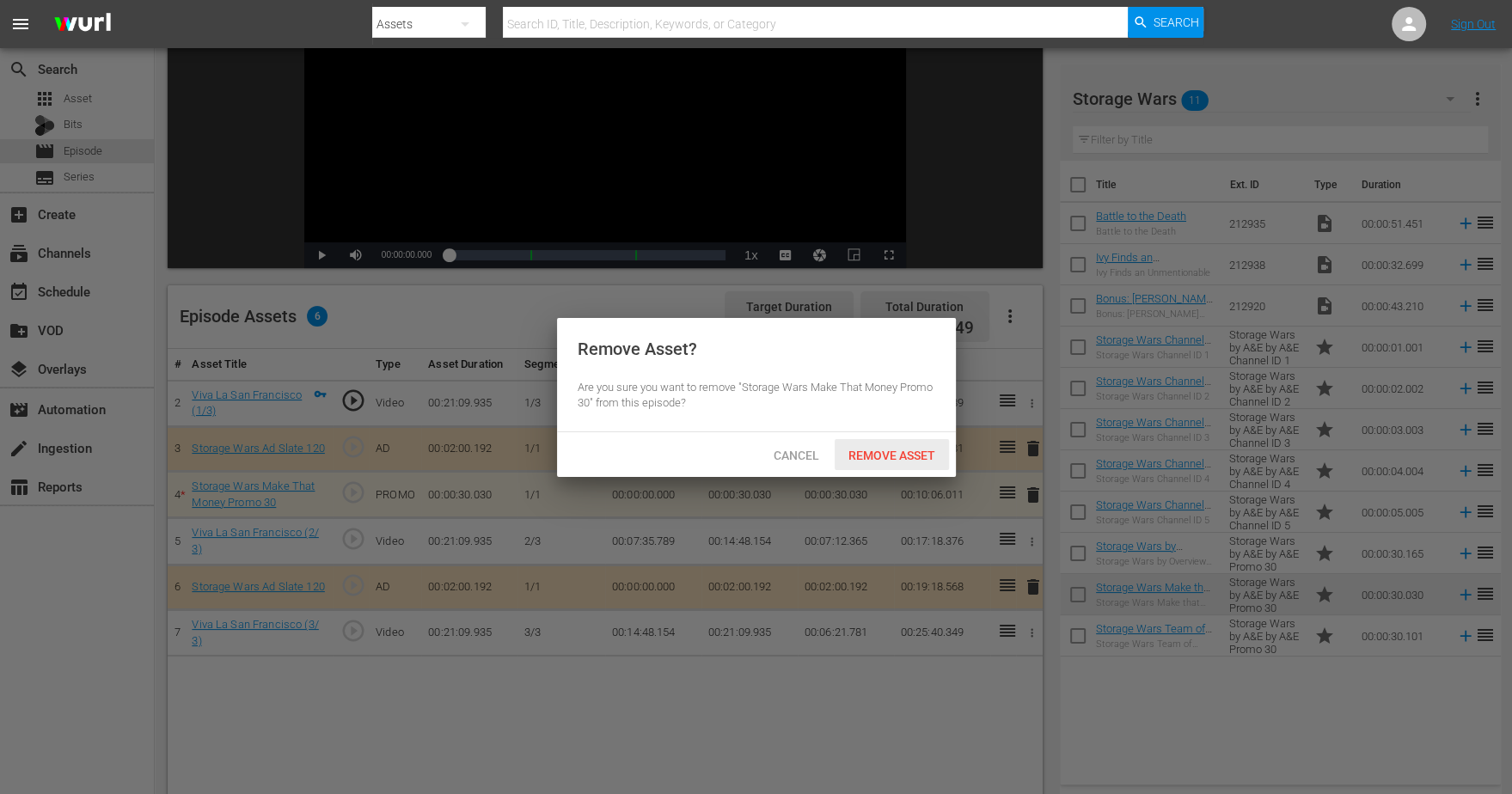
click at [906, 453] on span "Remove Asset" at bounding box center [891, 454] width 114 height 14
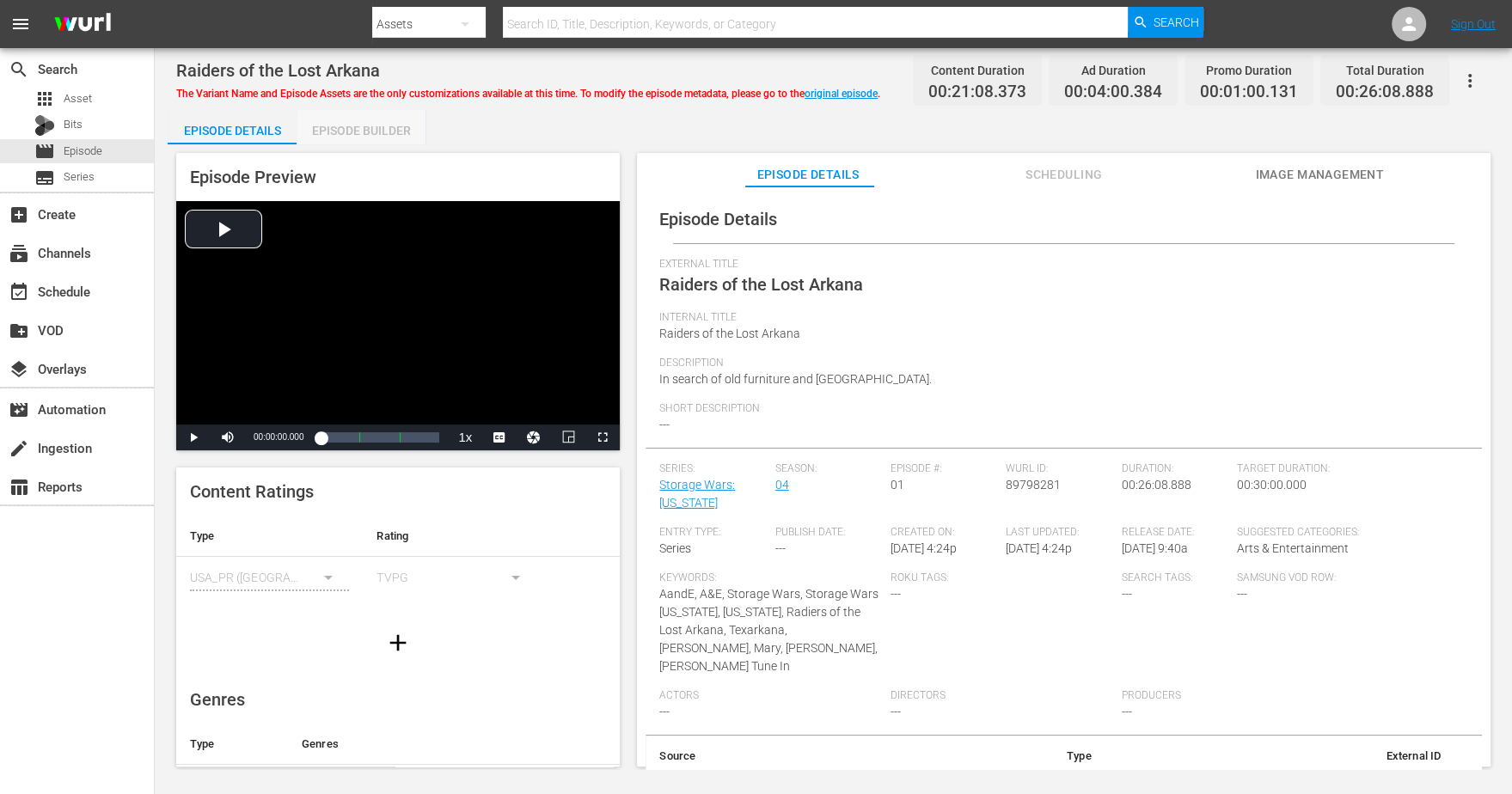
click at [363, 128] on div "Episode Builder" at bounding box center [361, 130] width 129 height 41
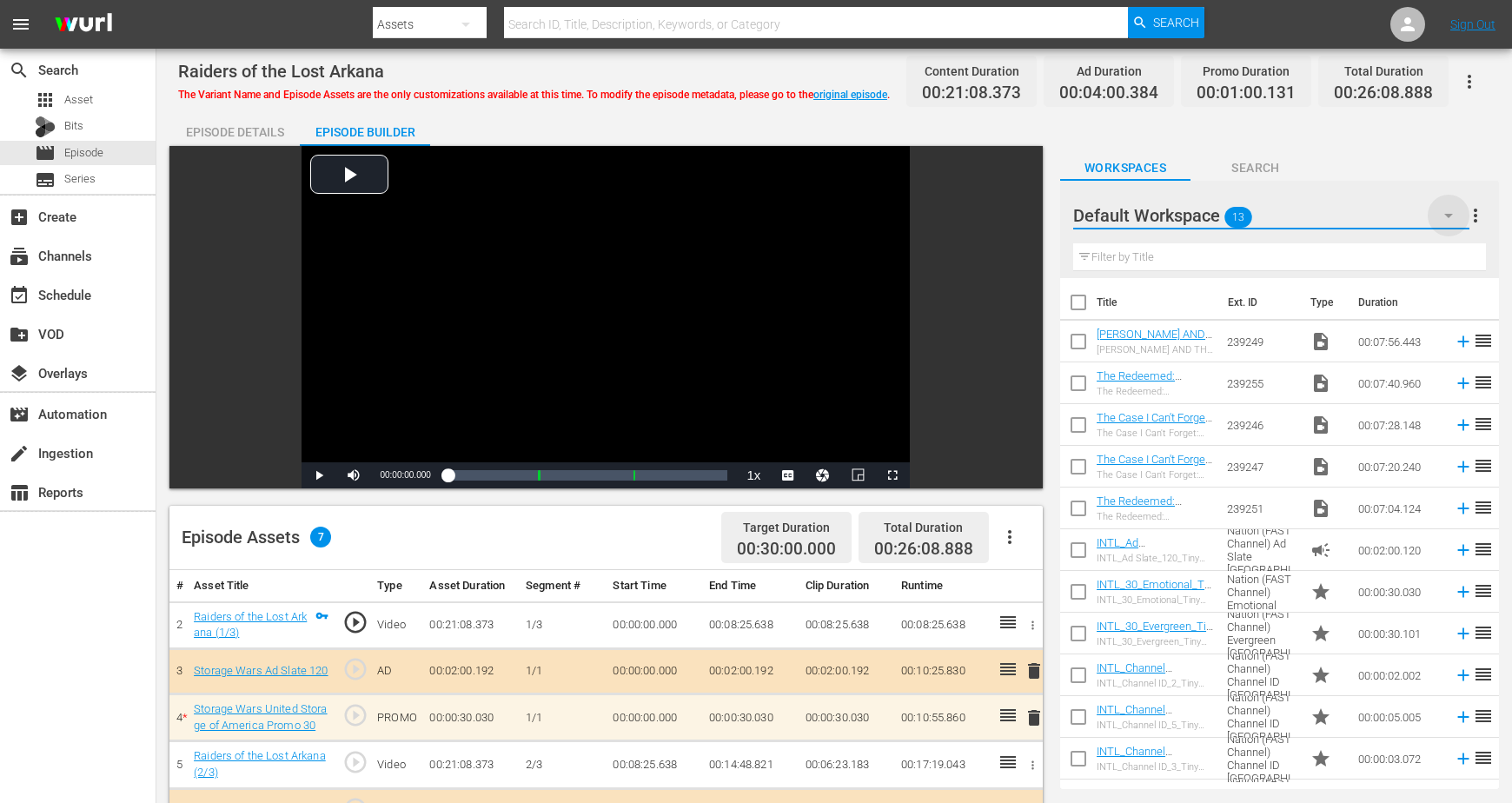
click at [1222, 215] on icon "button" at bounding box center [1448, 215] width 21 height 21
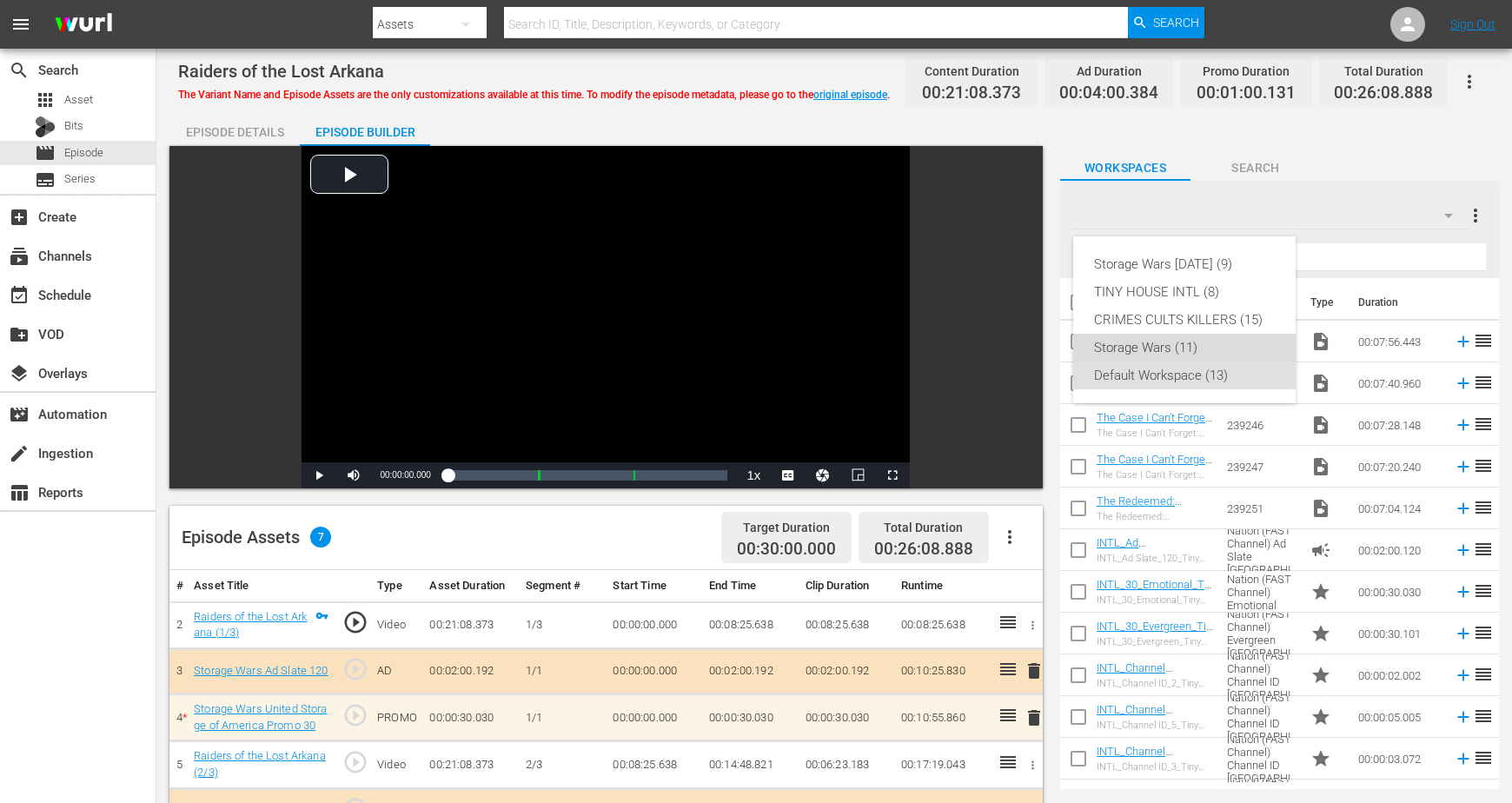
click at [1127, 343] on div "Storage Wars (11)" at bounding box center [1184, 347] width 180 height 28
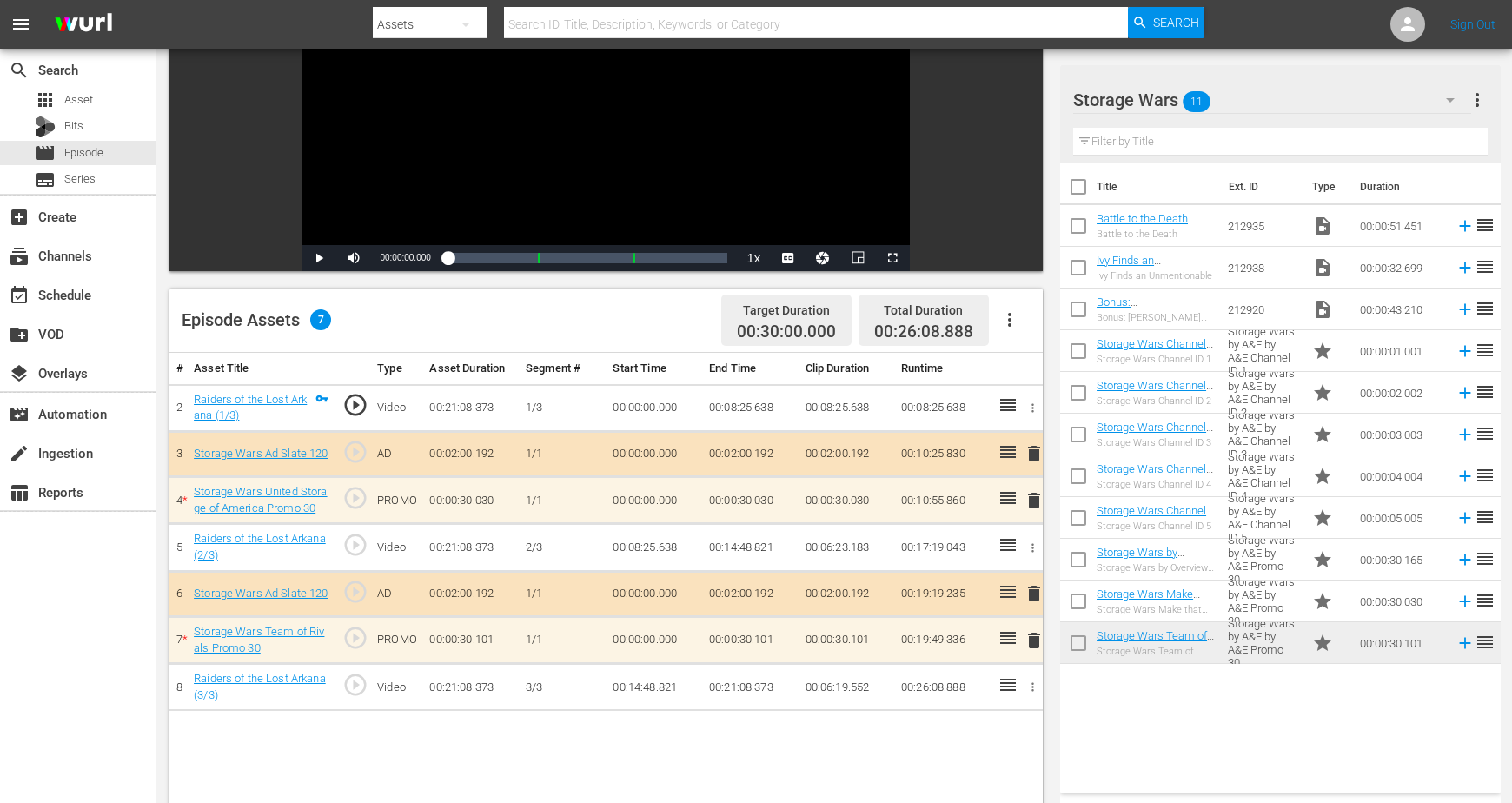
scroll to position [326, 0]
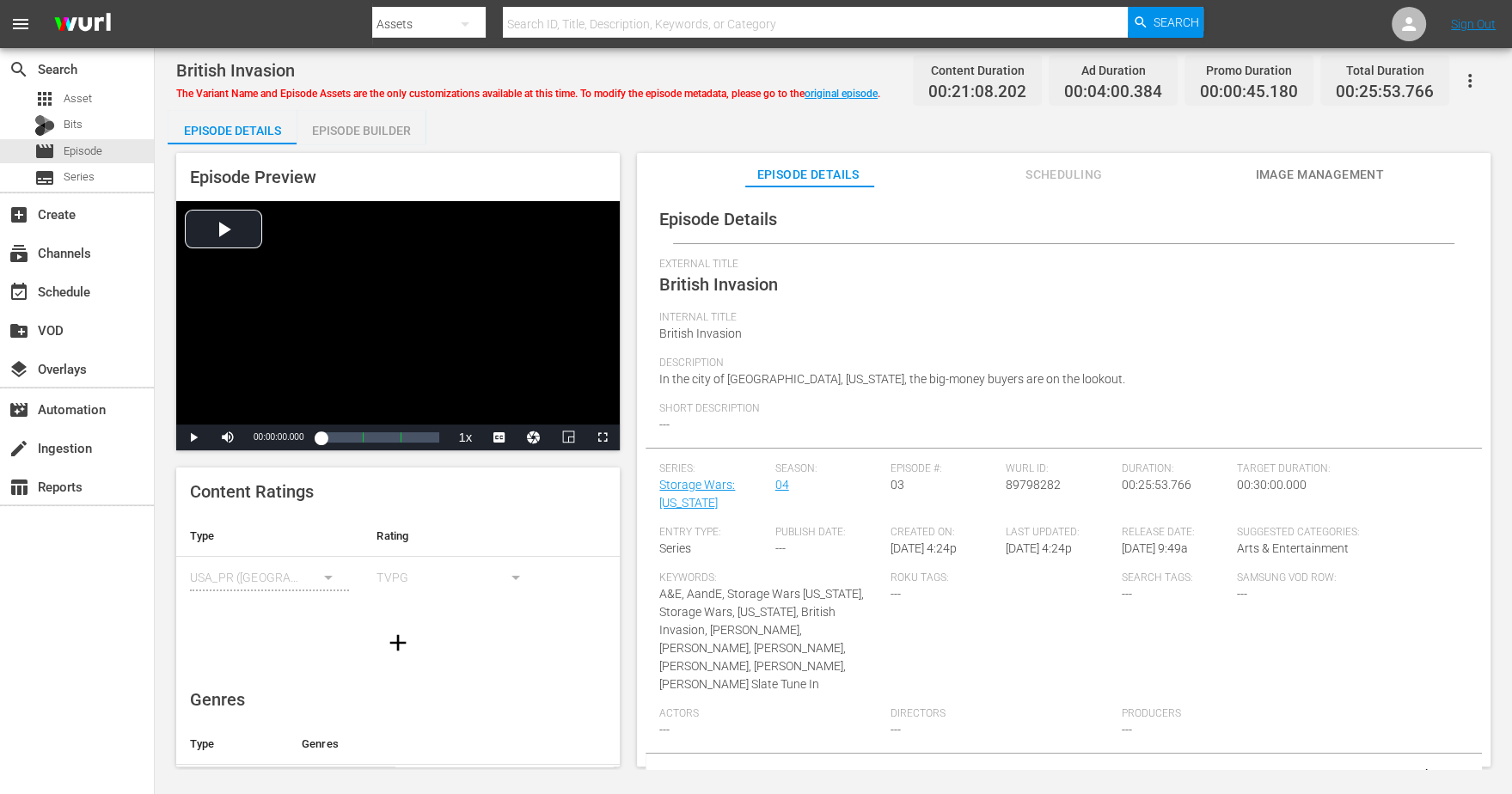
click at [333, 127] on div "Episode Builder" at bounding box center [361, 130] width 129 height 41
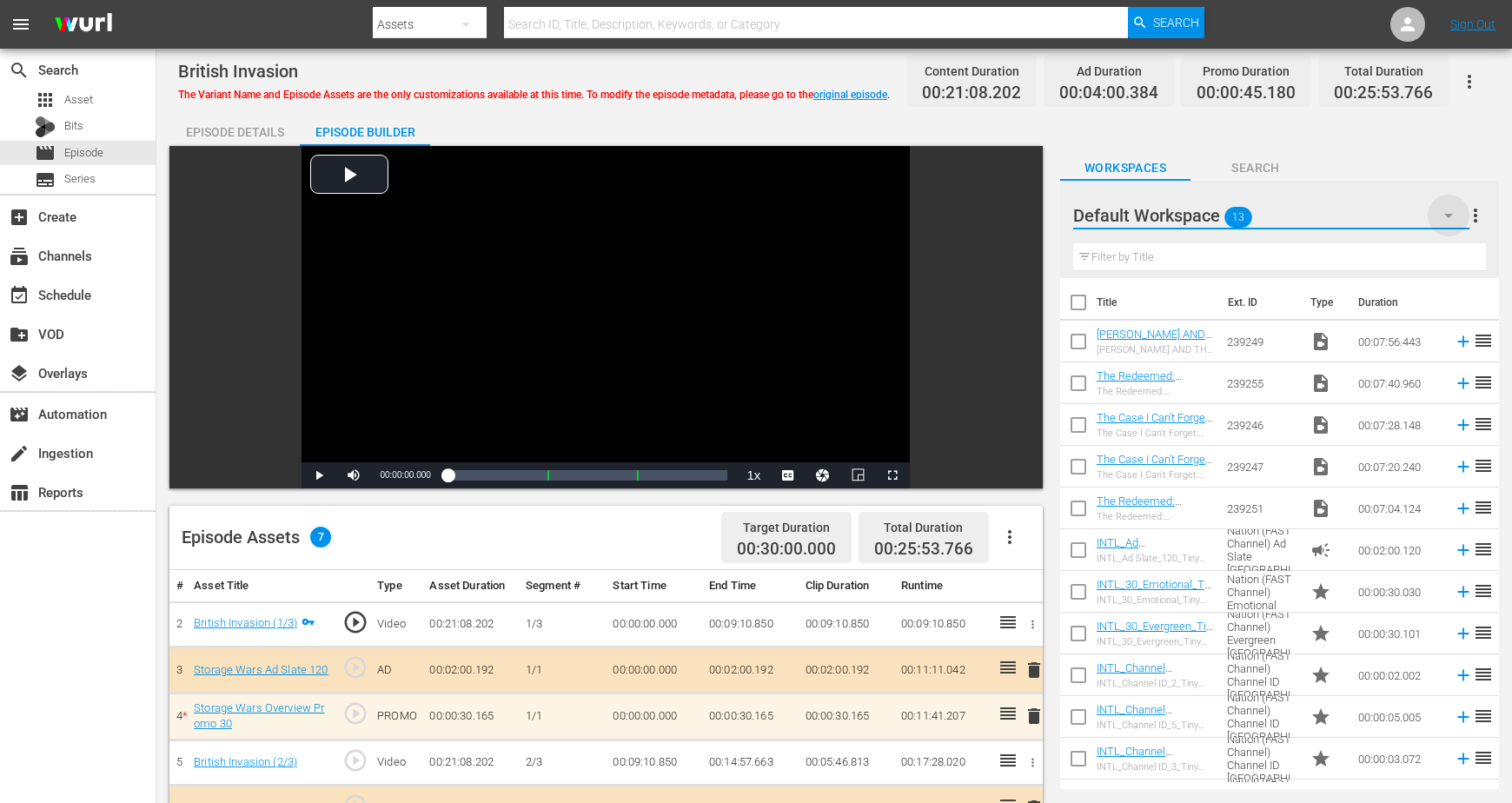
click at [1222, 214] on icon "button" at bounding box center [1448, 215] width 21 height 21
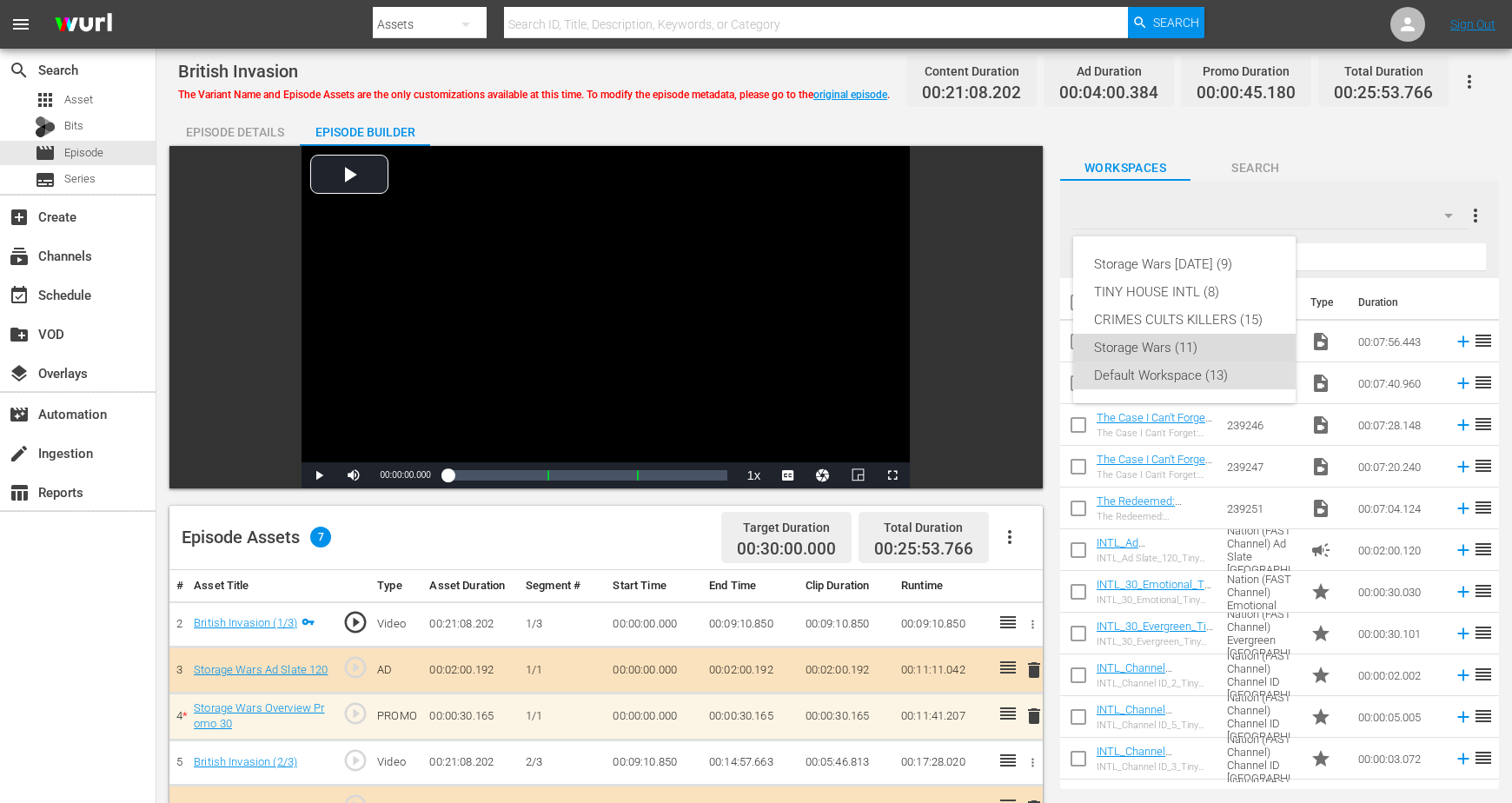
click at [1156, 345] on div "Storage Wars (11)" at bounding box center [1184, 347] width 180 height 28
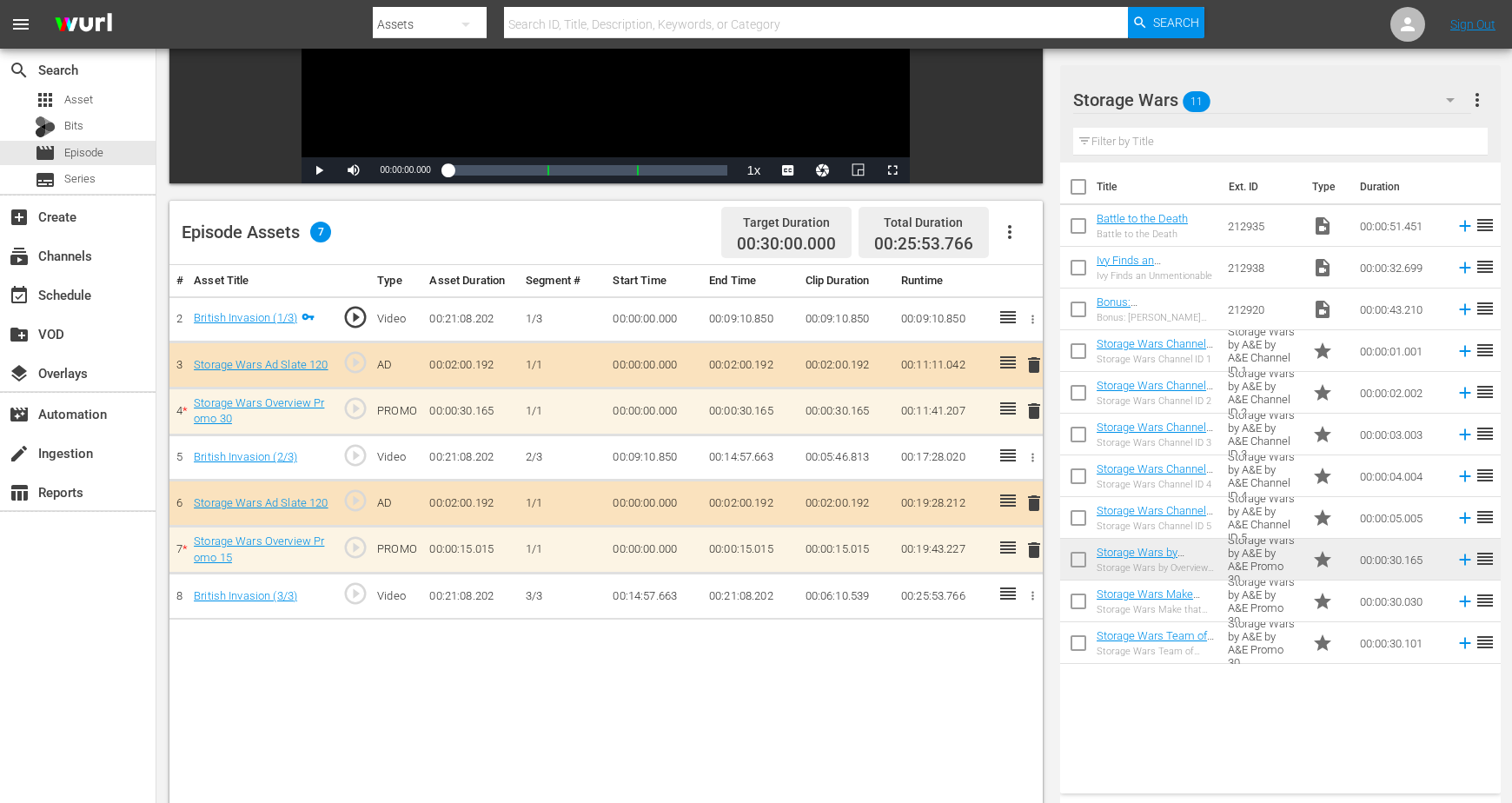
scroll to position [326, 0]
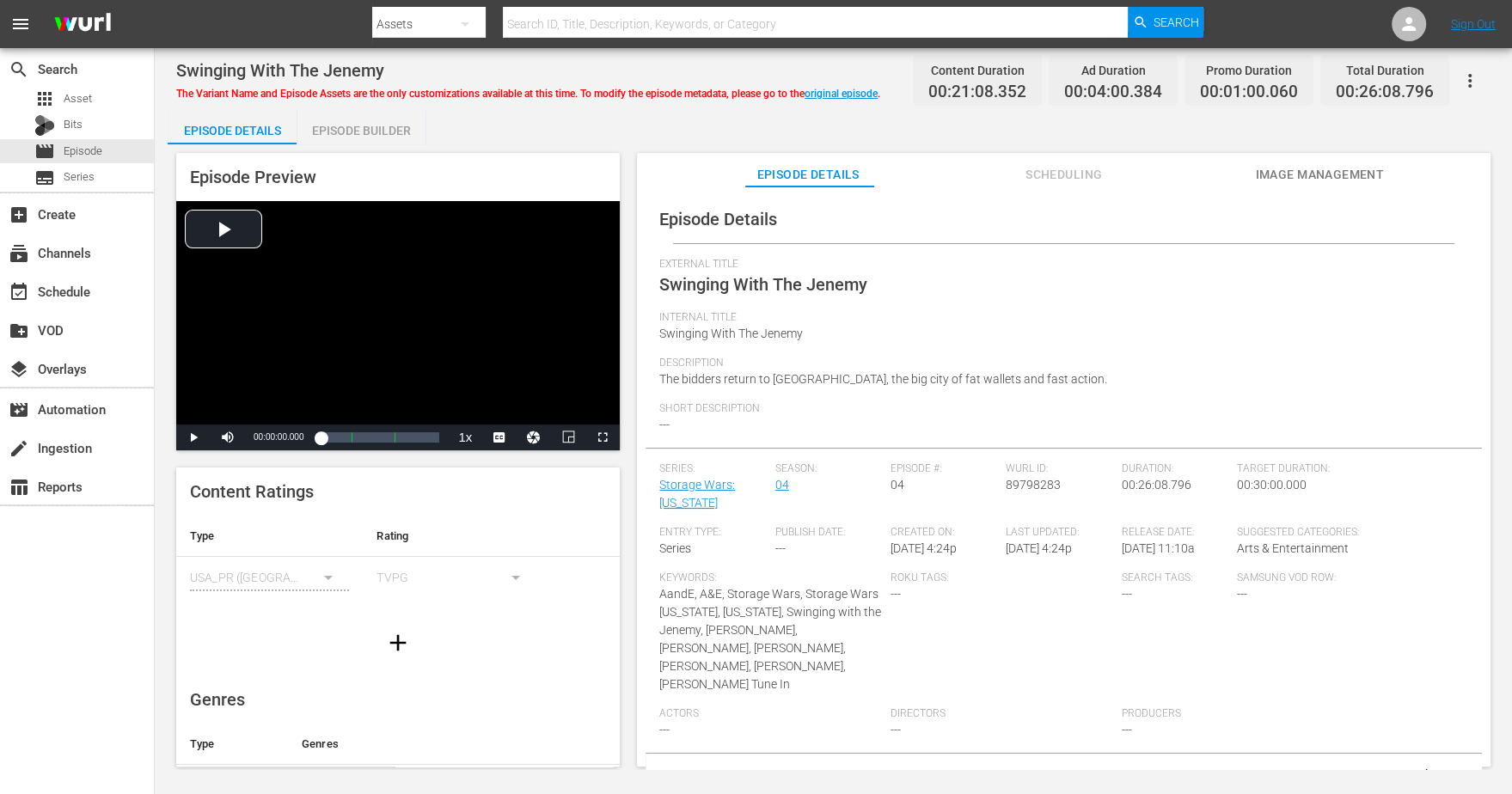
drag, startPoint x: 350, startPoint y: 121, endPoint x: 391, endPoint y: 123, distance: 41.0
click at [352, 121] on div "Episode Builder" at bounding box center [361, 130] width 129 height 41
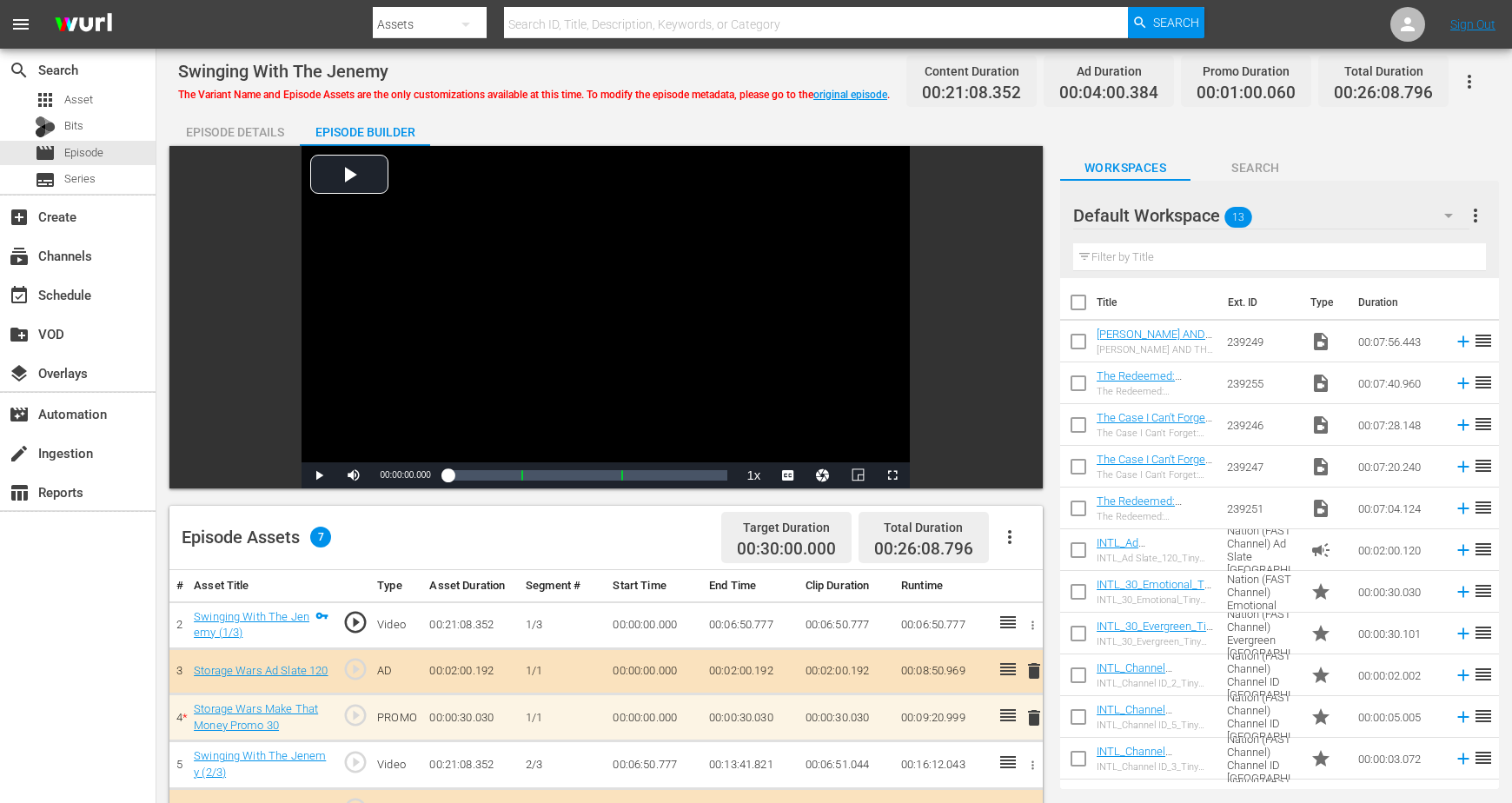
click at [1222, 207] on icon "button" at bounding box center [1448, 215] width 21 height 21
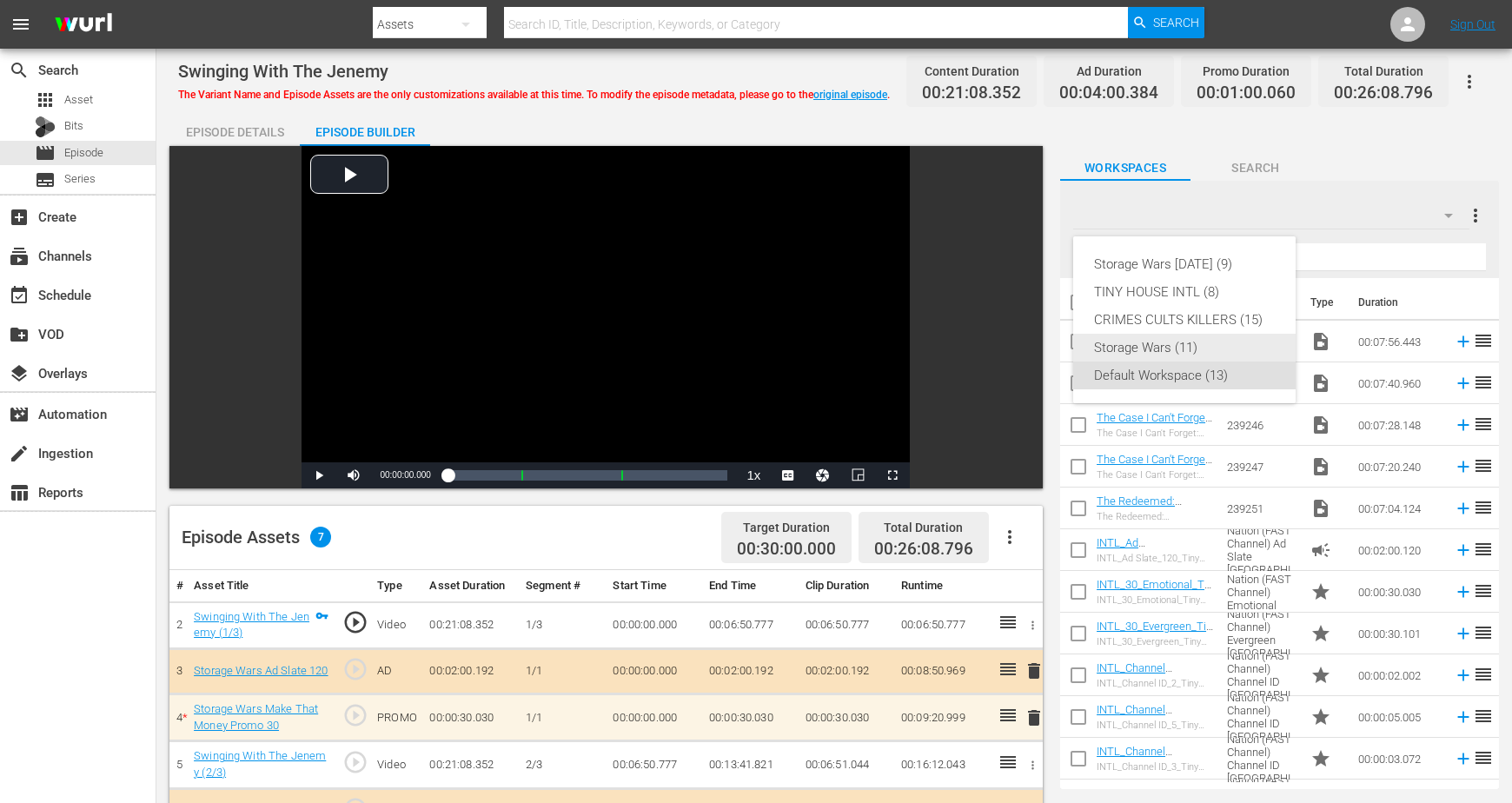
click at [1160, 342] on div "Storage Wars (11)" at bounding box center [1184, 347] width 180 height 28
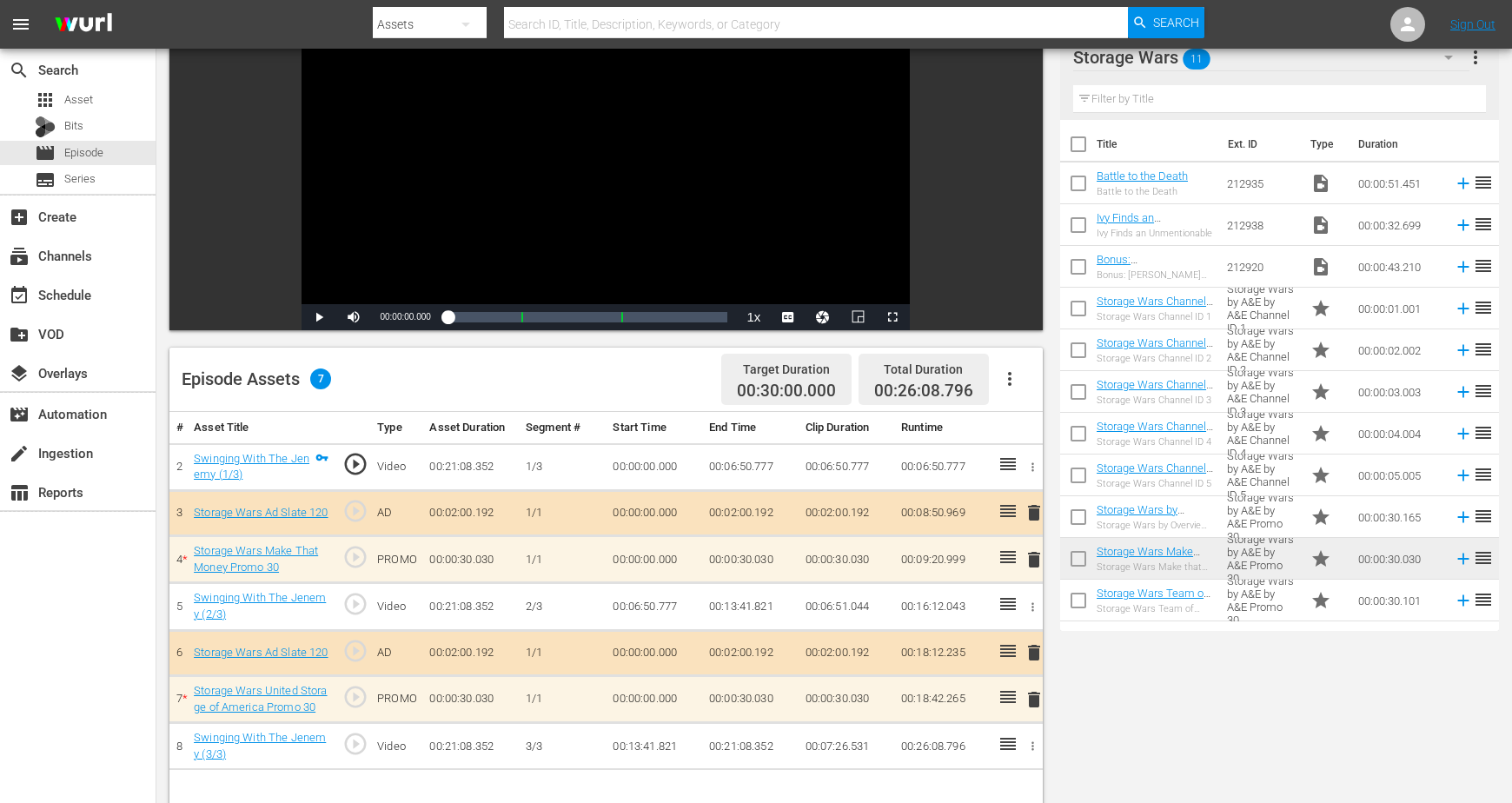
scroll to position [217, 0]
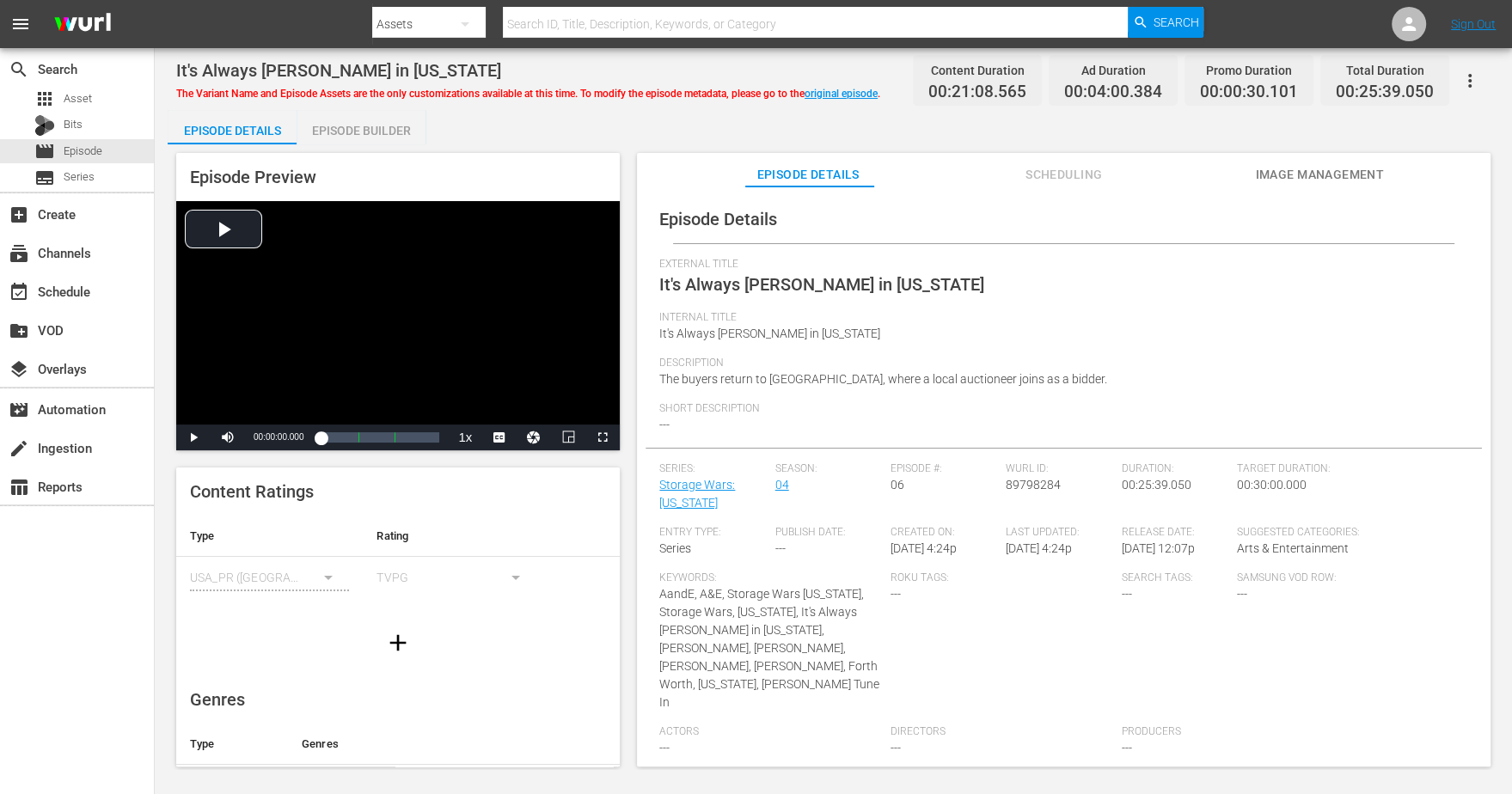
click at [363, 126] on div "Episode Builder" at bounding box center [361, 130] width 129 height 41
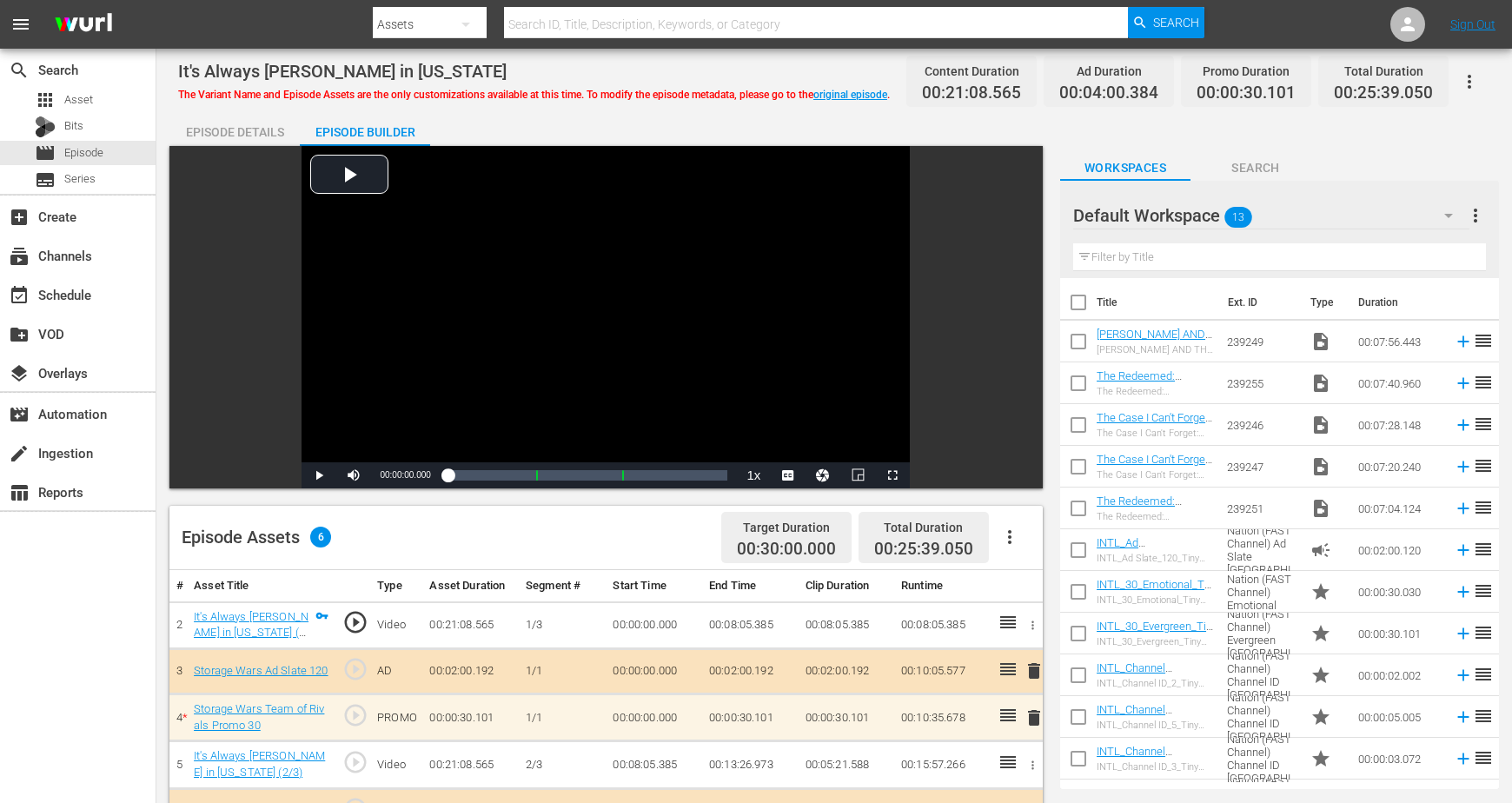
click at [1222, 215] on icon "button" at bounding box center [1448, 215] width 21 height 21
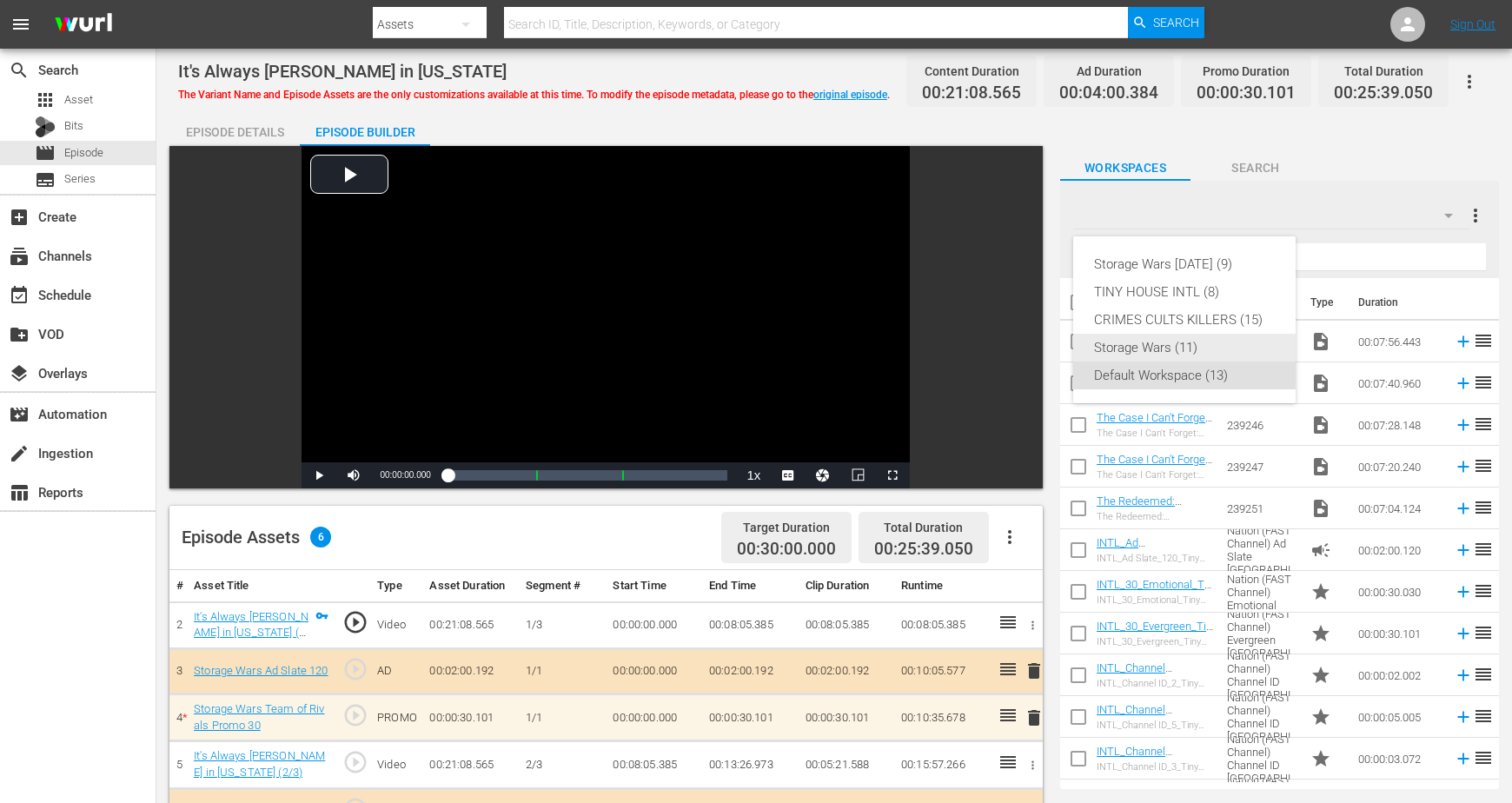
click at [1146, 353] on div "Storage Wars (11)" at bounding box center [1184, 347] width 180 height 28
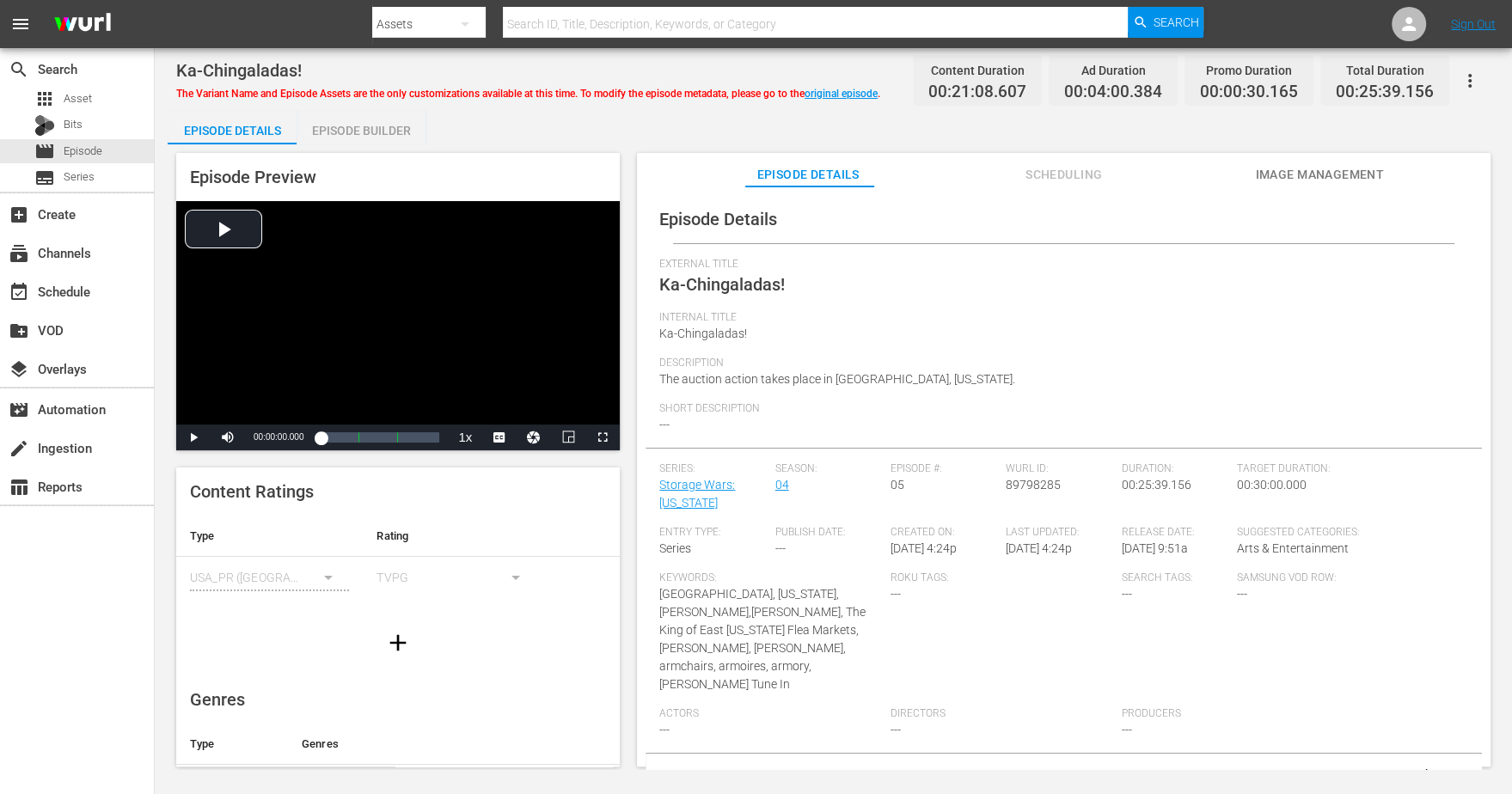
click at [357, 127] on div "Episode Builder" at bounding box center [361, 130] width 129 height 41
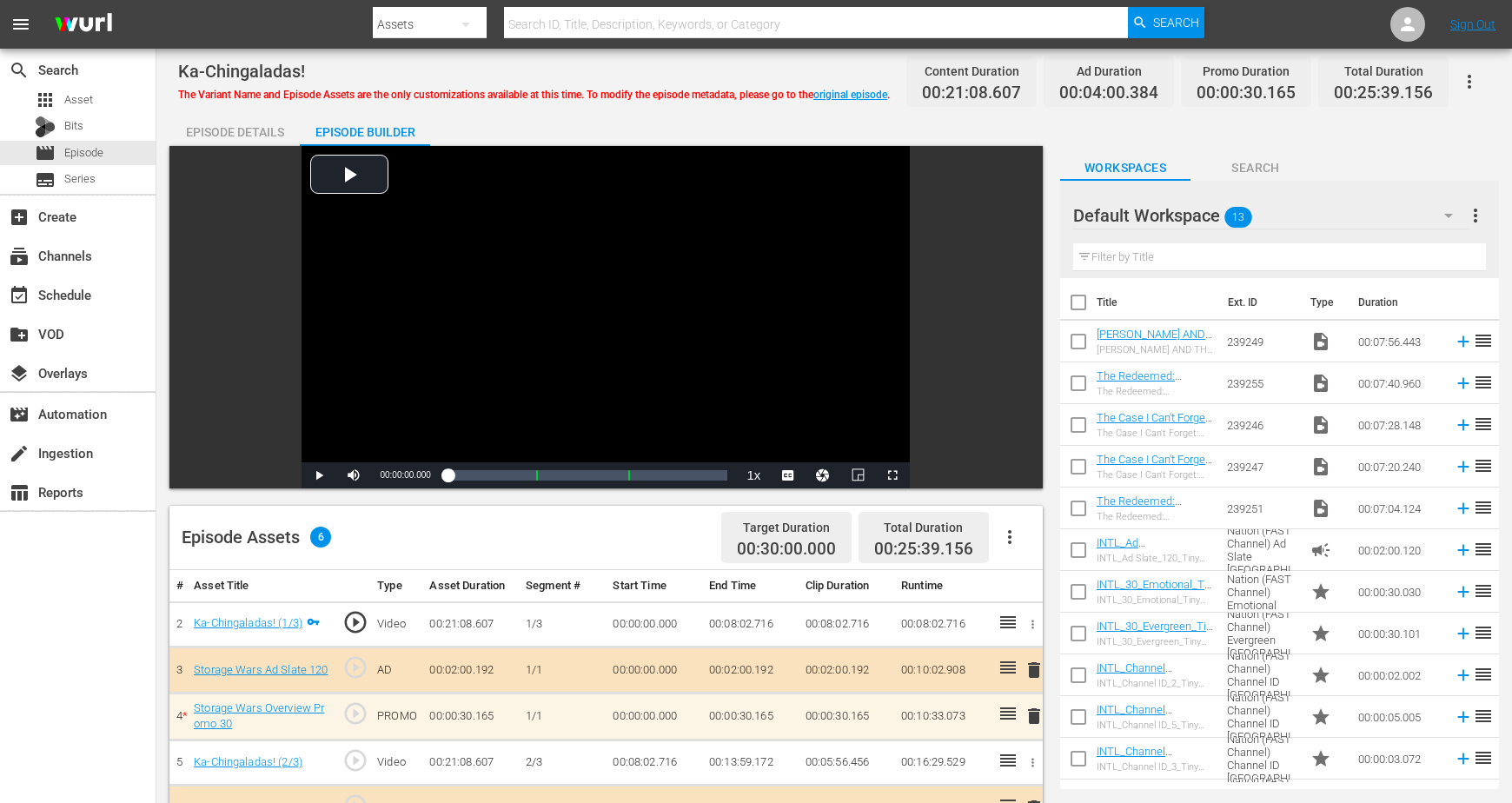
click at [1222, 216] on icon "button" at bounding box center [1448, 215] width 21 height 21
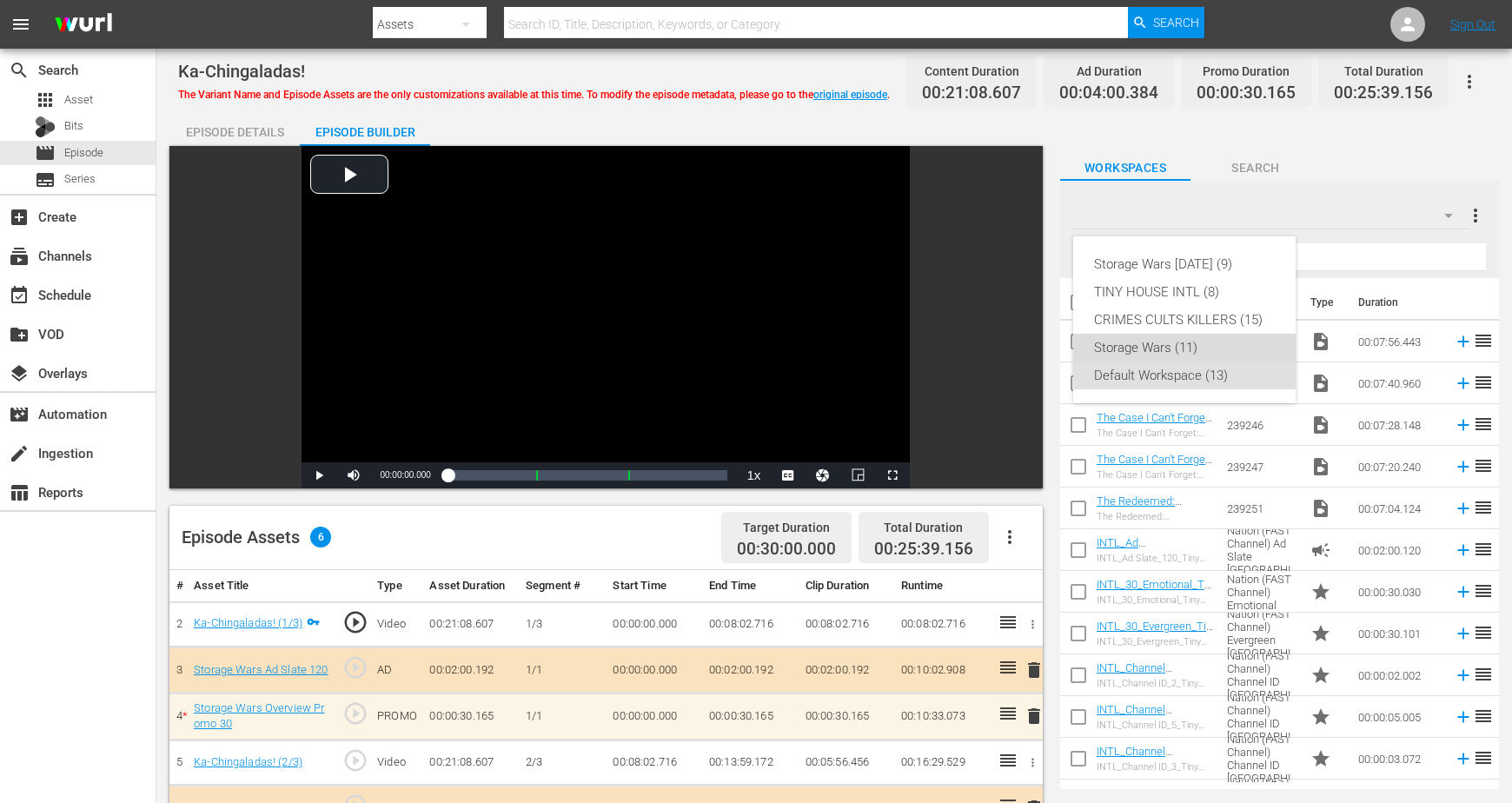
click at [1121, 350] on div "Storage Wars (11)" at bounding box center [1184, 347] width 180 height 28
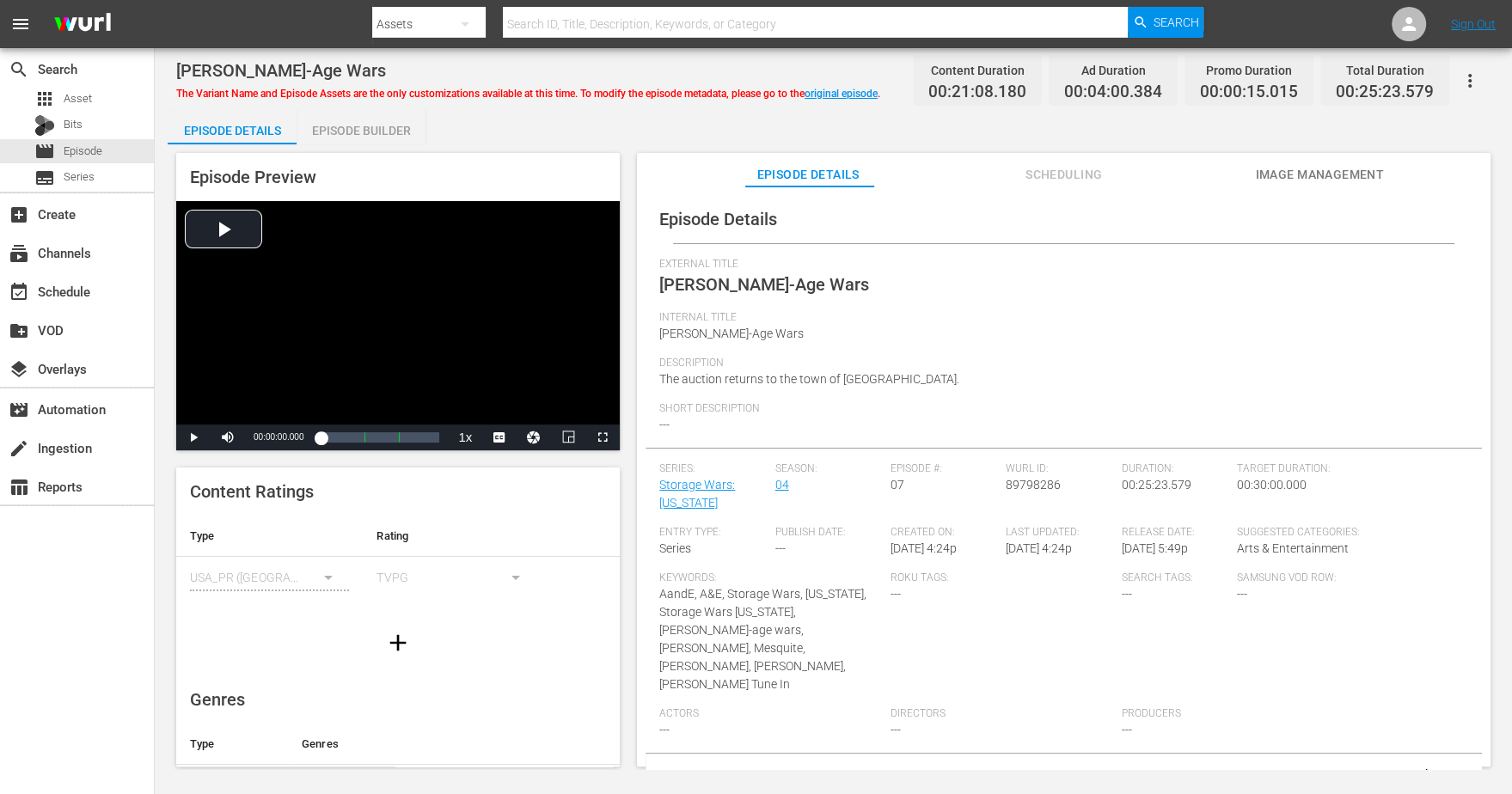
click at [340, 129] on div "Episode Builder" at bounding box center [361, 130] width 129 height 41
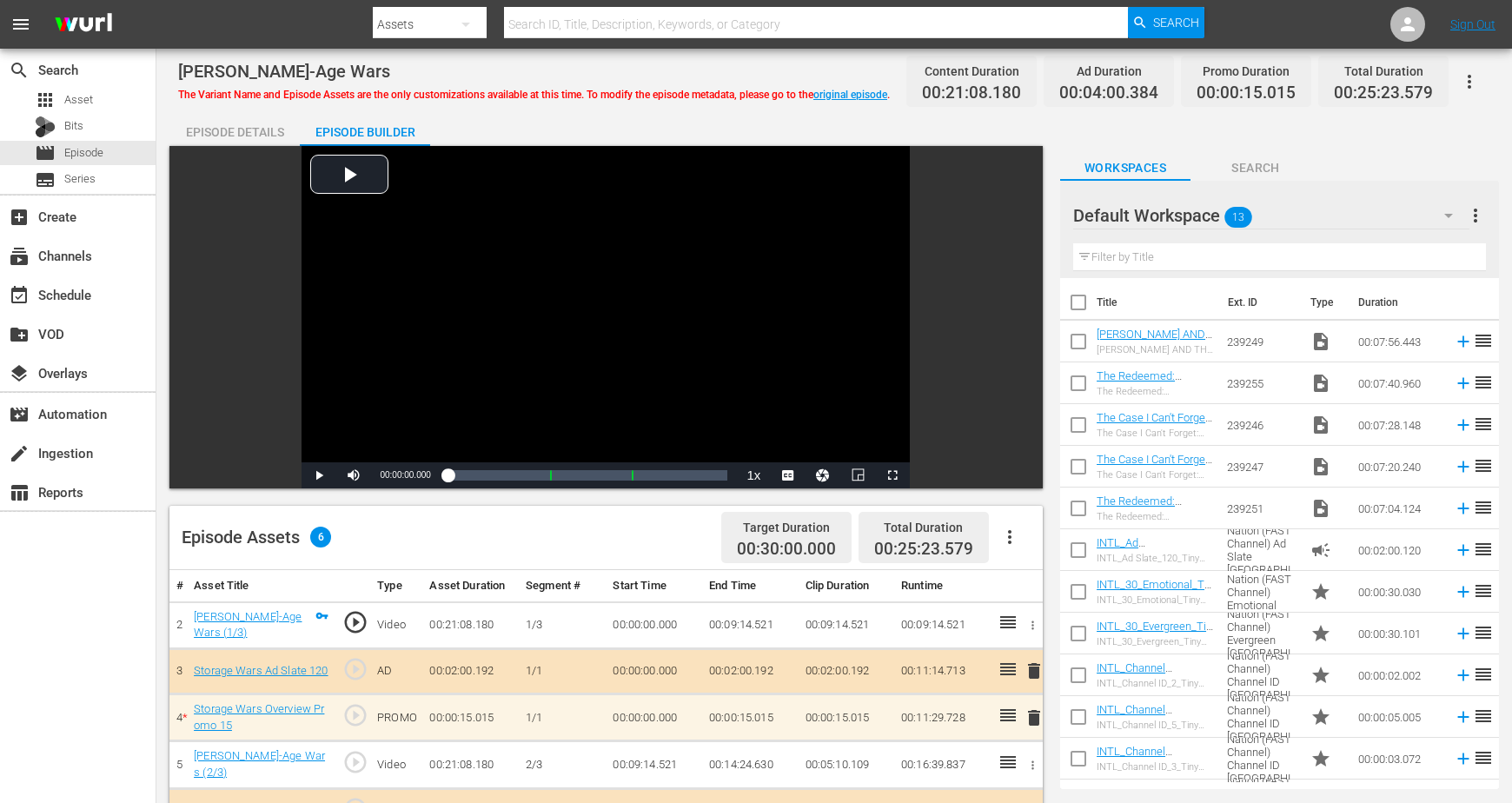
click at [1222, 209] on icon "button" at bounding box center [1448, 215] width 21 height 21
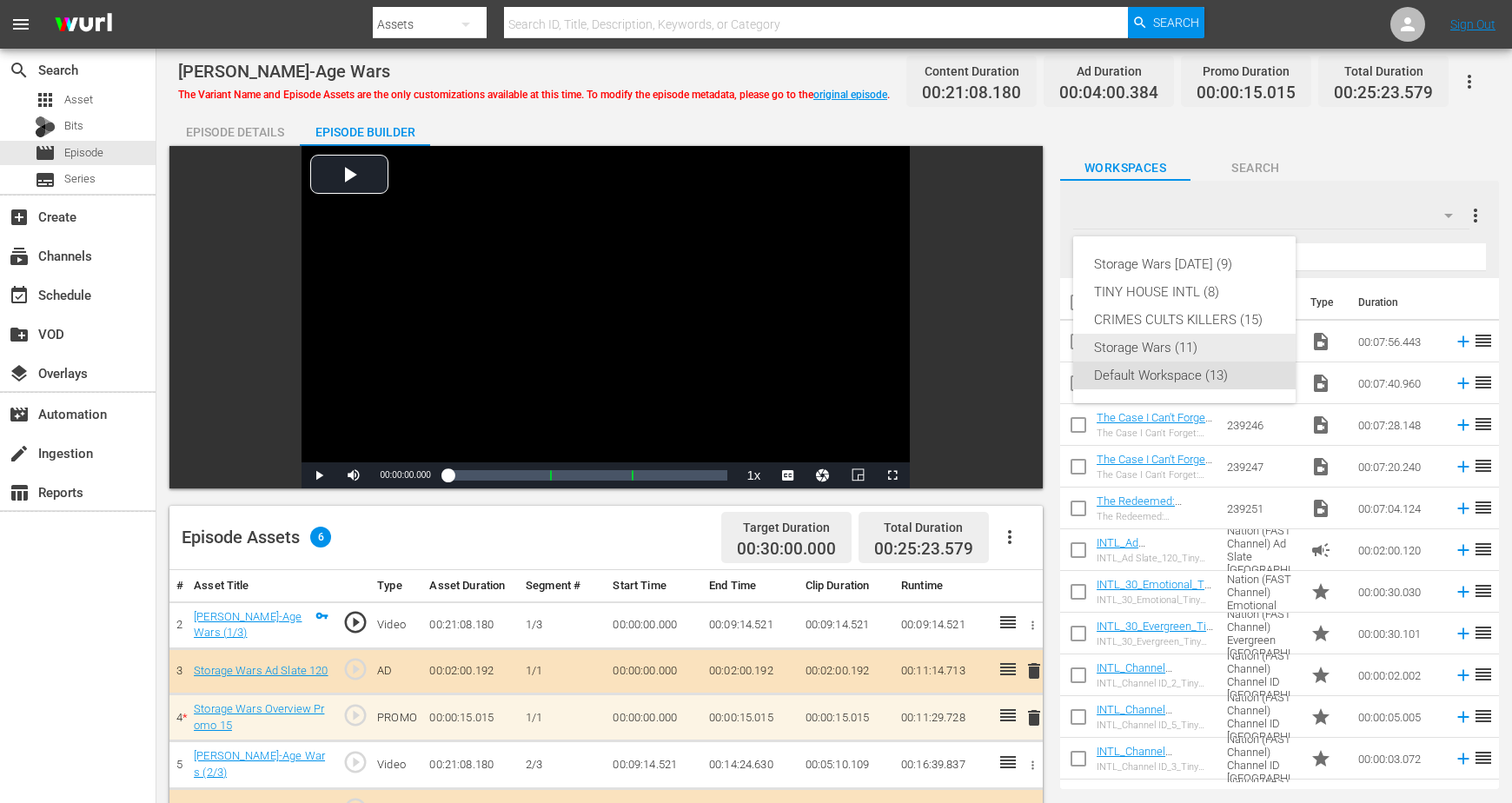
click at [1164, 353] on div "Storage Wars (11)" at bounding box center [1184, 347] width 180 height 28
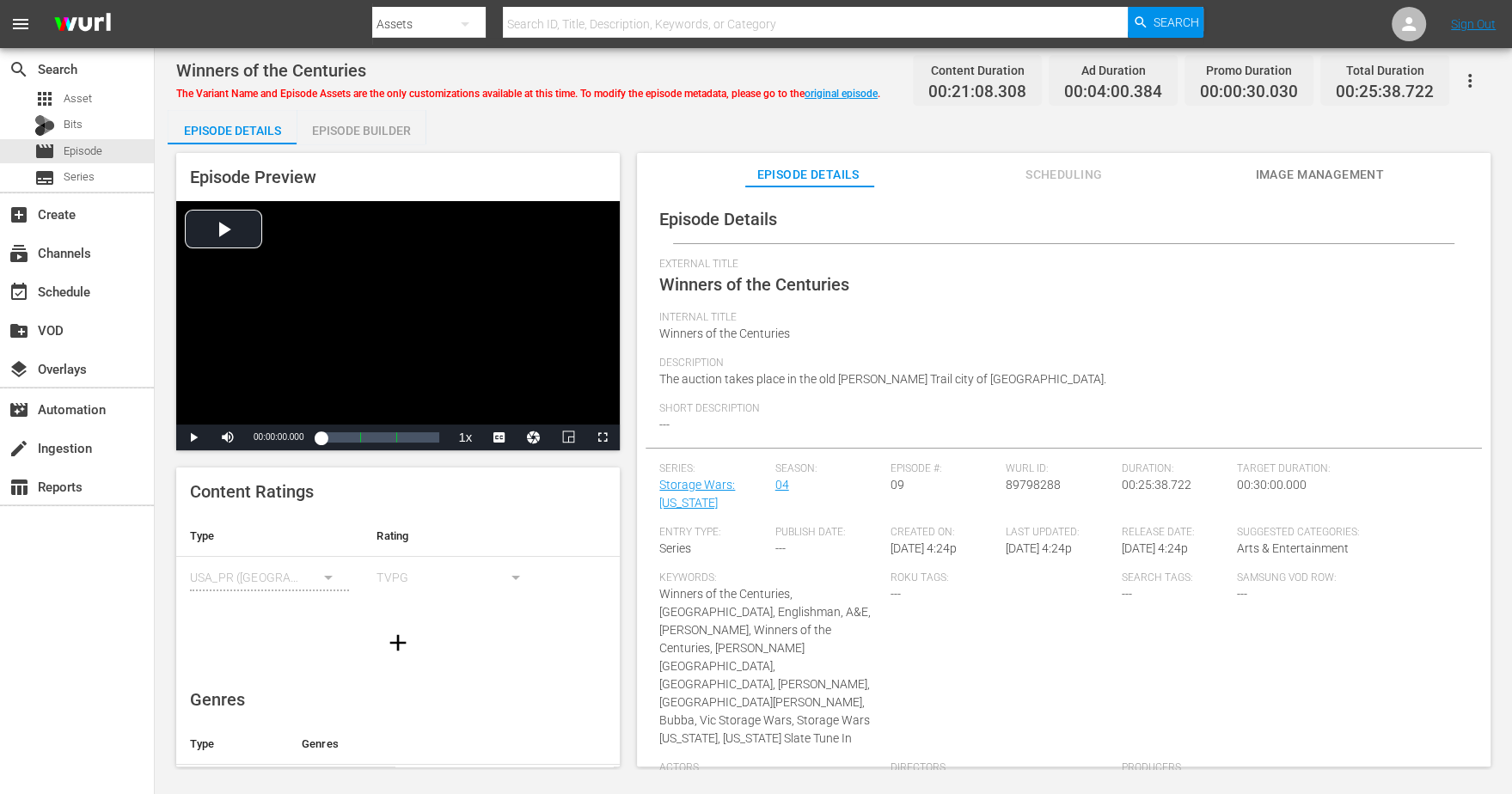
click at [367, 130] on div "Episode Builder" at bounding box center [361, 130] width 129 height 41
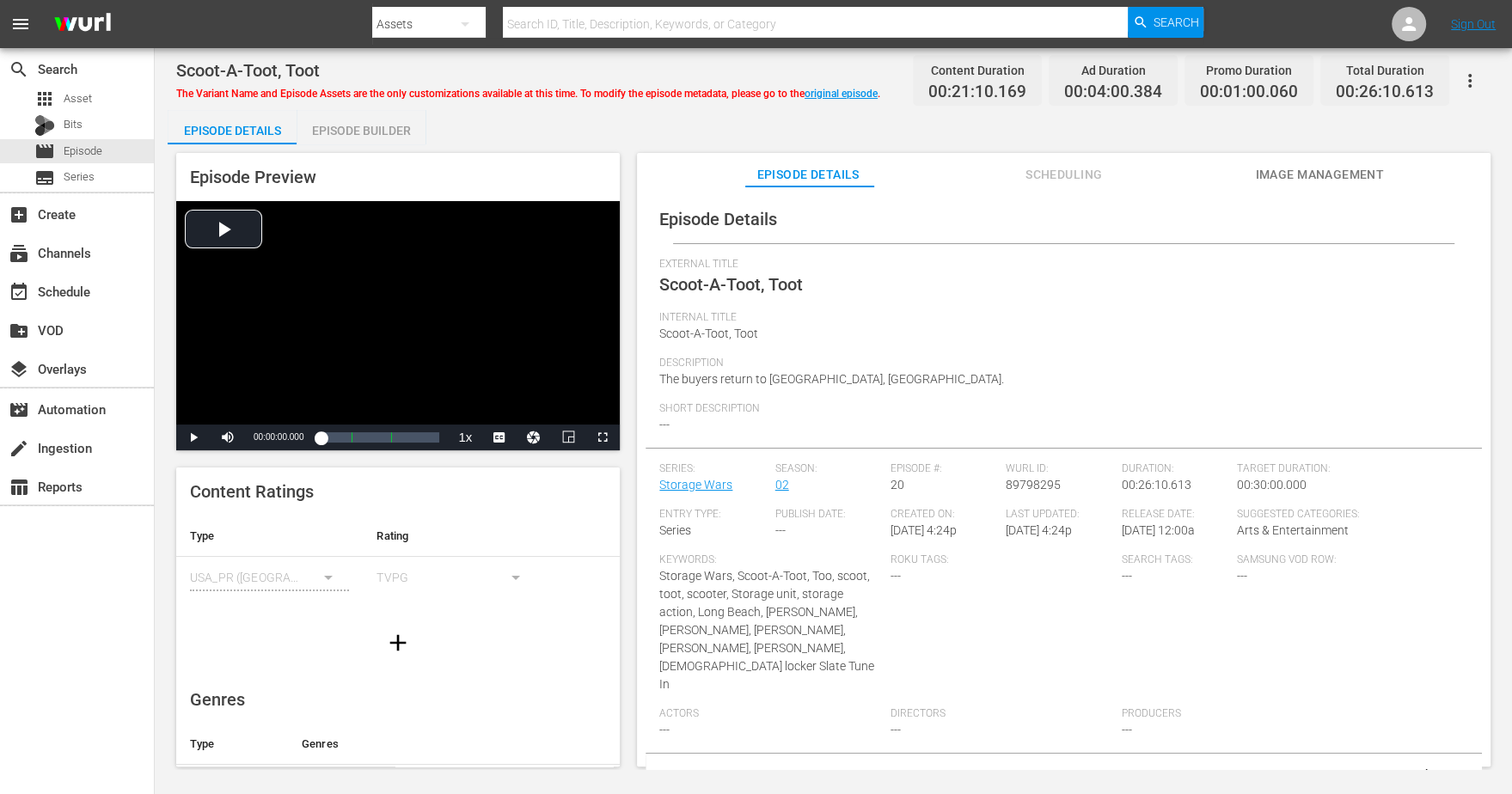
click at [374, 133] on div "Episode Builder" at bounding box center [361, 130] width 129 height 41
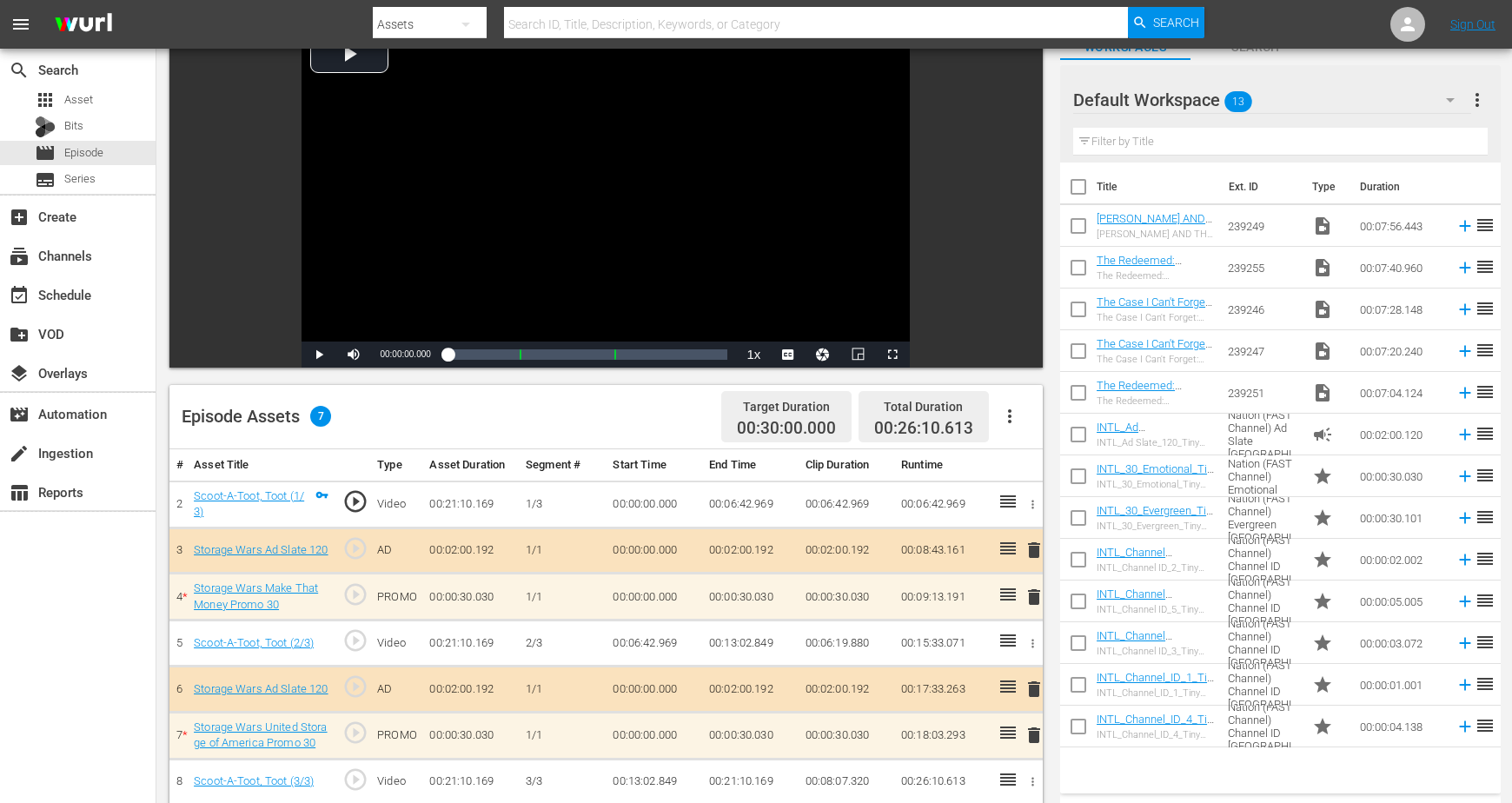
scroll to position [326, 0]
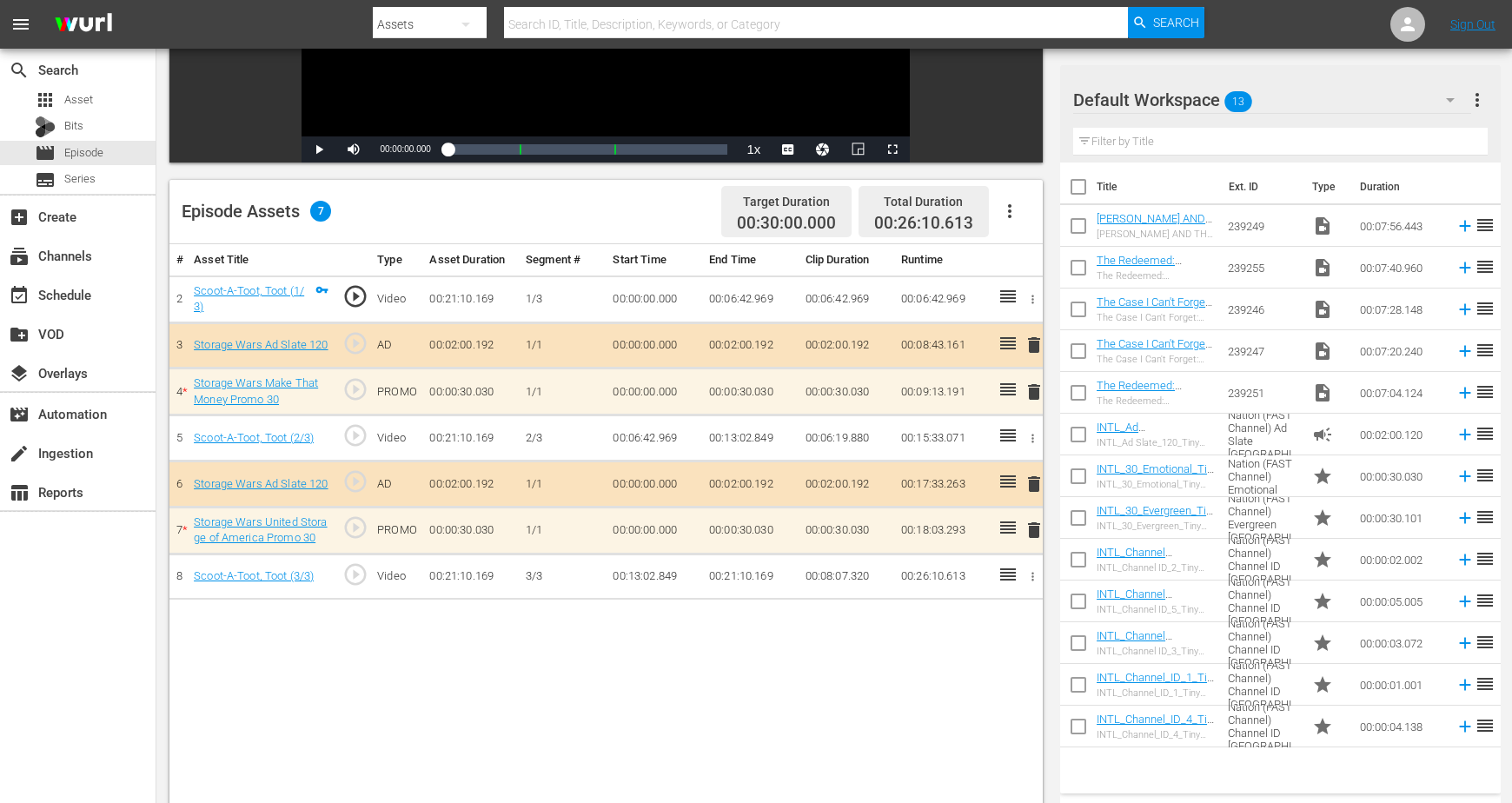
click at [1222, 99] on icon "button" at bounding box center [1449, 99] width 21 height 21
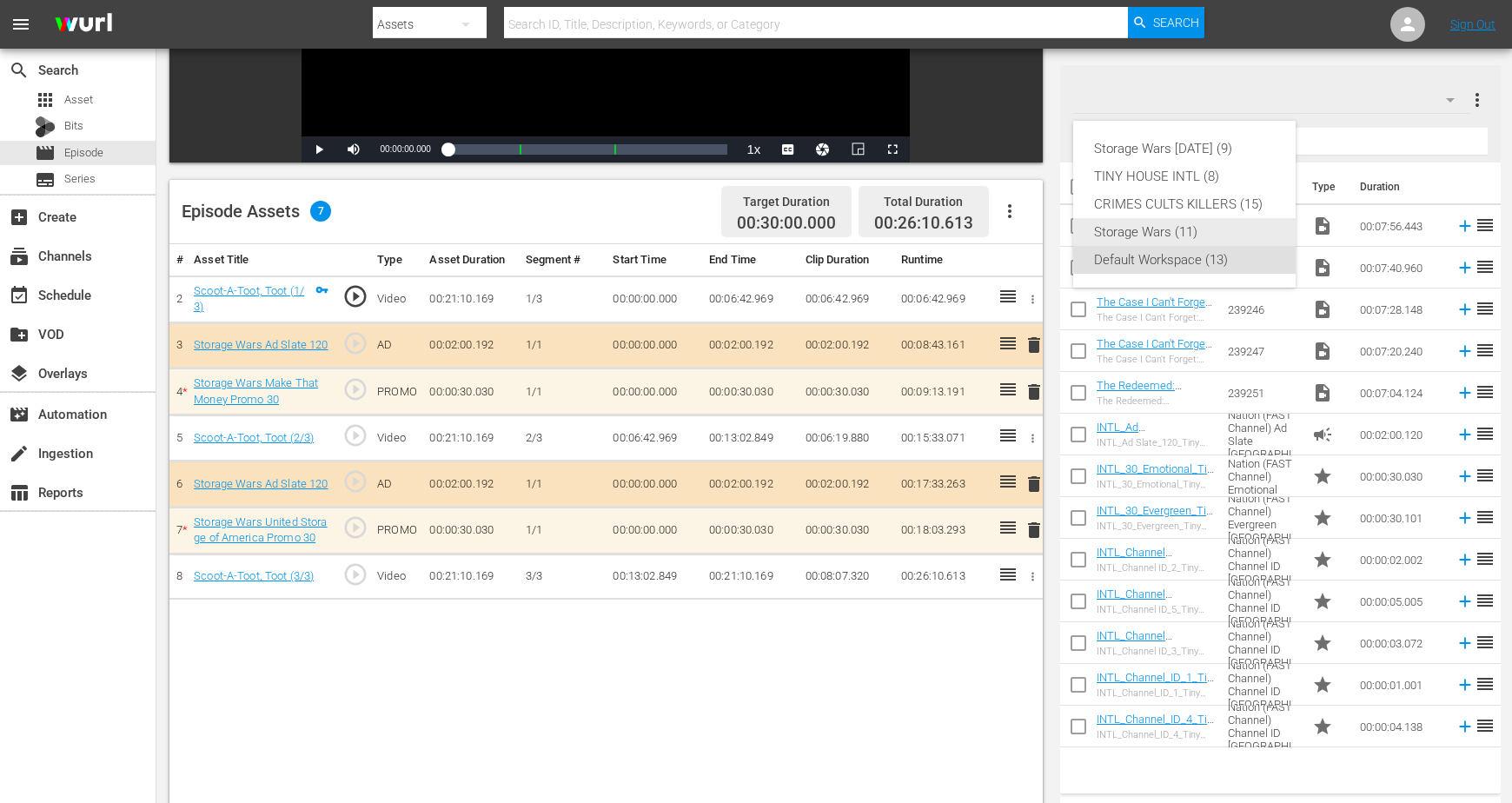
click at [1175, 224] on div "Storage Wars (11)" at bounding box center [1184, 232] width 180 height 28
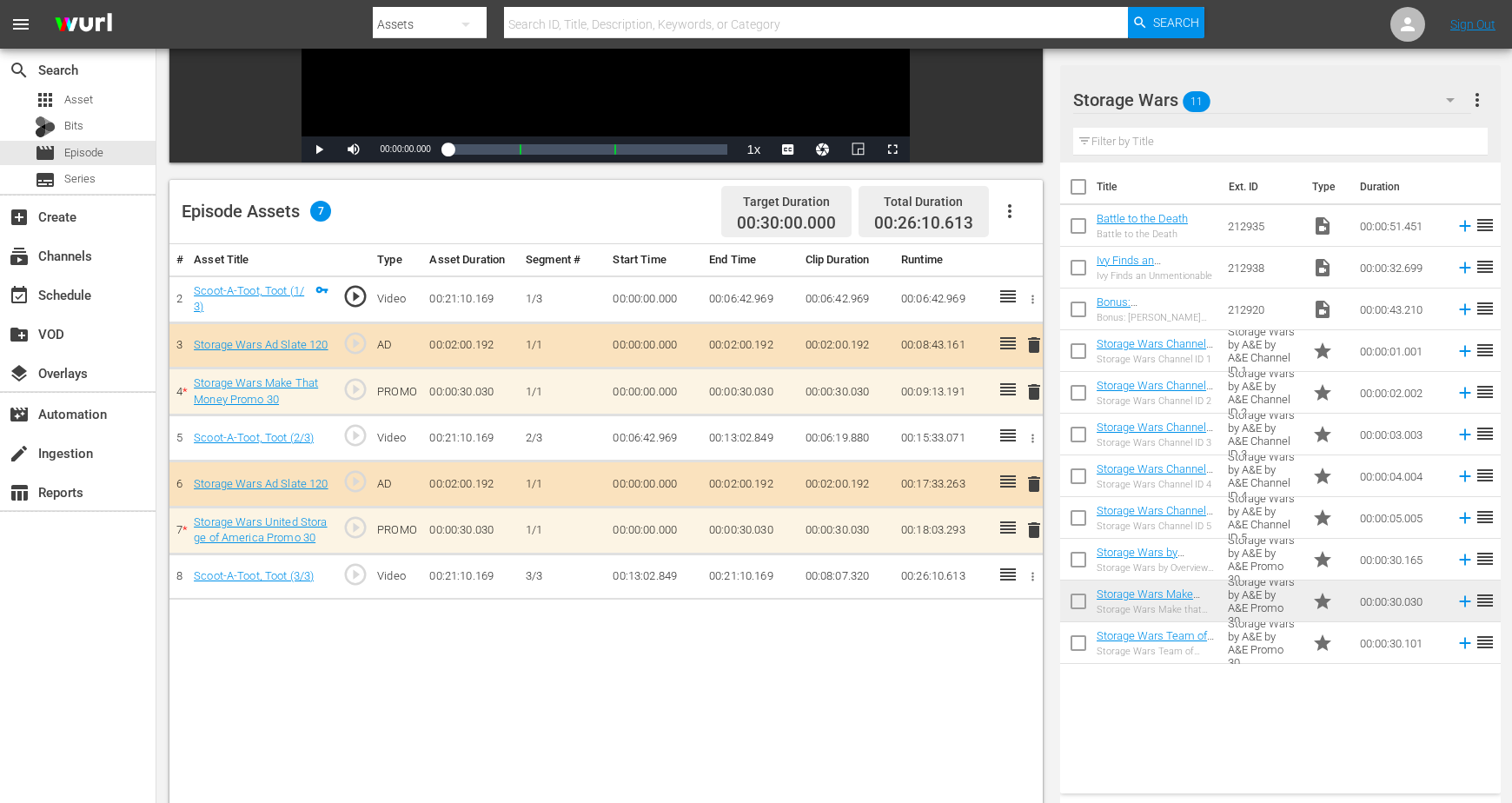
click at [1030, 526] on span "delete" at bounding box center [1033, 530] width 21 height 21
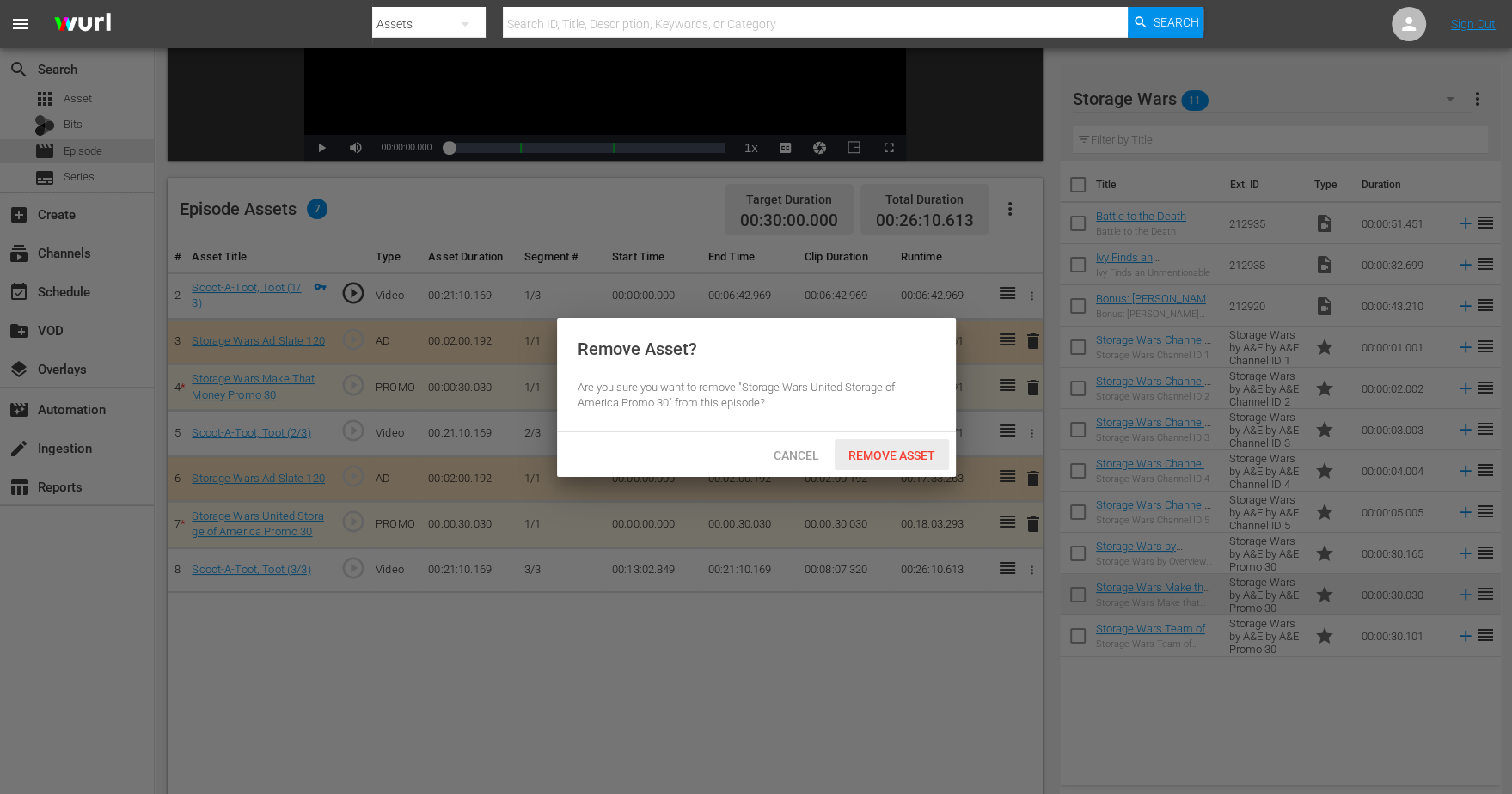
click at [901, 457] on span "Remove Asset" at bounding box center [891, 454] width 114 height 14
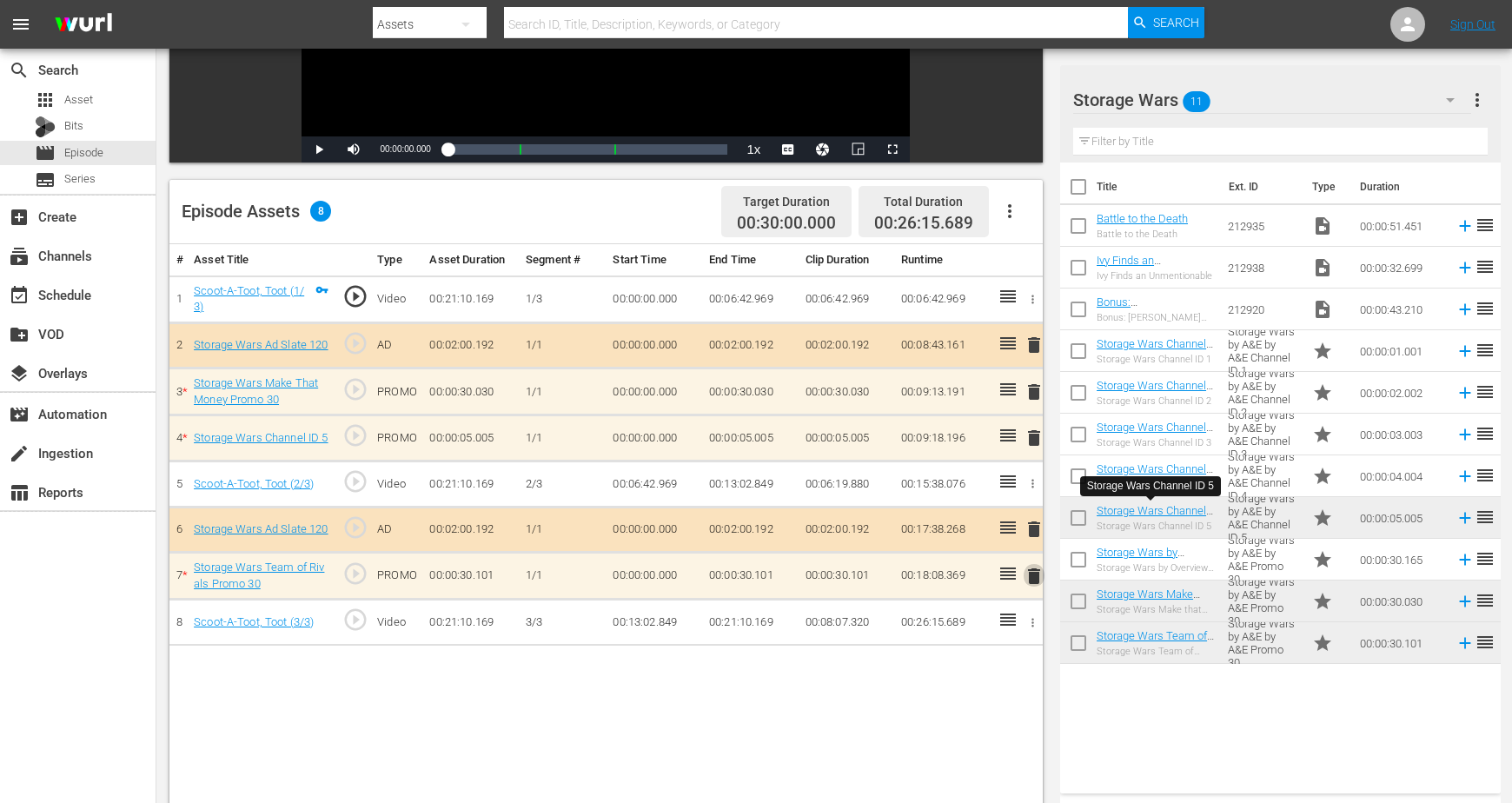
click at [1029, 577] on span "delete" at bounding box center [1033, 576] width 21 height 21
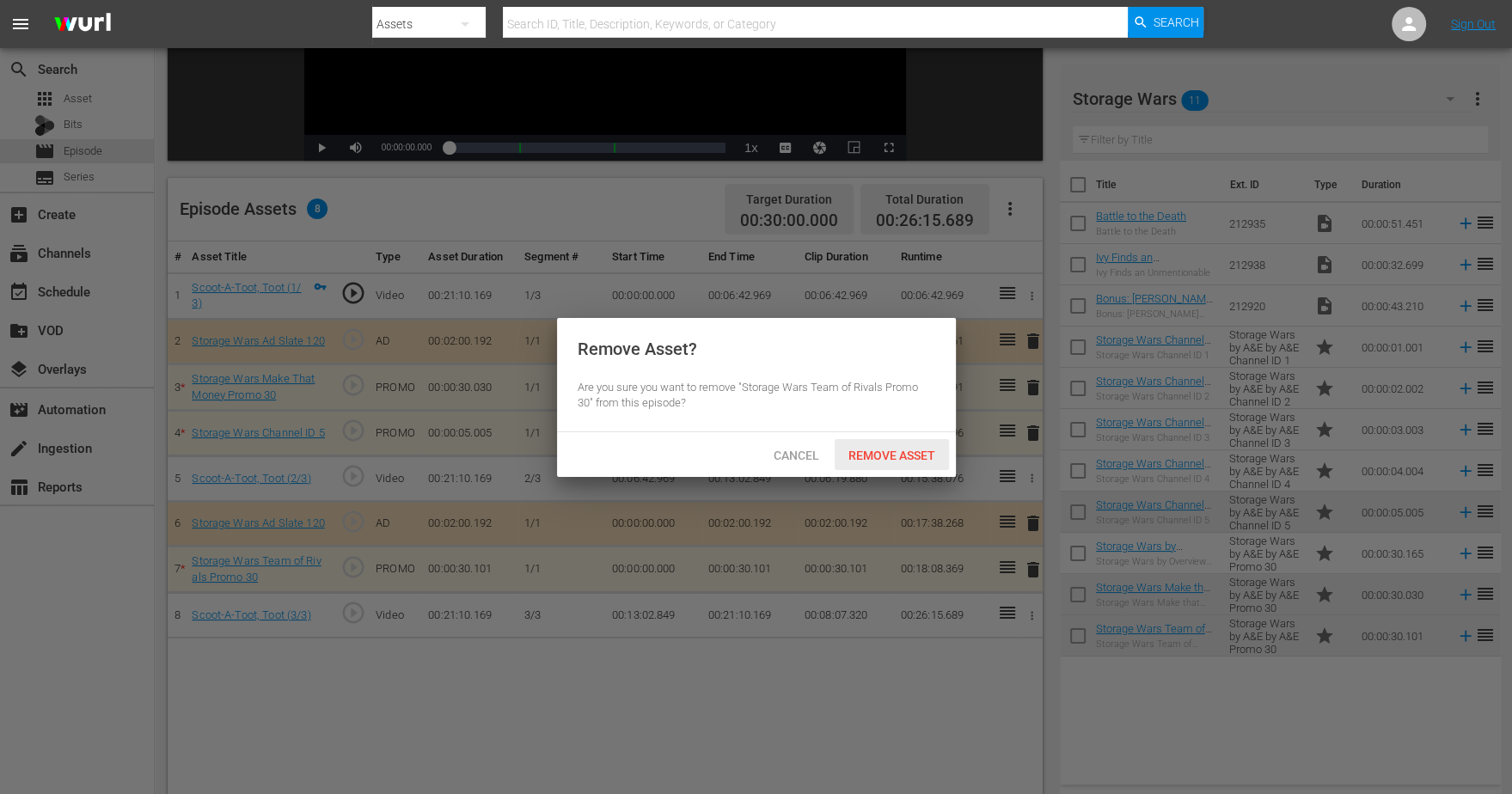
click at [920, 452] on span "Remove Asset" at bounding box center [891, 454] width 114 height 14
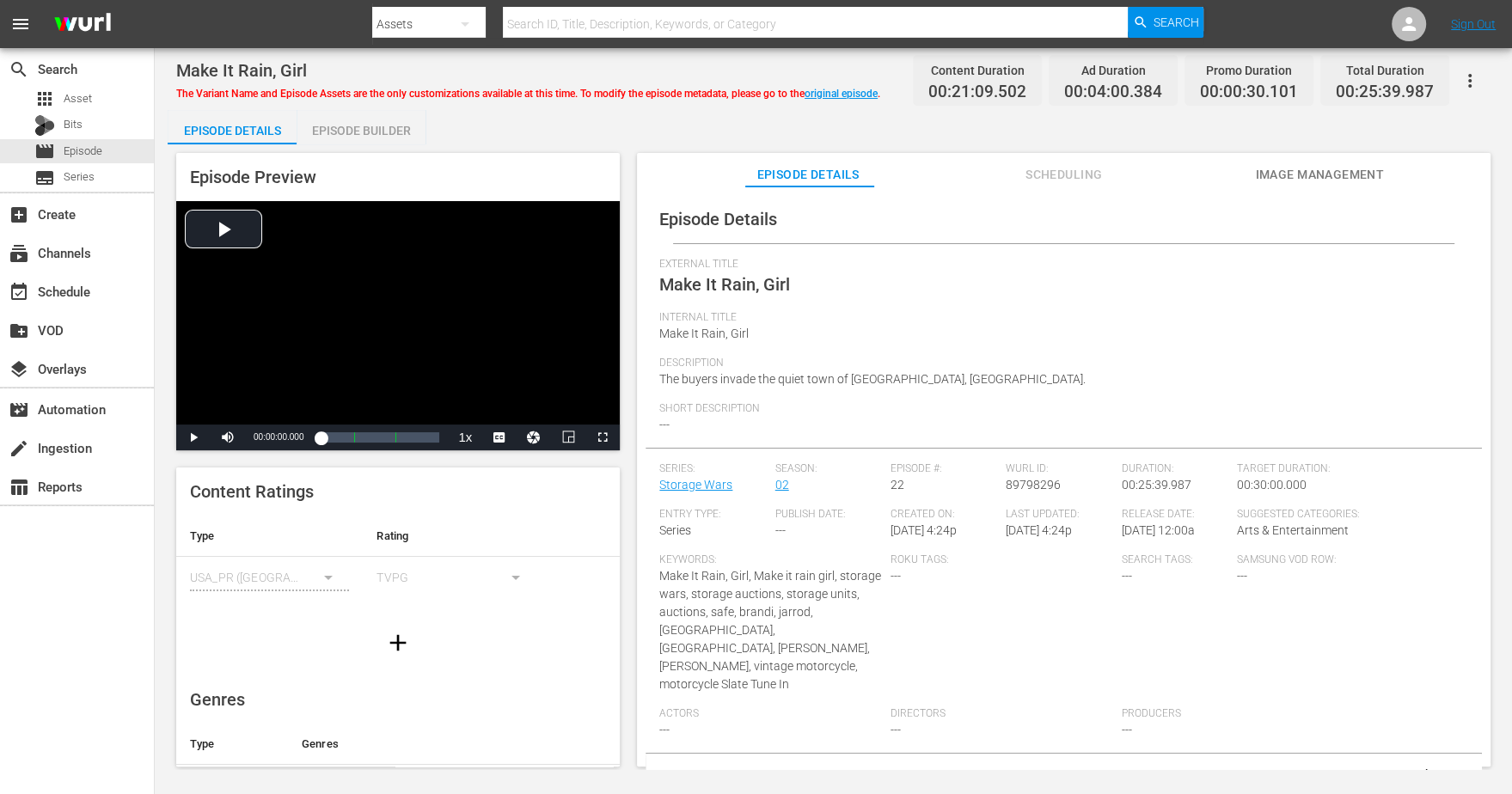
click at [362, 122] on div "Episode Builder" at bounding box center [361, 130] width 129 height 41
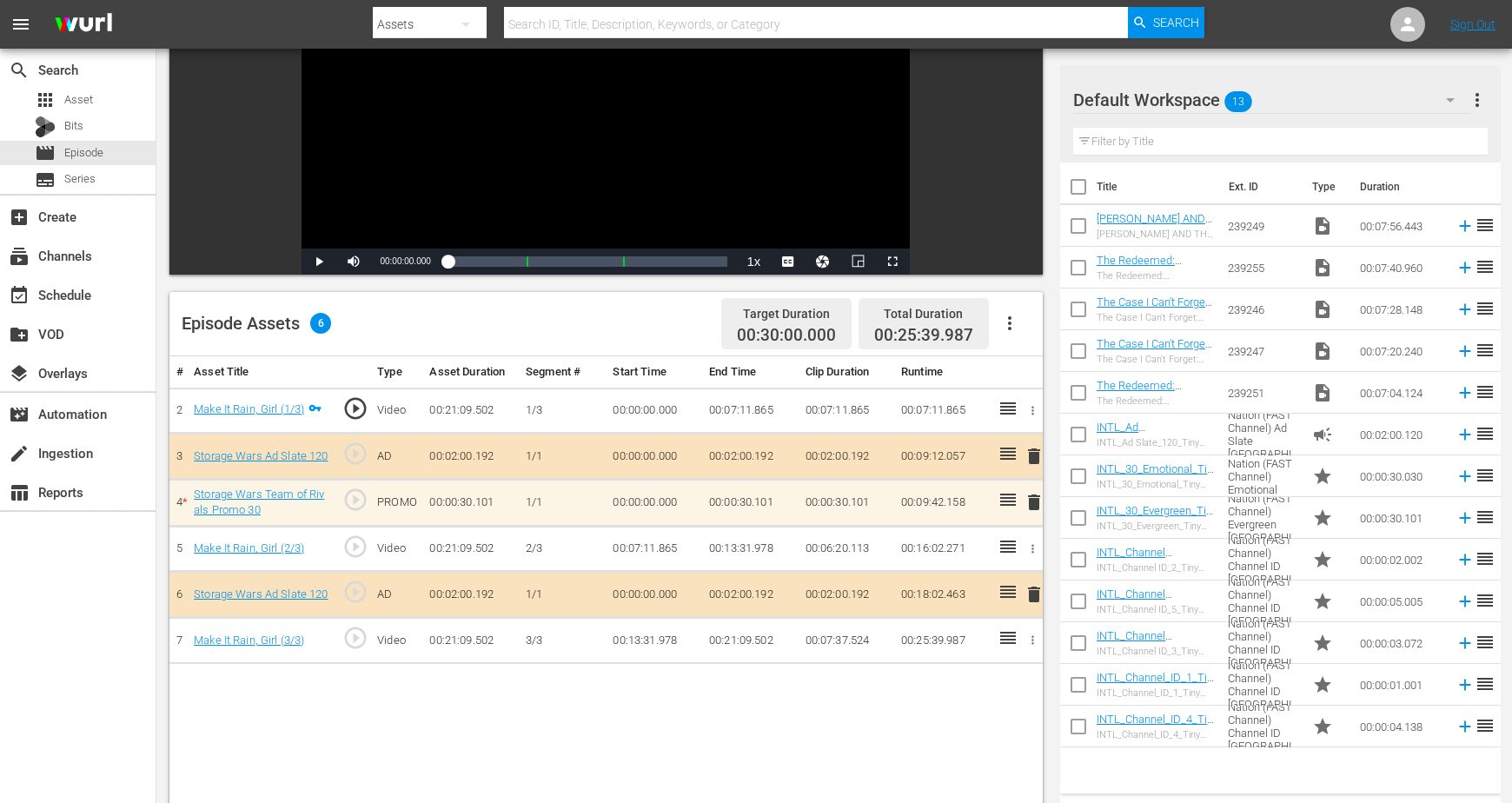
scroll to position [326, 0]
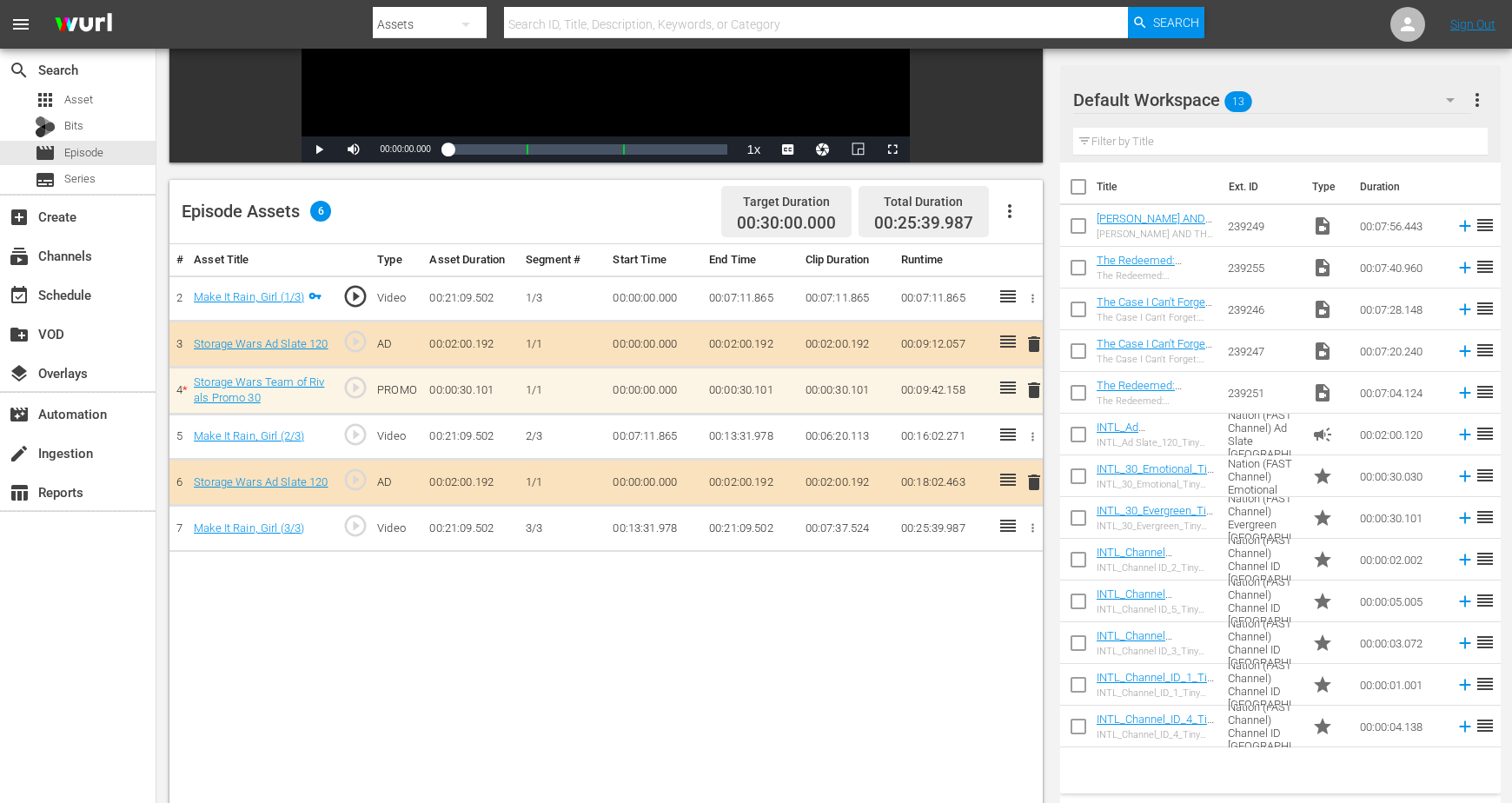
click at [1222, 99] on icon "button" at bounding box center [1449, 100] width 8 height 5
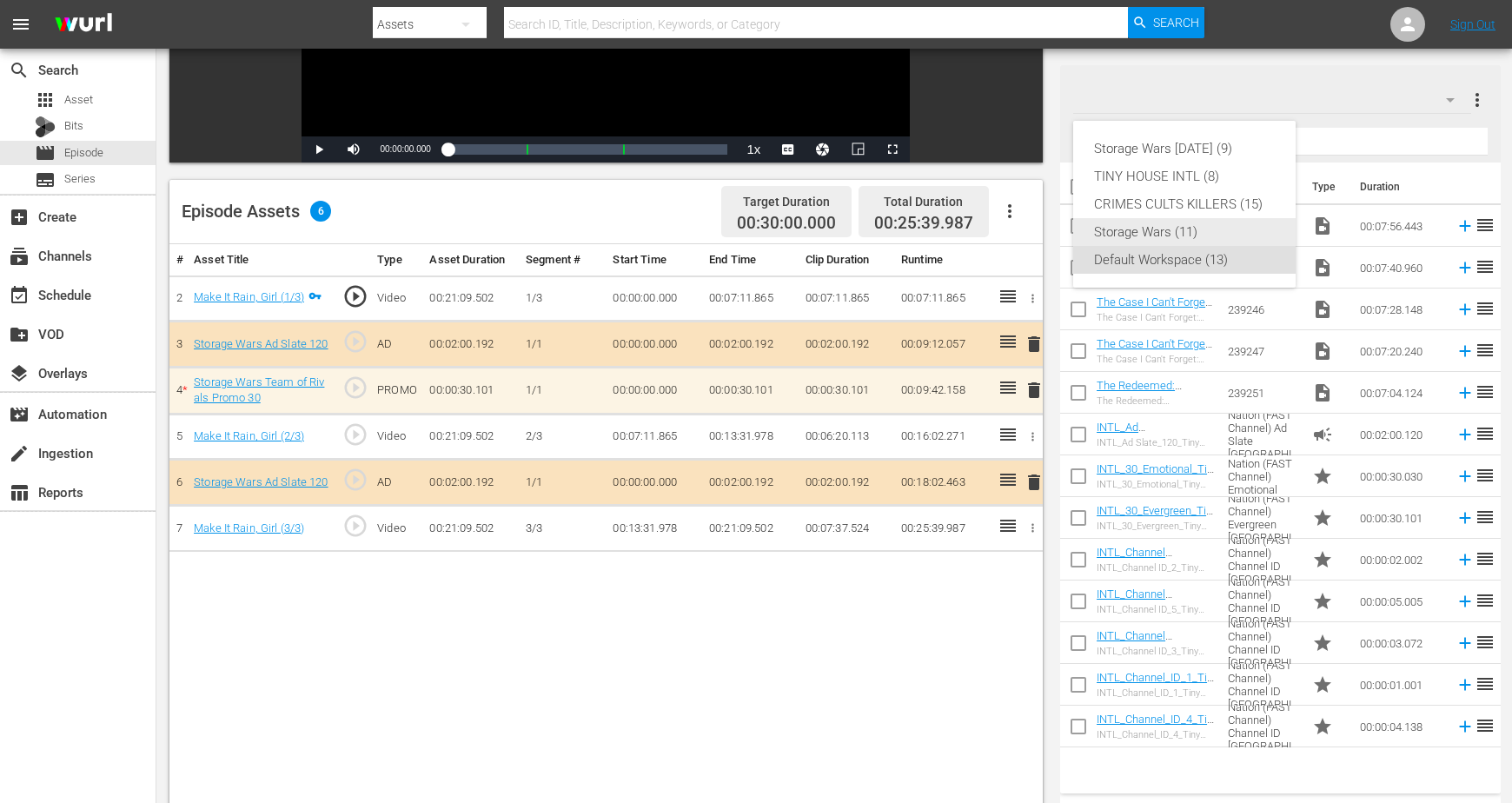
click at [1129, 230] on div "Storage Wars (11)" at bounding box center [1184, 232] width 180 height 28
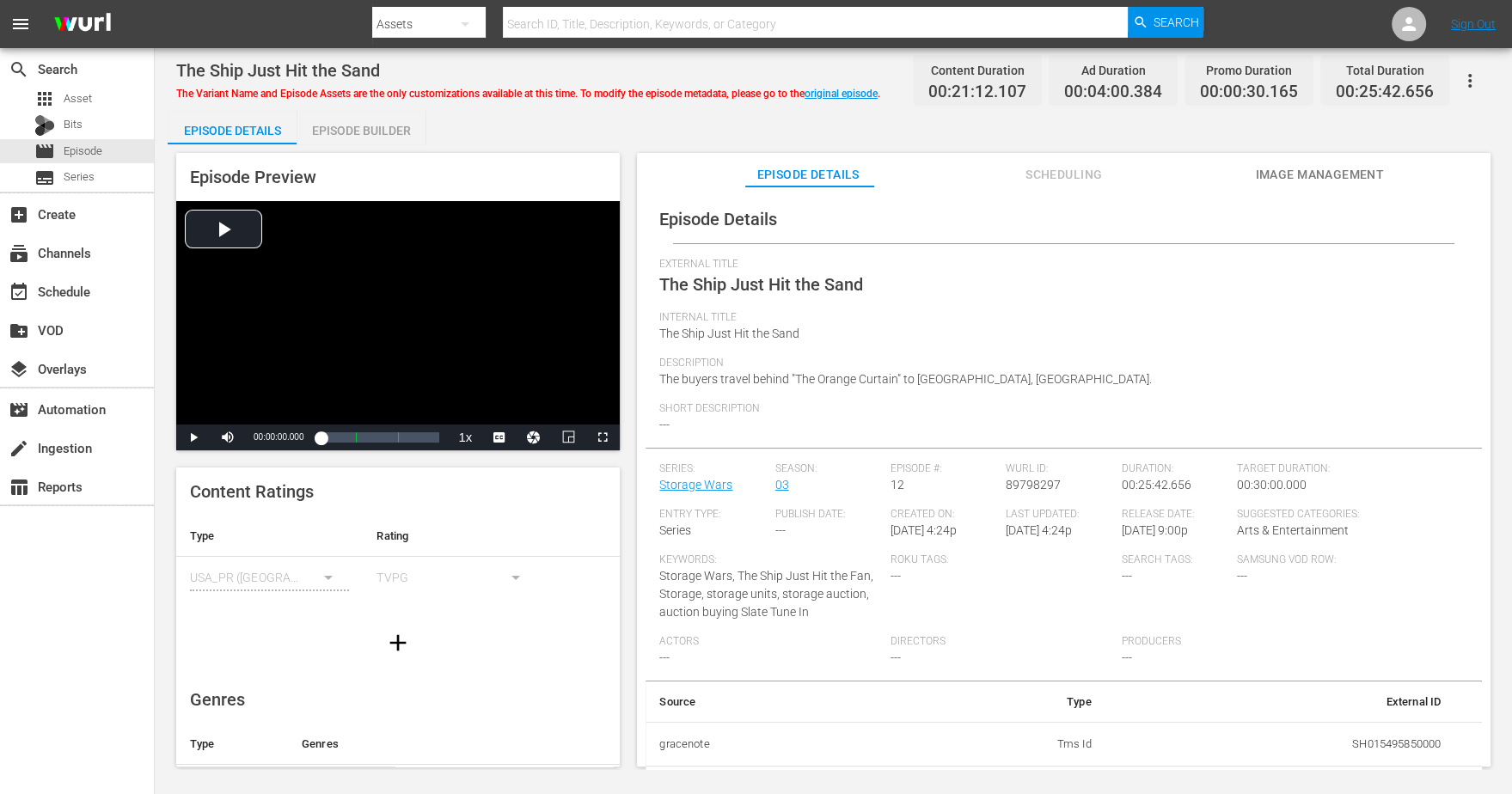
click at [373, 126] on div "Episode Builder" at bounding box center [361, 130] width 129 height 41
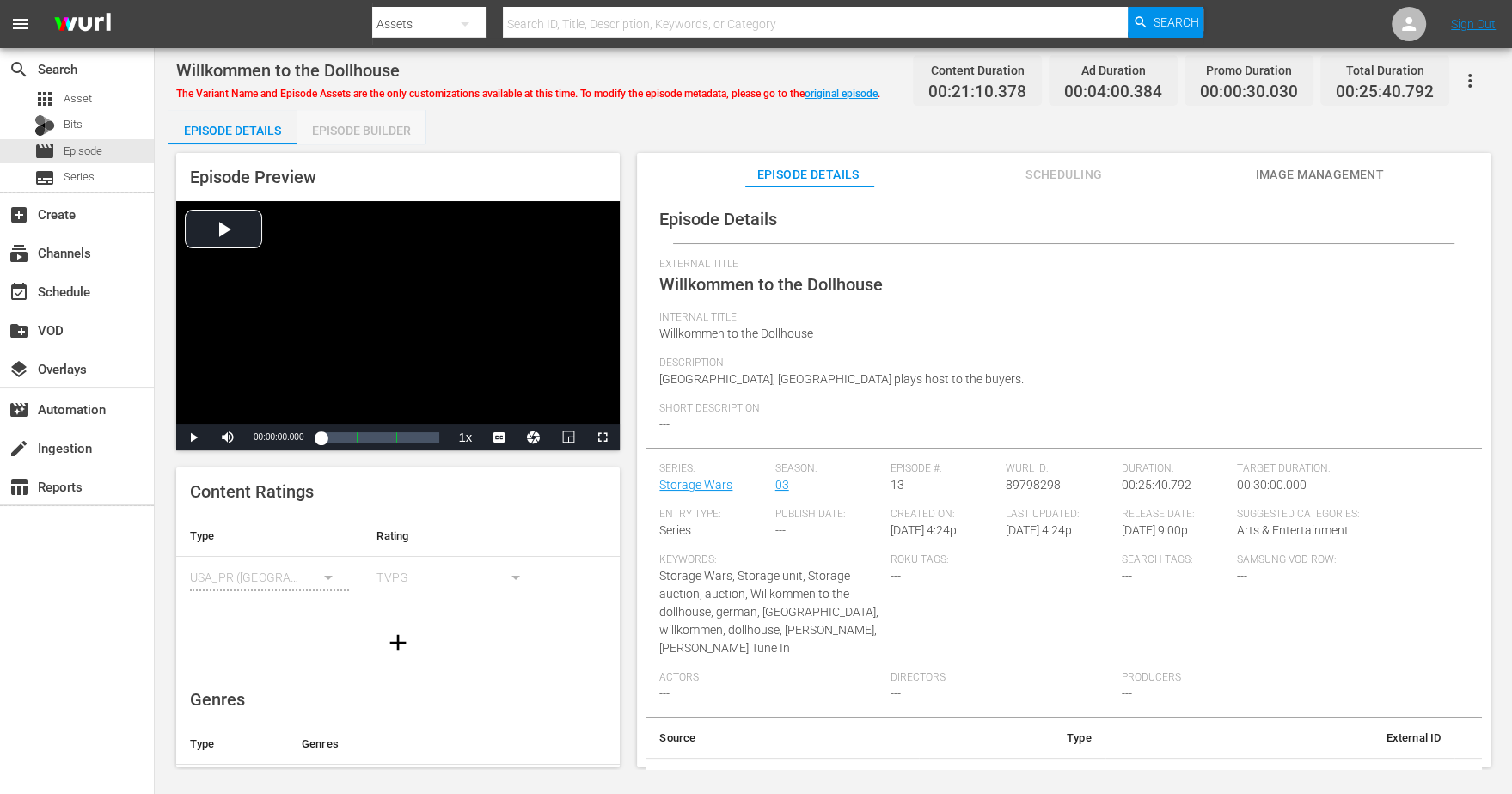
click at [373, 137] on div "Episode Builder" at bounding box center [361, 130] width 129 height 41
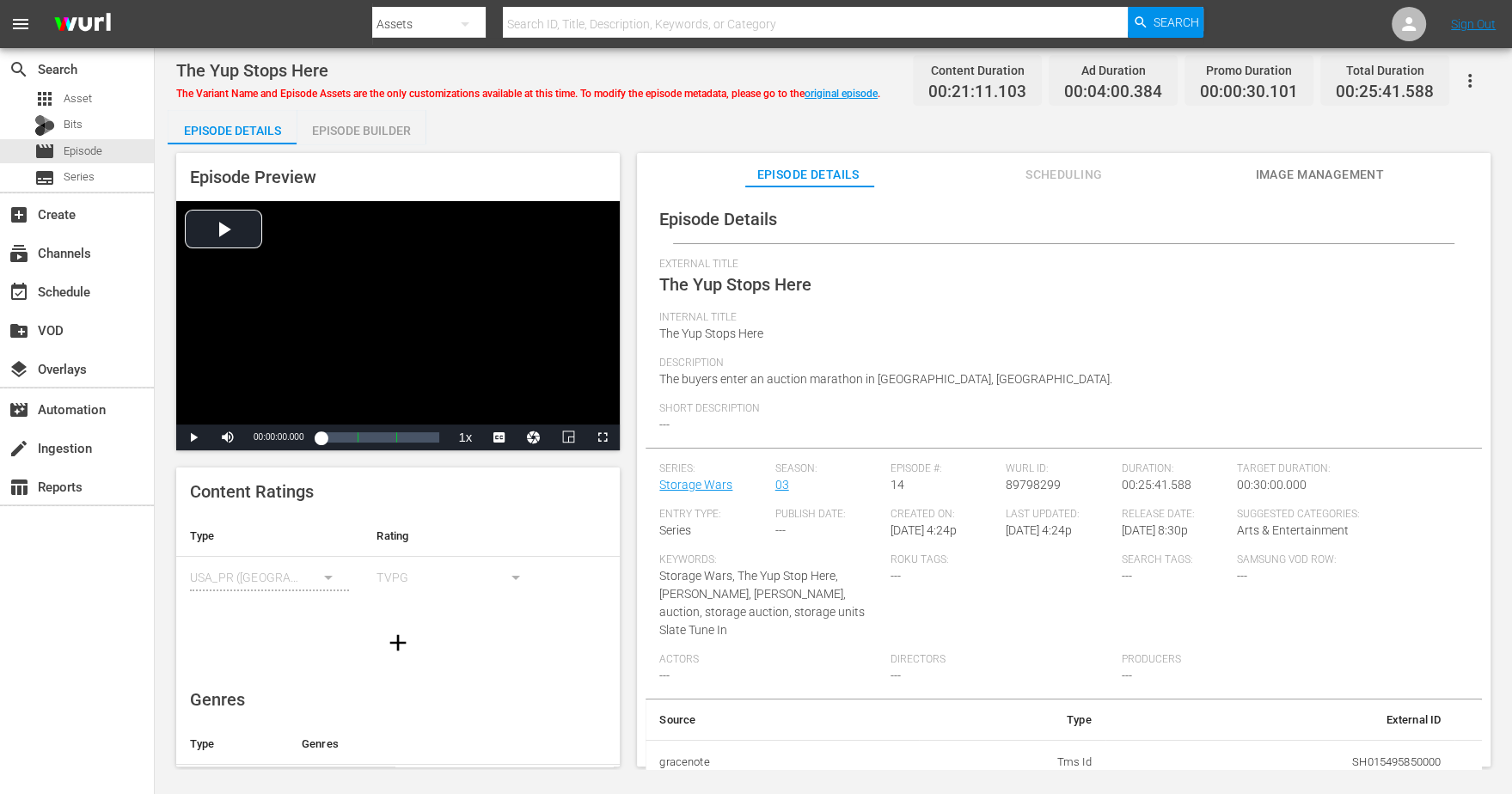
click at [371, 133] on div "Episode Builder" at bounding box center [361, 130] width 129 height 41
